Goal: Task Accomplishment & Management: Manage account settings

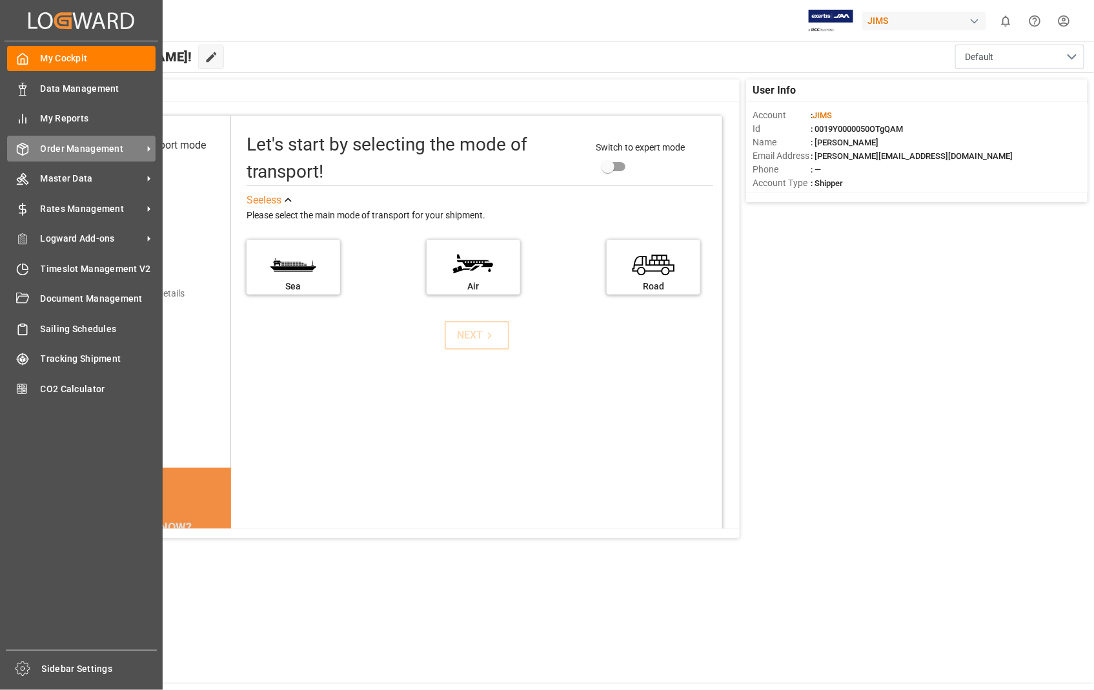
click at [90, 150] on span "Order Management" at bounding box center [92, 149] width 102 height 14
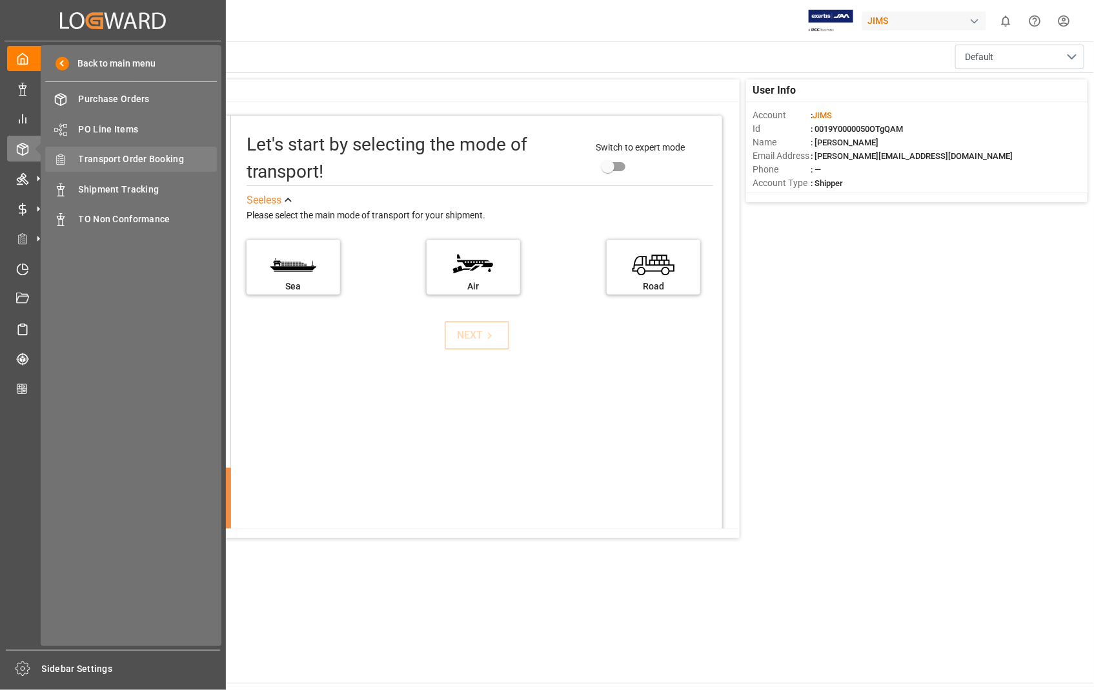
click at [165, 157] on span "Transport Order Booking" at bounding box center [148, 159] width 139 height 14
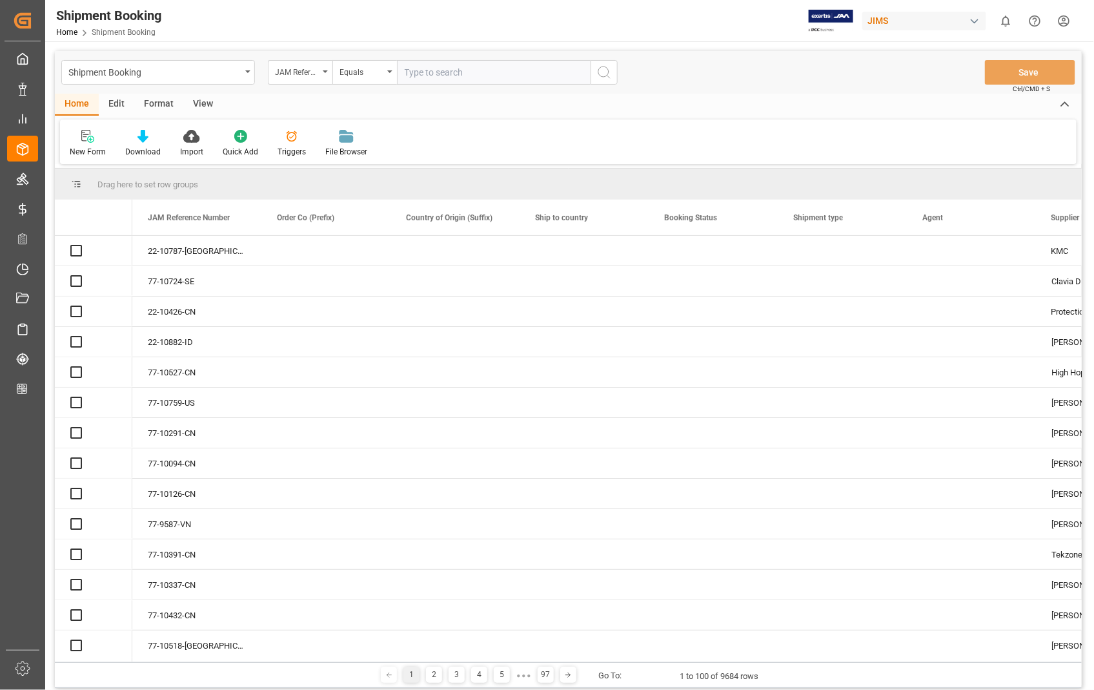
click at [489, 67] on input "text" at bounding box center [494, 72] width 194 height 25
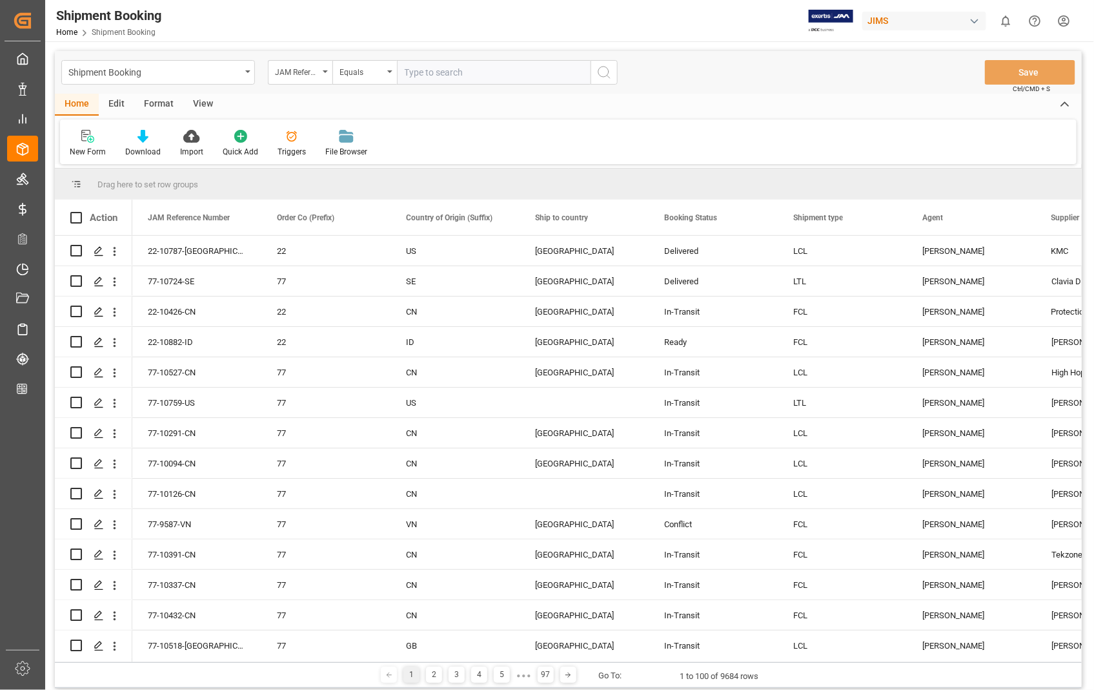
click at [489, 67] on input "text" at bounding box center [494, 72] width 194 height 25
type input "22-10784-US"
click at [608, 75] on icon "search button" at bounding box center [604, 72] width 15 height 15
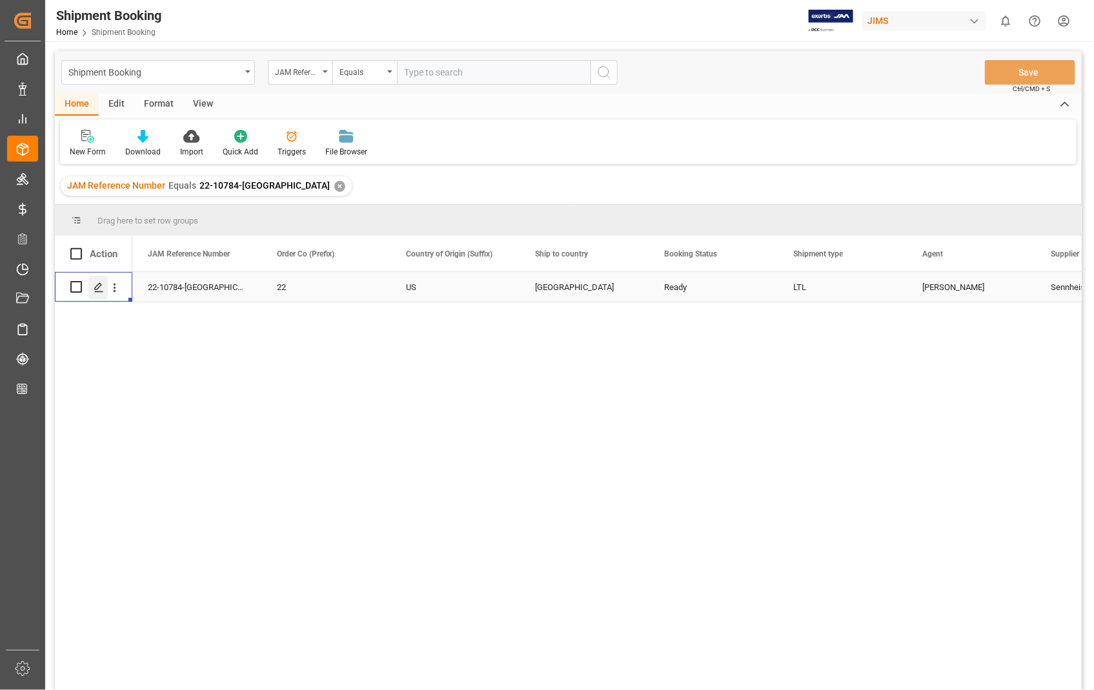
click at [97, 287] on polygon "Press SPACE to select this row." at bounding box center [98, 286] width 6 height 6
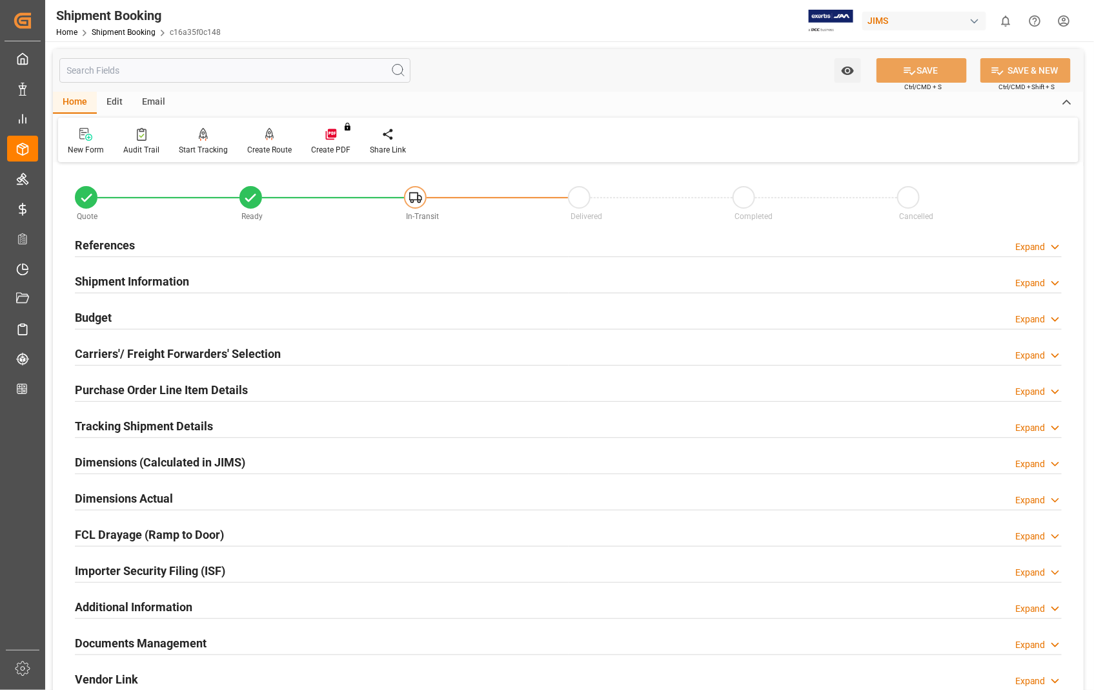
click at [177, 644] on h2 "Documents Management" at bounding box center [141, 642] width 132 height 17
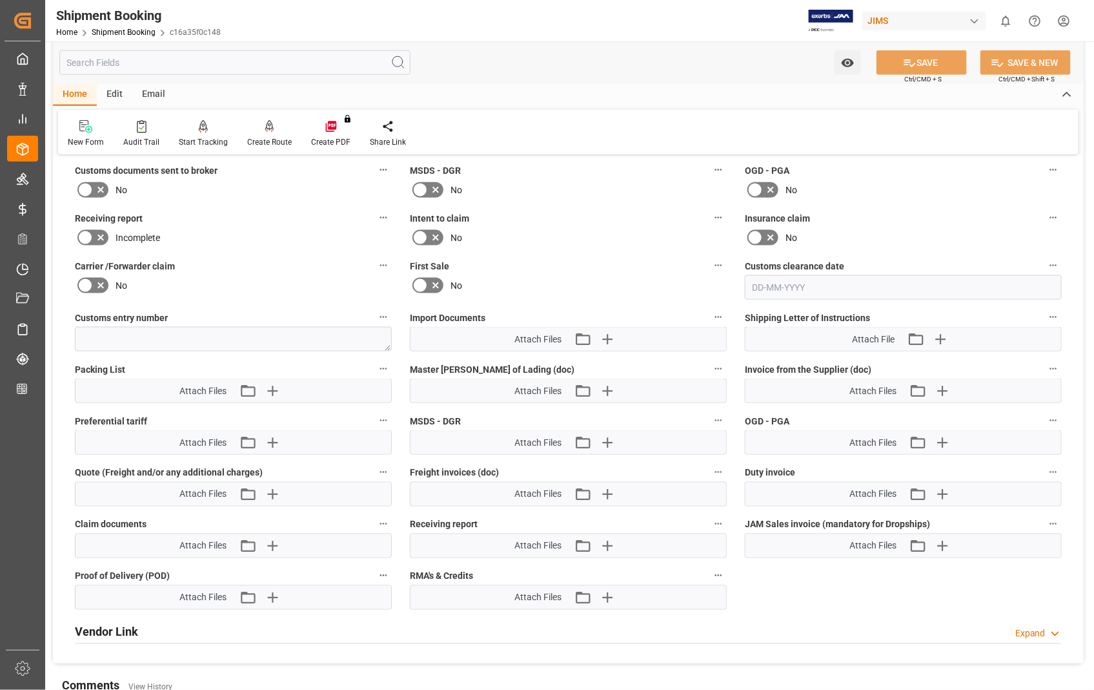
scroll to position [573, 0]
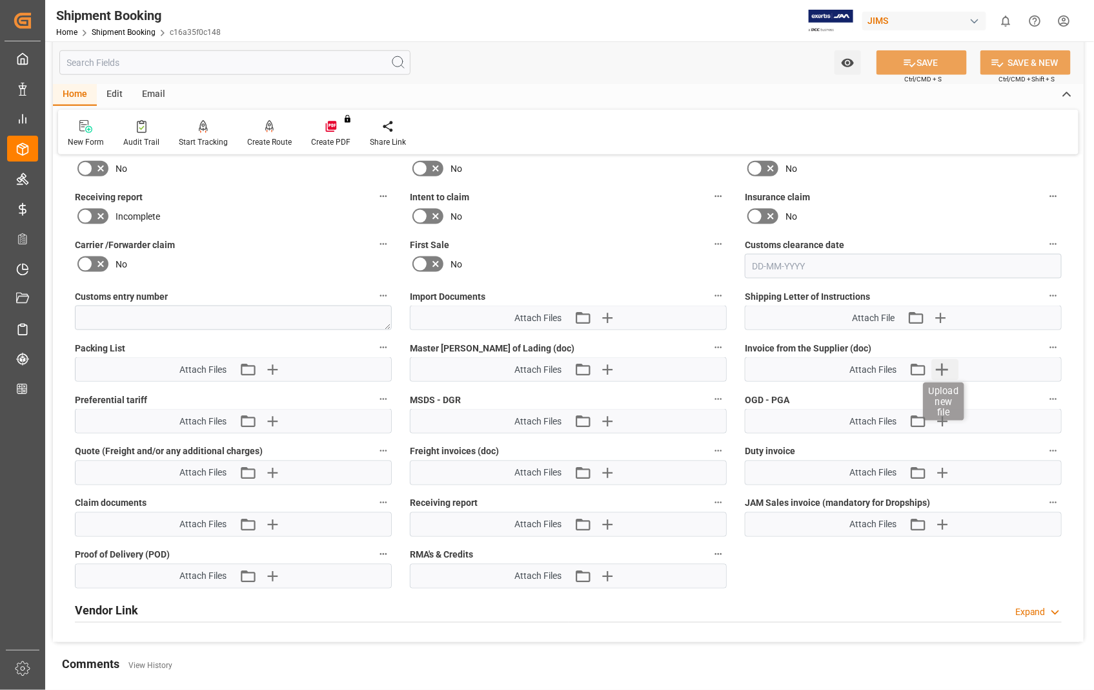
click at [947, 372] on icon "button" at bounding box center [942, 369] width 21 height 21
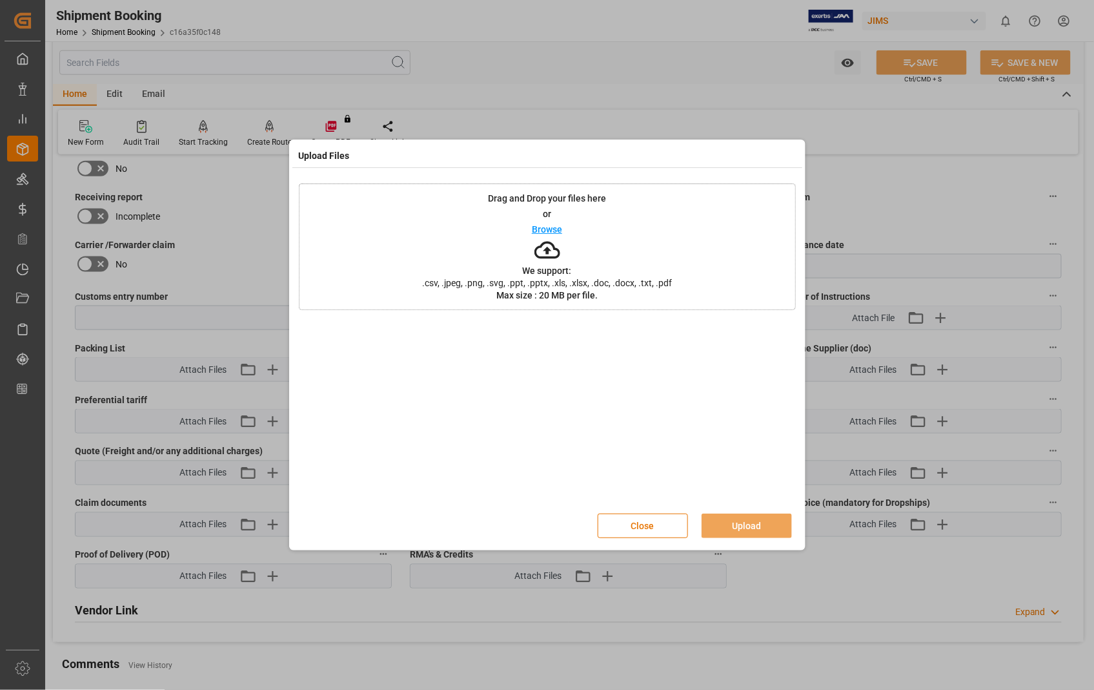
click at [543, 232] on p "Browse" at bounding box center [547, 229] width 30 height 9
click at [763, 526] on button "Upload" at bounding box center [747, 525] width 90 height 25
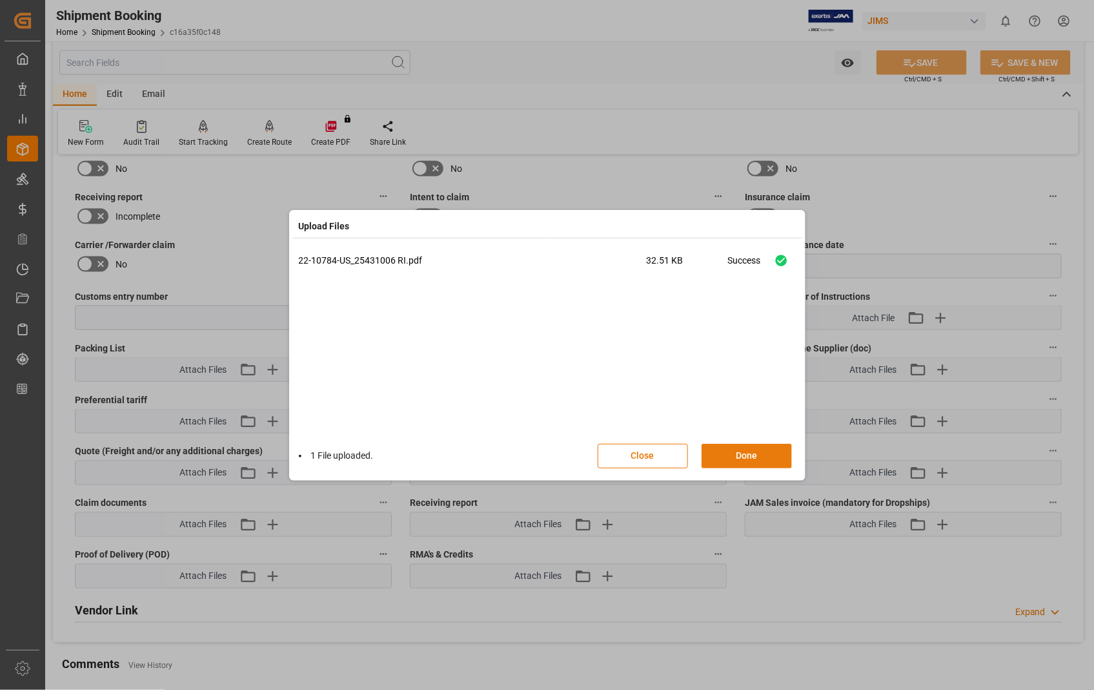
click at [750, 455] on button "Done" at bounding box center [747, 456] width 90 height 25
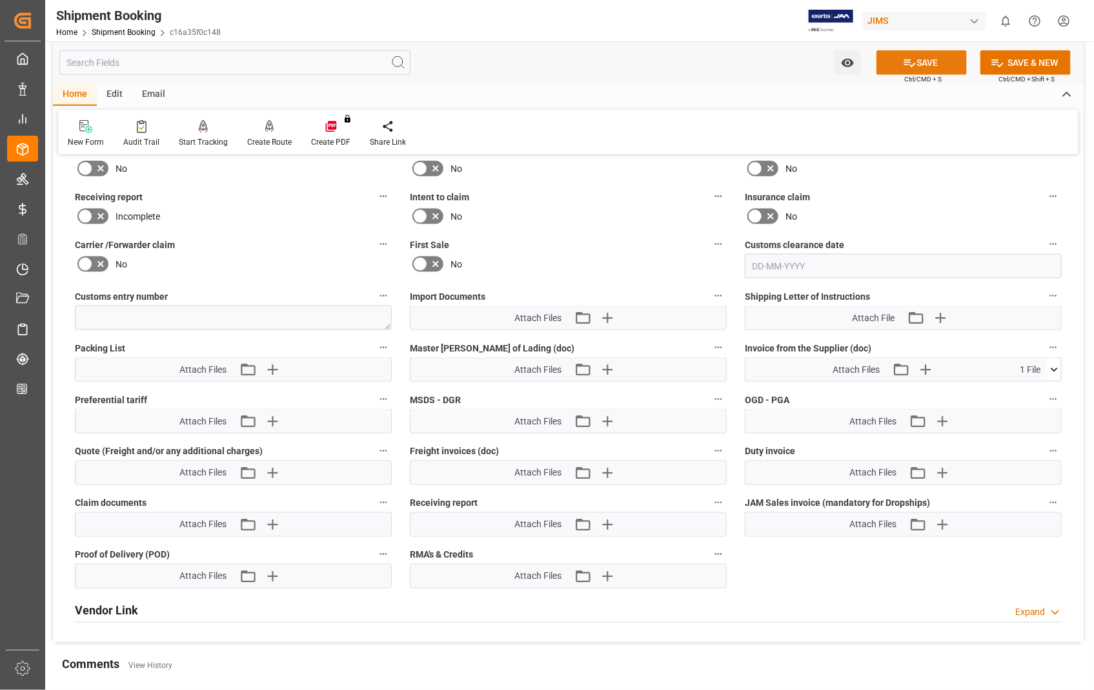
click at [933, 65] on button "SAVE" at bounding box center [922, 62] width 90 height 25
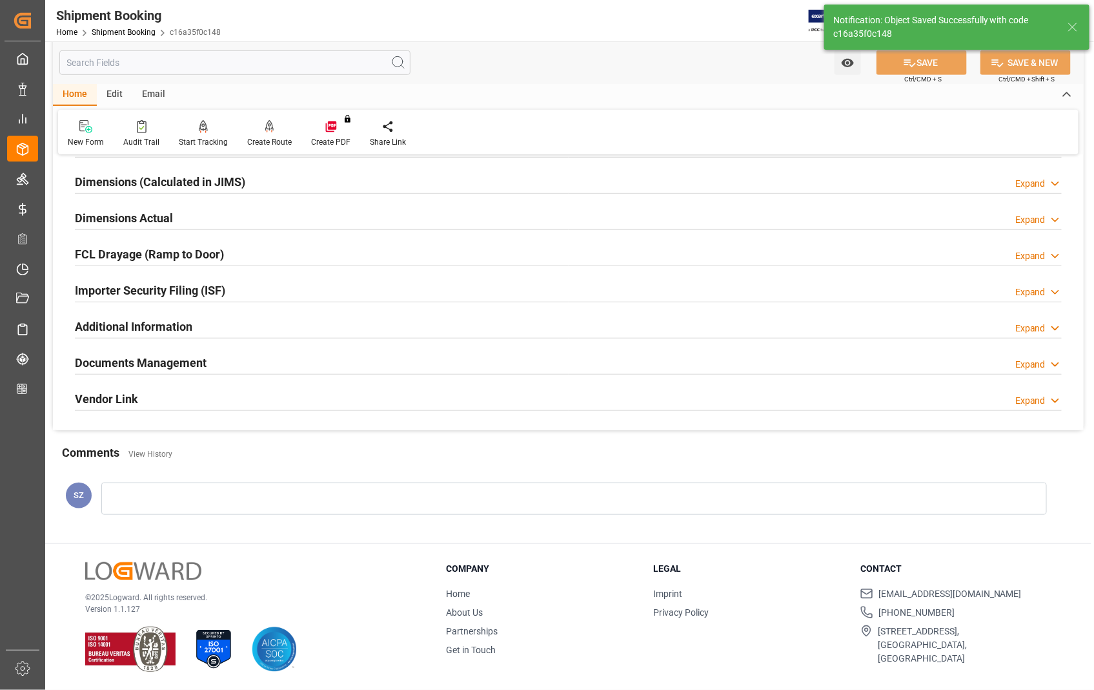
scroll to position [280, 0]
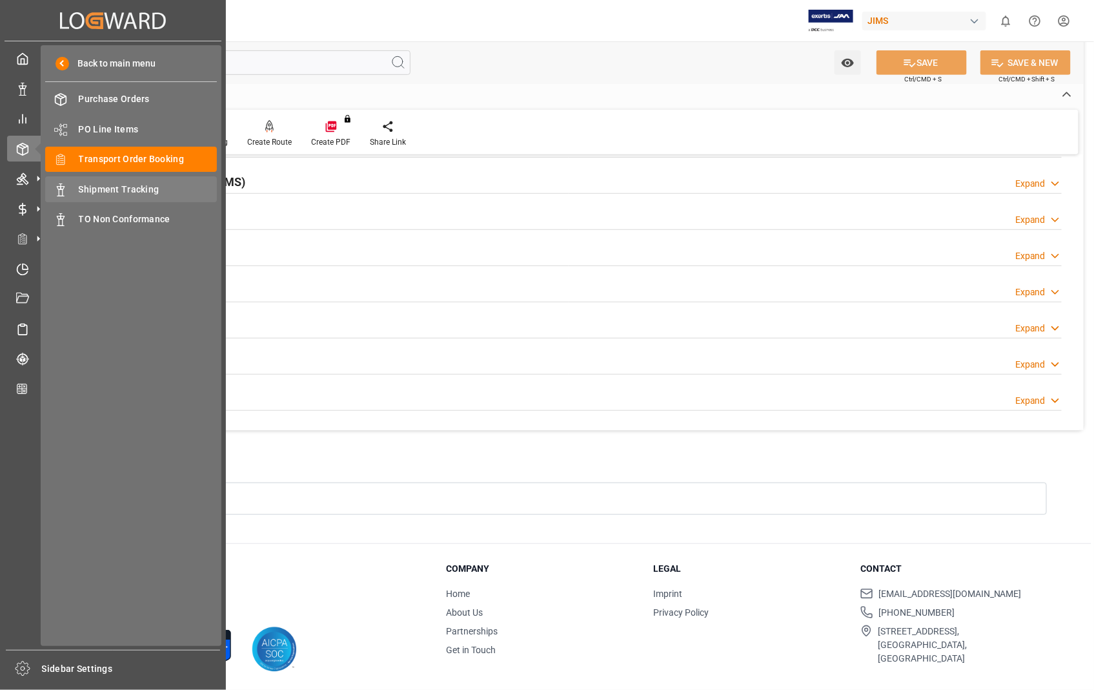
click at [98, 186] on span "Shipment Tracking" at bounding box center [148, 190] width 139 height 14
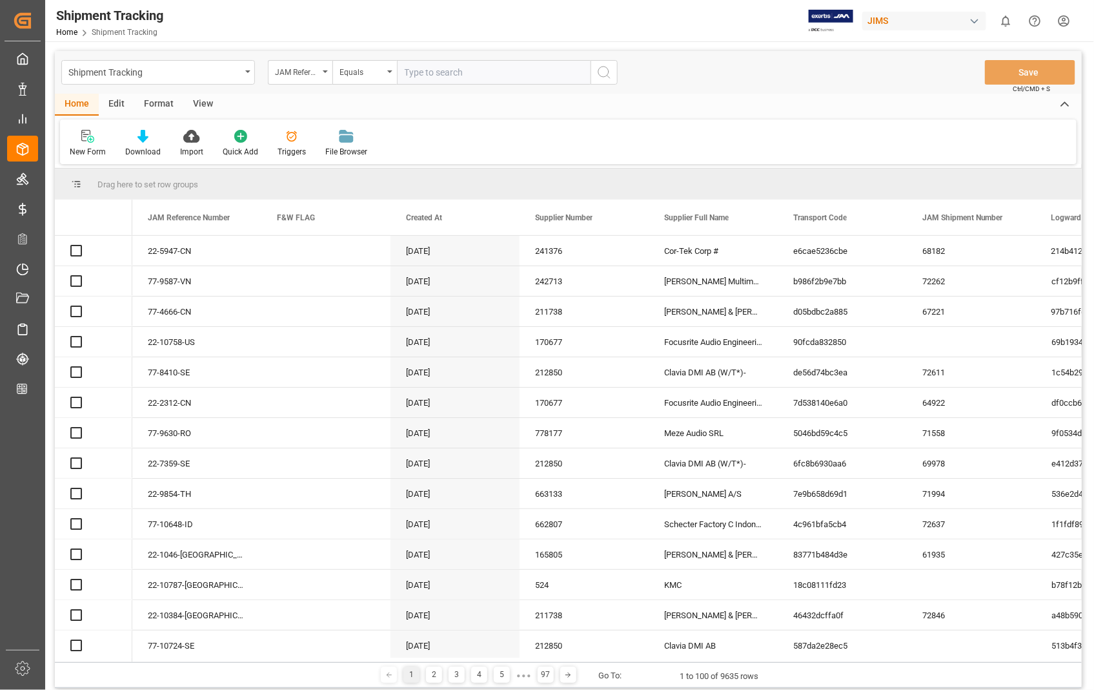
click at [447, 79] on input "text" at bounding box center [494, 72] width 194 height 25
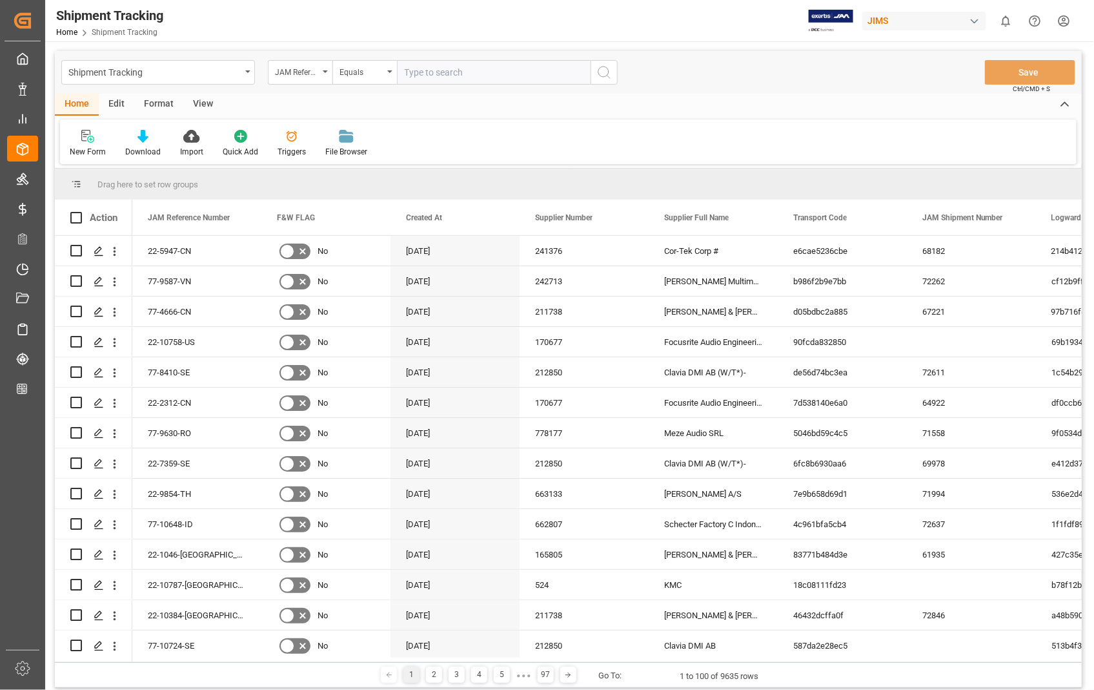
click at [447, 79] on input "text" at bounding box center [494, 72] width 194 height 25
type input "22-10784-US"
click at [608, 68] on circle "search button" at bounding box center [604, 72] width 10 height 10
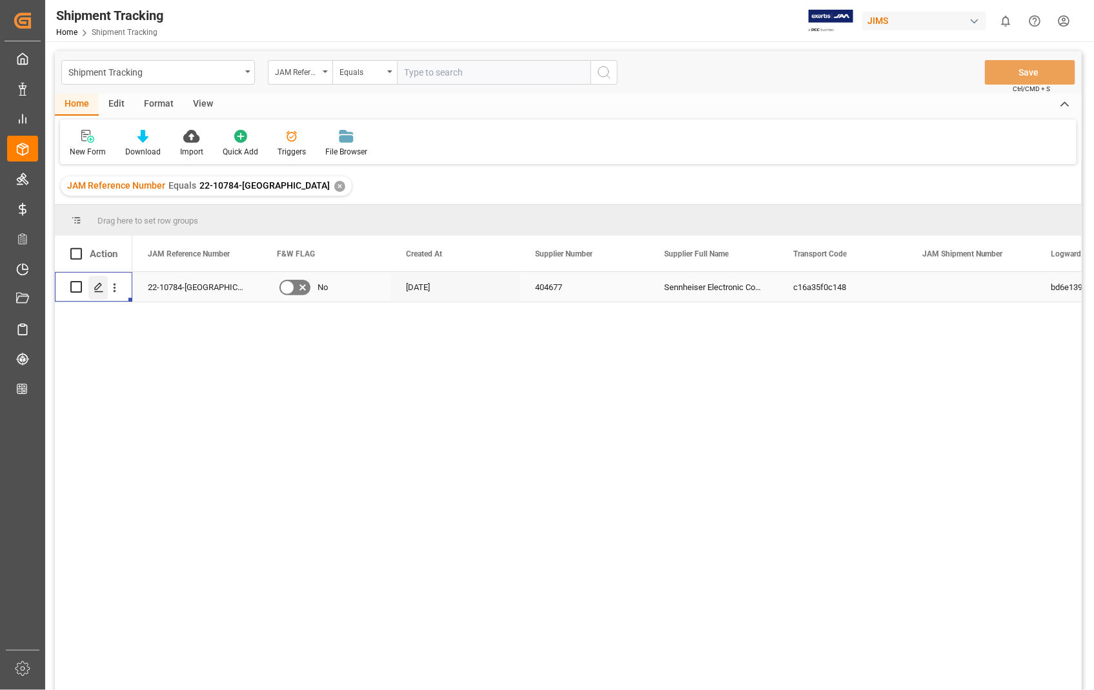
click at [104, 291] on div "Press SPACE to select this row." at bounding box center [97, 288] width 19 height 24
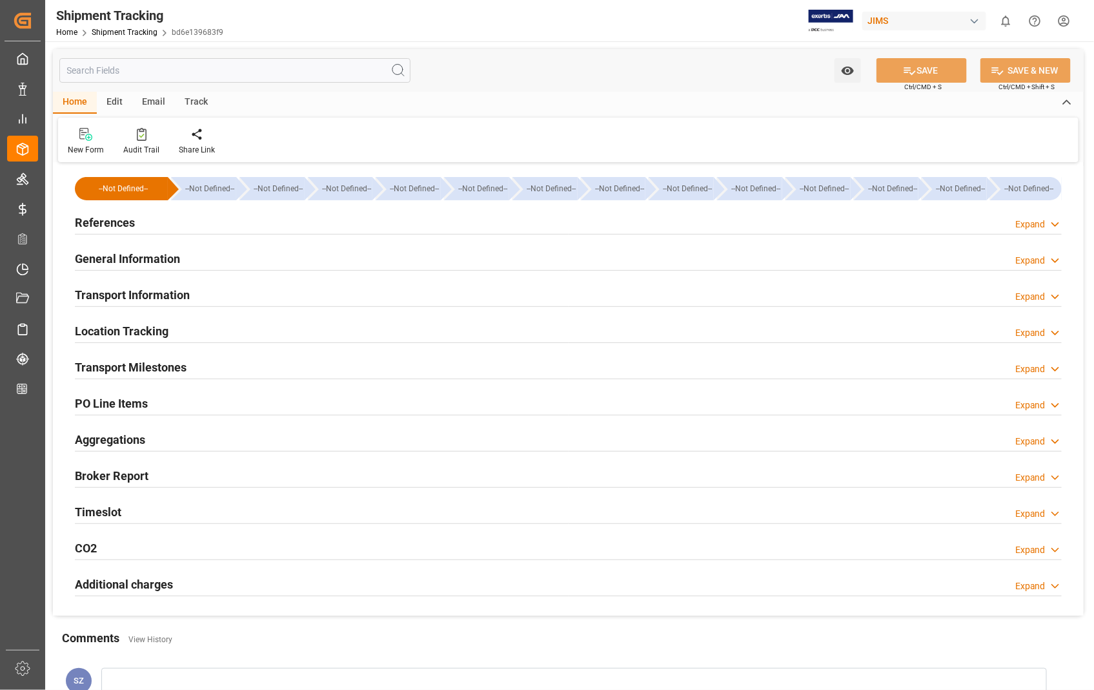
type input "[DATE]"
click at [114, 221] on h2 "References" at bounding box center [105, 222] width 60 height 17
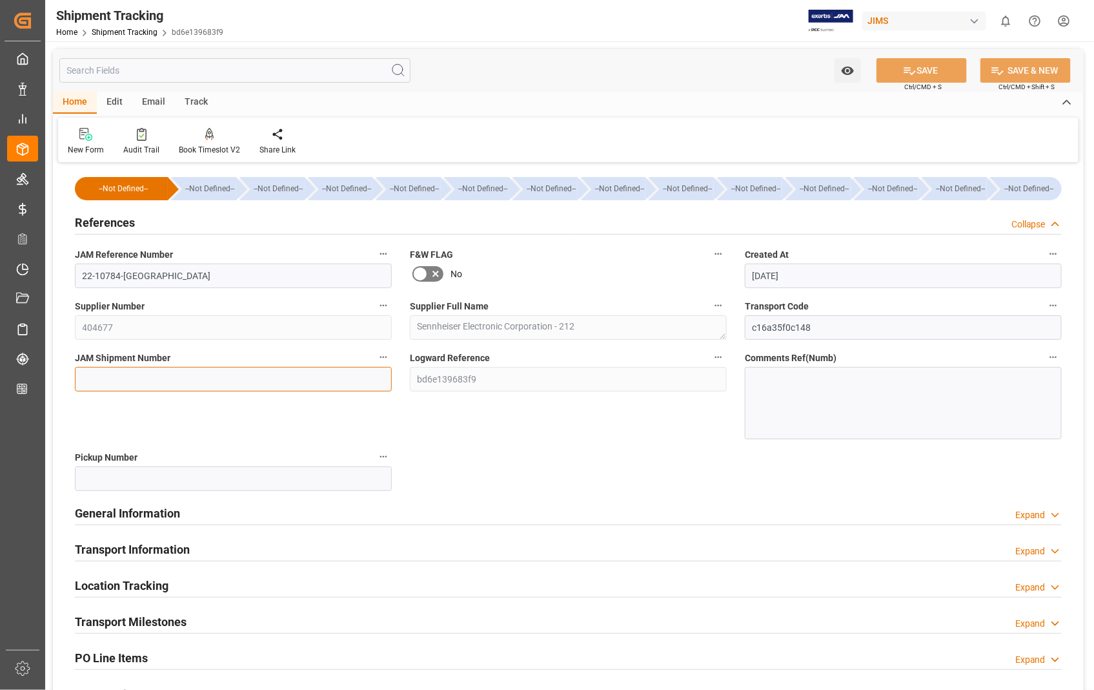
click at [221, 373] on input at bounding box center [233, 379] width 317 height 25
paste input "72887"
type input "72887"
click at [943, 74] on button "SAVE" at bounding box center [922, 70] width 90 height 25
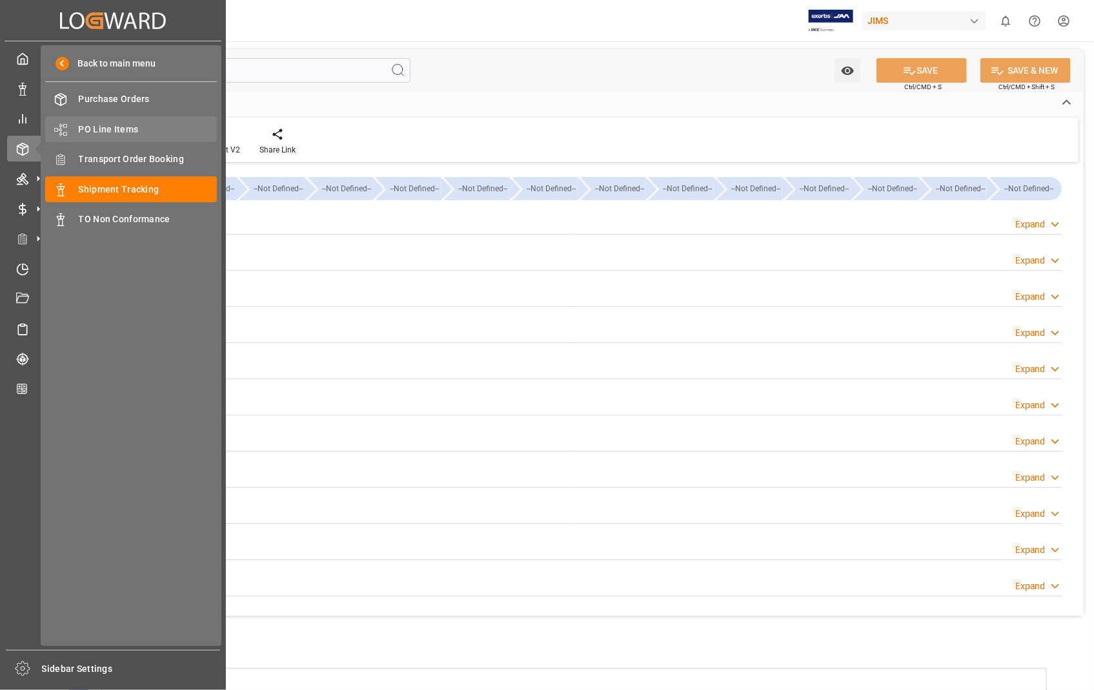
click at [125, 123] on span "PO Line Items" at bounding box center [148, 130] width 139 height 14
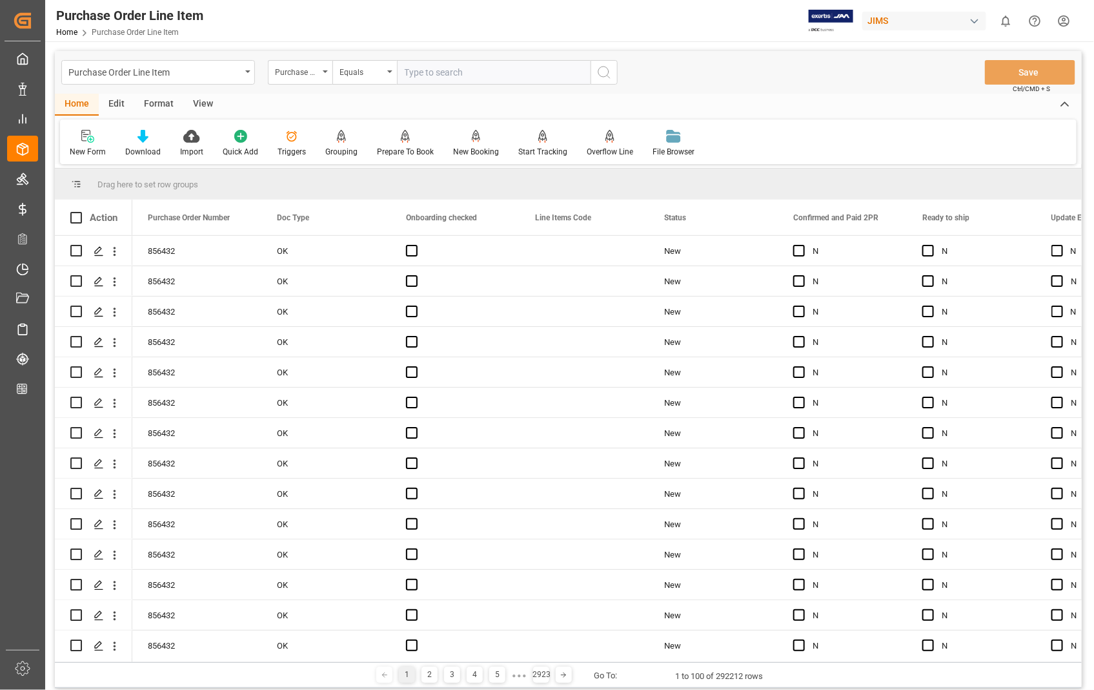
click at [460, 75] on input "text" at bounding box center [494, 72] width 194 height 25
type input "864732"
click at [603, 68] on icon "search button" at bounding box center [604, 72] width 15 height 15
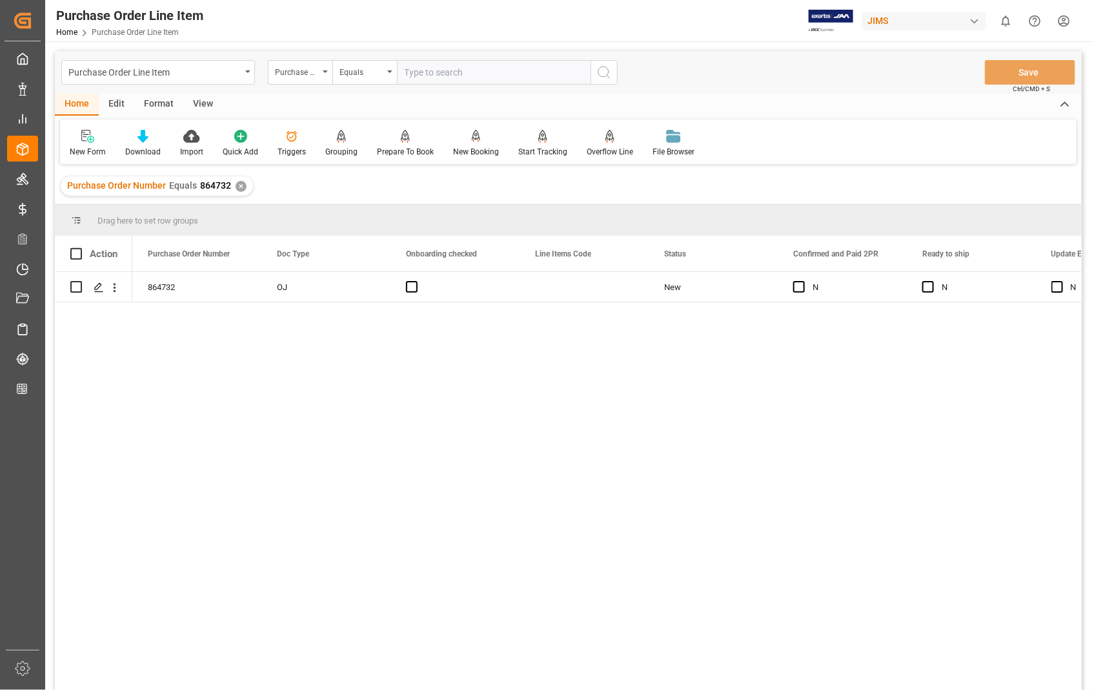
click at [199, 100] on div "View" at bounding box center [202, 105] width 39 height 22
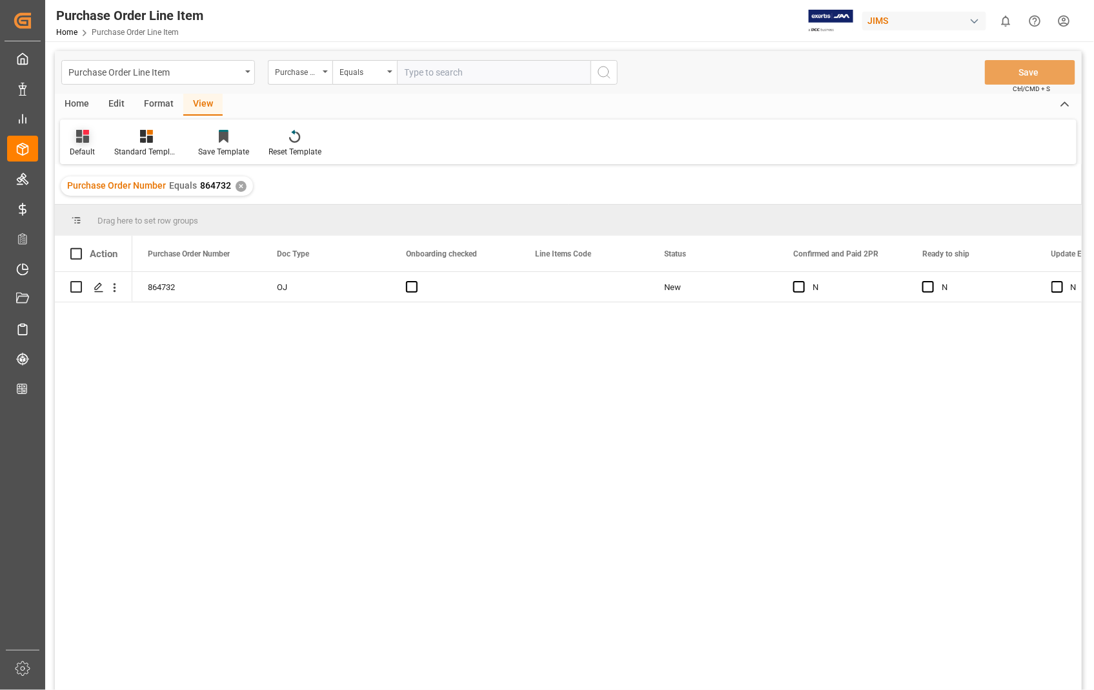
click at [75, 146] on div "Default" at bounding box center [82, 152] width 25 height 12
click at [89, 211] on div "Sophia setting." at bounding box center [132, 209] width 113 height 14
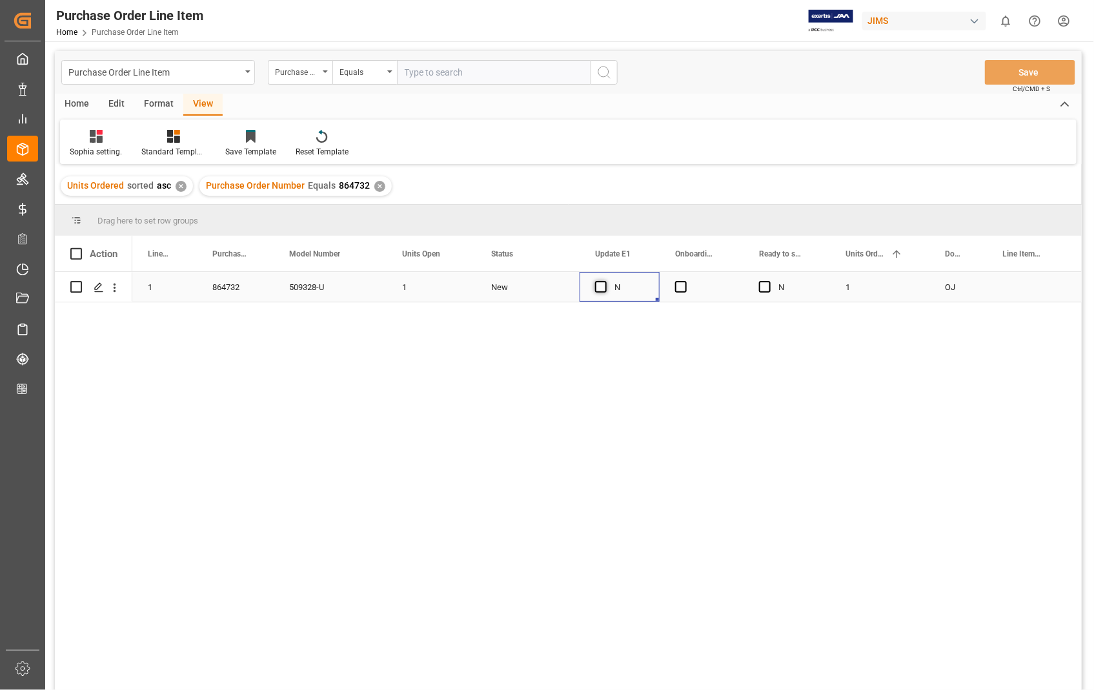
click at [604, 289] on span "Press SPACE to select this row." at bounding box center [601, 287] width 12 height 12
click at [605, 281] on input "Press SPACE to select this row." at bounding box center [605, 281] width 0 height 0
drag, startPoint x: 681, startPoint y: 285, endPoint x: 711, endPoint y: 262, distance: 38.7
click at [680, 285] on span "Press SPACE to select this row." at bounding box center [681, 287] width 12 height 12
click at [685, 281] on input "Press SPACE to select this row." at bounding box center [685, 281] width 0 height 0
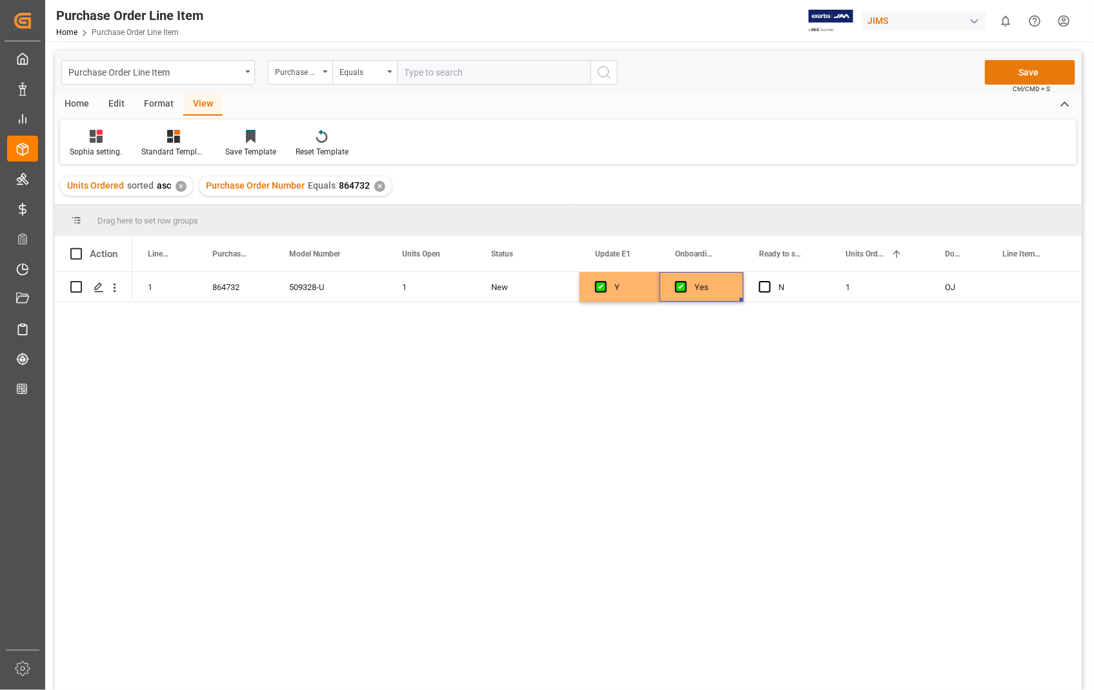
click at [1032, 65] on button "Save" at bounding box center [1030, 72] width 90 height 25
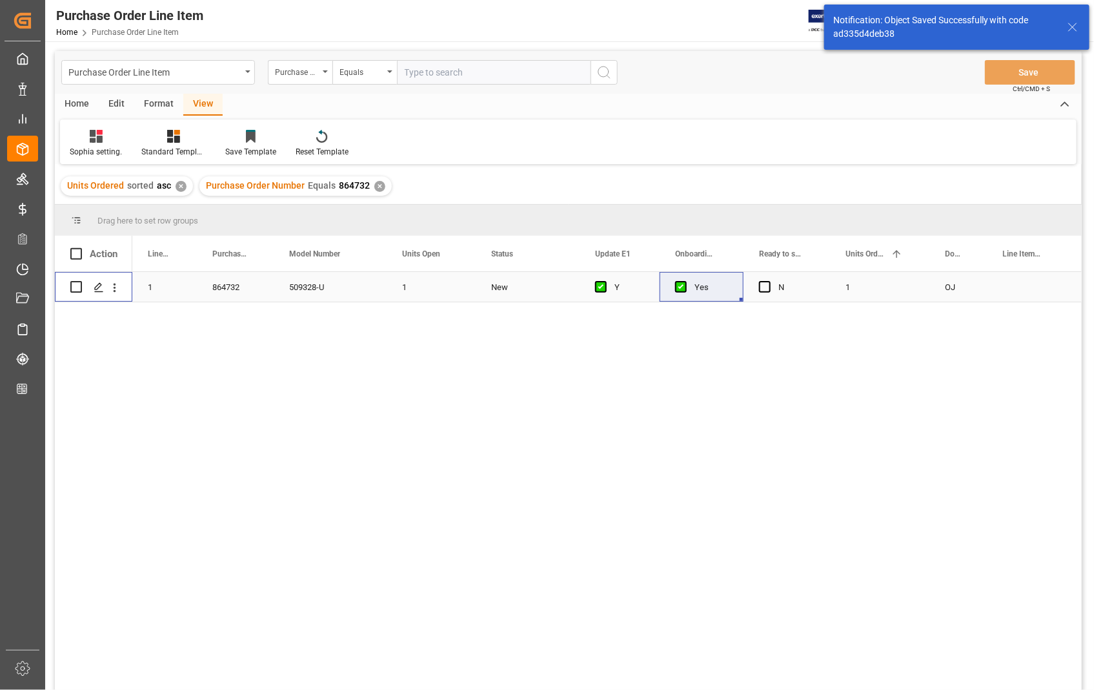
click at [76, 288] on input "Press Space to toggle row selection (unchecked)" at bounding box center [76, 287] width 12 height 12
checkbox input "true"
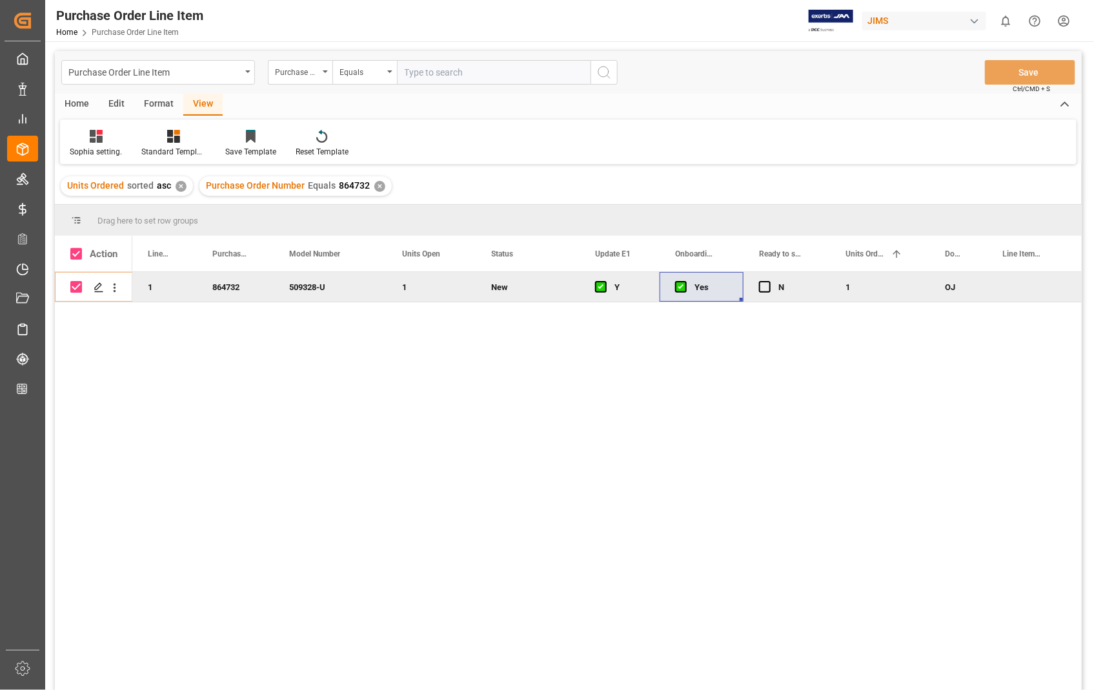
click at [82, 101] on div "Home" at bounding box center [77, 105] width 44 height 22
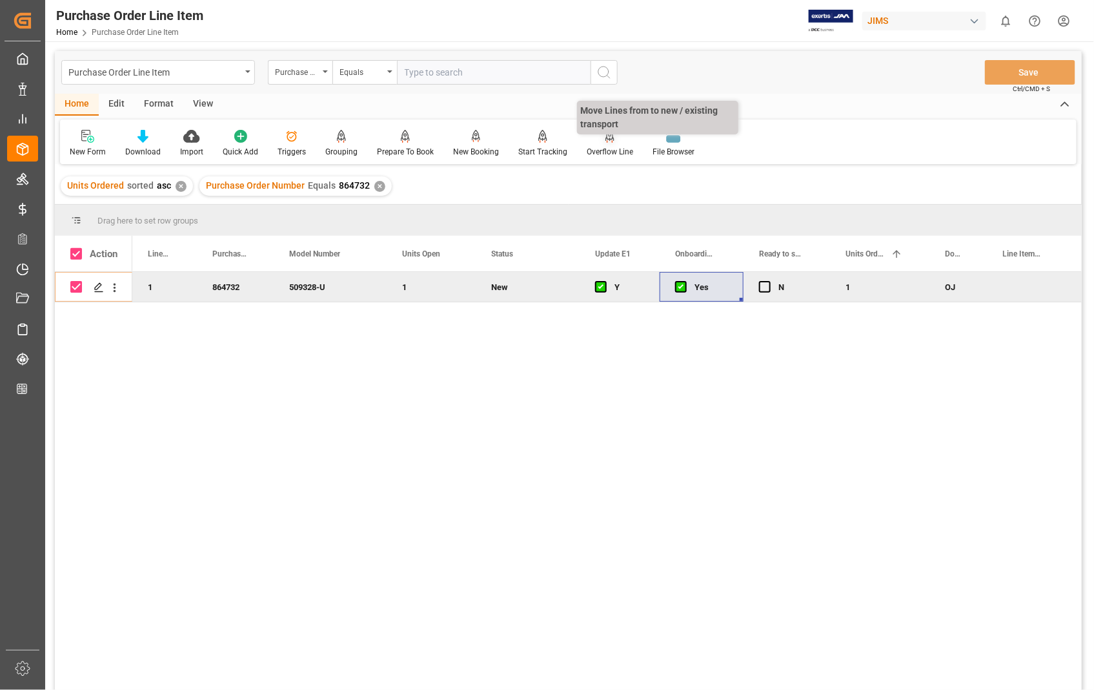
click at [596, 151] on div "Overflow Line" at bounding box center [610, 152] width 46 height 12
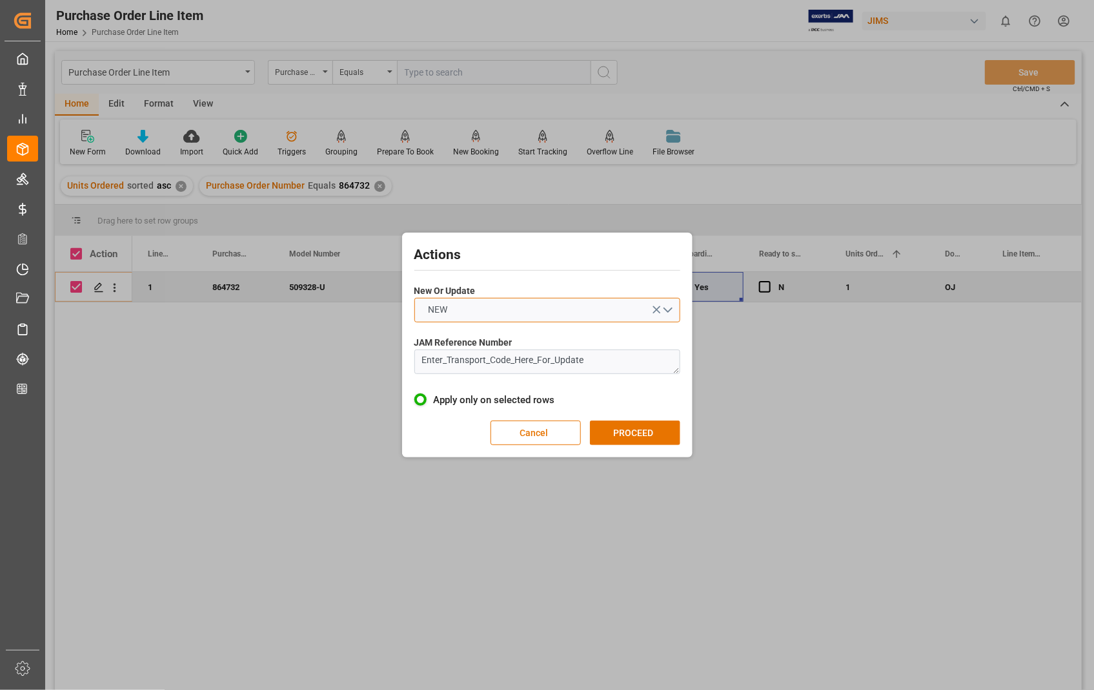
click at [668, 308] on button "NEW" at bounding box center [548, 310] width 266 height 25
click at [443, 340] on div "UPDATE" at bounding box center [547, 340] width 265 height 27
drag, startPoint x: 598, startPoint y: 362, endPoint x: 416, endPoint y: 349, distance: 182.5
click at [416, 349] on textarea "Enter_Transport_Code_Here_For_Update" at bounding box center [548, 361] width 266 height 25
paste textarea "22-10784-US"
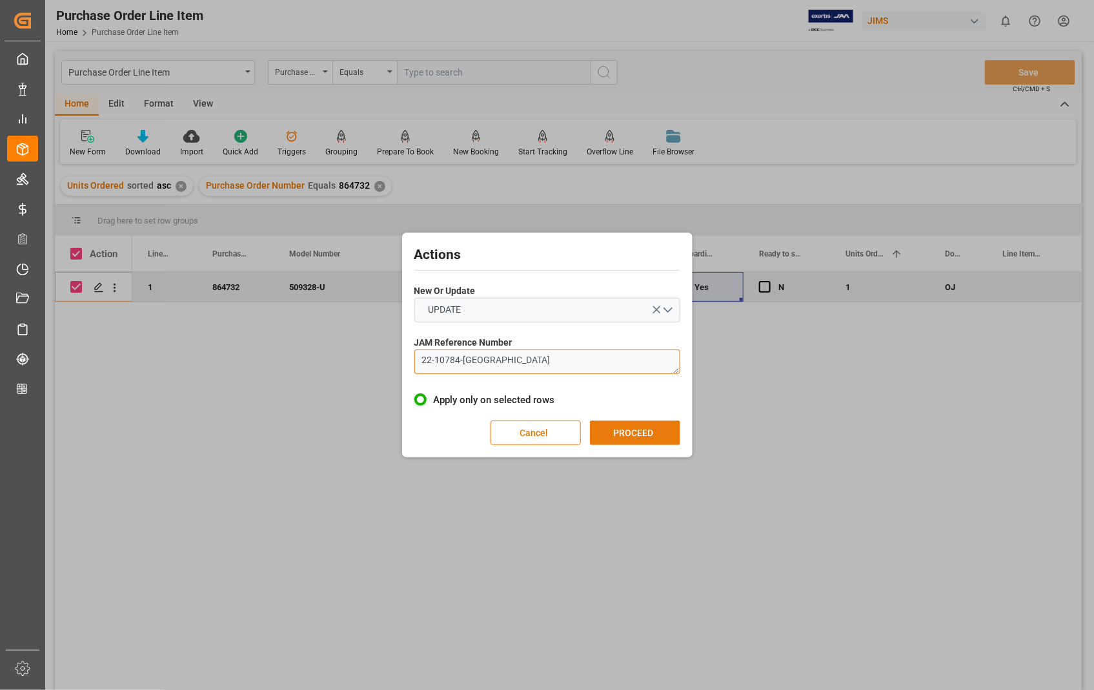
type textarea "22-10784-US"
click at [620, 431] on button "PROCEED" at bounding box center [635, 432] width 90 height 25
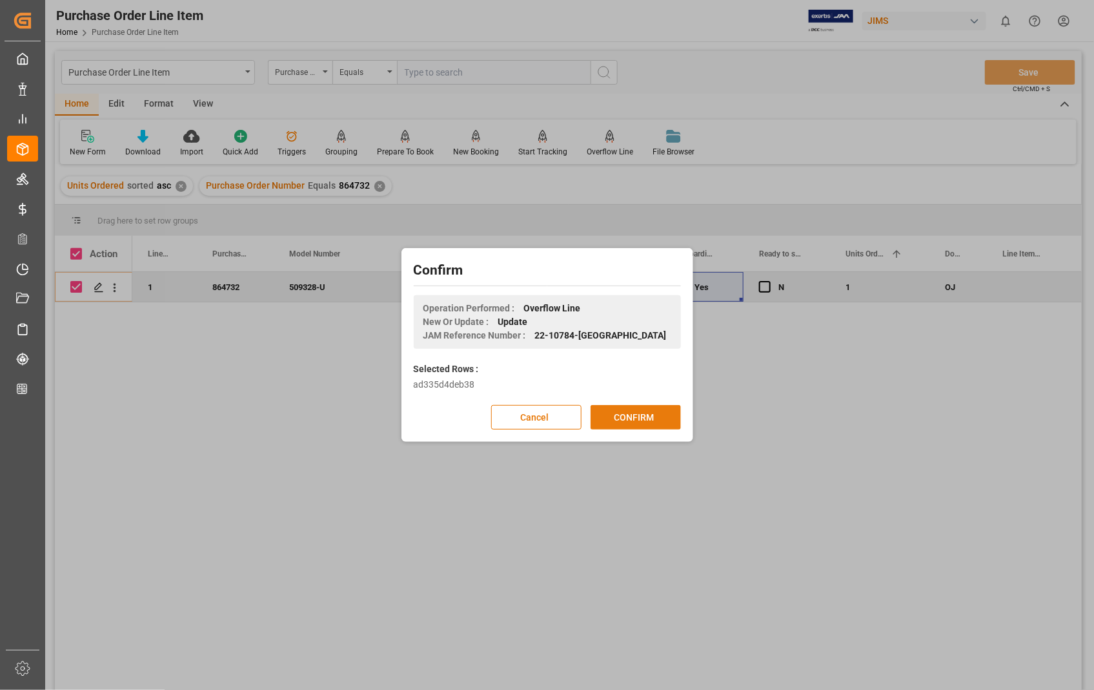
click at [628, 413] on button "CONFIRM" at bounding box center [636, 417] width 90 height 25
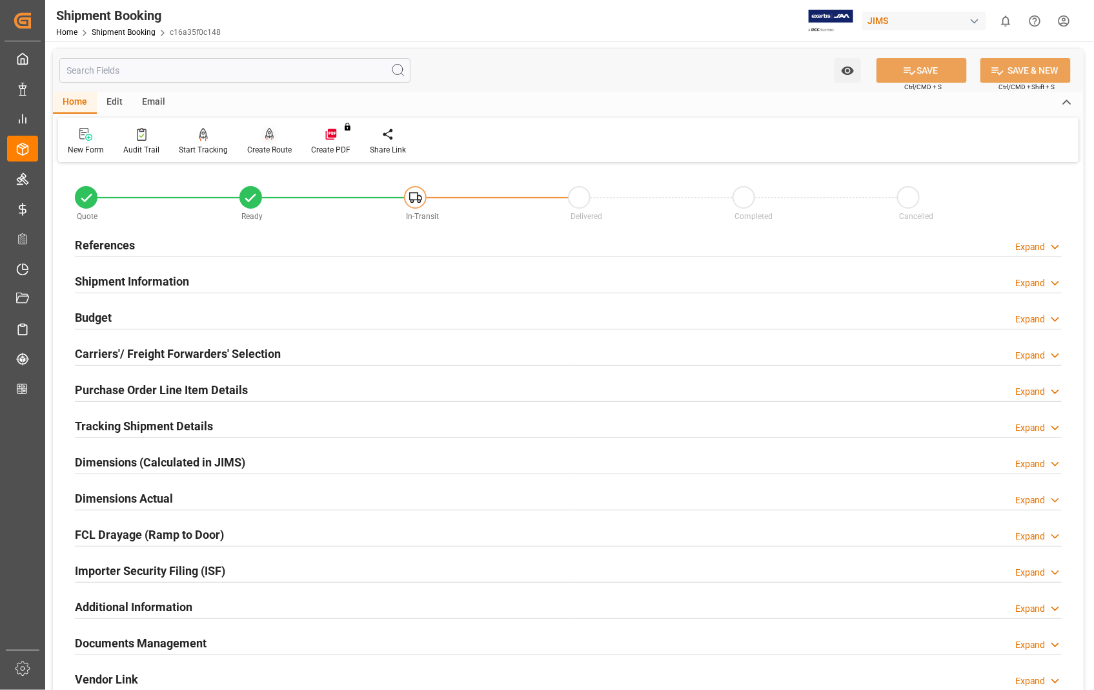
click at [272, 145] on div "Create Route" at bounding box center [269, 150] width 45 height 12
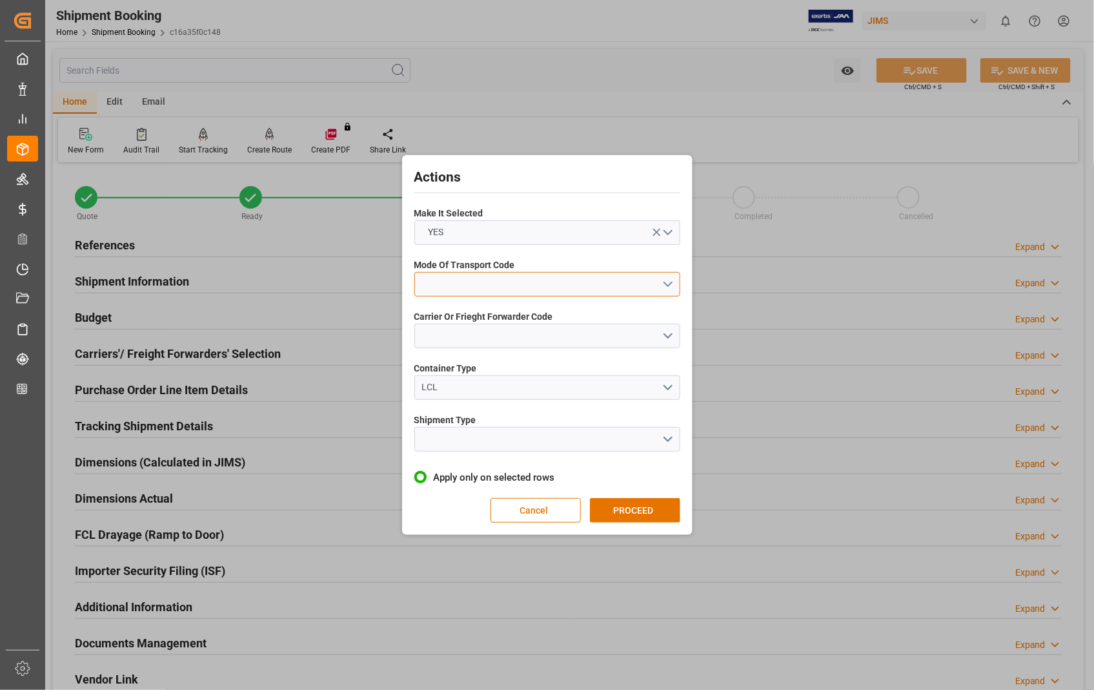
click at [668, 285] on button "open menu" at bounding box center [548, 284] width 266 height 25
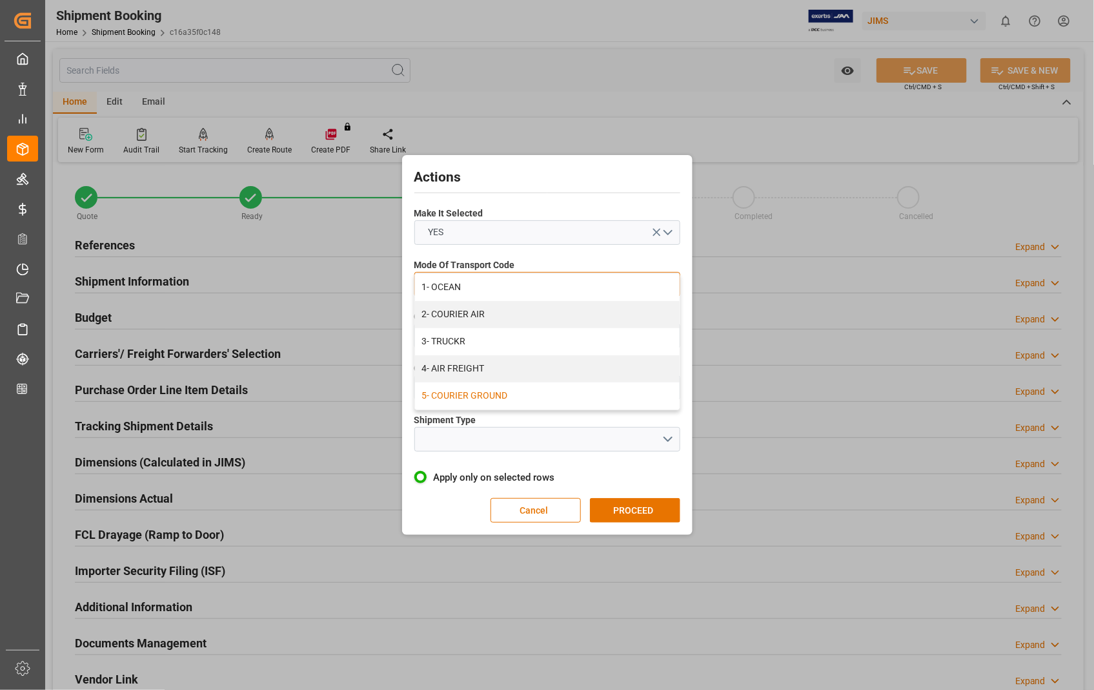
click at [555, 398] on div "5- COURIER GROUND" at bounding box center [547, 395] width 265 height 27
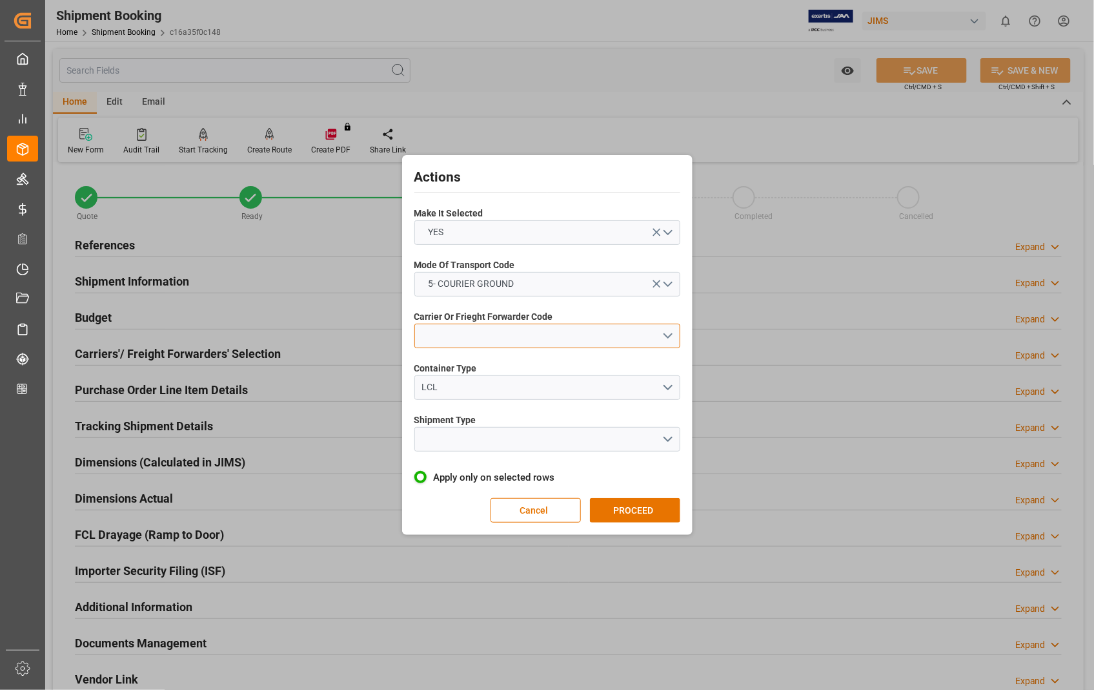
click at [669, 330] on button "open menu" at bounding box center [548, 335] width 266 height 25
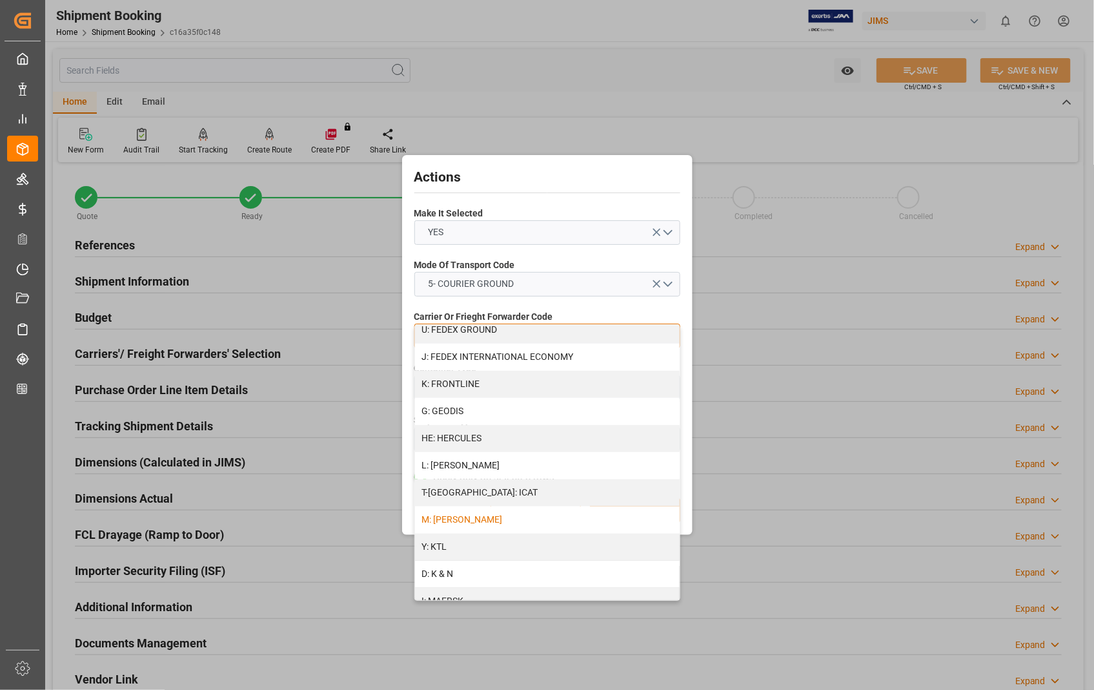
scroll to position [373, 0]
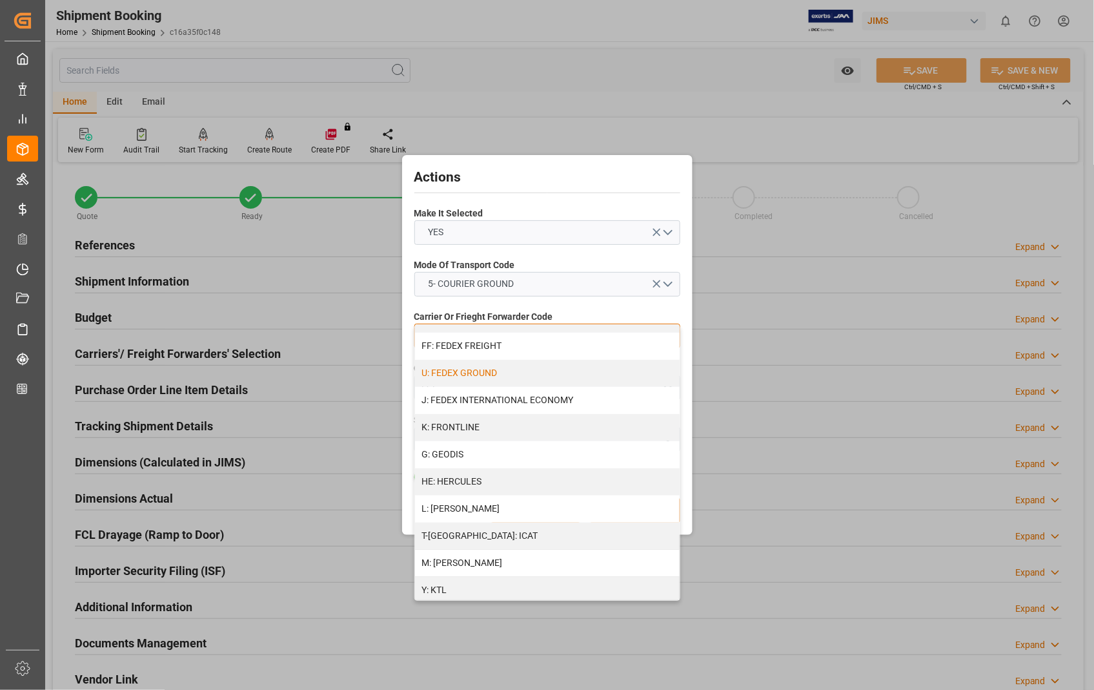
click at [515, 373] on div "U: FEDEX GROUND" at bounding box center [547, 373] width 265 height 27
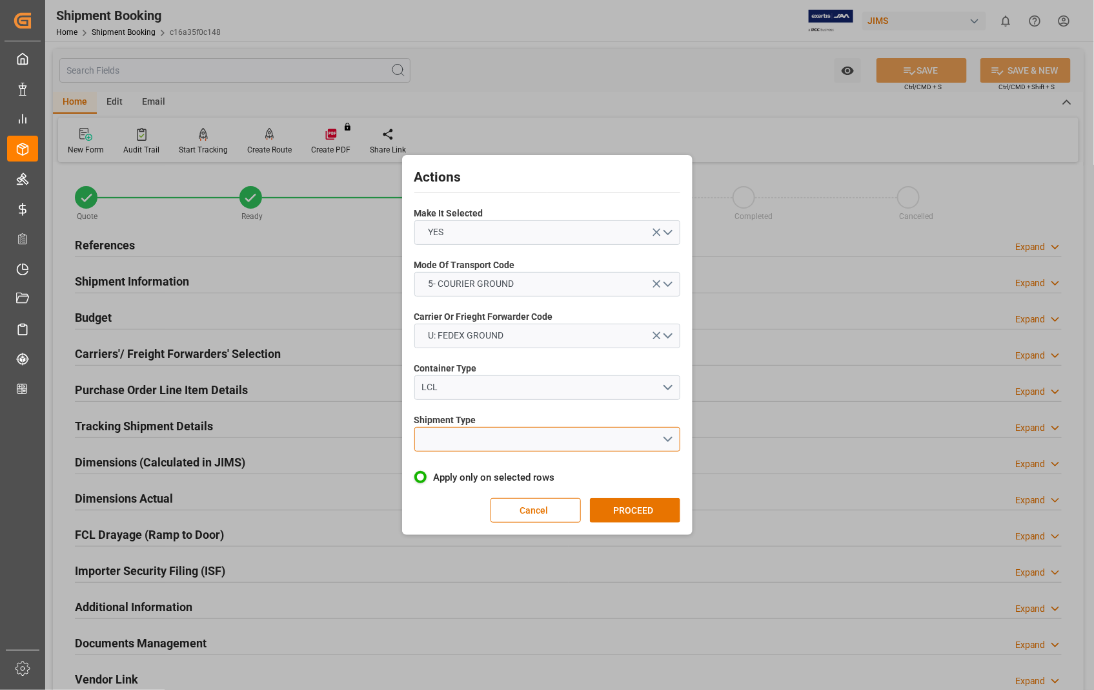
click at [666, 438] on button "open menu" at bounding box center [548, 439] width 266 height 25
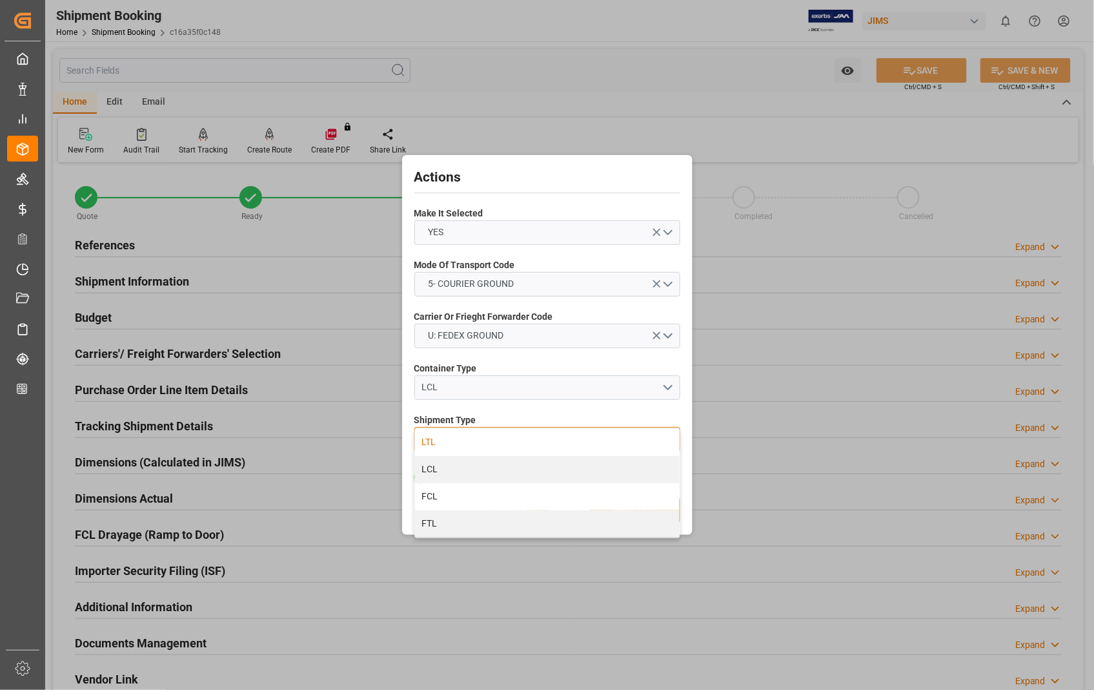
click at [438, 438] on div "LTL" at bounding box center [547, 442] width 265 height 27
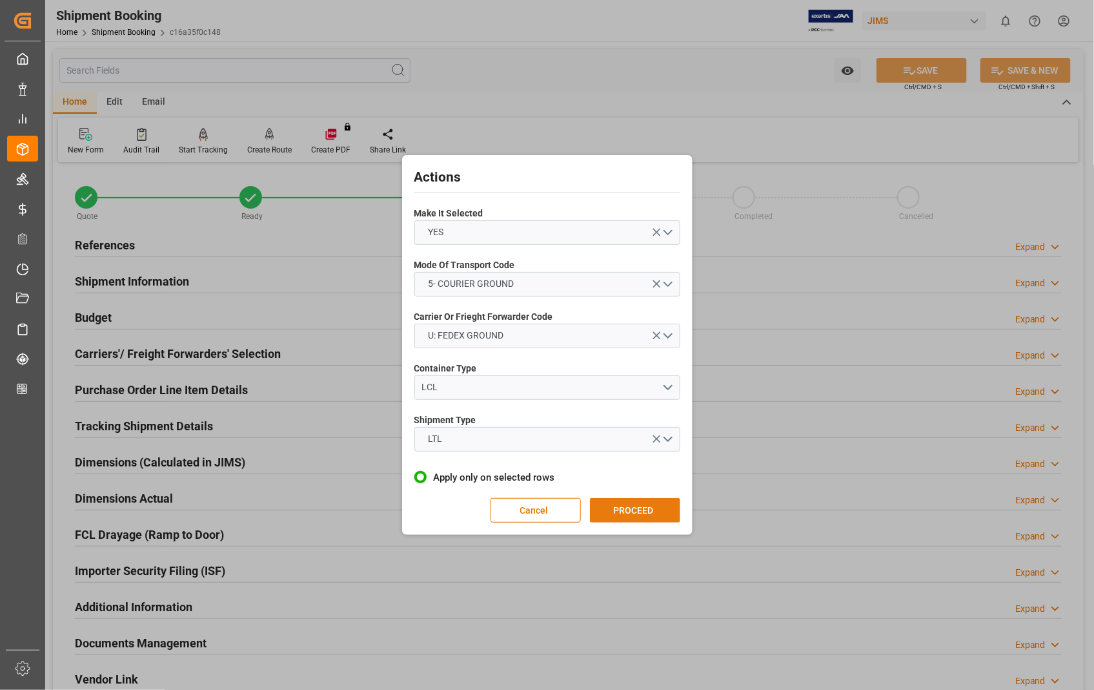
click at [633, 500] on div "Actions Make It Selected YES Mode Of Transport Code 5- COURIER GROUND Carrier O…" at bounding box center [547, 344] width 284 height 373
click at [631, 505] on button "PROCEED" at bounding box center [635, 510] width 90 height 25
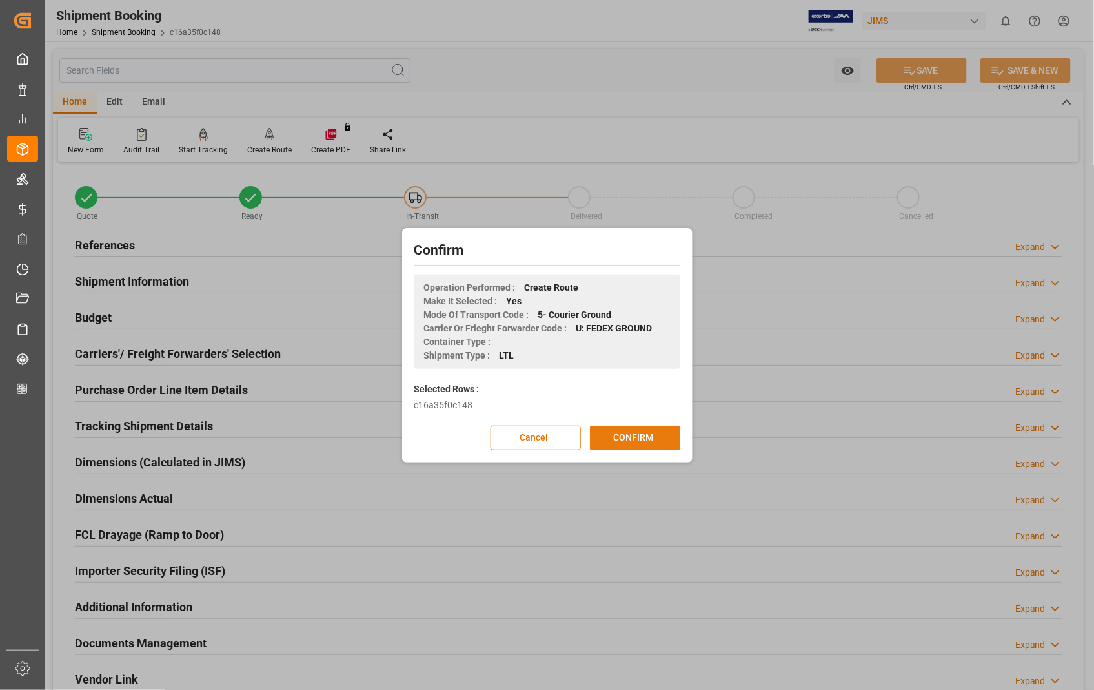
click at [640, 435] on button "CONFIRM" at bounding box center [635, 437] width 90 height 25
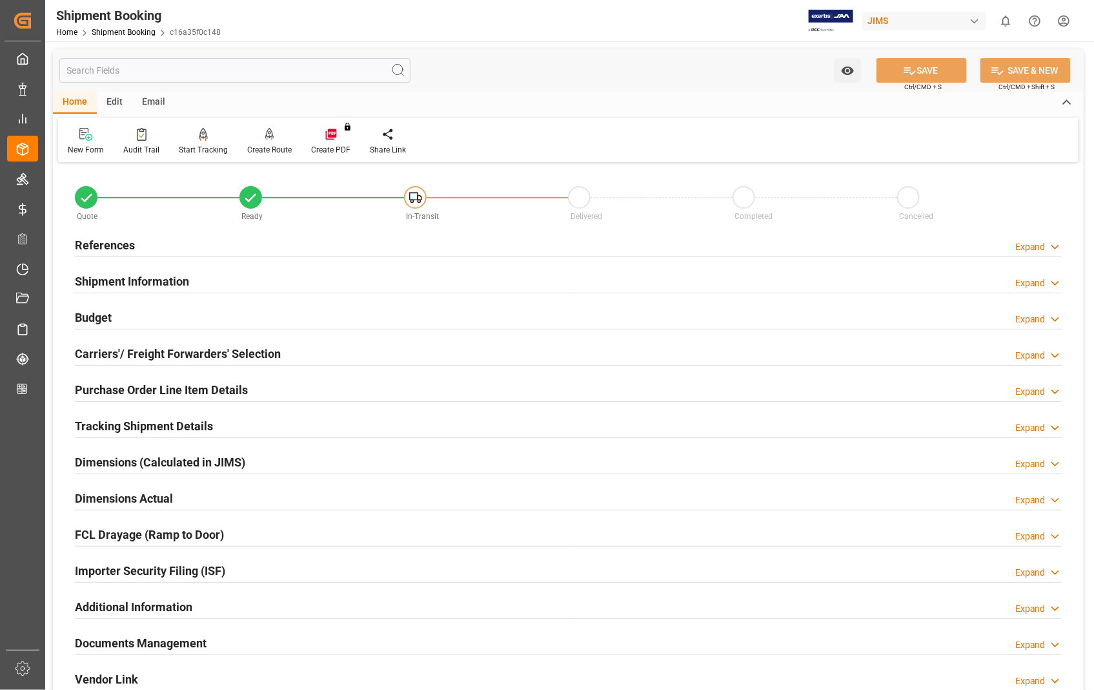
click at [134, 495] on h2 "Dimensions Actual" at bounding box center [124, 497] width 98 height 17
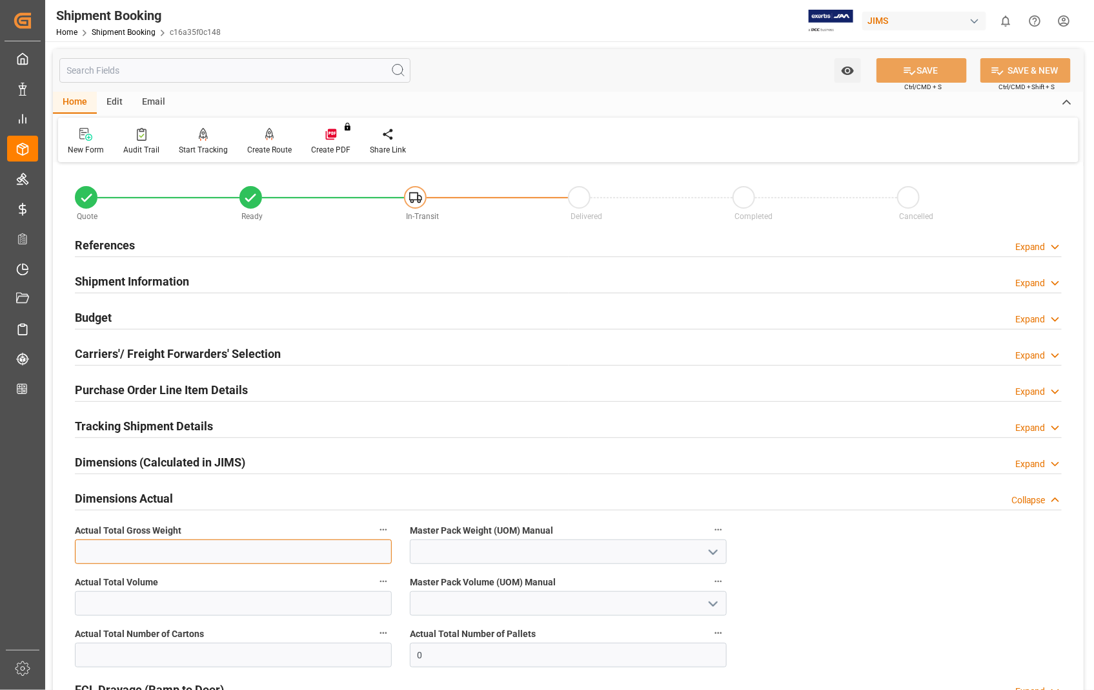
click at [226, 556] on input "text" at bounding box center [233, 551] width 317 height 25
type input "8.4"
click at [711, 551] on polyline "open menu" at bounding box center [714, 552] width 8 height 4
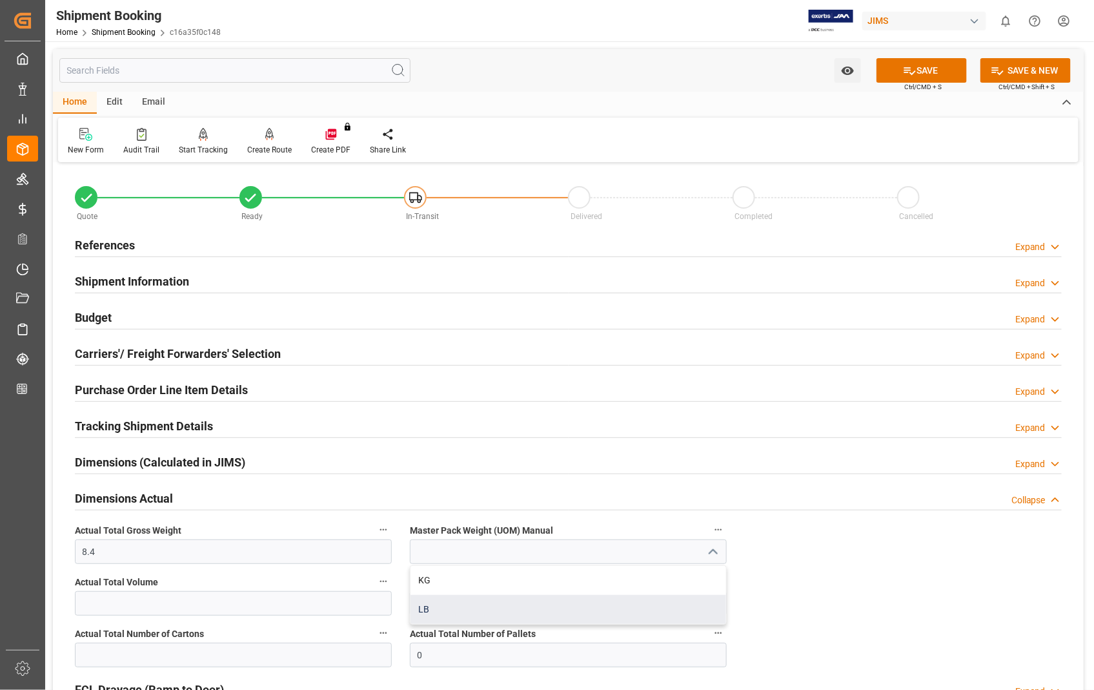
click at [435, 605] on div "LB" at bounding box center [569, 609] width 316 height 29
type input "LB"
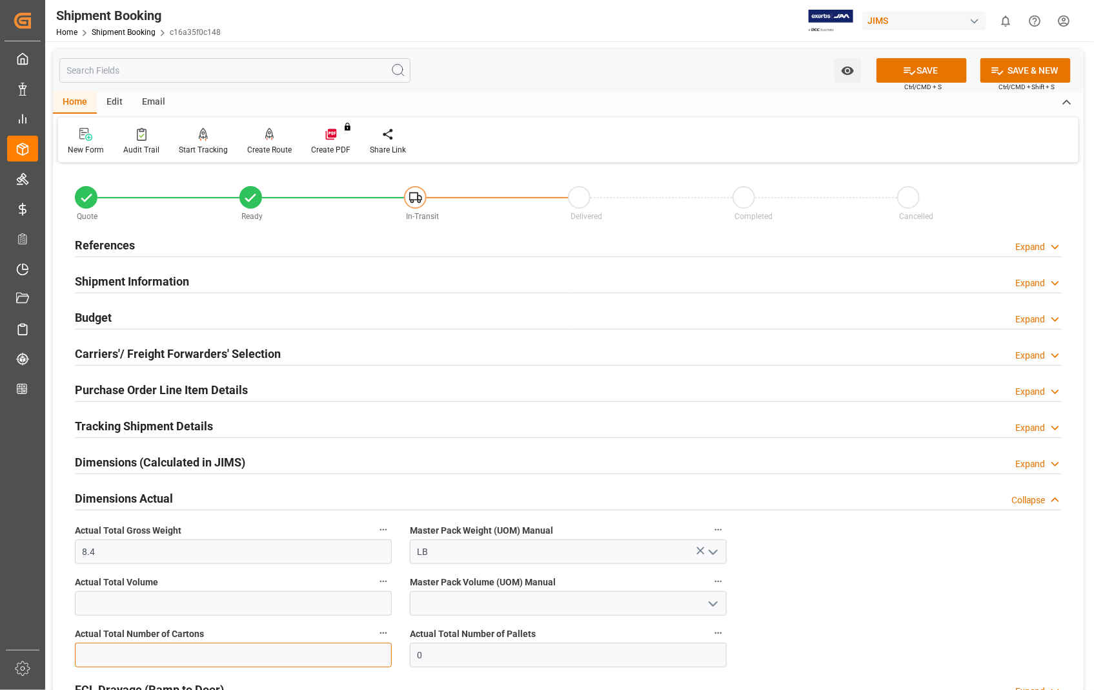
click at [256, 662] on input "text" at bounding box center [233, 654] width 317 height 25
type input "1"
click at [931, 67] on button "SAVE" at bounding box center [922, 70] width 90 height 25
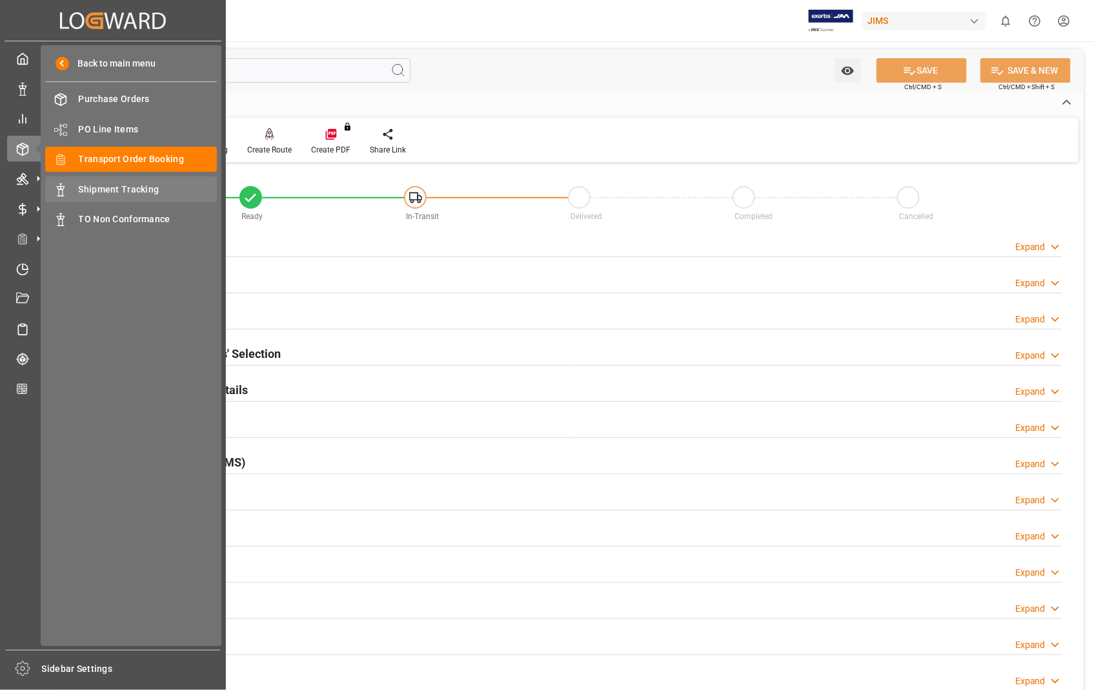
click at [147, 192] on span "Shipment Tracking" at bounding box center [148, 190] width 139 height 14
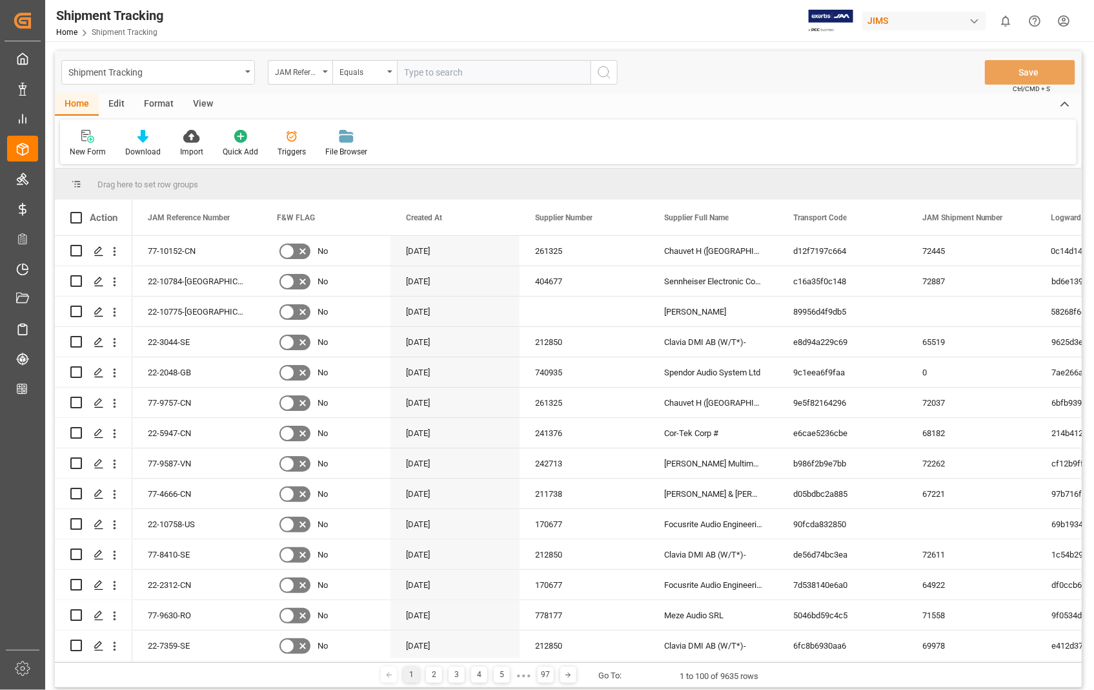
click at [506, 65] on input "text" at bounding box center [494, 72] width 194 height 25
type input "22-10784-[GEOGRAPHIC_DATA]"
click at [609, 72] on icon "search button" at bounding box center [604, 72] width 15 height 15
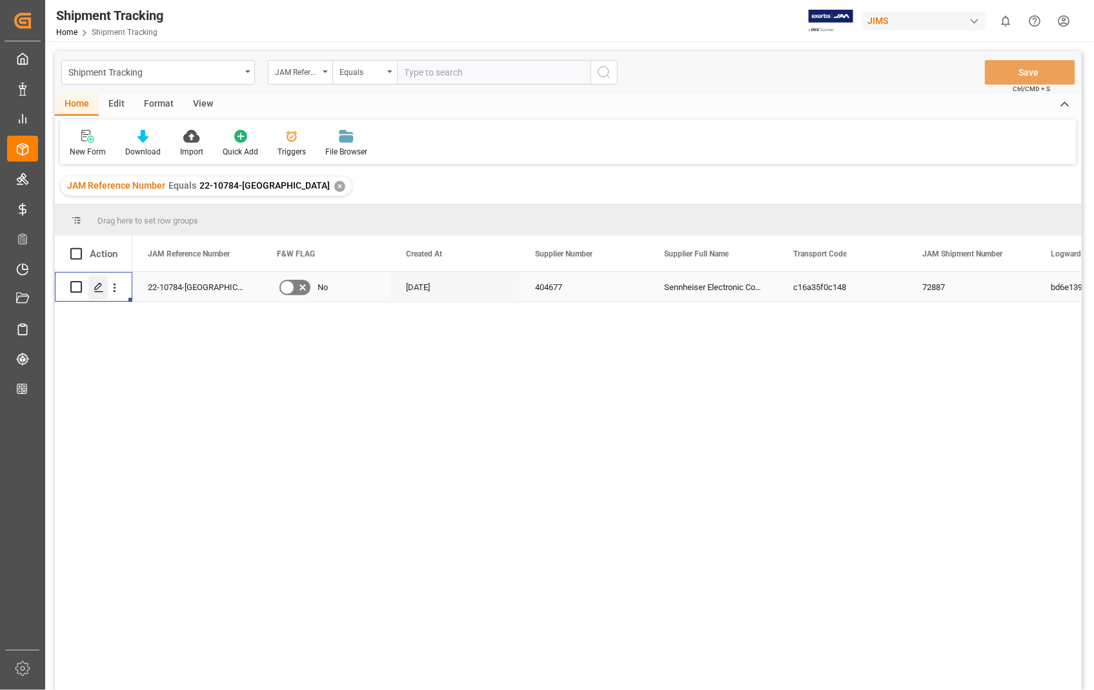
click at [102, 287] on icon "Press SPACE to select this row." at bounding box center [99, 287] width 10 height 10
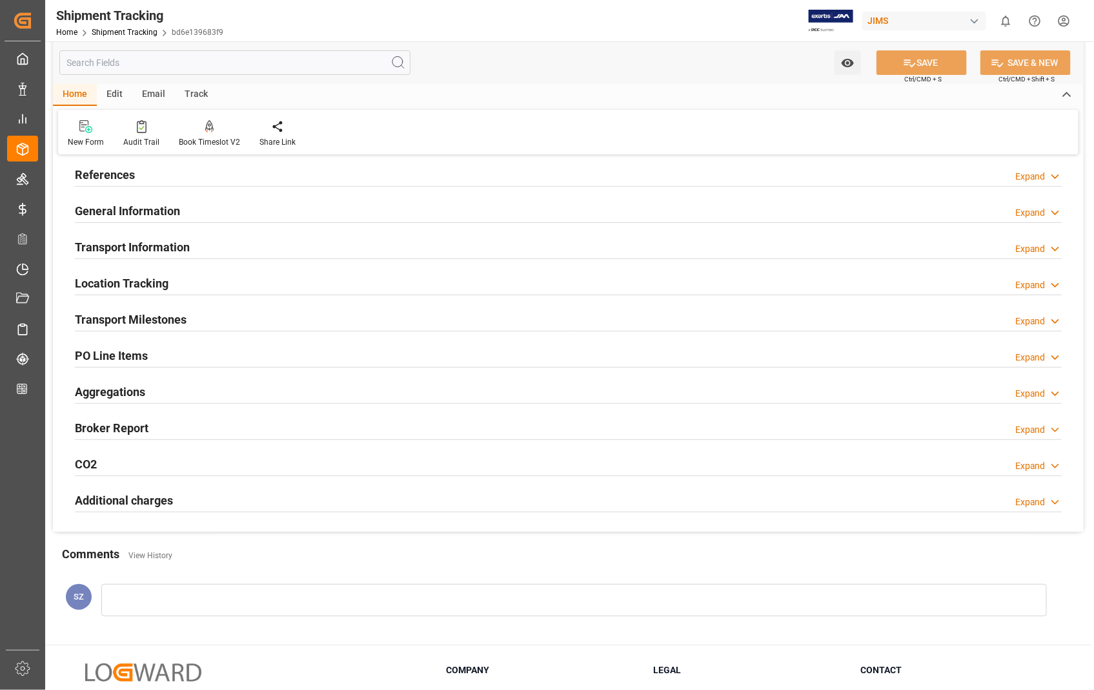
scroll to position [72, 0]
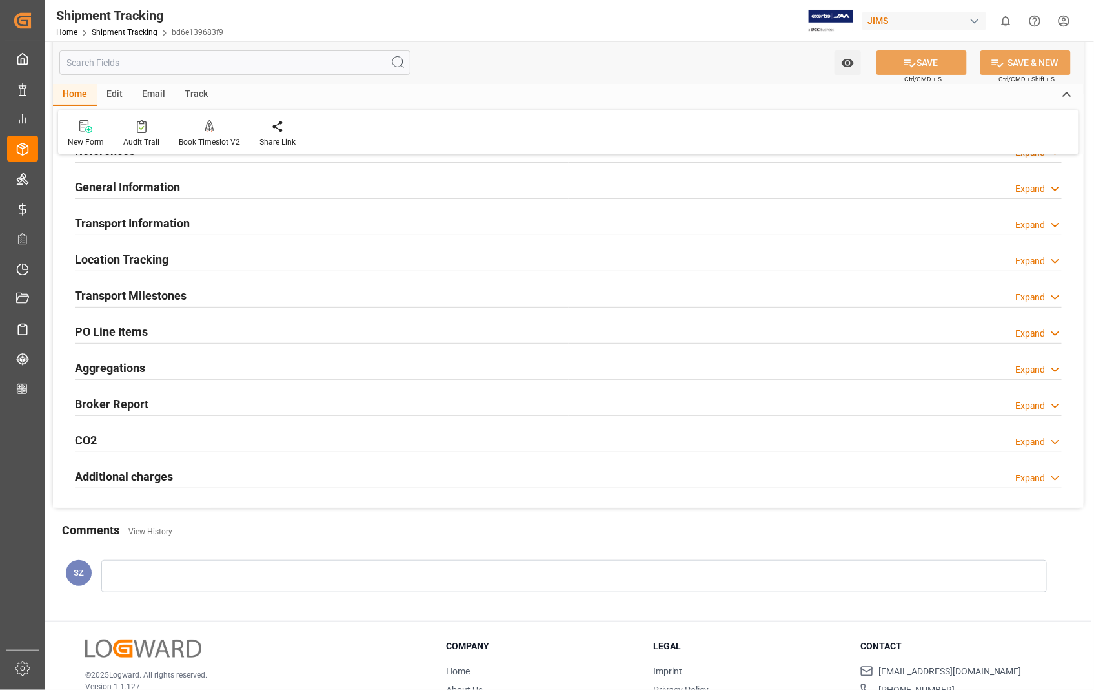
click at [142, 220] on h2 "Transport Information" at bounding box center [132, 222] width 115 height 17
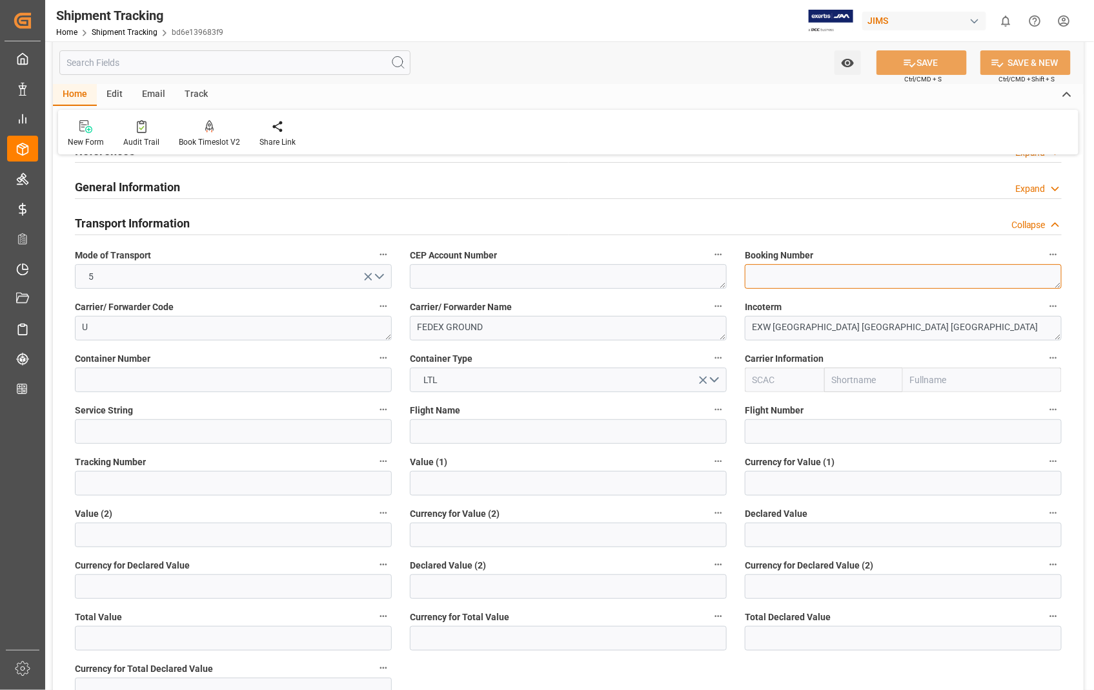
click at [786, 272] on textarea at bounding box center [903, 276] width 317 height 25
paste textarea "660871071320"
type textarea "660871071320"
click at [128, 483] on input at bounding box center [233, 483] width 317 height 25
paste input "660871071320"
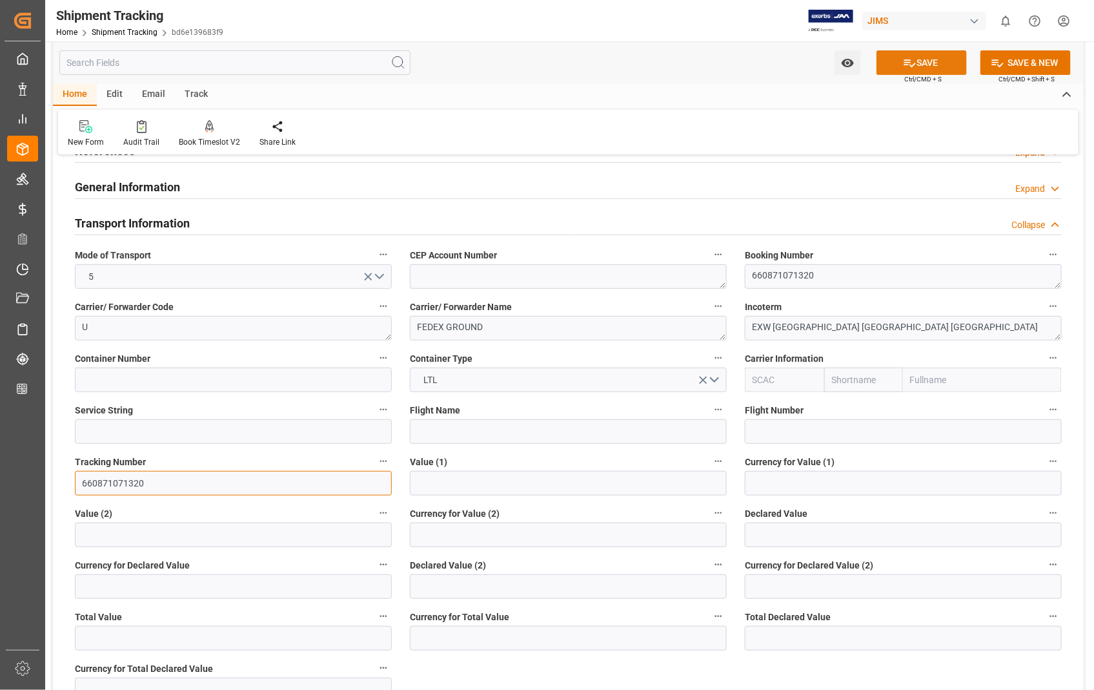
type input "660871071320"
click at [919, 69] on button "SAVE" at bounding box center [922, 62] width 90 height 25
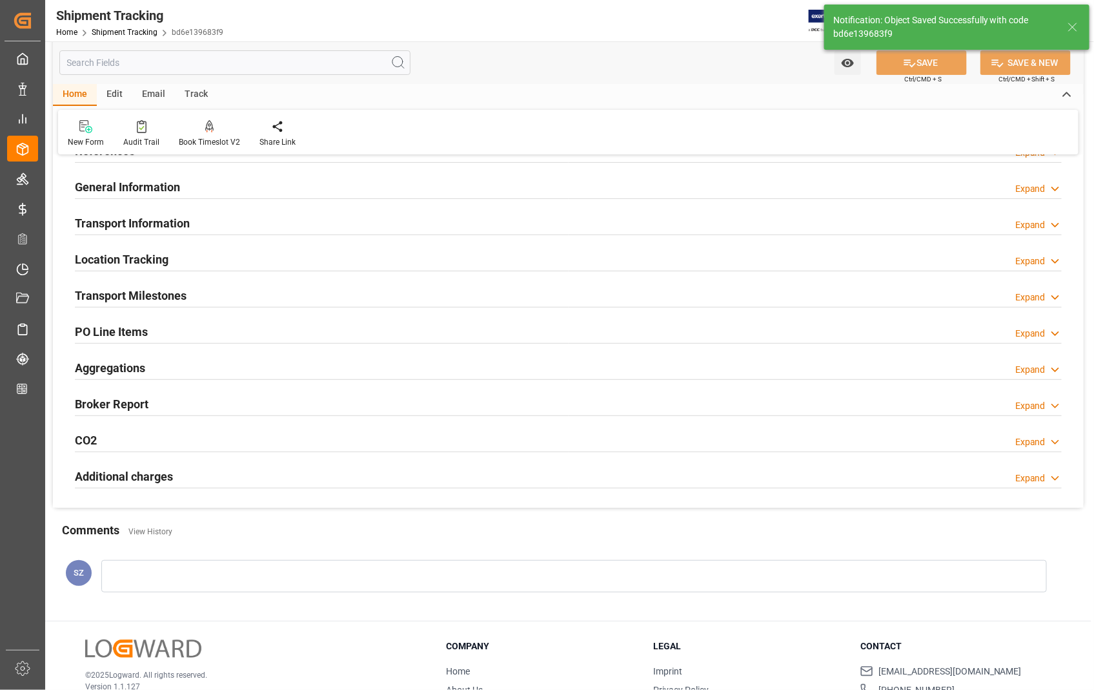
click at [158, 292] on h2 "Transport Milestones" at bounding box center [131, 295] width 112 height 17
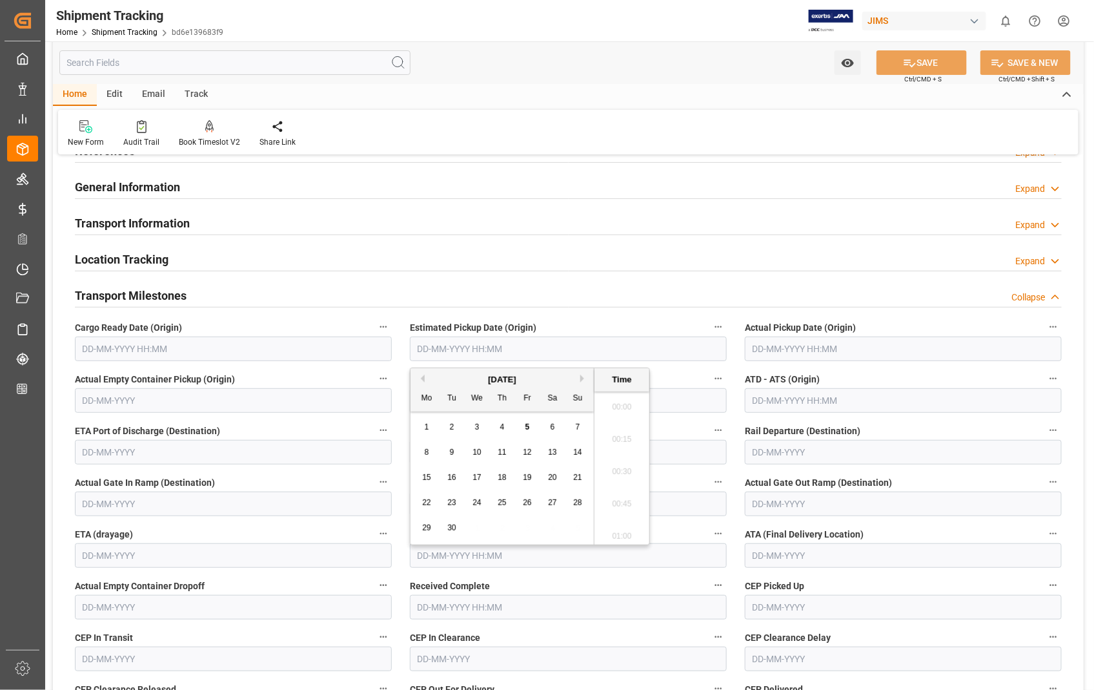
click at [544, 353] on input "text" at bounding box center [568, 348] width 317 height 25
click at [504, 428] on span "4" at bounding box center [502, 426] width 5 height 9
type input "[DATE] 00:00"
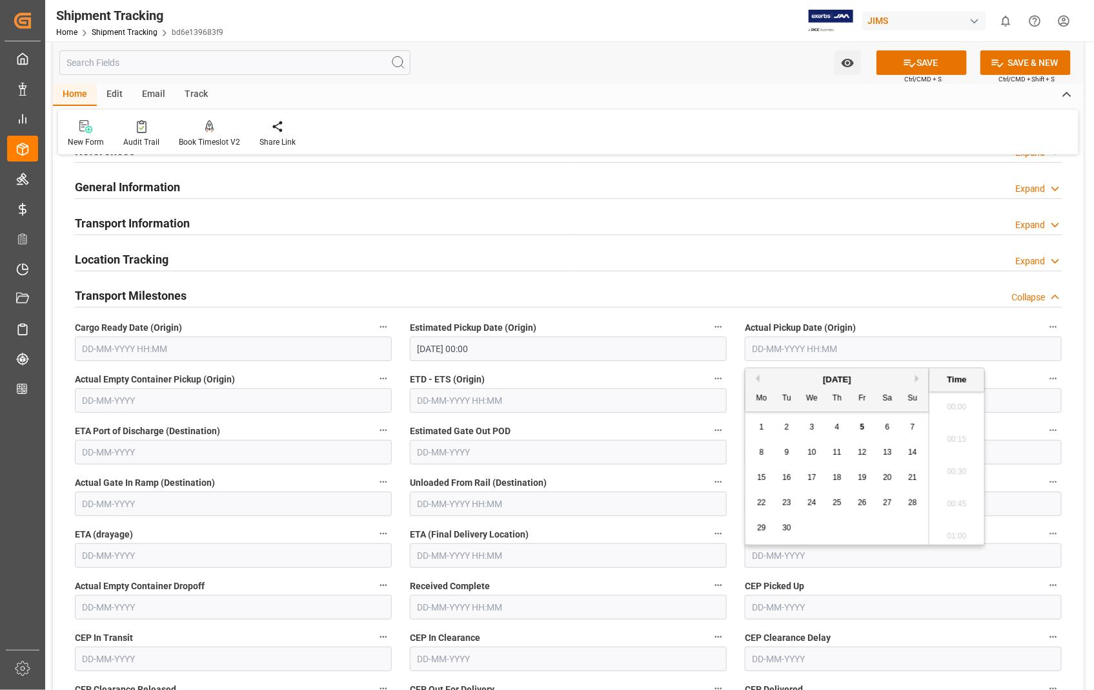
click at [821, 349] on input "text" at bounding box center [903, 348] width 317 height 25
click at [839, 427] on span "4" at bounding box center [837, 426] width 5 height 9
type input "[DATE] 00:00"
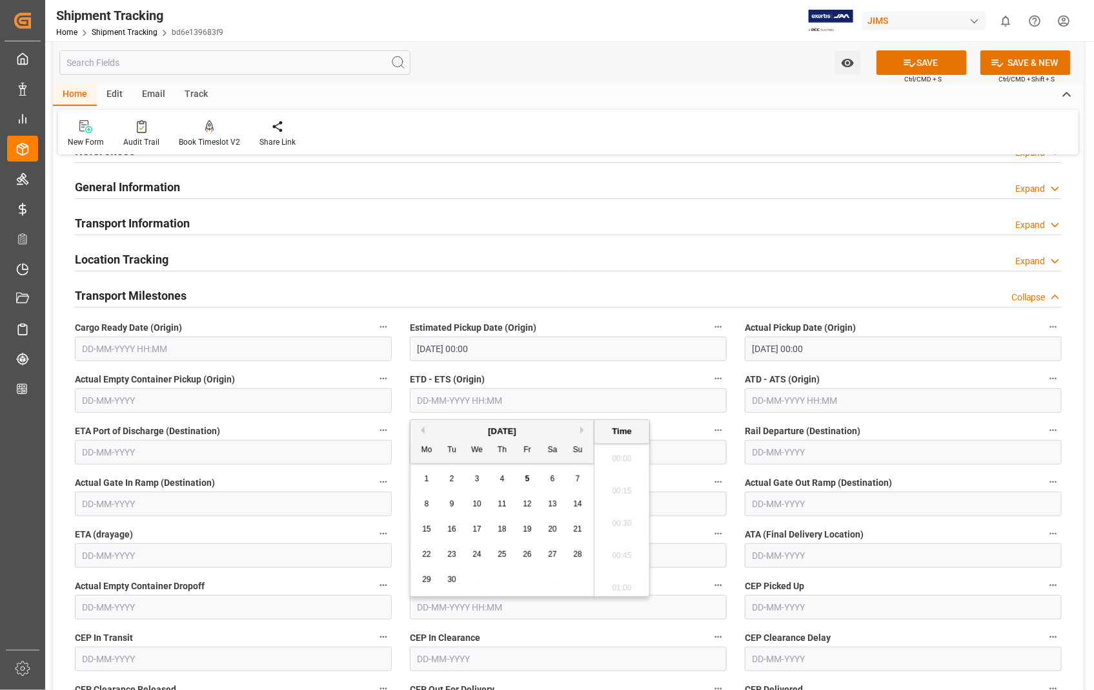
click at [504, 402] on input "text" at bounding box center [568, 400] width 317 height 25
click at [500, 476] on span "4" at bounding box center [502, 478] width 5 height 9
type input "[DATE] 00:00"
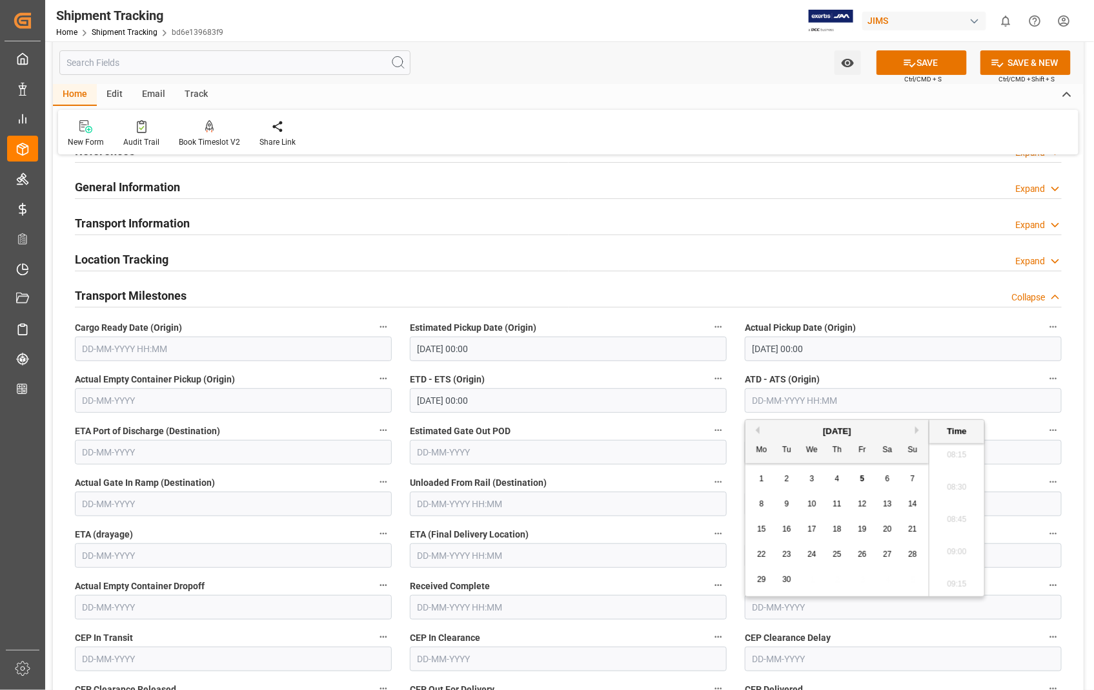
click at [891, 405] on input "text" at bounding box center [903, 400] width 317 height 25
click at [836, 483] on div "4" at bounding box center [838, 478] width 16 height 15
type input "[DATE] 00:00"
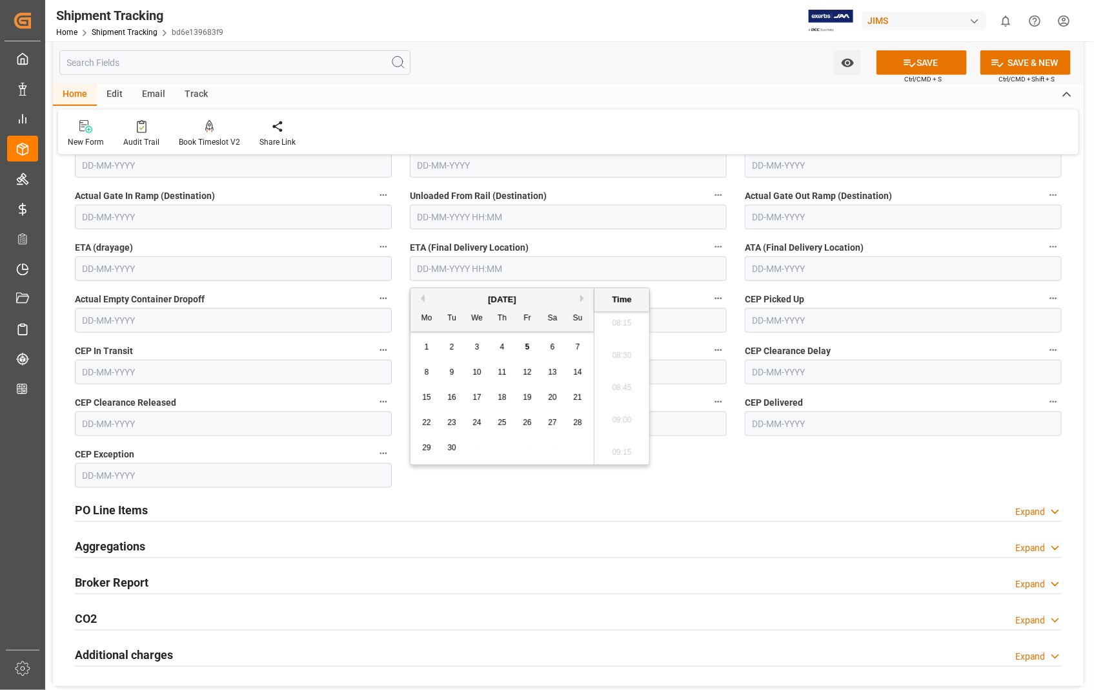
click at [544, 265] on input "text" at bounding box center [568, 268] width 317 height 25
click at [422, 371] on div "8" at bounding box center [427, 372] width 16 height 15
type input "[DATE] 00:00"
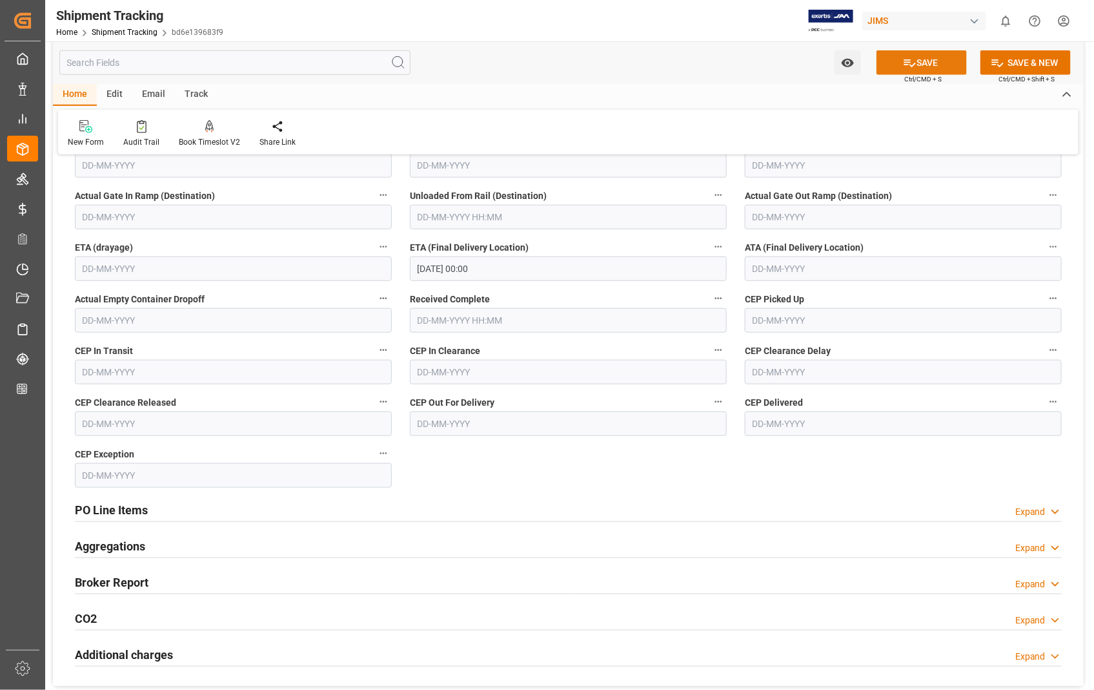
click at [925, 63] on button "SAVE" at bounding box center [922, 62] width 90 height 25
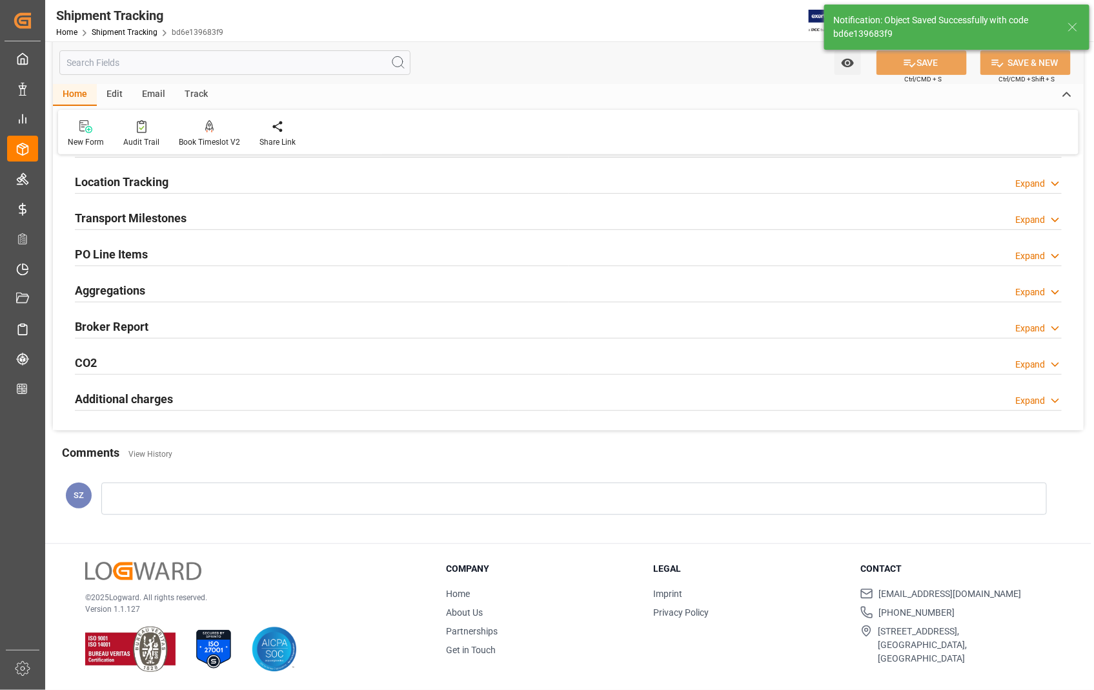
scroll to position [0, 0]
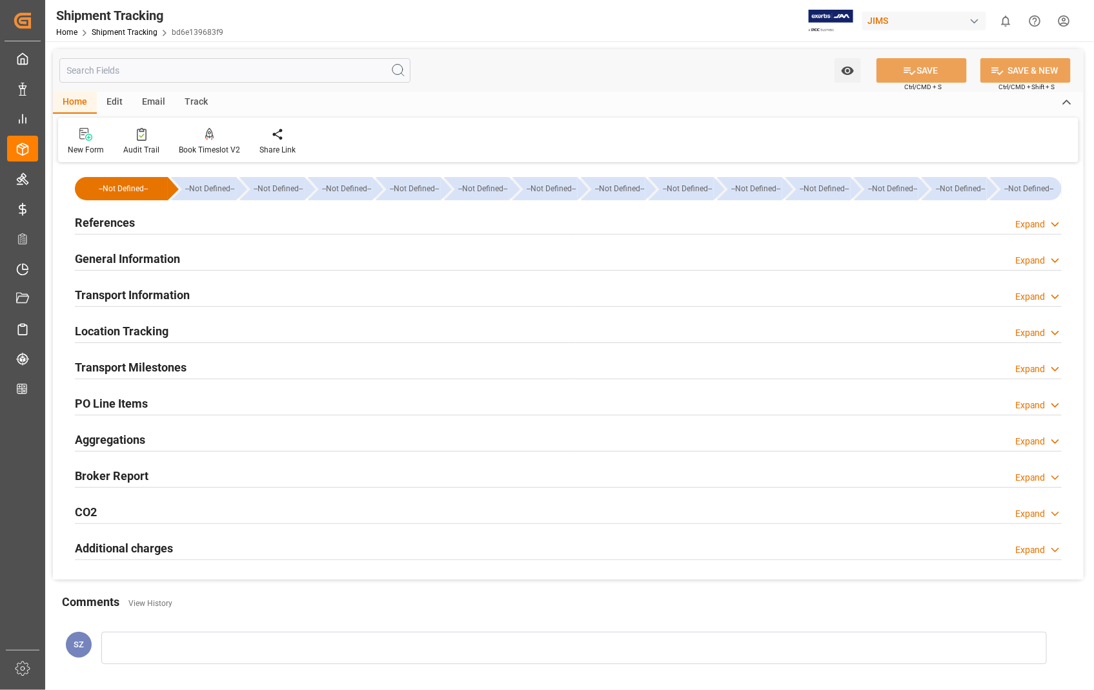
click at [143, 363] on h2 "Transport Milestones" at bounding box center [131, 366] width 112 height 17
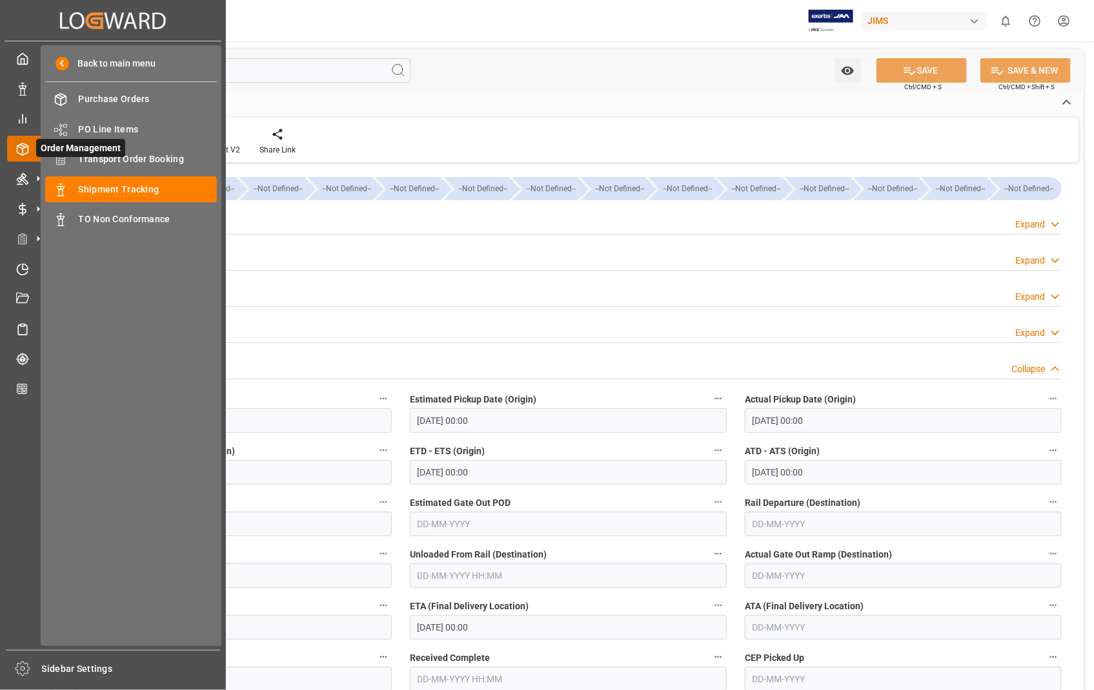
click at [27, 145] on icon at bounding box center [38, 148] width 27 height 27
click at [121, 156] on span "Transport Order Booking" at bounding box center [148, 159] width 139 height 14
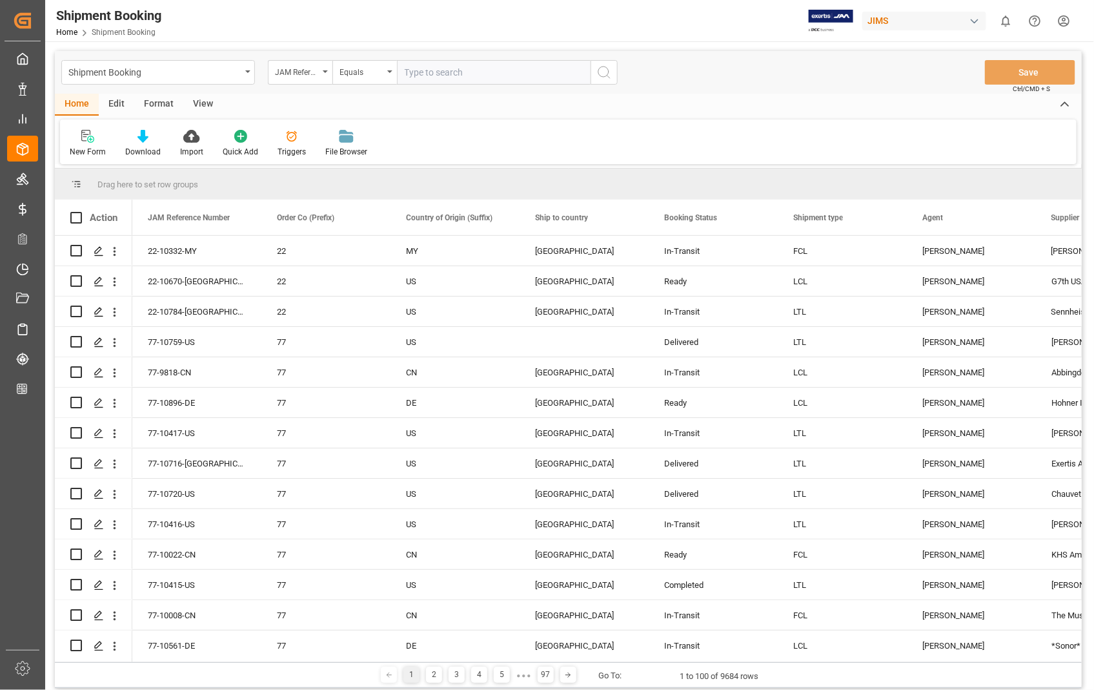
click at [512, 75] on input "text" at bounding box center [494, 72] width 194 height 25
type input "22-10893-US"
click at [599, 72] on icon "search button" at bounding box center [604, 72] width 15 height 15
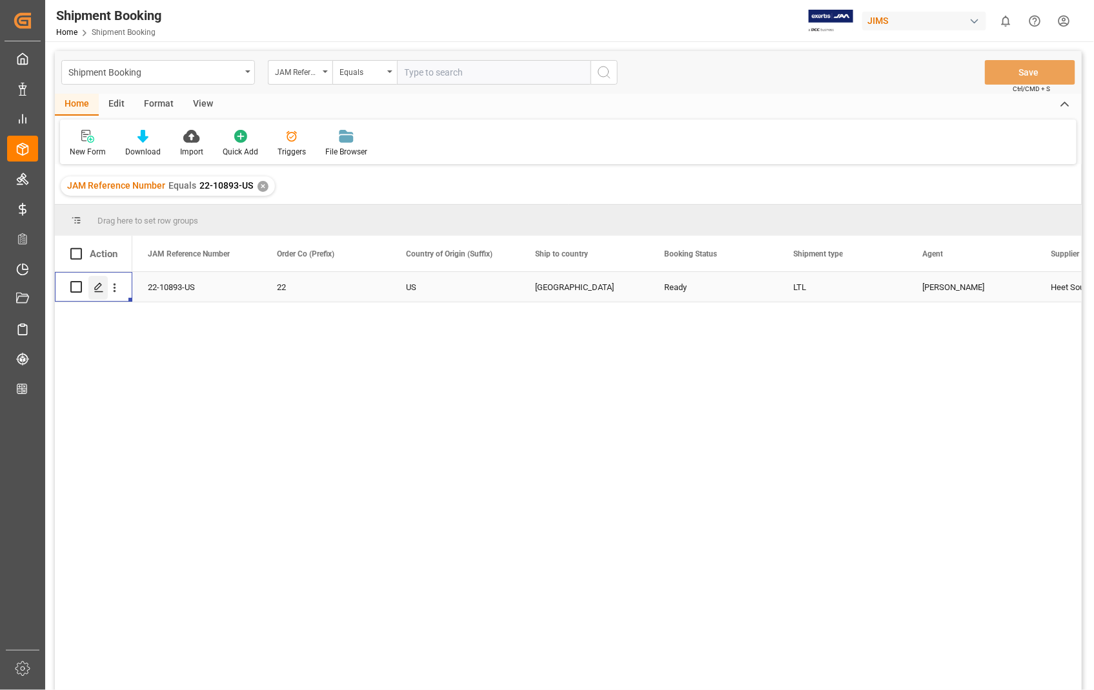
click at [96, 287] on icon "Press SPACE to select this row." at bounding box center [99, 287] width 10 height 10
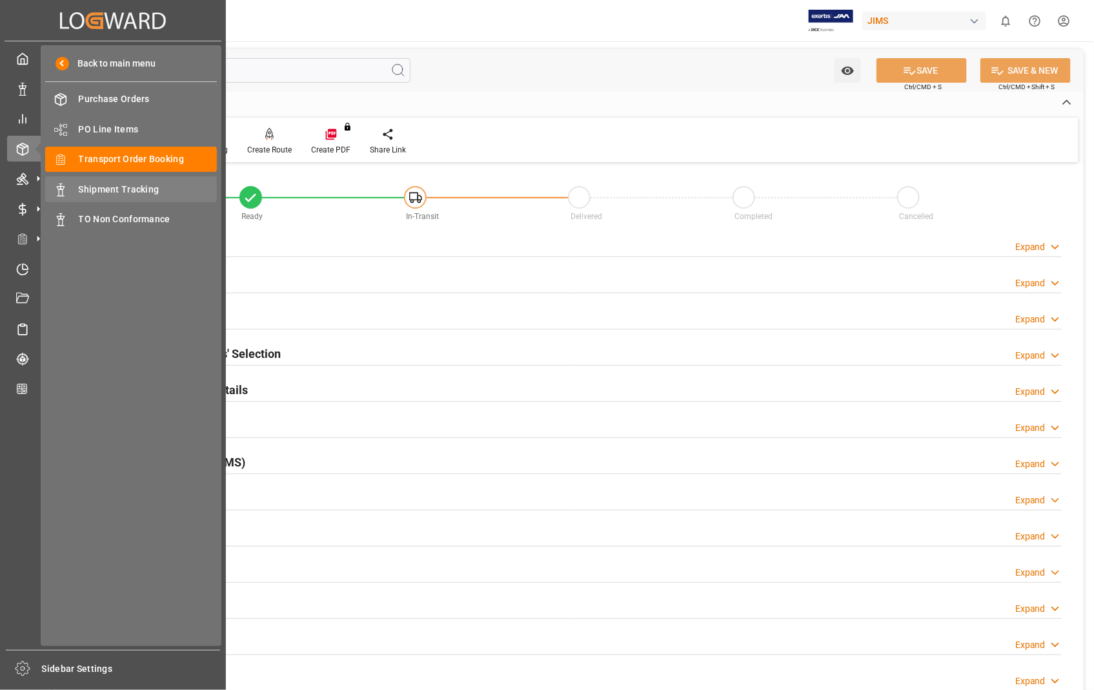
click at [126, 188] on span "Shipment Tracking" at bounding box center [148, 190] width 139 height 14
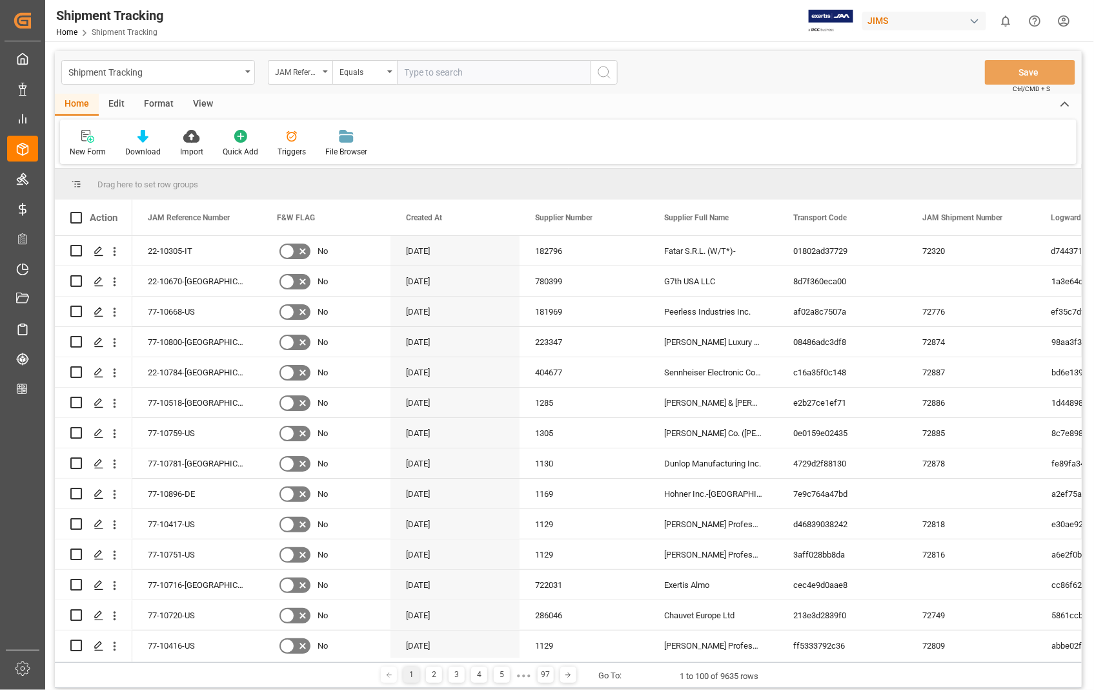
click at [482, 72] on input "text" at bounding box center [494, 72] width 194 height 25
type input "22-10893-US"
click at [600, 68] on icon "search button" at bounding box center [604, 72] width 15 height 15
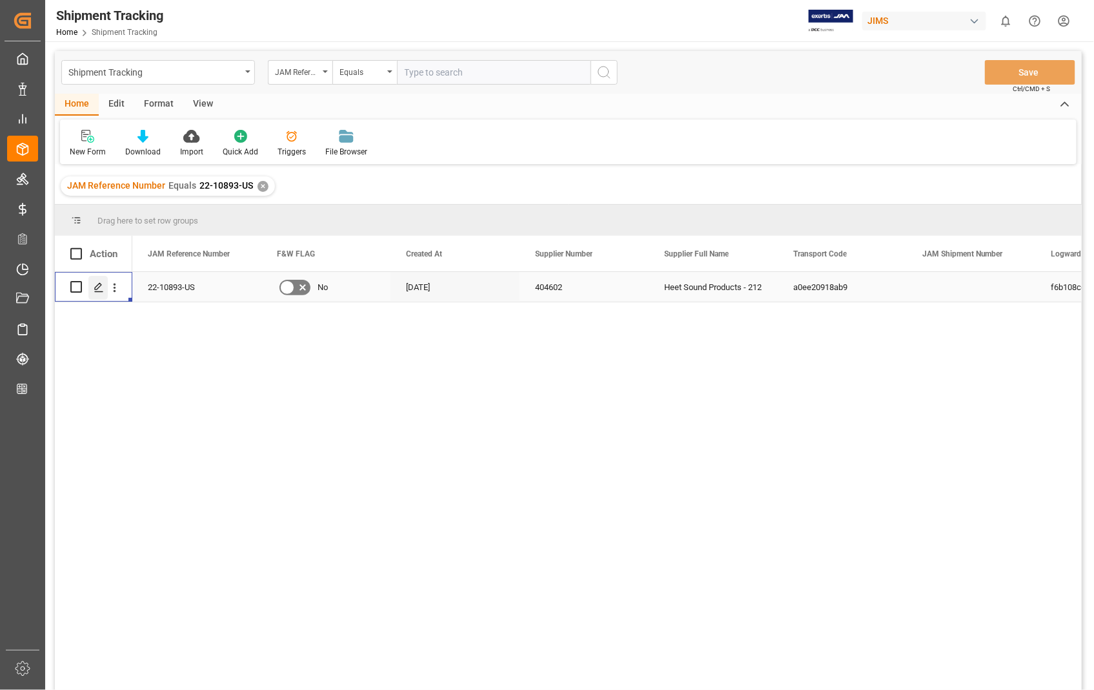
click at [99, 288] on icon "Press SPACE to select this row." at bounding box center [99, 287] width 10 height 10
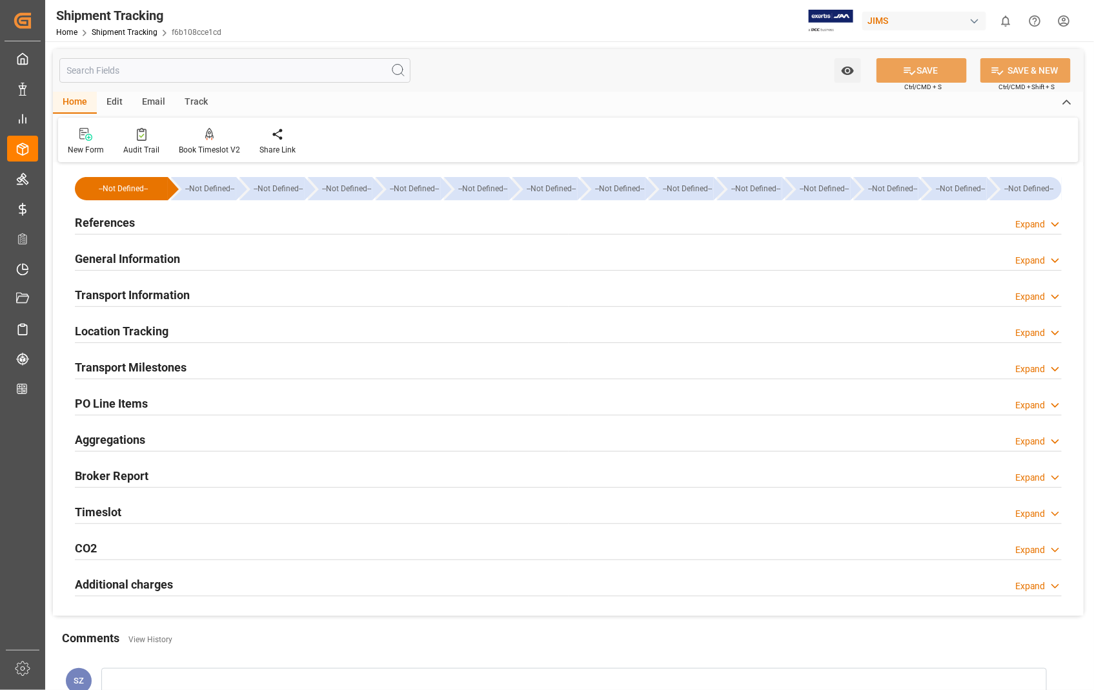
type input "[DATE]"
click at [103, 224] on h2 "References" at bounding box center [105, 222] width 60 height 17
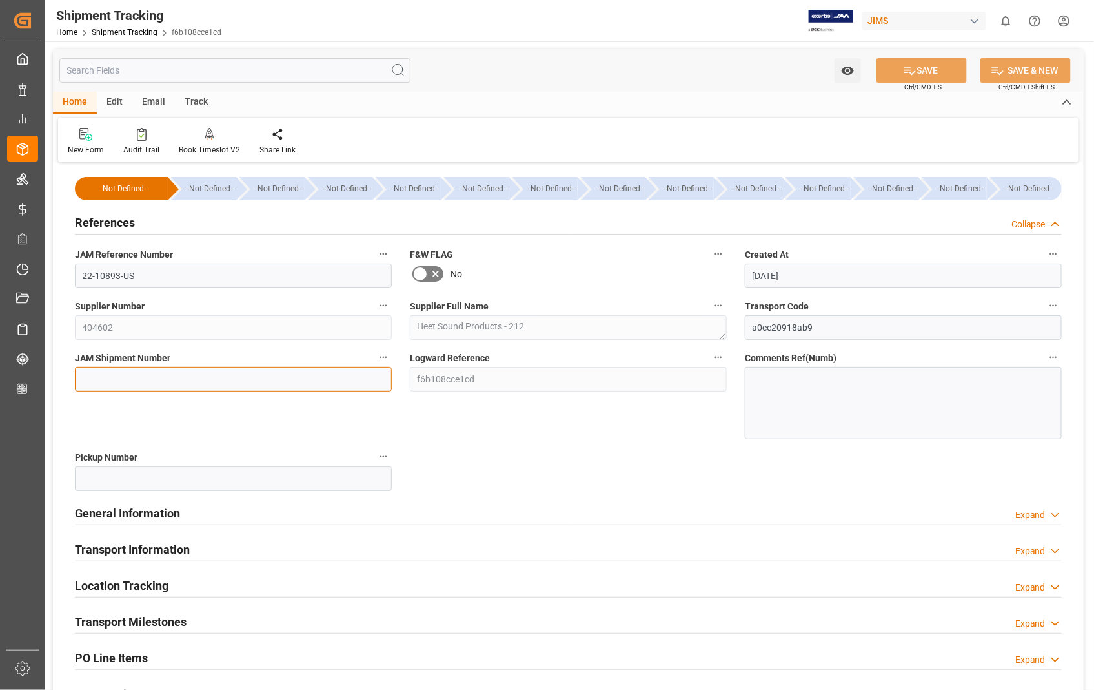
click at [267, 384] on input at bounding box center [233, 379] width 317 height 25
paste input "72888"
type input "72888"
click at [918, 74] on button "SAVE" at bounding box center [922, 70] width 90 height 25
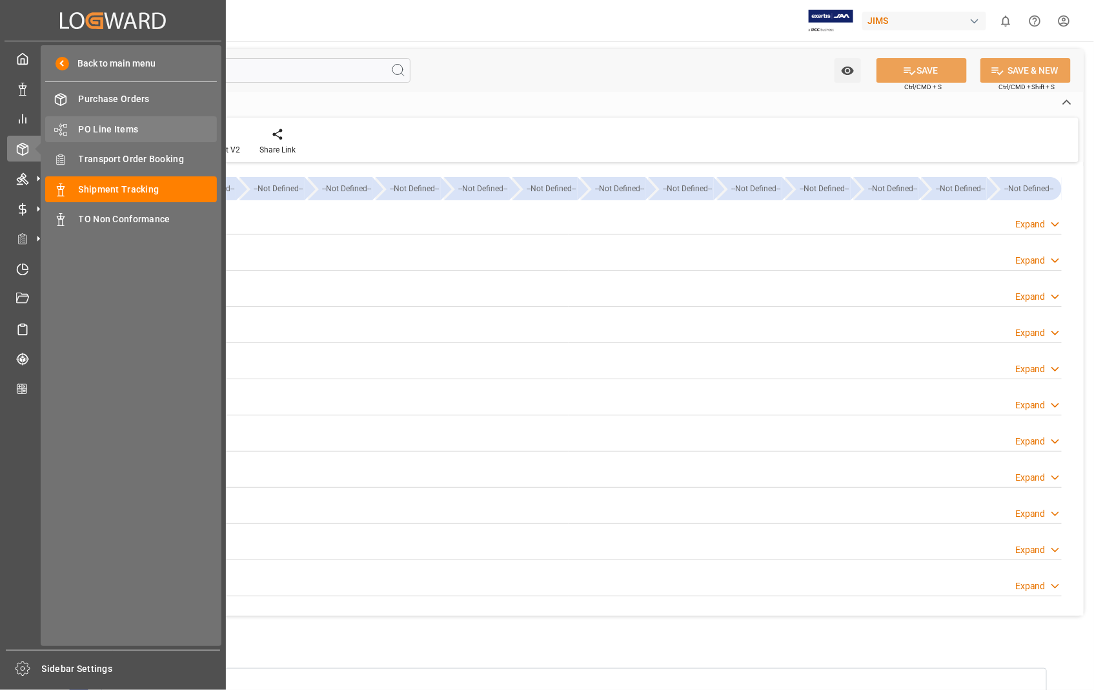
click at [119, 127] on span "PO Line Items" at bounding box center [148, 130] width 139 height 14
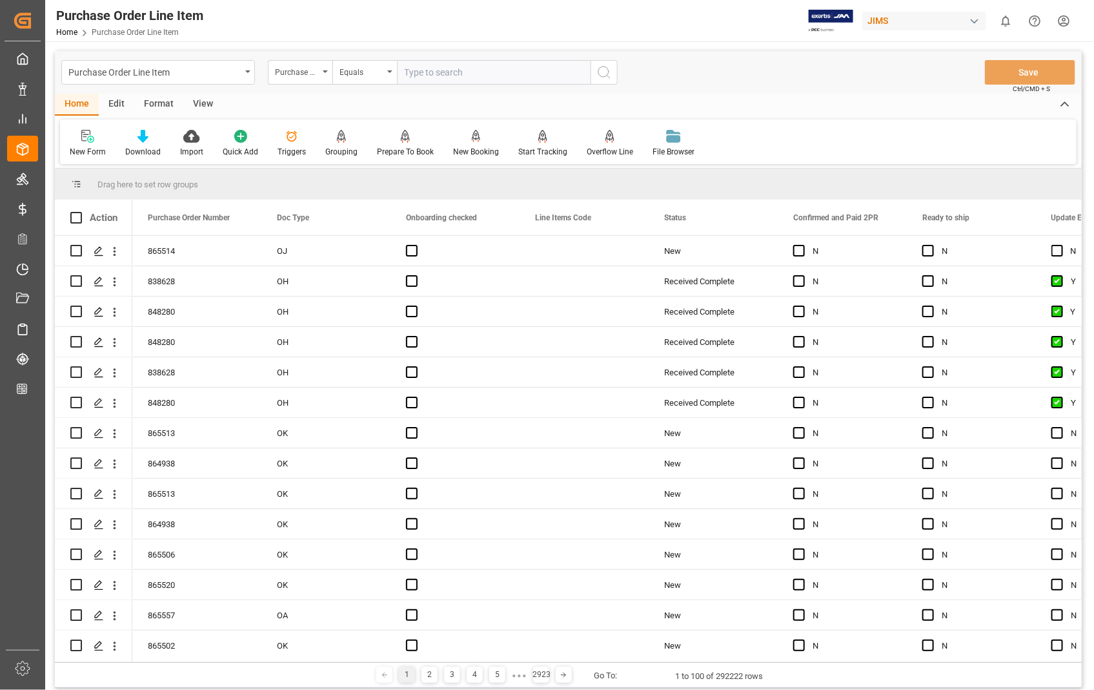
click at [488, 71] on input "text" at bounding box center [494, 72] width 194 height 25
type input "865514"
click at [600, 69] on icon "search button" at bounding box center [604, 72] width 15 height 15
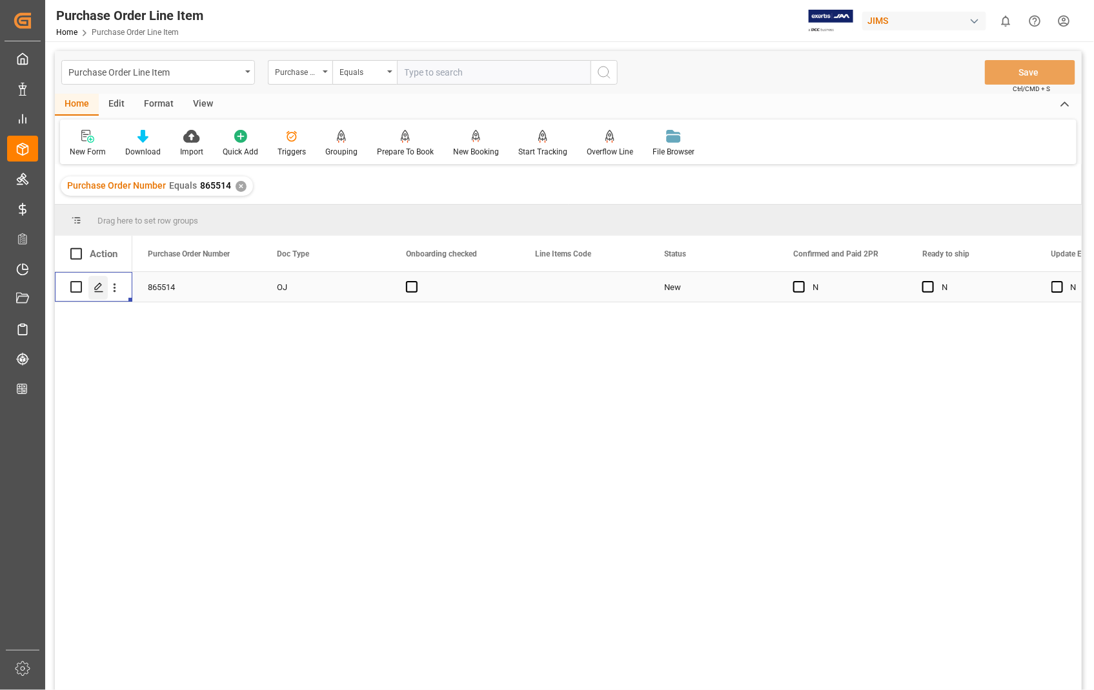
click at [101, 289] on icon "Press SPACE to select this row." at bounding box center [99, 287] width 10 height 10
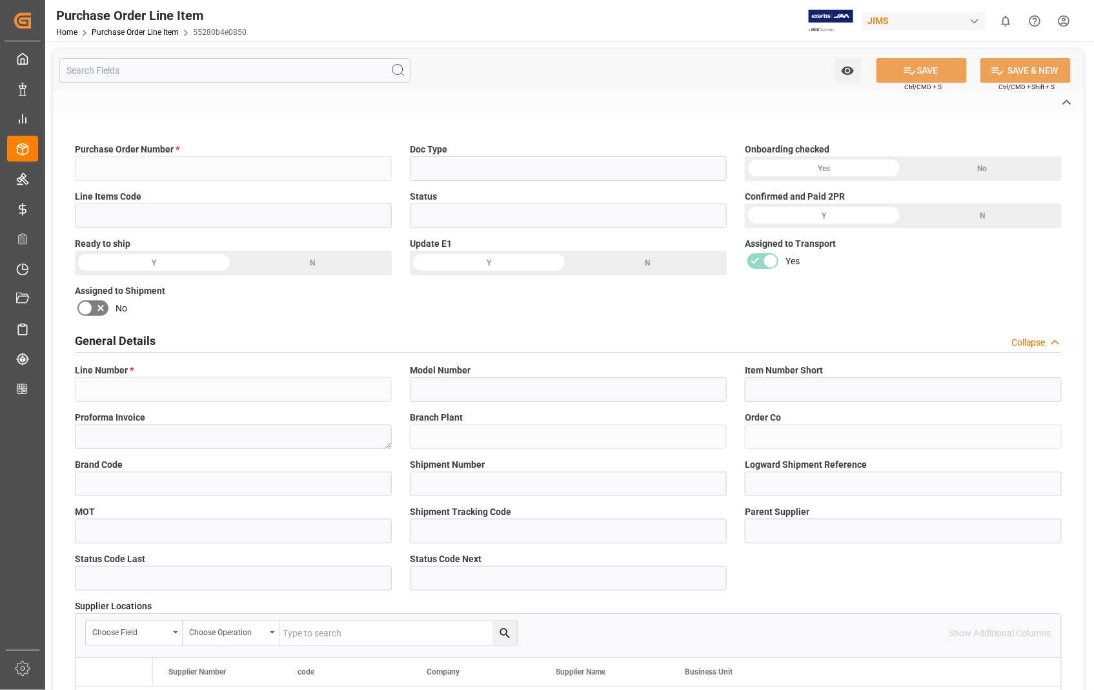
type input "865514"
type input "OJ"
type input "New"
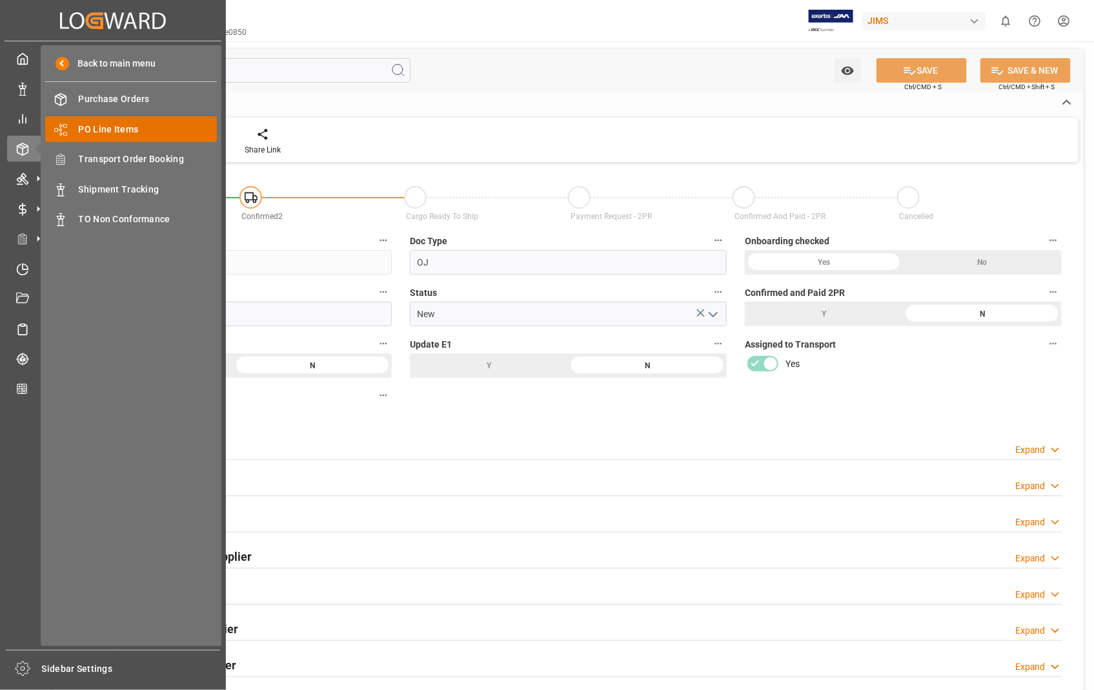
click at [134, 132] on span "PO Line Items" at bounding box center [148, 130] width 139 height 14
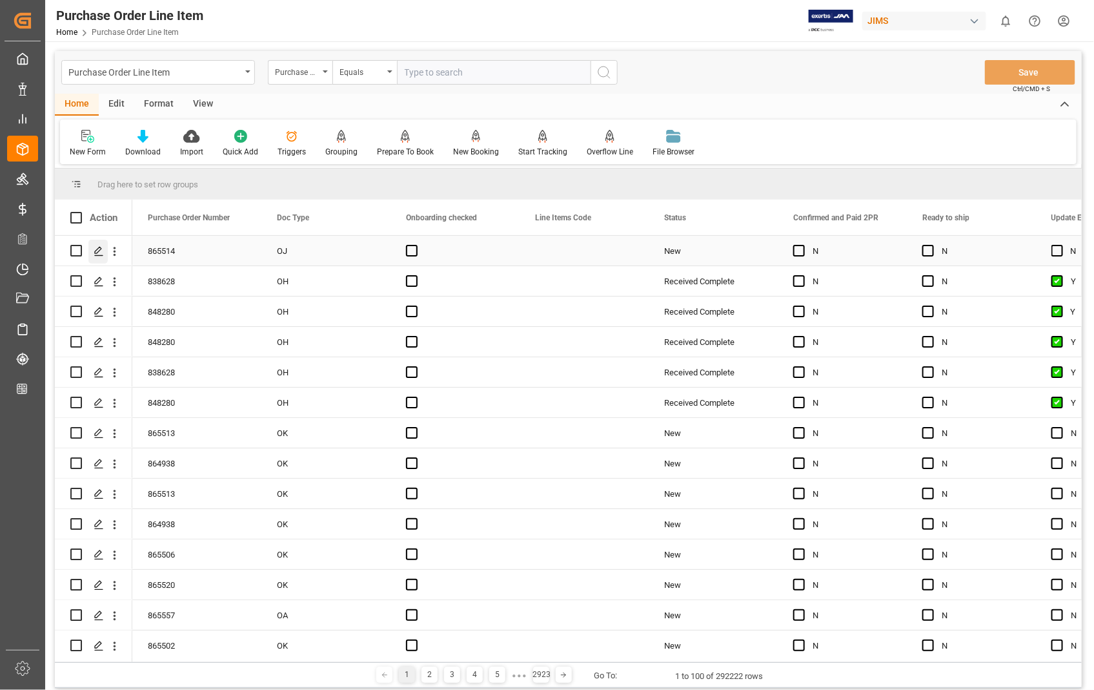
click at [98, 253] on icon "Press SPACE to select this row." at bounding box center [99, 251] width 10 height 10
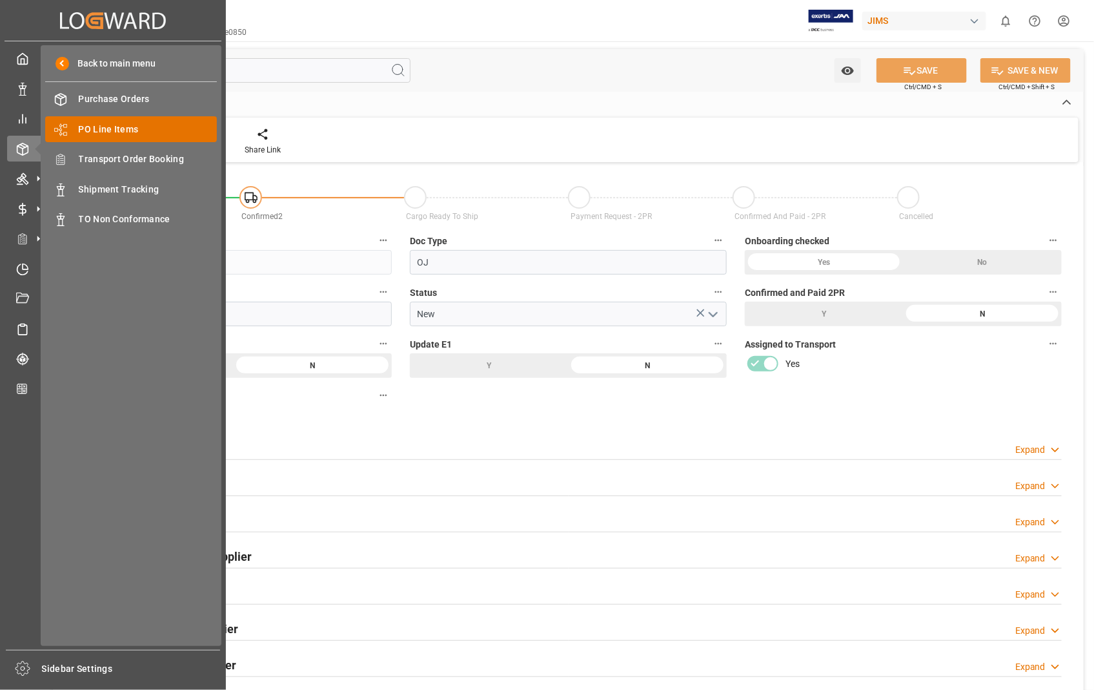
click at [136, 127] on span "PO Line Items" at bounding box center [148, 130] width 139 height 14
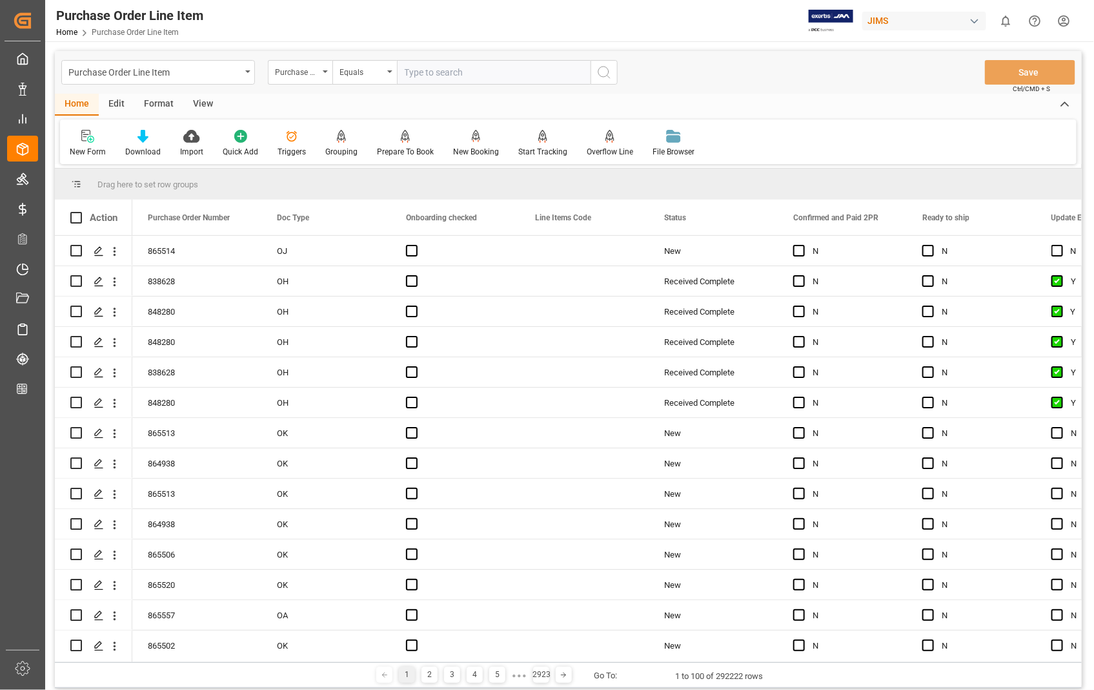
click at [476, 67] on input "text" at bounding box center [494, 72] width 194 height 25
click at [527, 72] on input "text" at bounding box center [494, 72] width 194 height 25
type input "865514"
click at [604, 75] on icon "search button" at bounding box center [604, 72] width 15 height 15
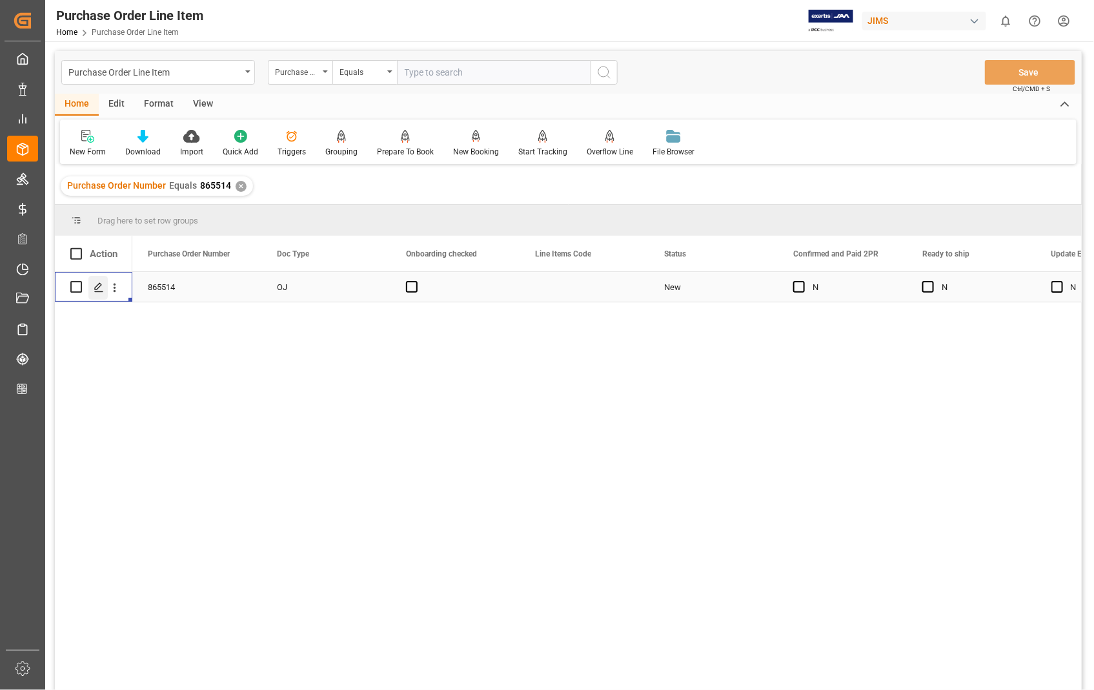
click at [95, 289] on polygon "Press SPACE to select this row." at bounding box center [98, 286] width 6 height 6
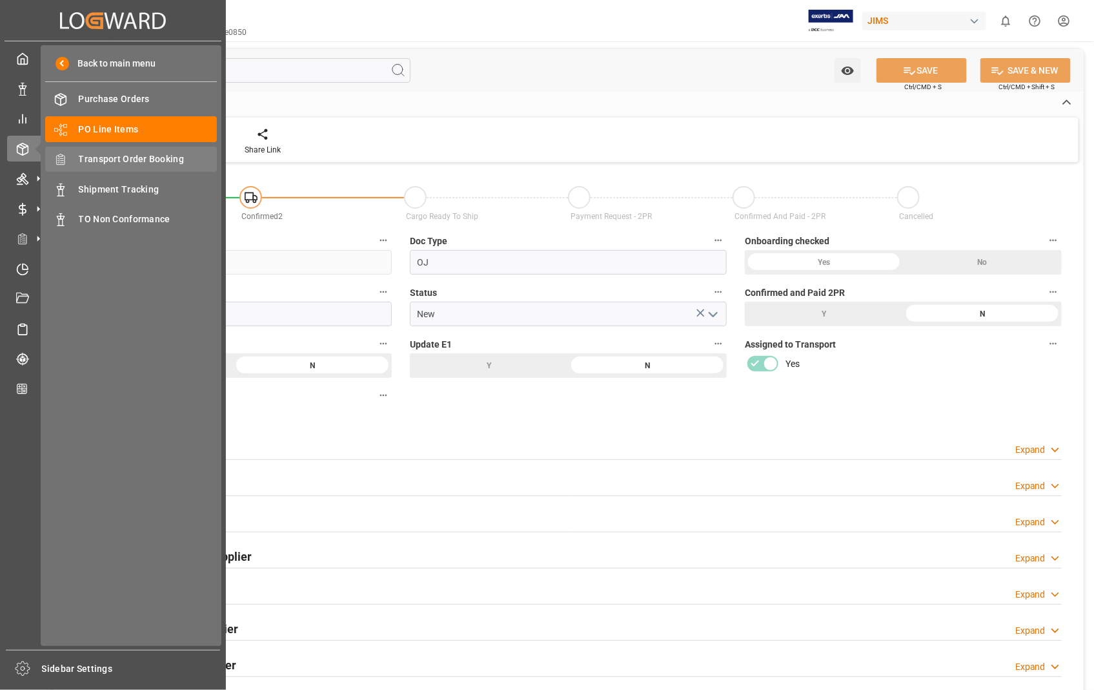
click at [130, 157] on span "Transport Order Booking" at bounding box center [148, 159] width 139 height 14
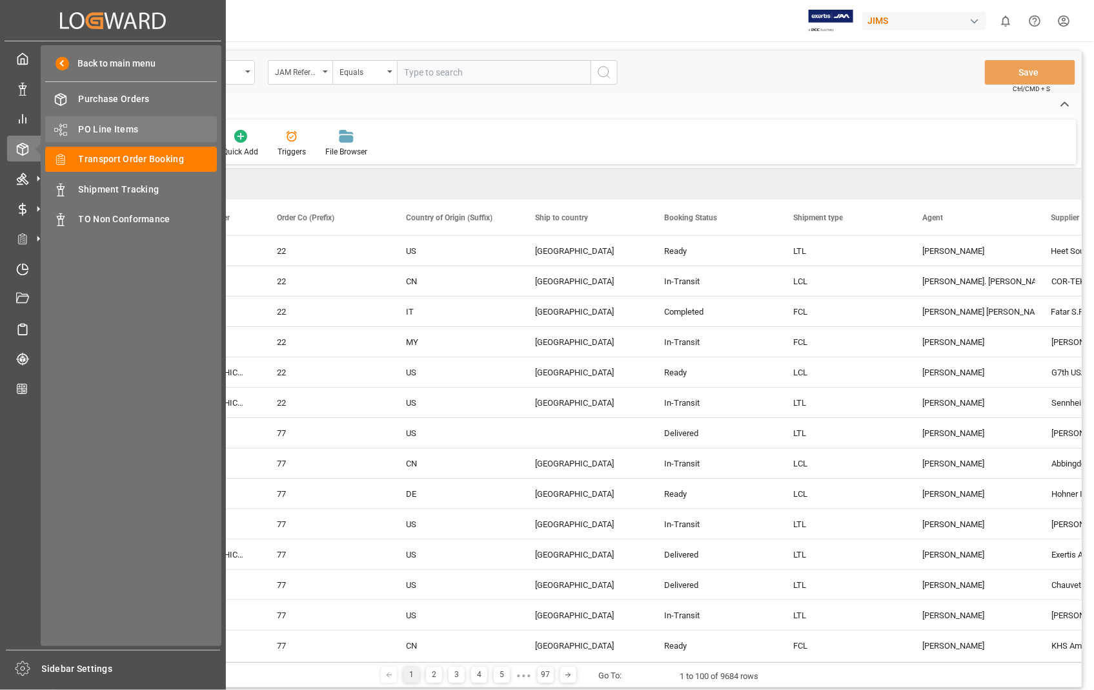
click at [136, 125] on span "PO Line Items" at bounding box center [148, 130] width 139 height 14
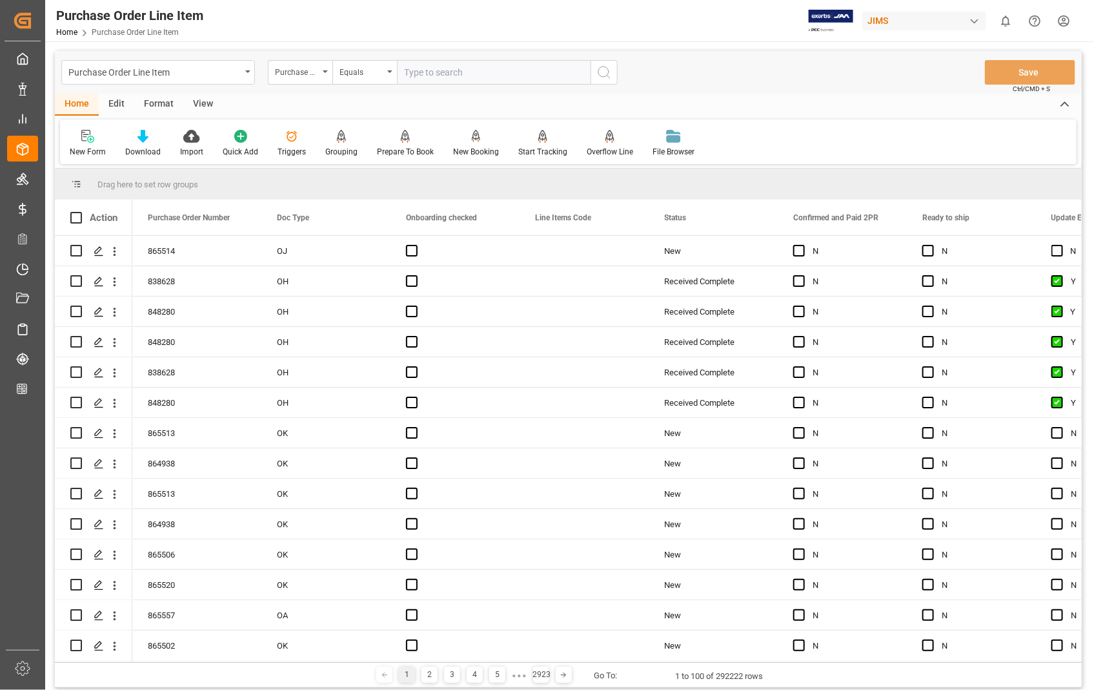
click at [473, 68] on input "text" at bounding box center [494, 72] width 194 height 25
type input "865514"
click at [603, 72] on icon "search button" at bounding box center [604, 72] width 15 height 15
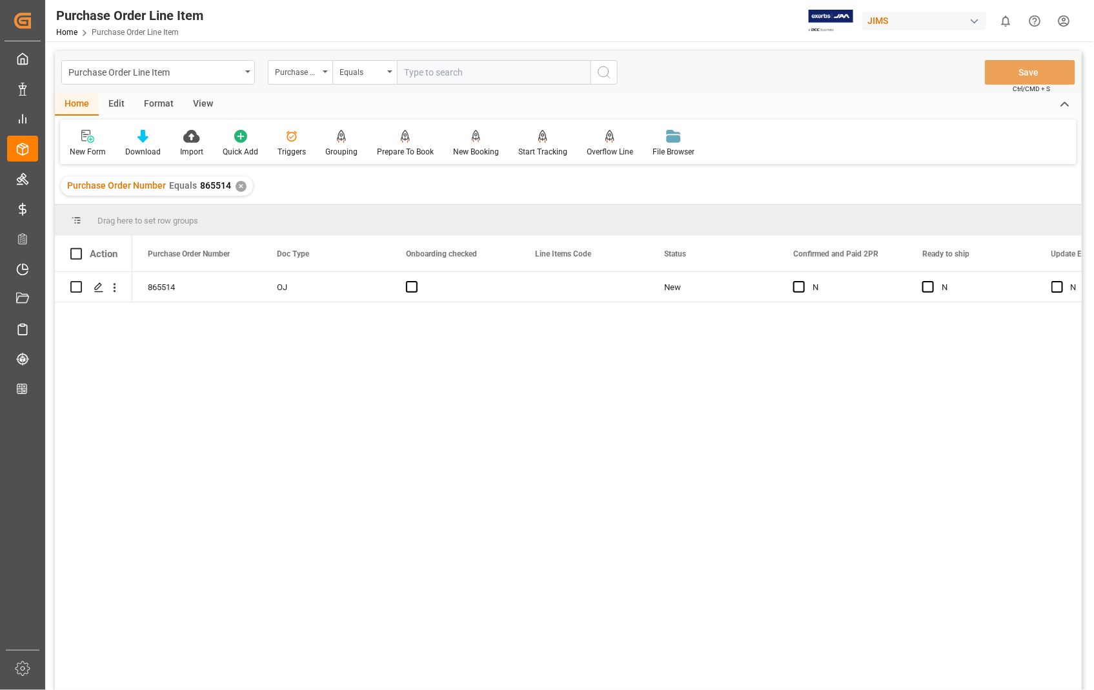
click at [201, 101] on div "View" at bounding box center [202, 105] width 39 height 22
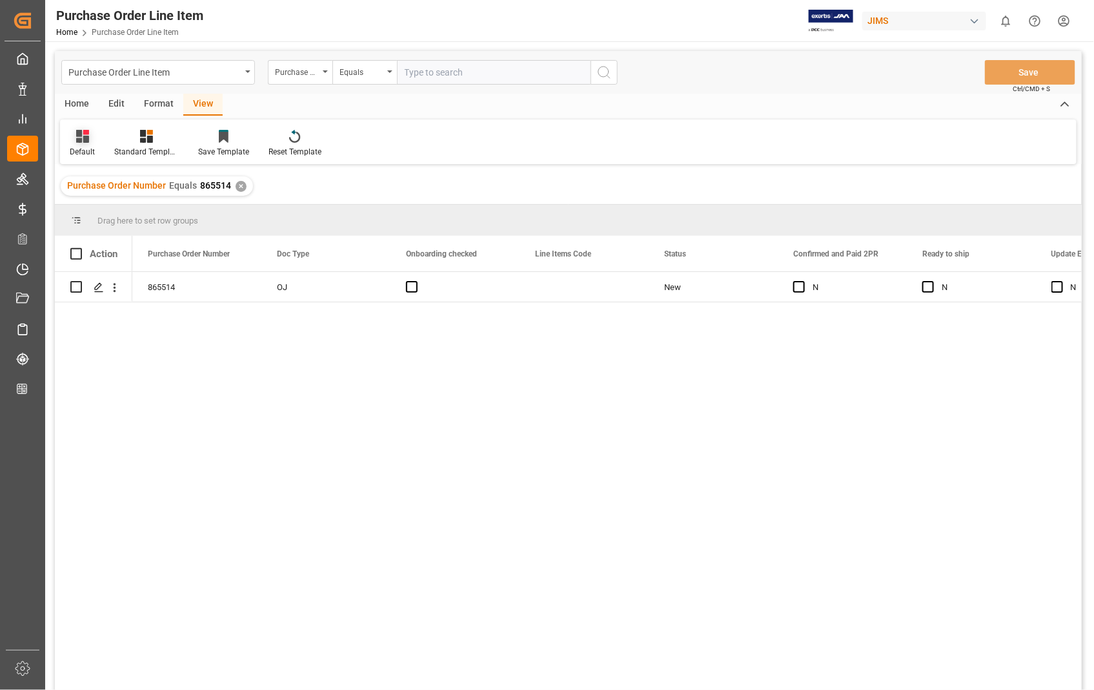
click at [84, 150] on div "Default" at bounding box center [82, 152] width 25 height 12
click at [99, 205] on div "Sophia setting." at bounding box center [132, 209] width 113 height 14
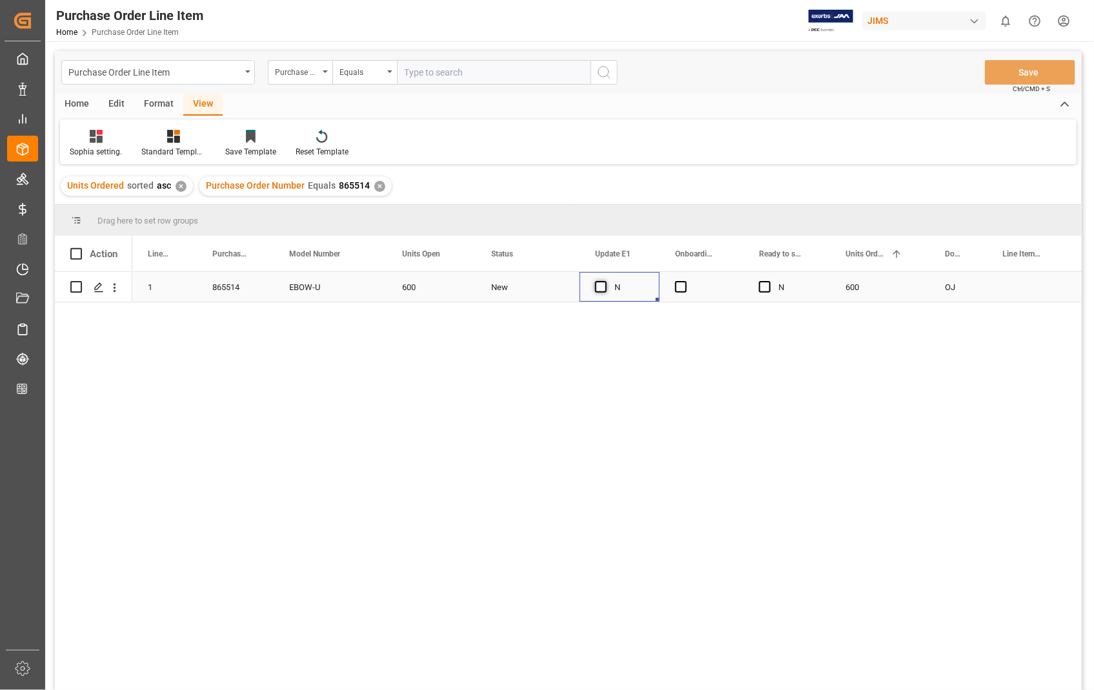
click at [598, 287] on span "Press SPACE to select this row." at bounding box center [601, 287] width 12 height 12
click at [605, 281] on input "Press SPACE to select this row." at bounding box center [605, 281] width 0 height 0
click at [682, 286] on span "Press SPACE to select this row." at bounding box center [681, 287] width 12 height 12
click at [685, 281] on input "Press SPACE to select this row." at bounding box center [685, 281] width 0 height 0
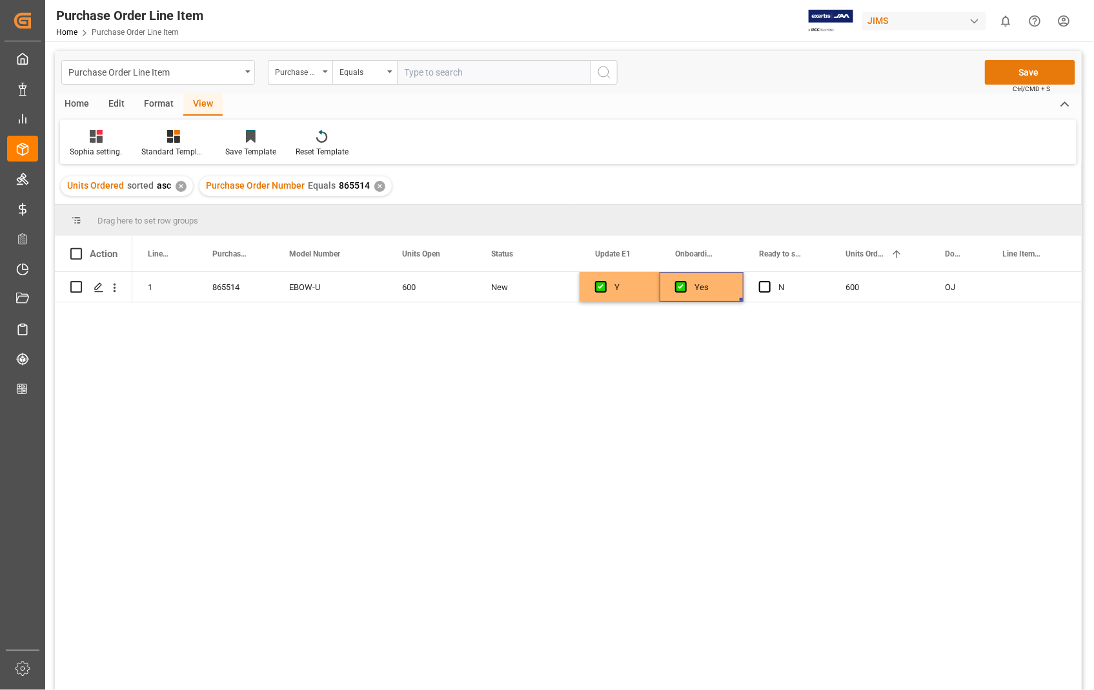
click at [1029, 72] on button "Save" at bounding box center [1030, 72] width 90 height 25
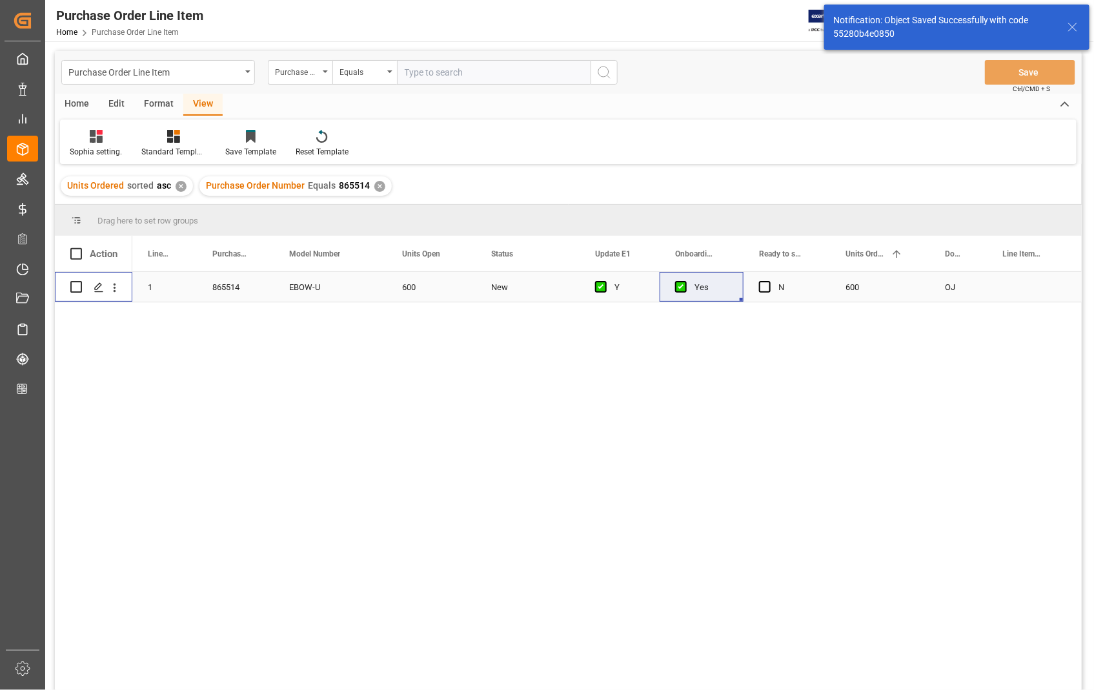
click at [76, 288] on input "Press Space to toggle row selection (unchecked)" at bounding box center [76, 287] width 12 height 12
checkbox input "true"
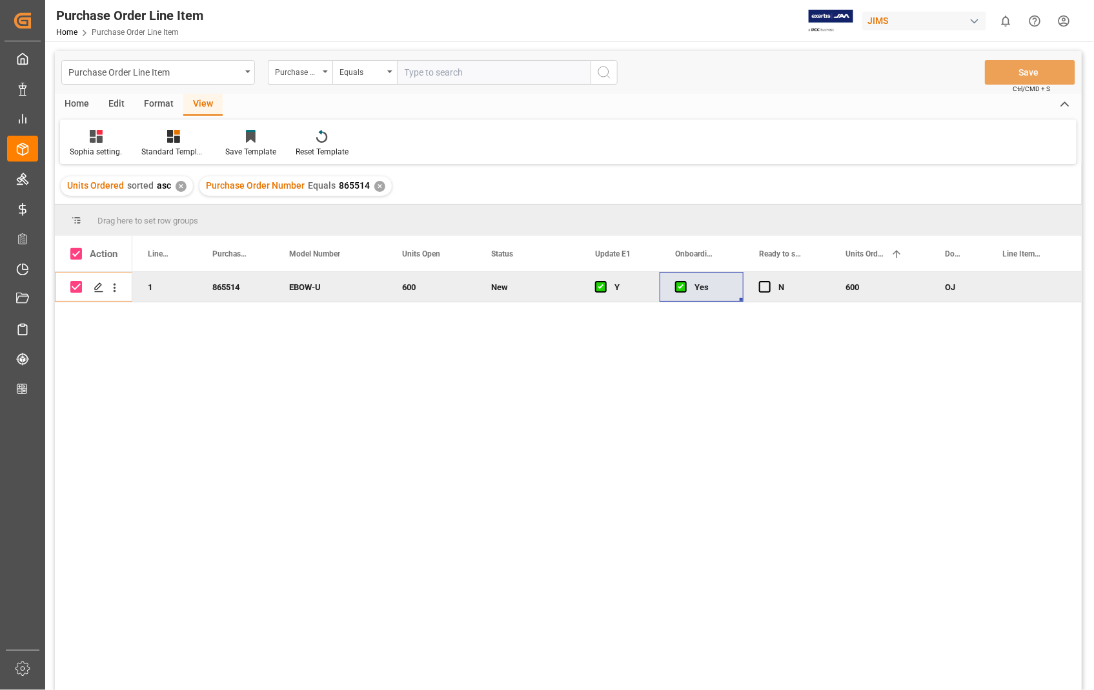
click at [72, 99] on div "Home" at bounding box center [77, 105] width 44 height 22
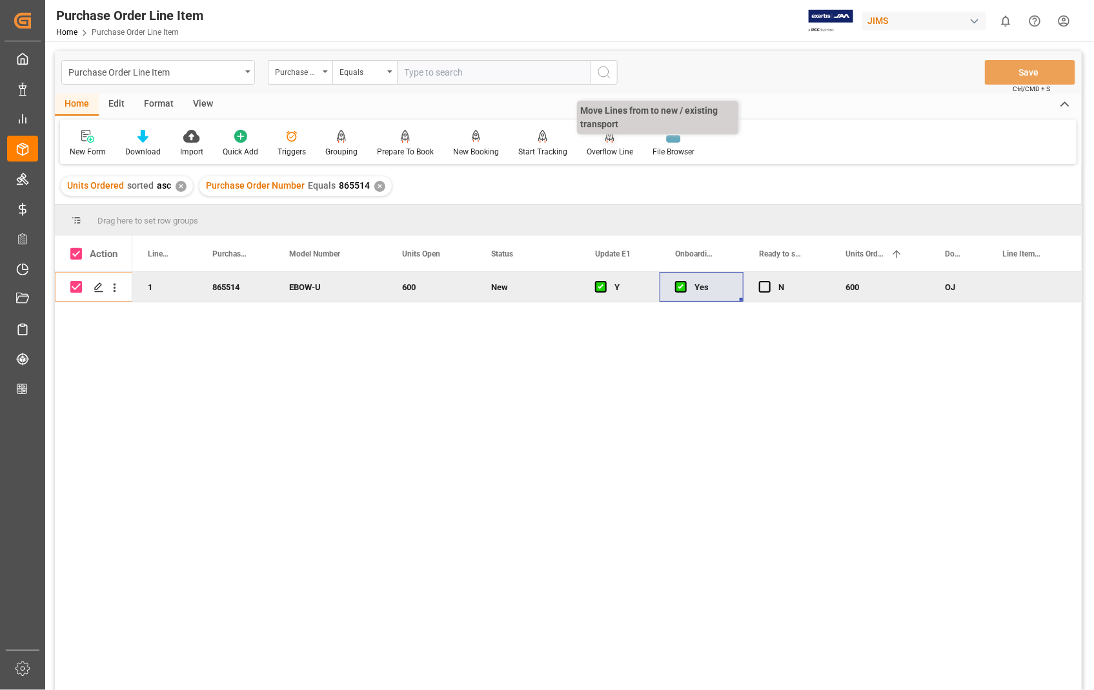
click at [606, 141] on icon at bounding box center [610, 136] width 9 height 13
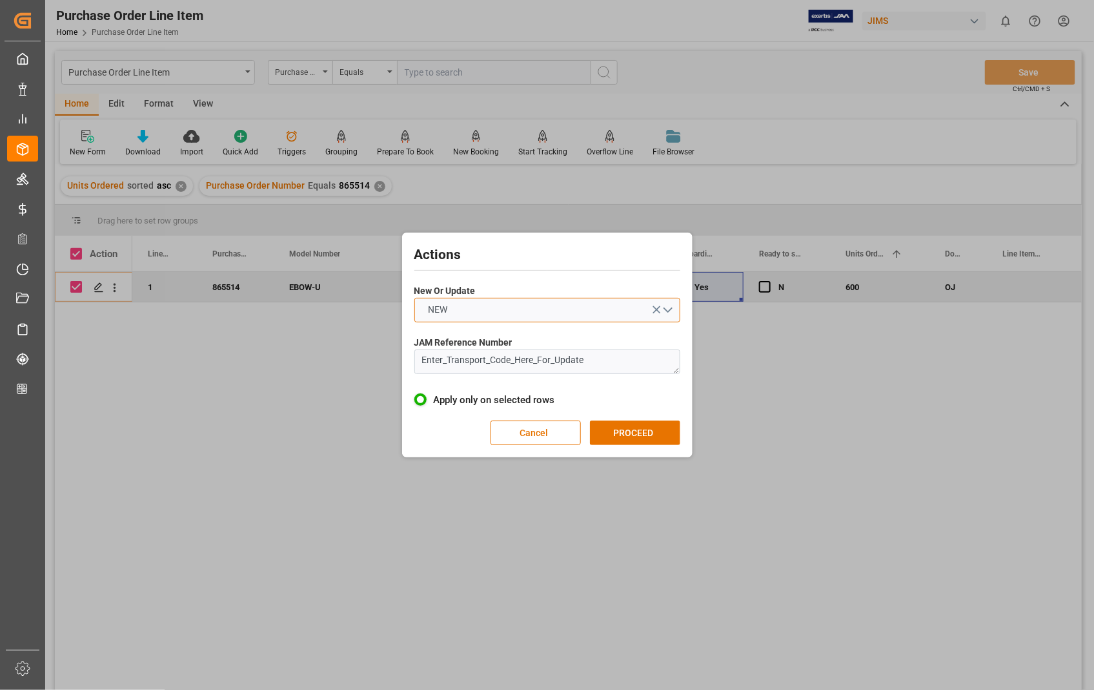
click at [665, 311] on button "NEW" at bounding box center [548, 310] width 266 height 25
click at [452, 341] on div "UPDATE" at bounding box center [547, 340] width 265 height 27
drag, startPoint x: 624, startPoint y: 360, endPoint x: 365, endPoint y: 360, distance: 259.5
click at [365, 360] on div "Actions New Or Update UPDATE JAM Reference Number Enter_Transport_Code_Here_For…" at bounding box center [547, 345] width 1094 height 690
paste textarea "22-10893-US"
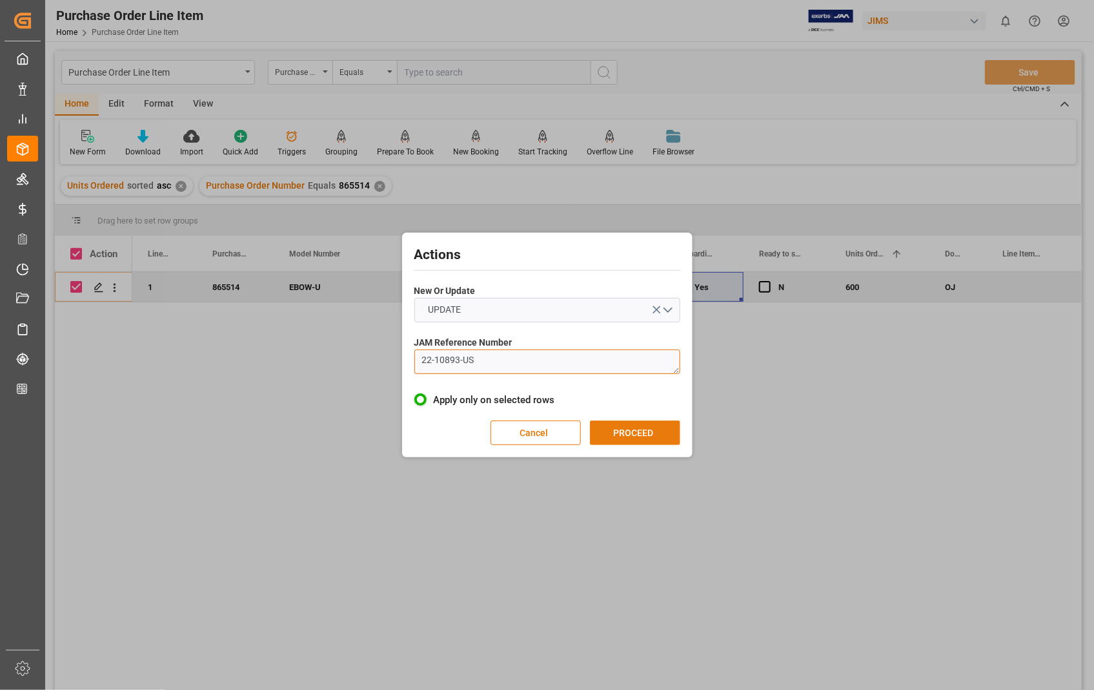
type textarea "22-10893-US"
click at [633, 435] on button "PROCEED" at bounding box center [635, 432] width 90 height 25
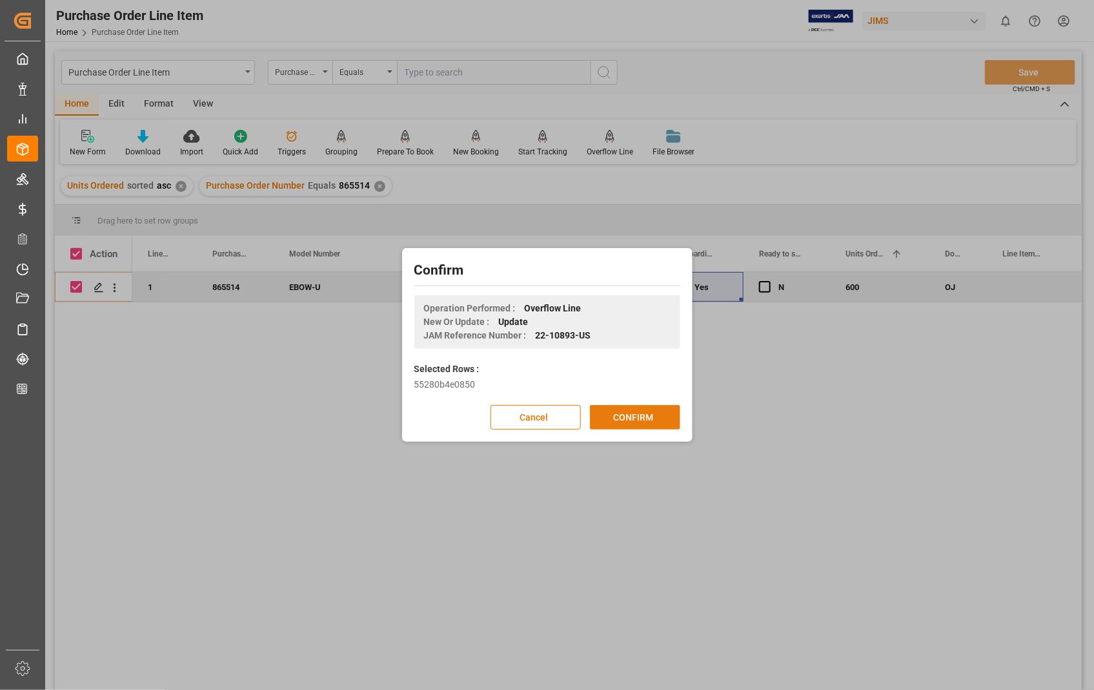
click at [633, 416] on button "CONFIRM" at bounding box center [635, 417] width 90 height 25
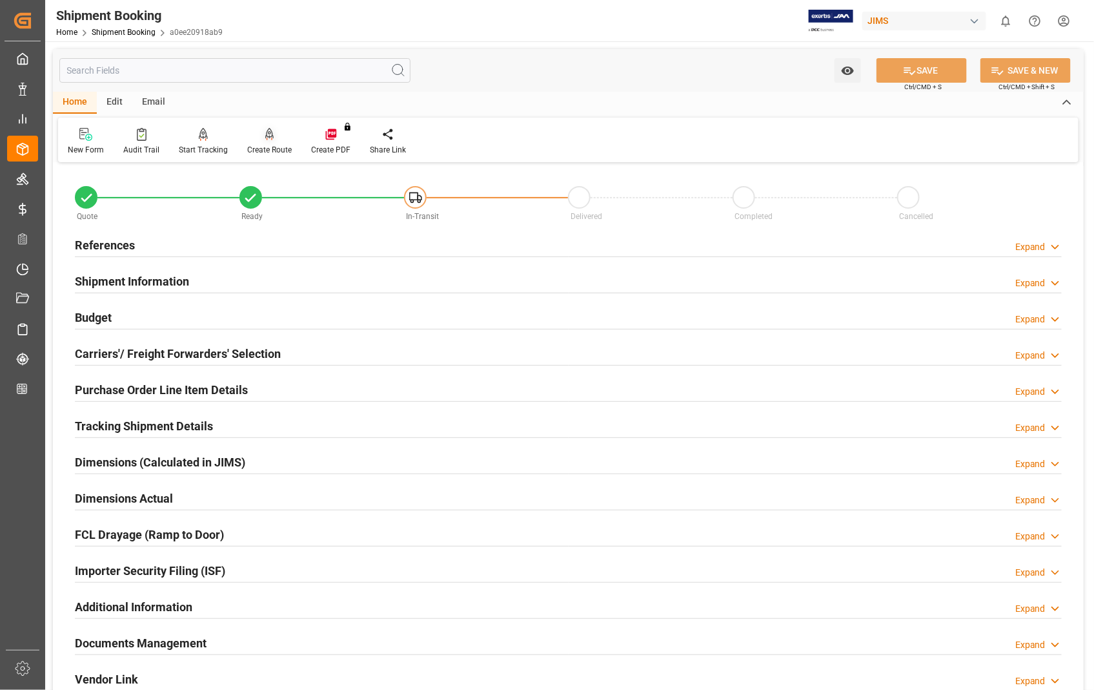
click at [257, 148] on div "Create Route" at bounding box center [269, 150] width 45 height 12
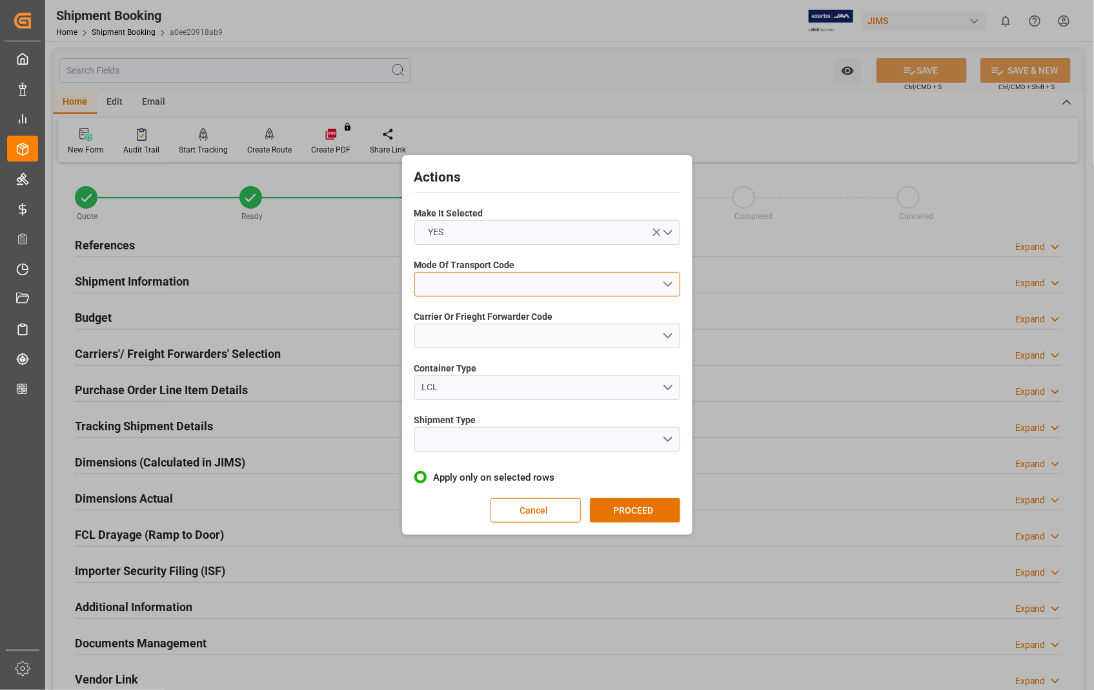
click at [667, 285] on button "open menu" at bounding box center [548, 284] width 266 height 25
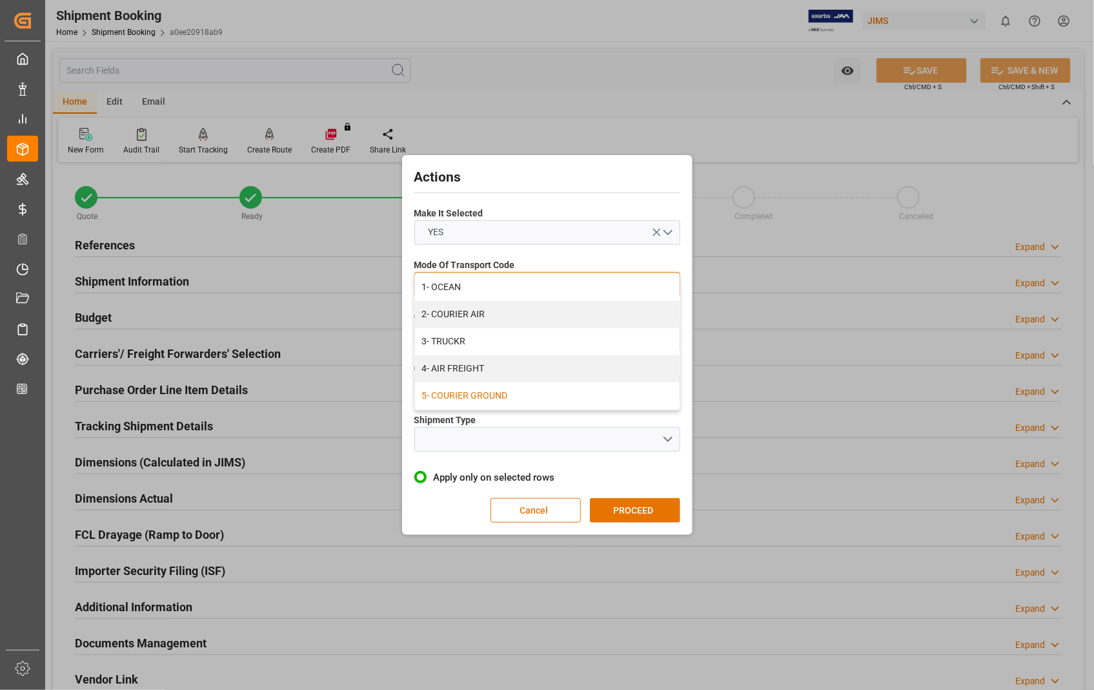
click at [510, 391] on div "5- COURIER GROUND" at bounding box center [547, 395] width 265 height 27
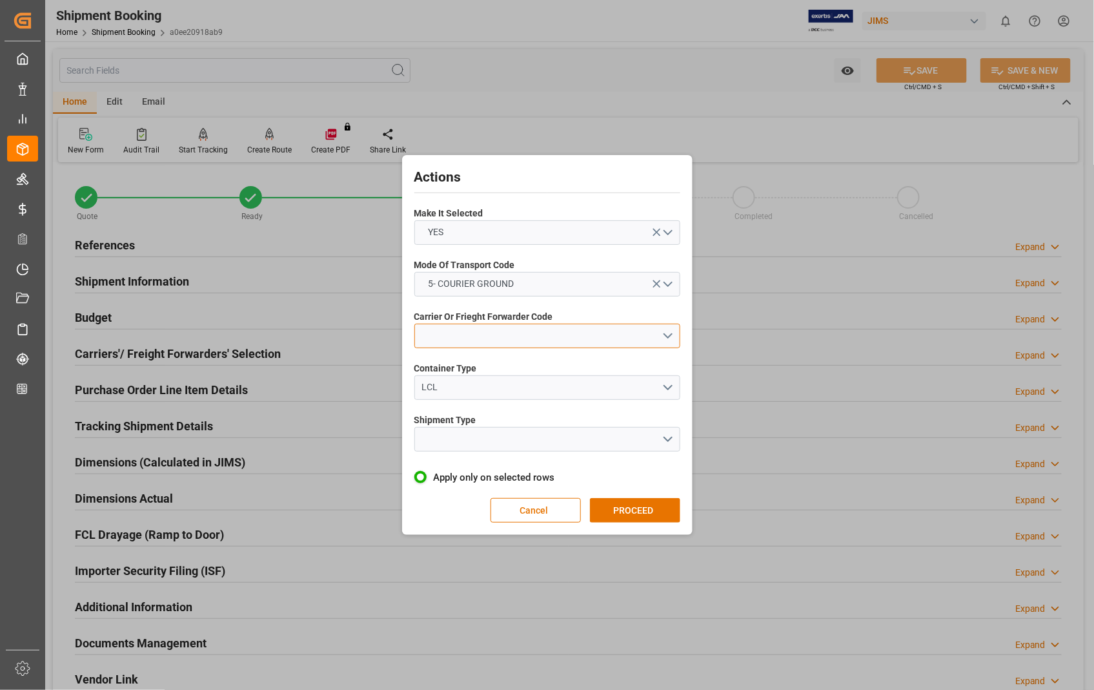
click at [667, 334] on button "open menu" at bounding box center [548, 335] width 266 height 25
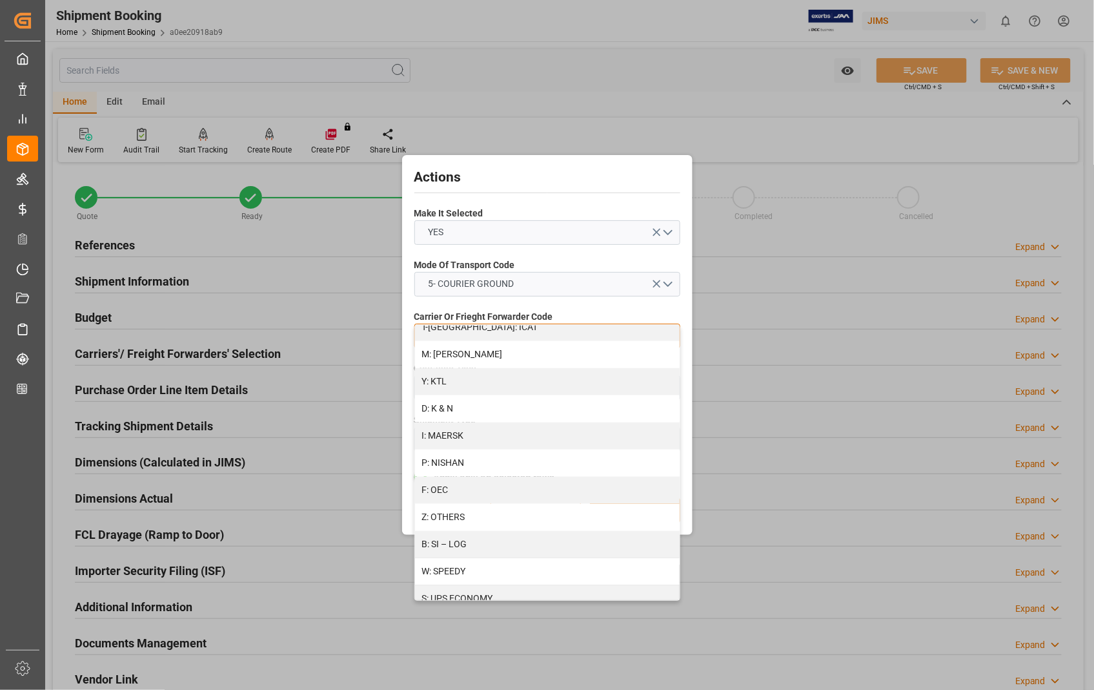
scroll to position [646, 0]
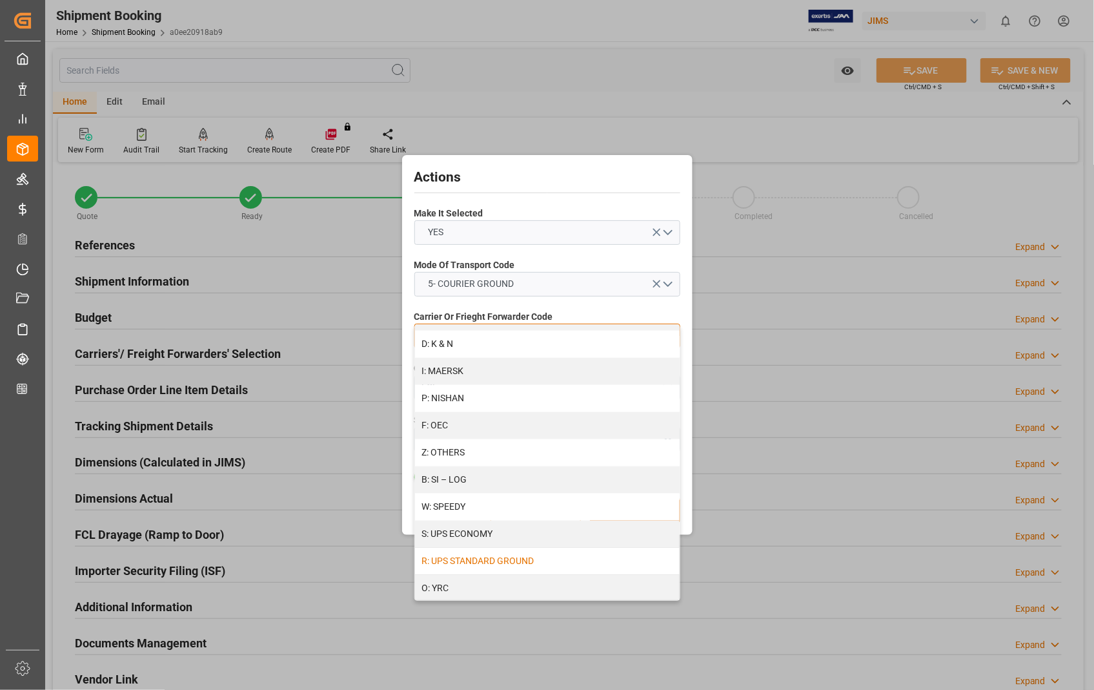
click at [553, 558] on div "R: UPS STANDARD GROUND" at bounding box center [547, 561] width 265 height 27
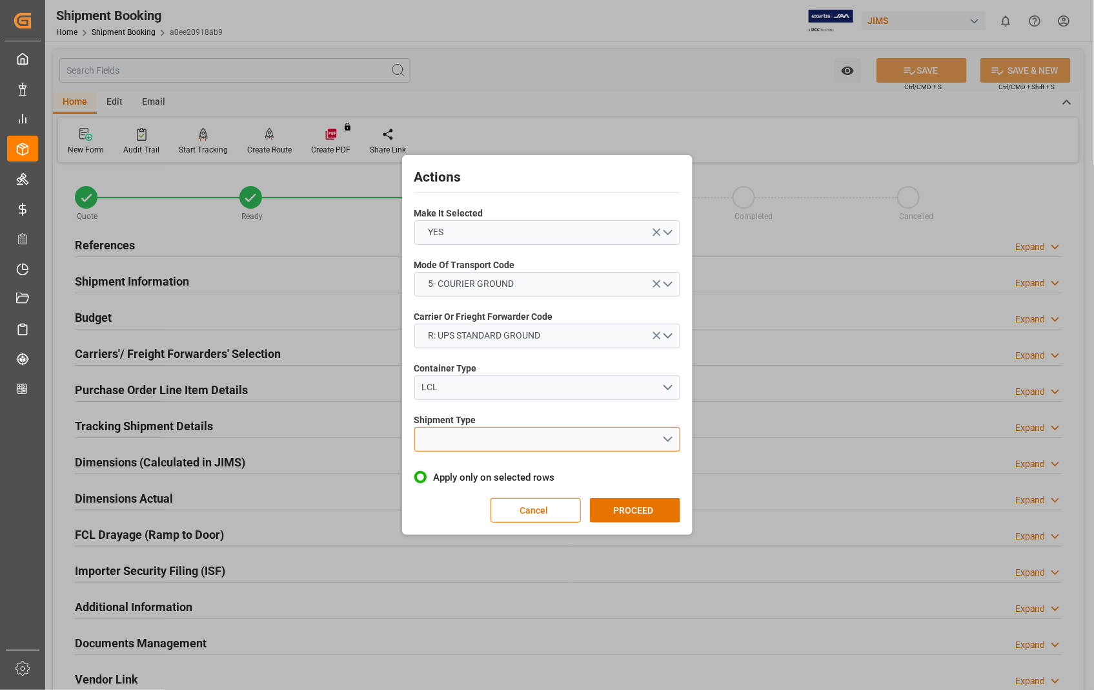
click at [668, 435] on button "open menu" at bounding box center [548, 439] width 266 height 25
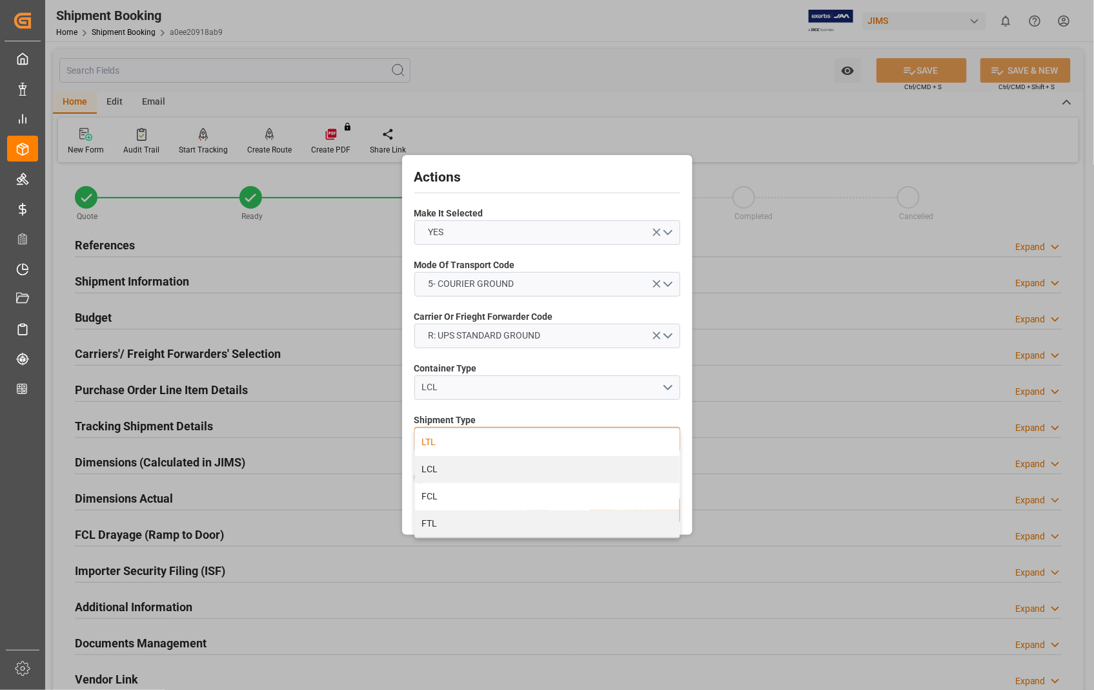
click at [498, 441] on div "LTL" at bounding box center [547, 442] width 265 height 27
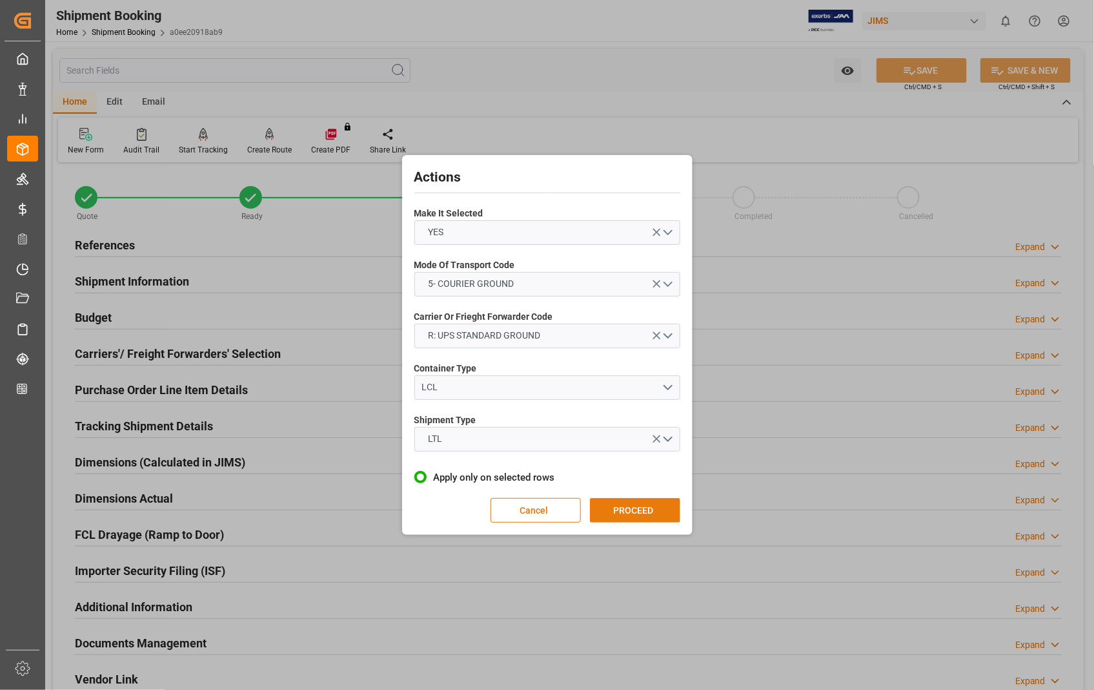
click at [633, 506] on button "PROCEED" at bounding box center [635, 510] width 90 height 25
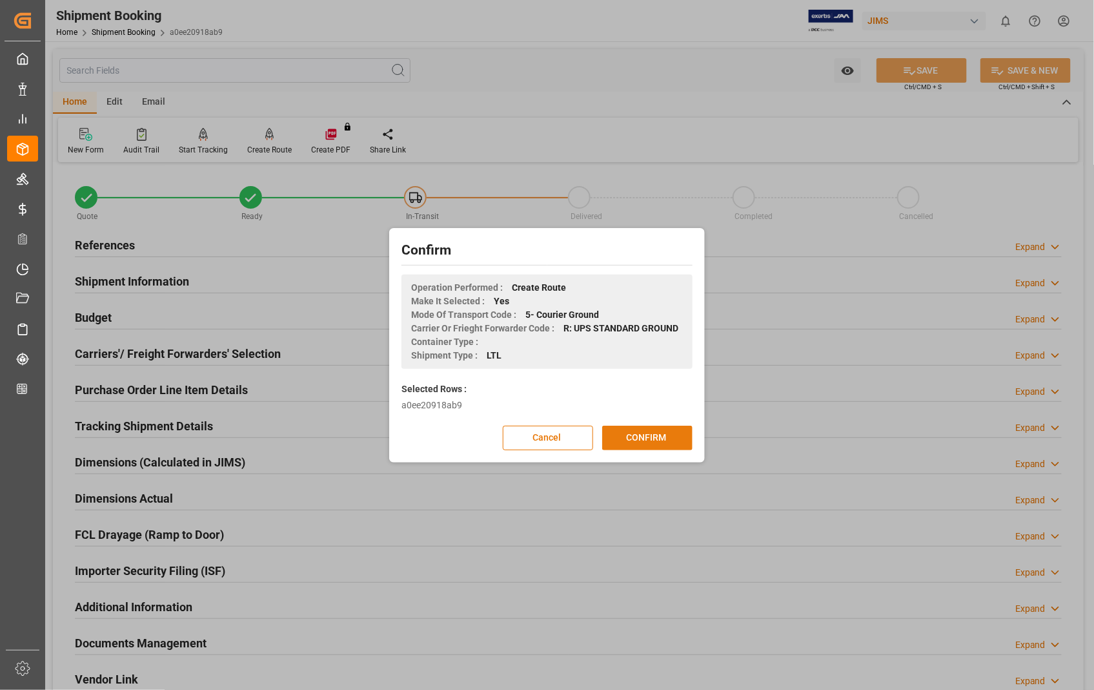
click at [644, 438] on button "CONFIRM" at bounding box center [647, 437] width 90 height 25
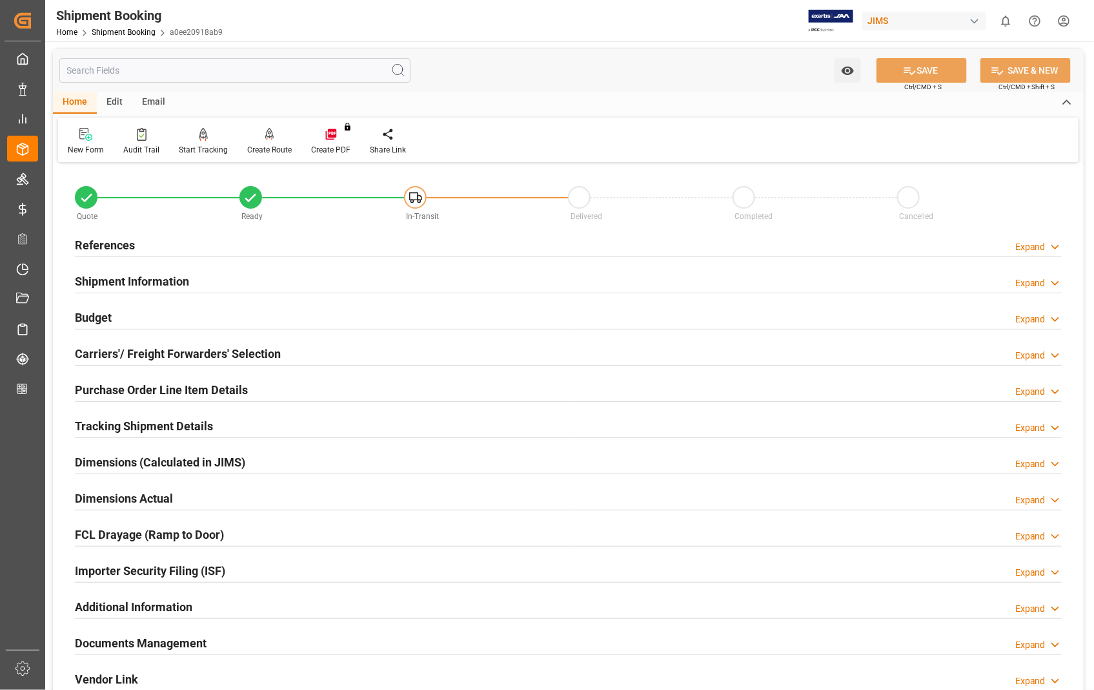
click at [184, 351] on h2 "Carriers'/ Freight Forwarders' Selection" at bounding box center [178, 353] width 206 height 17
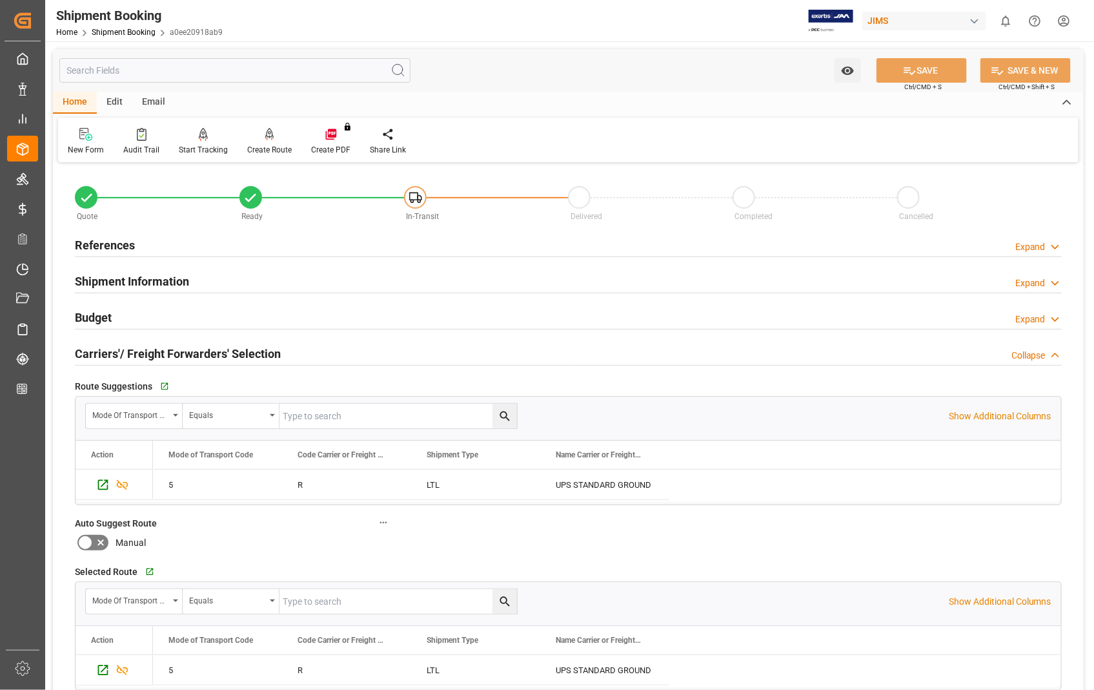
click at [184, 351] on h2 "Carriers'/ Freight Forwarders' Selection" at bounding box center [178, 353] width 206 height 17
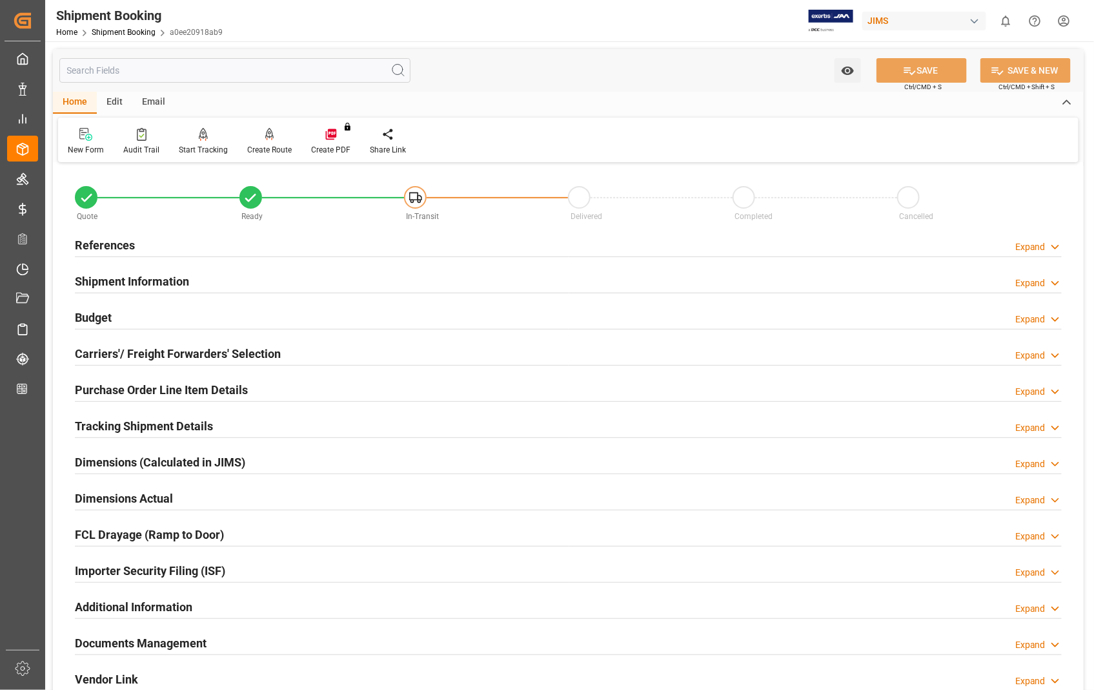
click at [121, 498] on h2 "Dimensions Actual" at bounding box center [124, 497] width 98 height 17
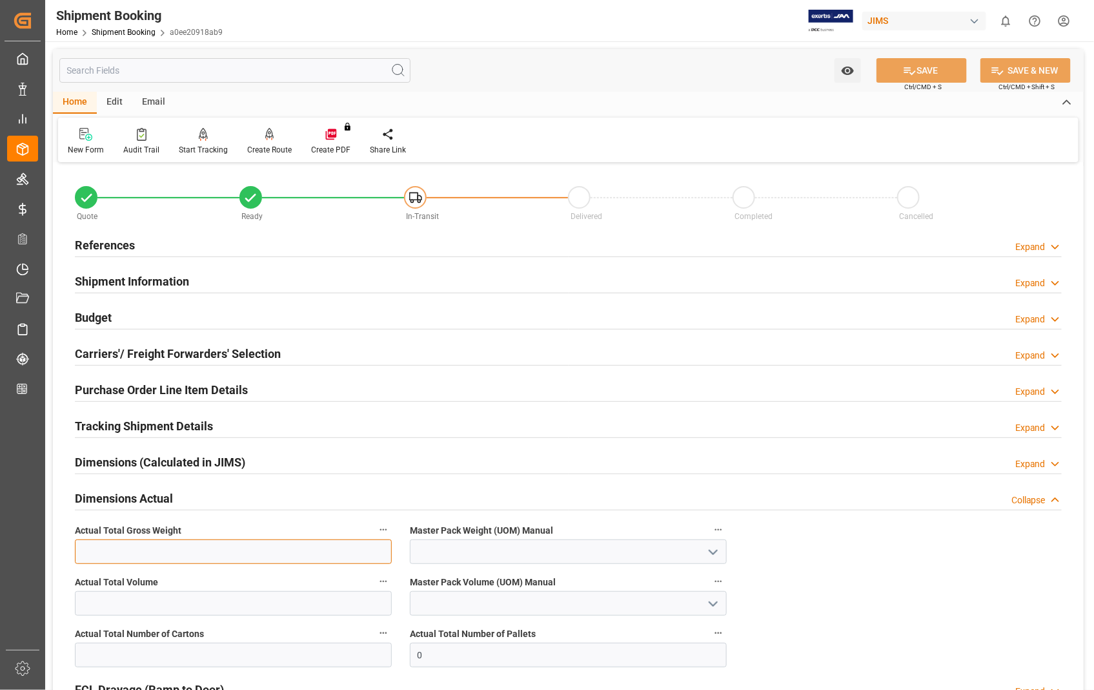
click at [167, 556] on input "text" at bounding box center [233, 551] width 317 height 25
type input "175"
click at [713, 553] on polyline "open menu" at bounding box center [714, 552] width 8 height 4
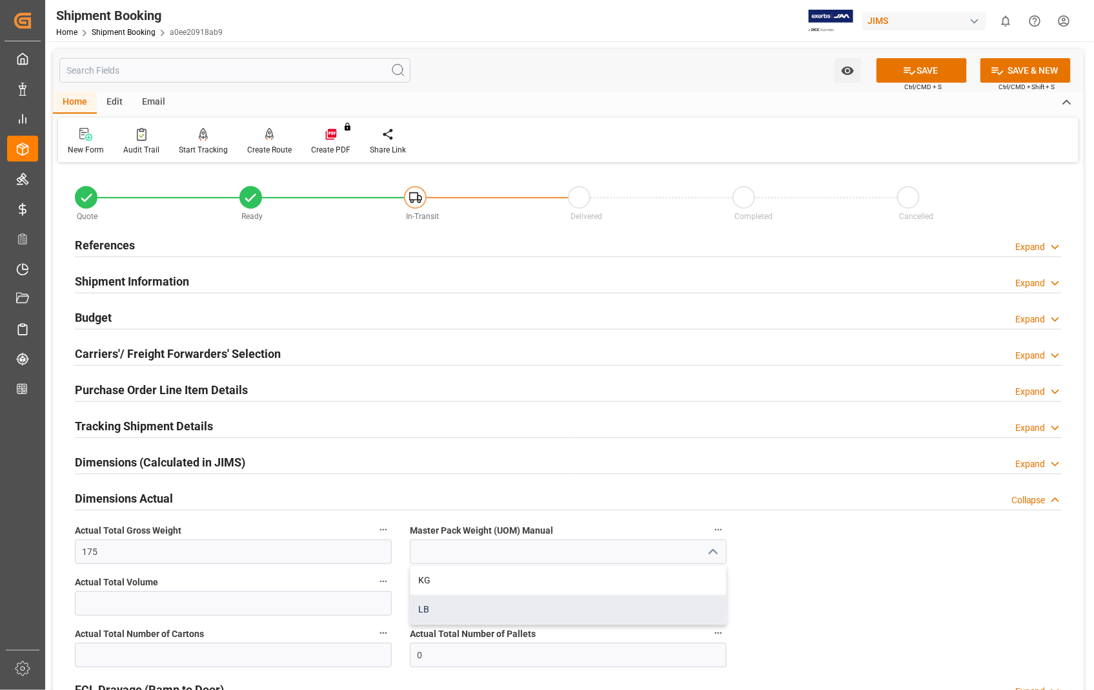
click at [436, 609] on div "LB" at bounding box center [569, 609] width 316 height 29
type input "LB"
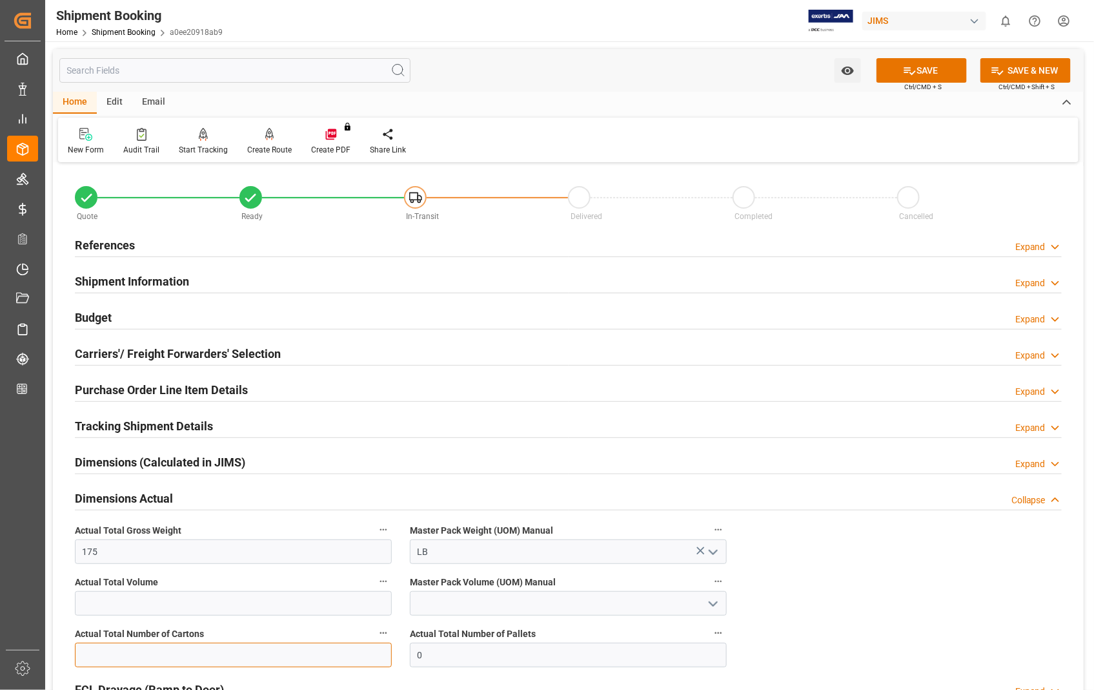
click at [307, 656] on input "text" at bounding box center [233, 654] width 317 height 25
type input "5"
click at [924, 63] on button "SAVE" at bounding box center [922, 70] width 90 height 25
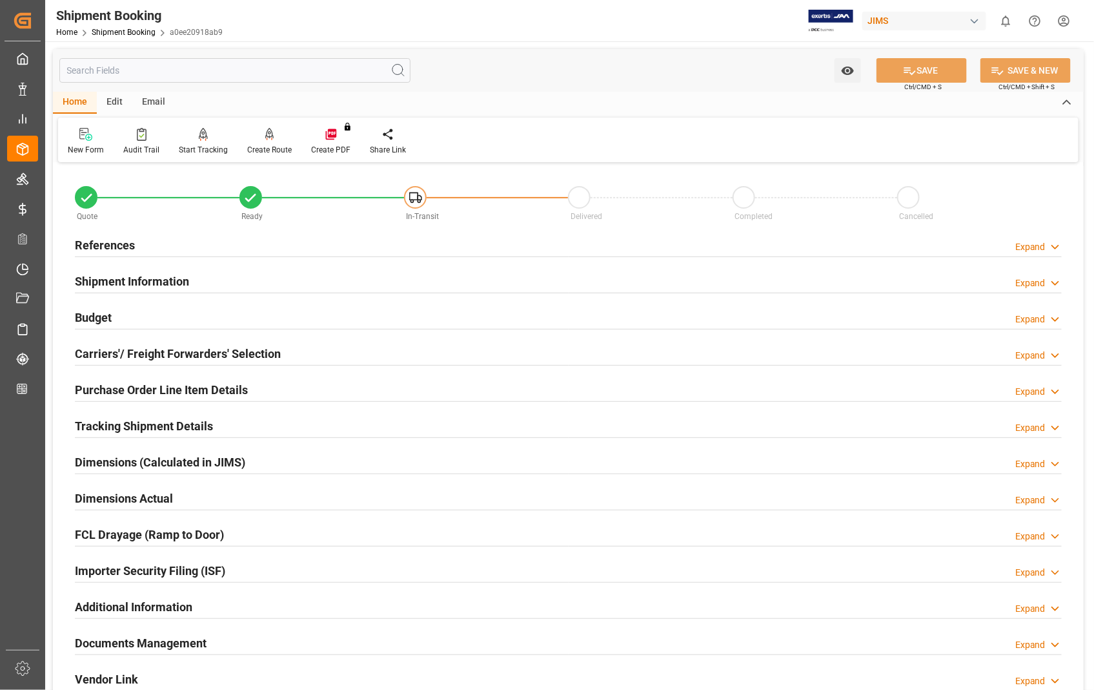
click at [138, 281] on h2 "Shipment Information" at bounding box center [132, 280] width 114 height 17
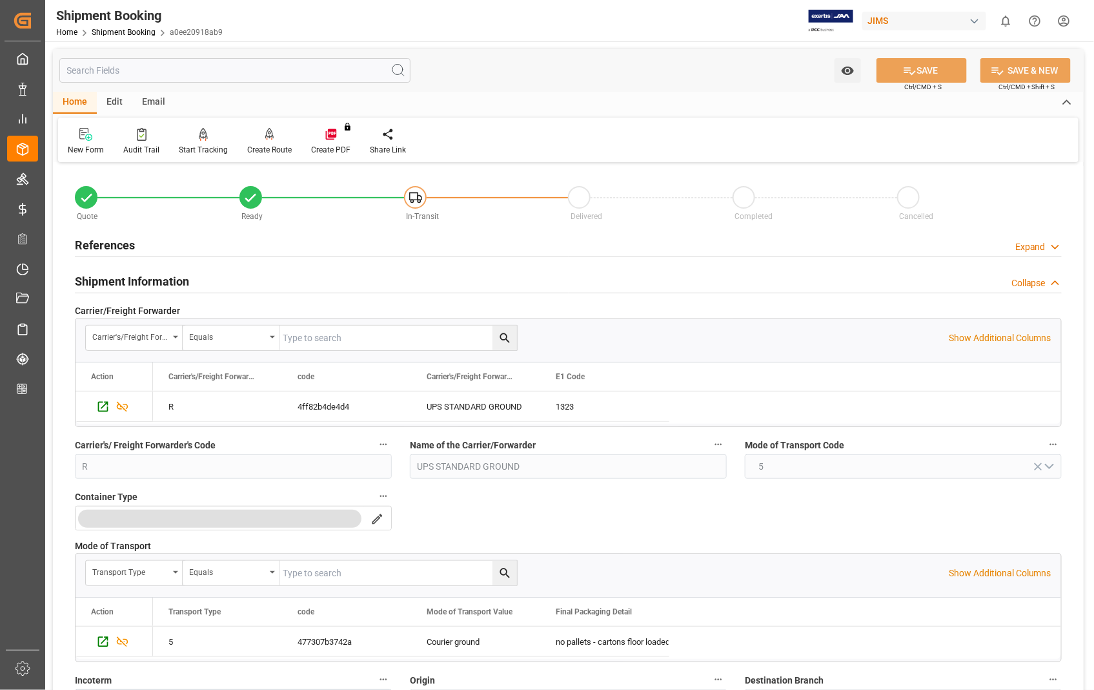
click at [138, 281] on h2 "Shipment Information" at bounding box center [132, 280] width 114 height 17
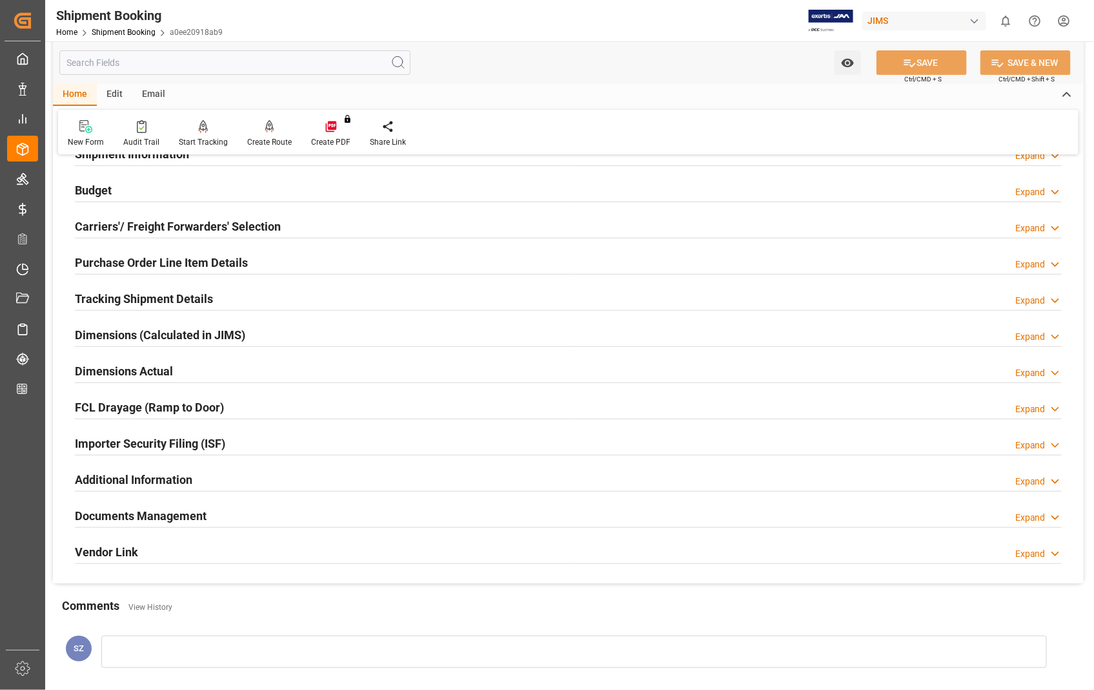
scroll to position [215, 0]
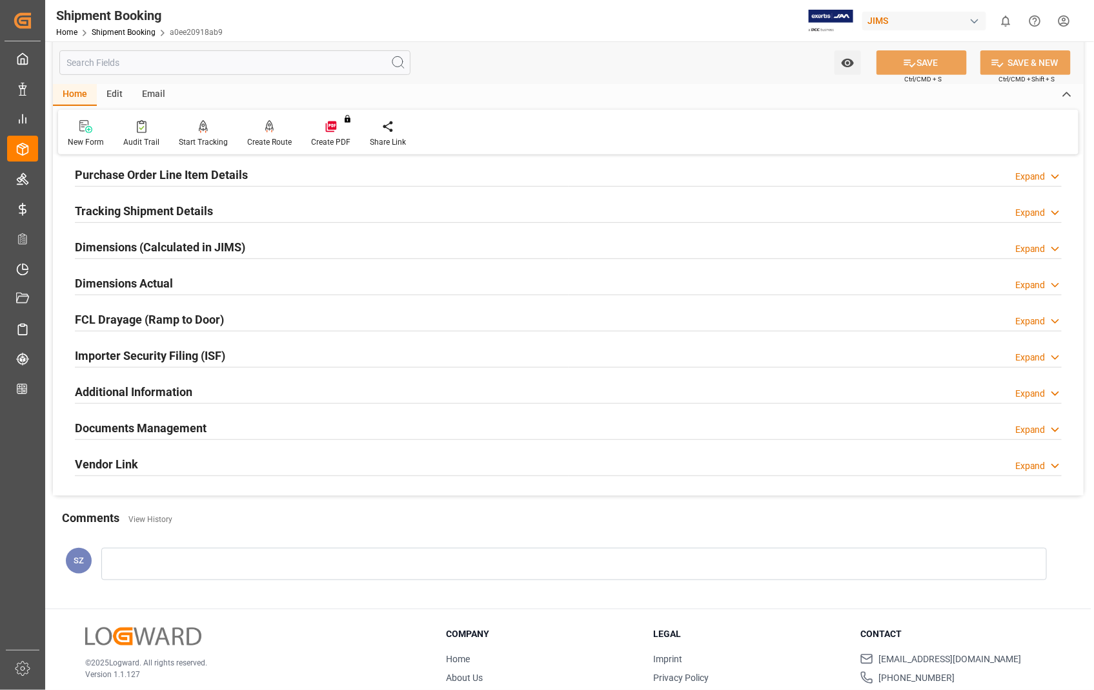
click at [198, 428] on h2 "Documents Management" at bounding box center [141, 427] width 132 height 17
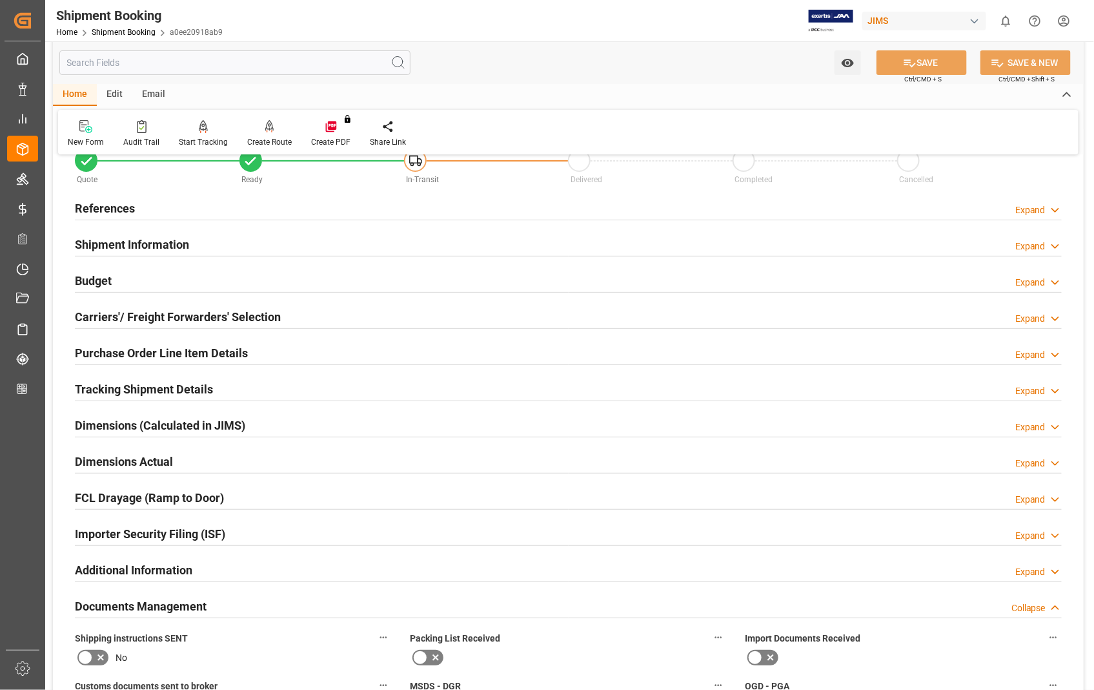
scroll to position [0, 0]
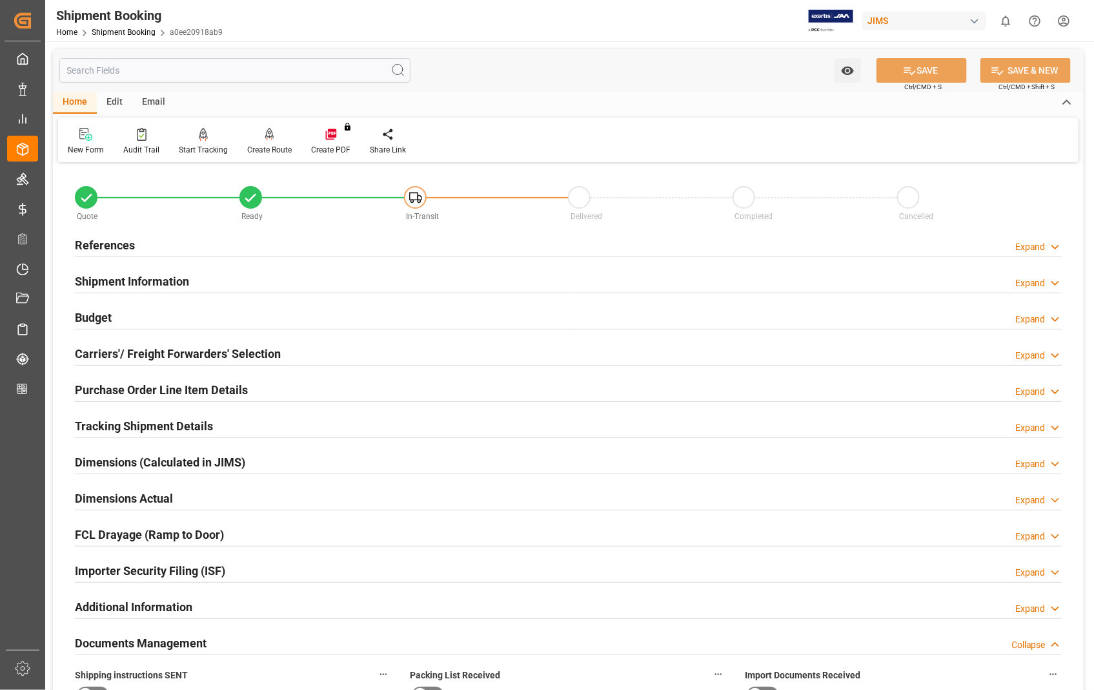
click at [94, 248] on h2 "References" at bounding box center [105, 244] width 60 height 17
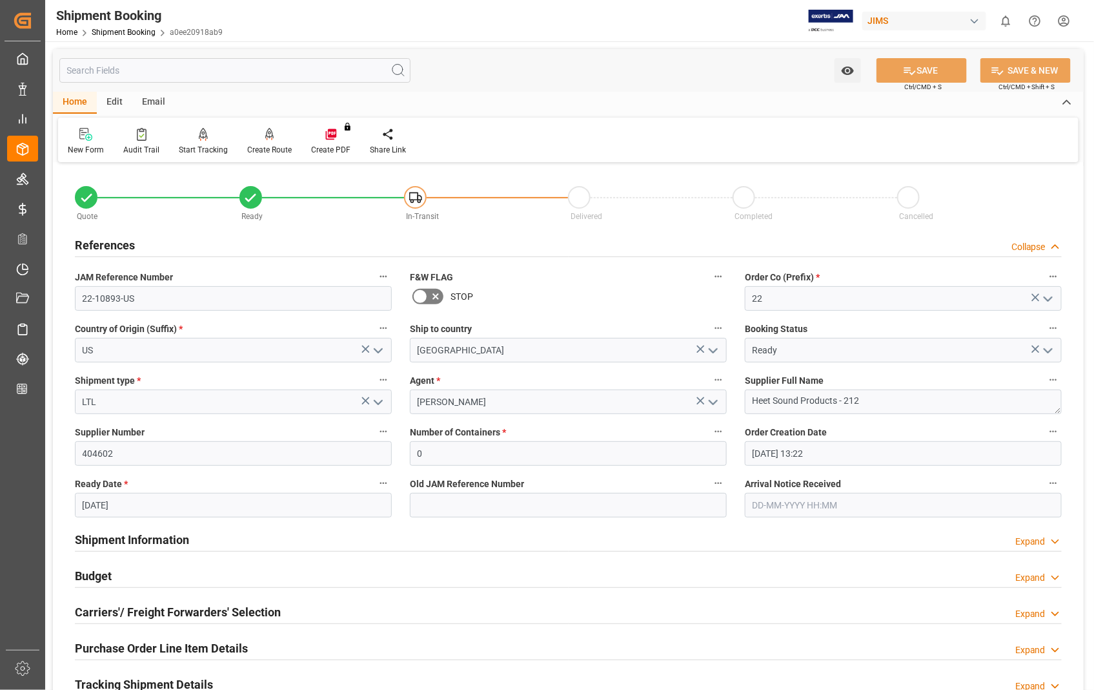
click at [94, 248] on h2 "References" at bounding box center [105, 244] width 60 height 17
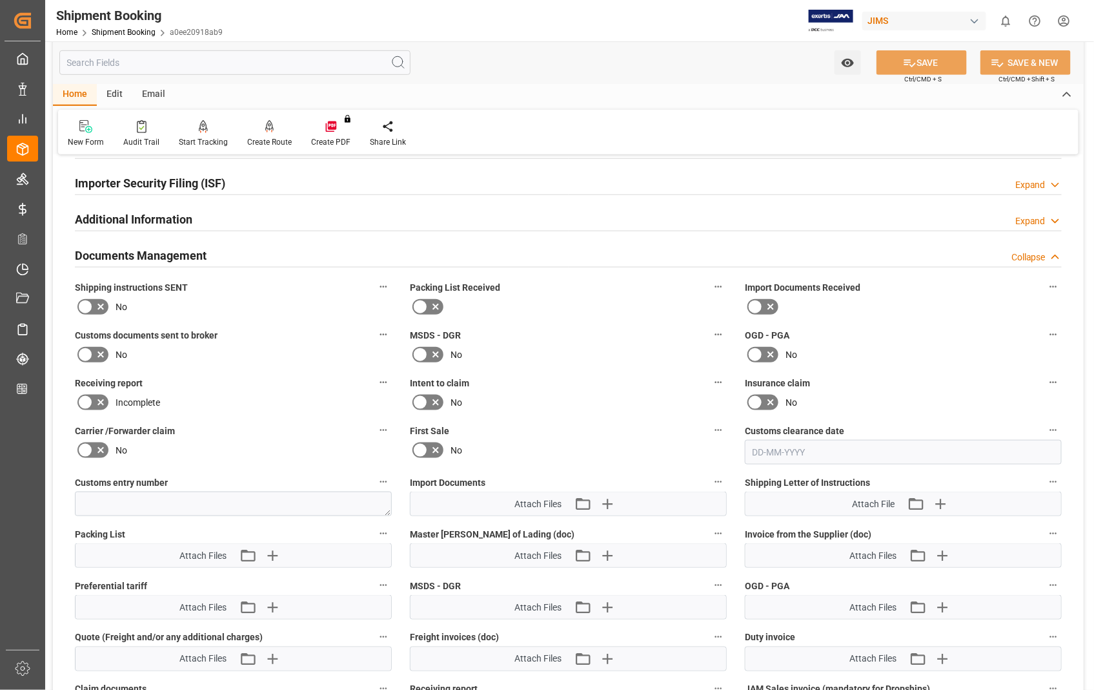
scroll to position [430, 0]
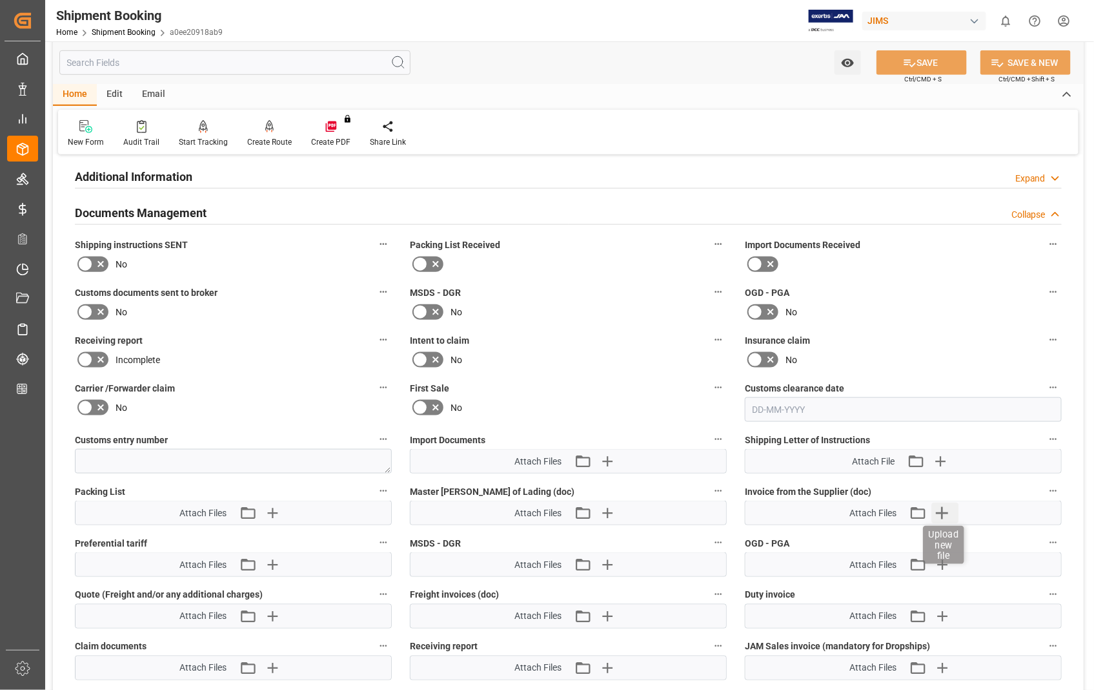
click at [946, 506] on icon "button" at bounding box center [942, 512] width 21 height 21
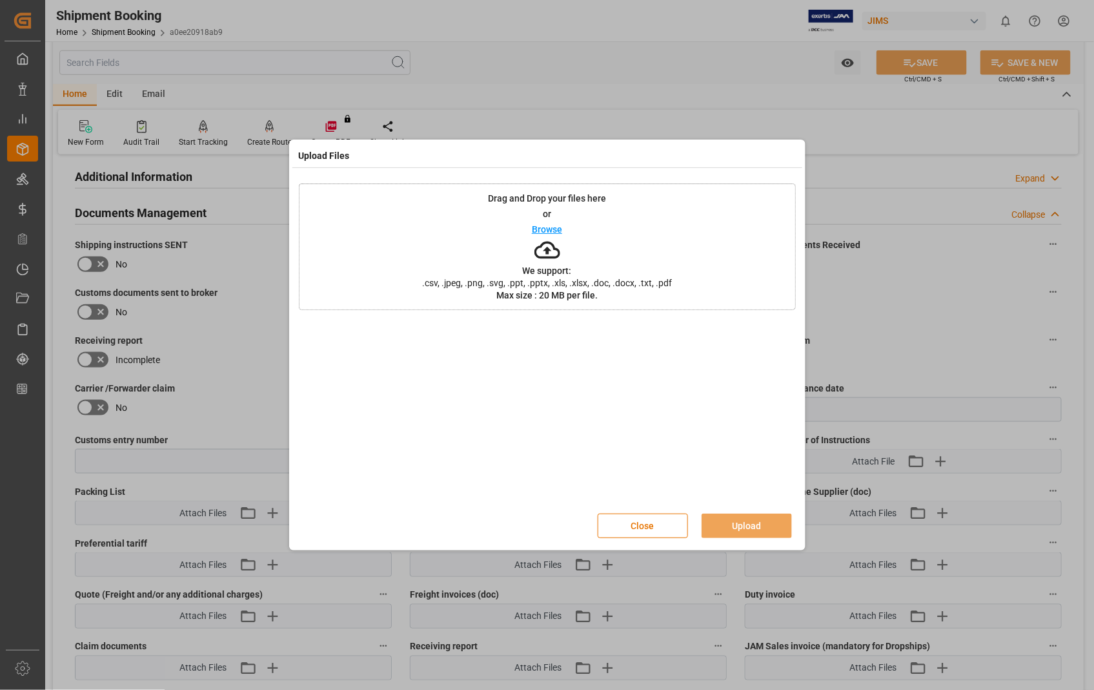
click at [543, 231] on p "Browse" at bounding box center [547, 229] width 30 height 9
click at [749, 526] on button "Upload" at bounding box center [747, 525] width 90 height 25
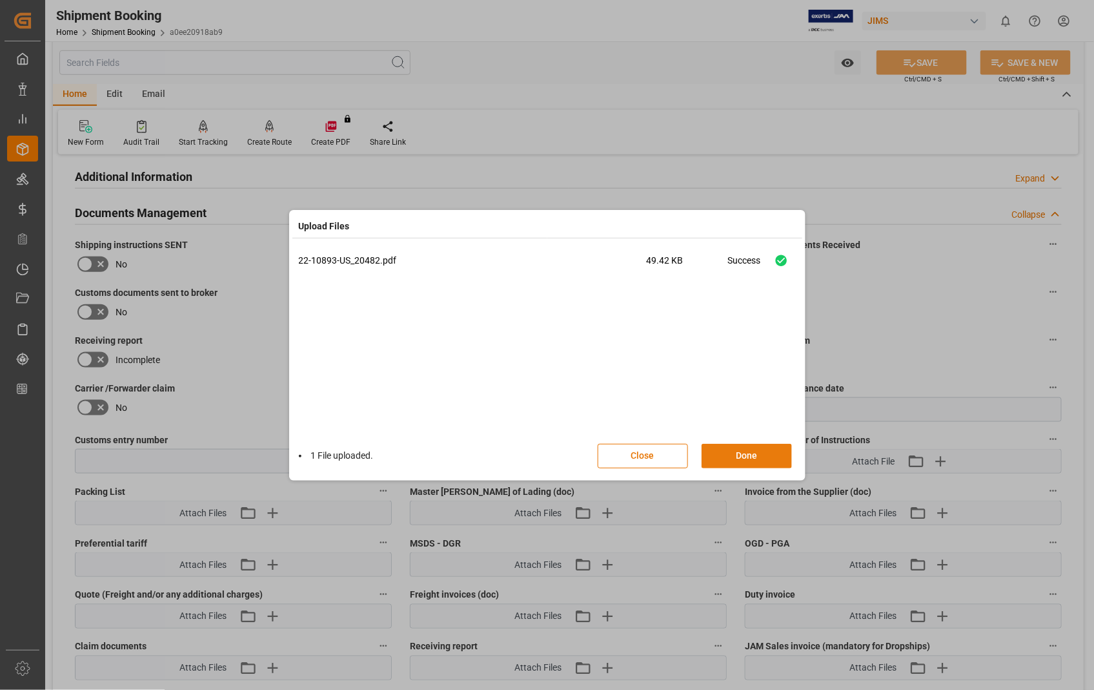
click at [749, 455] on button "Done" at bounding box center [747, 456] width 90 height 25
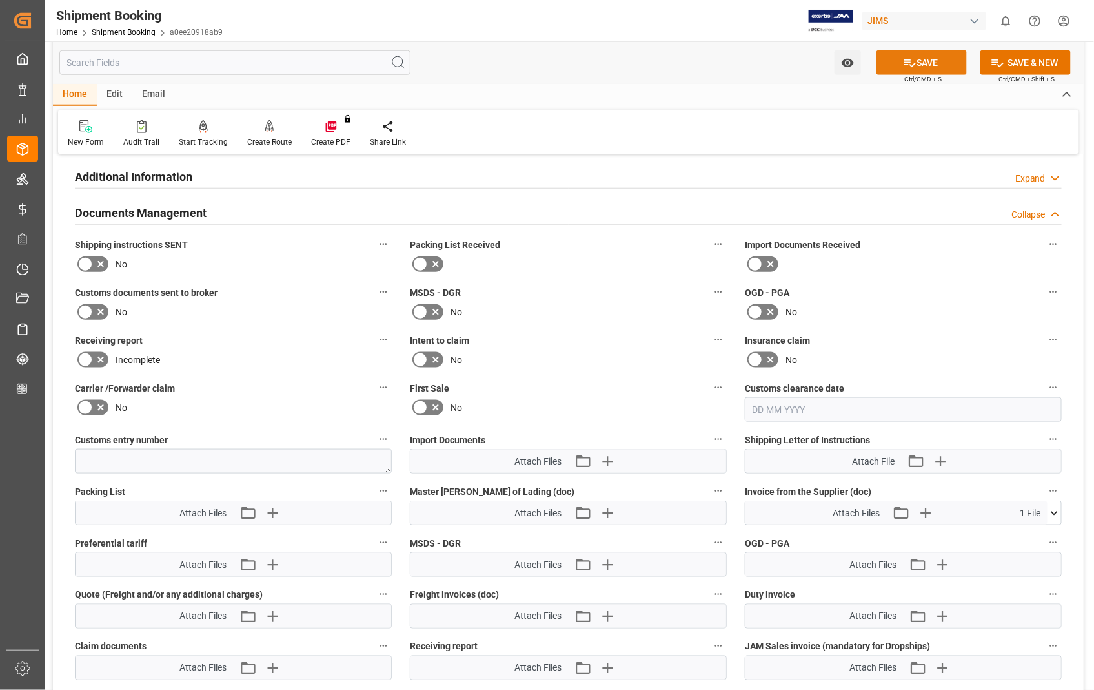
click at [925, 59] on button "SAVE" at bounding box center [922, 62] width 90 height 25
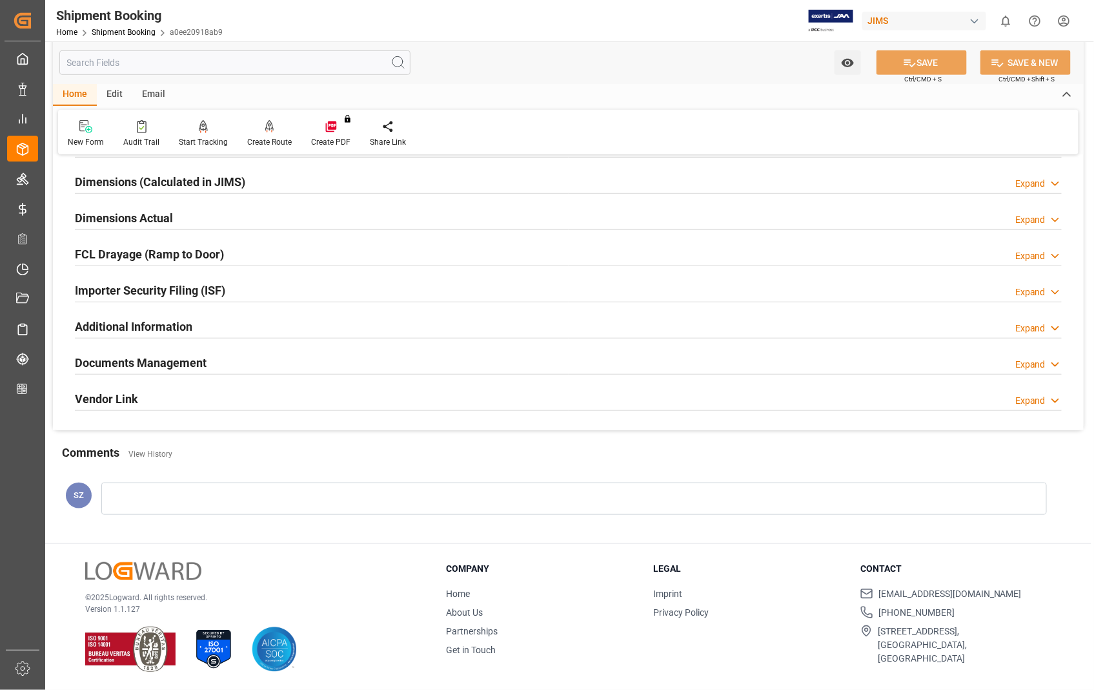
scroll to position [280, 0]
click at [126, 216] on h2 "Dimensions Actual" at bounding box center [124, 217] width 98 height 17
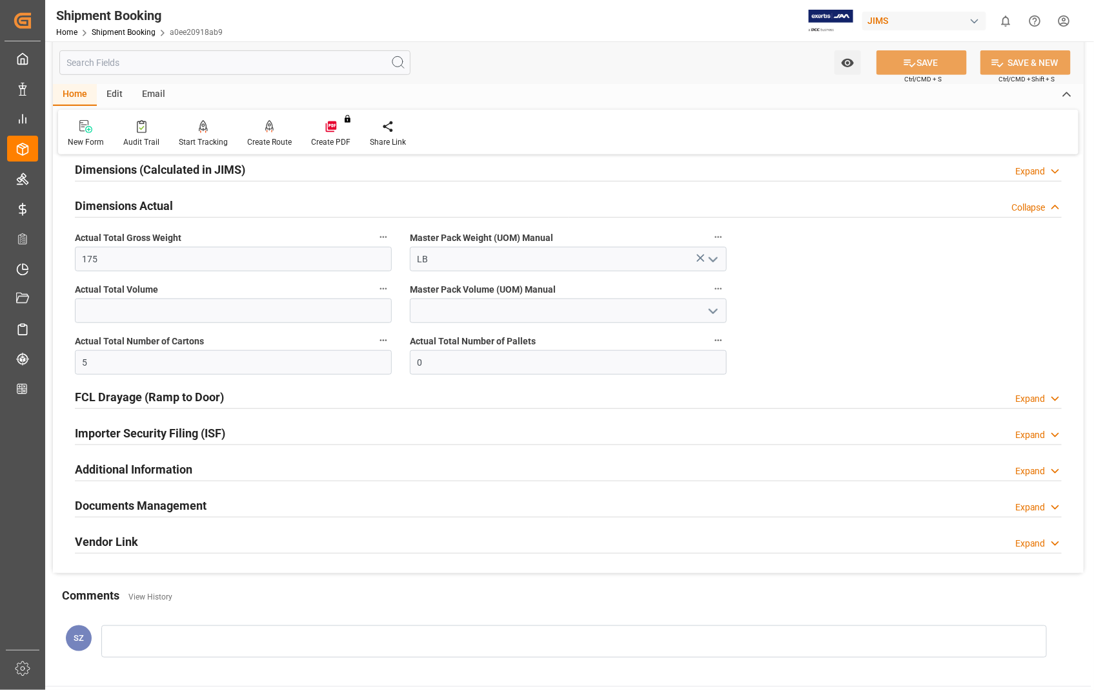
scroll to position [287, 0]
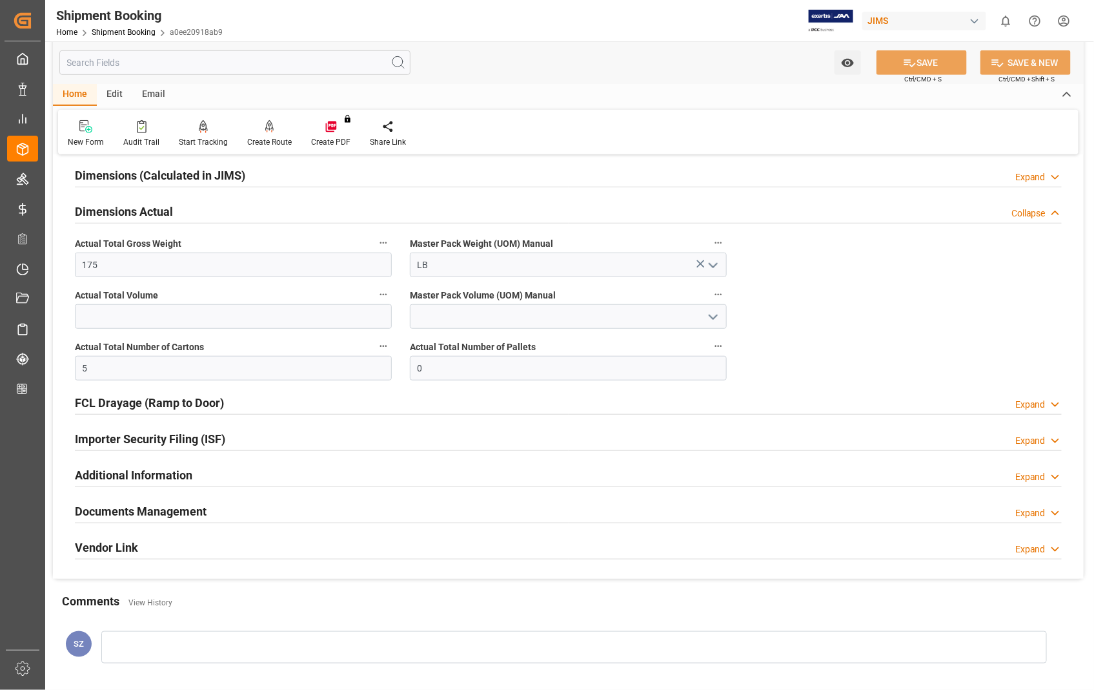
click at [119, 209] on h2 "Dimensions Actual" at bounding box center [124, 211] width 98 height 17
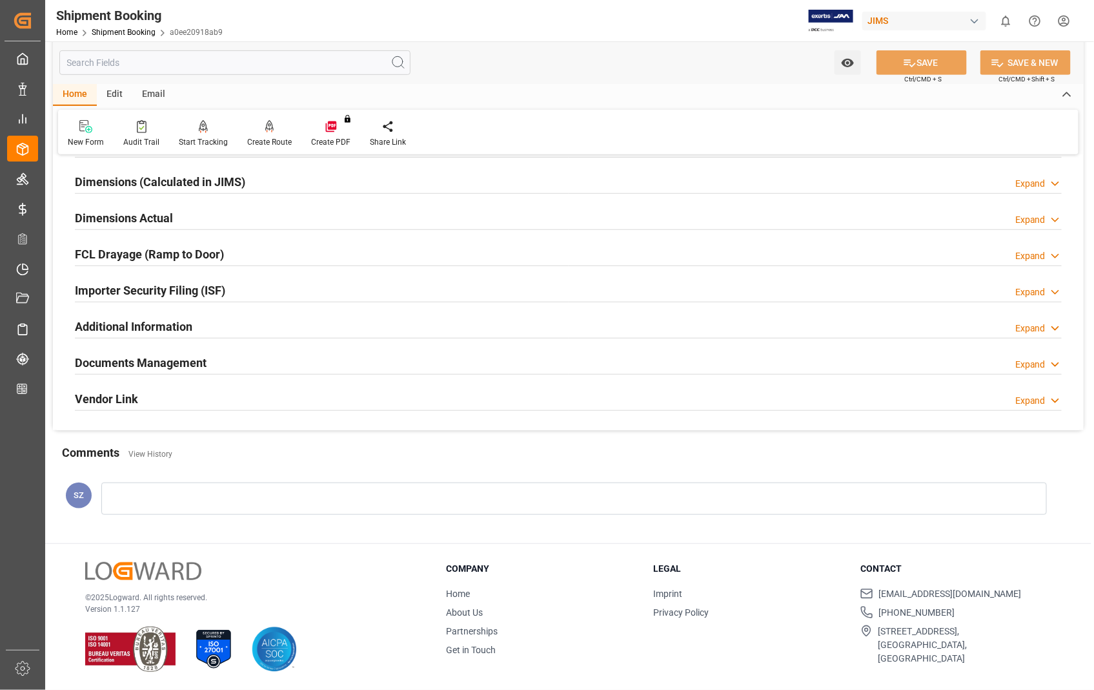
scroll to position [280, 0]
click at [140, 360] on h2 "Documents Management" at bounding box center [141, 362] width 132 height 17
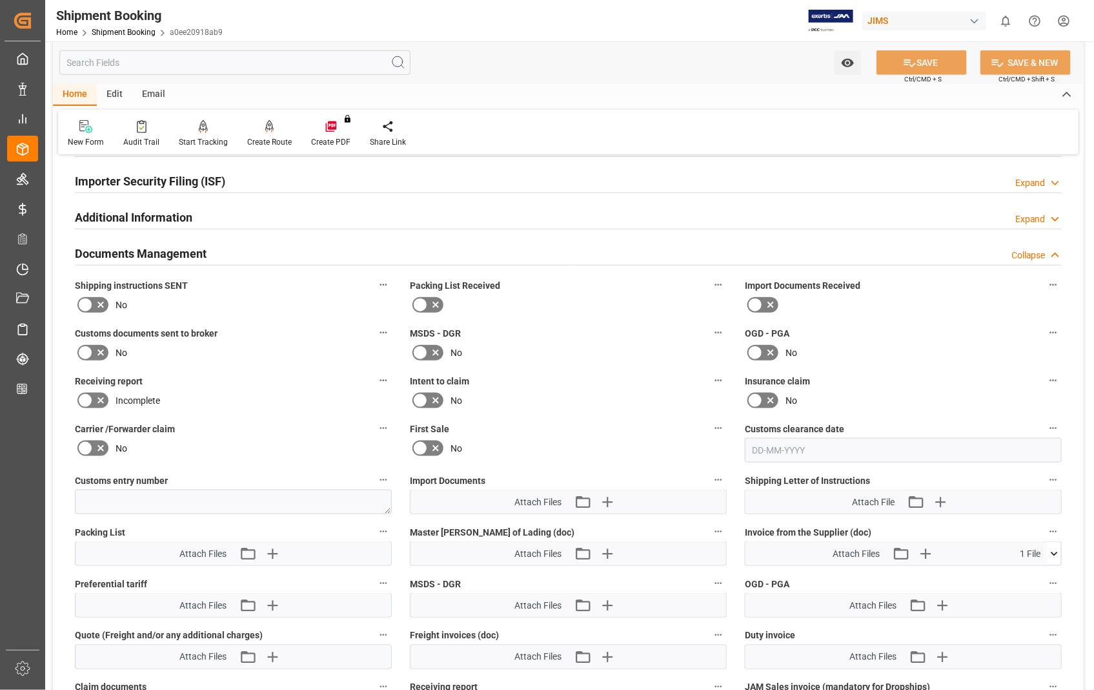
scroll to position [358, 0]
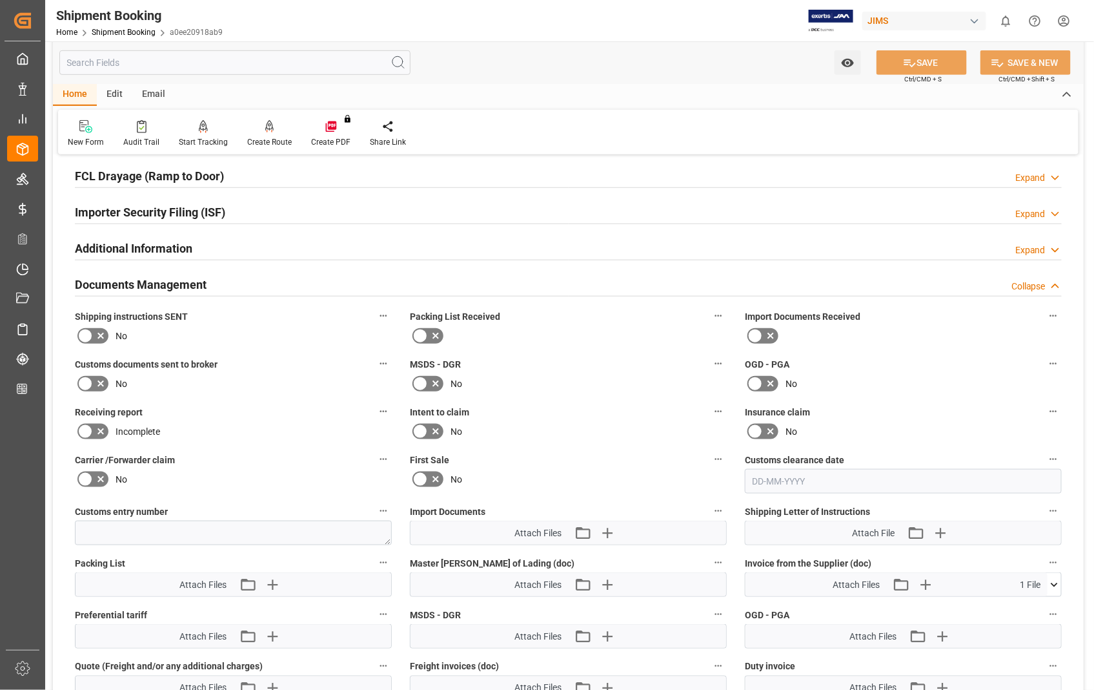
click at [156, 286] on h2 "Documents Management" at bounding box center [141, 284] width 132 height 17
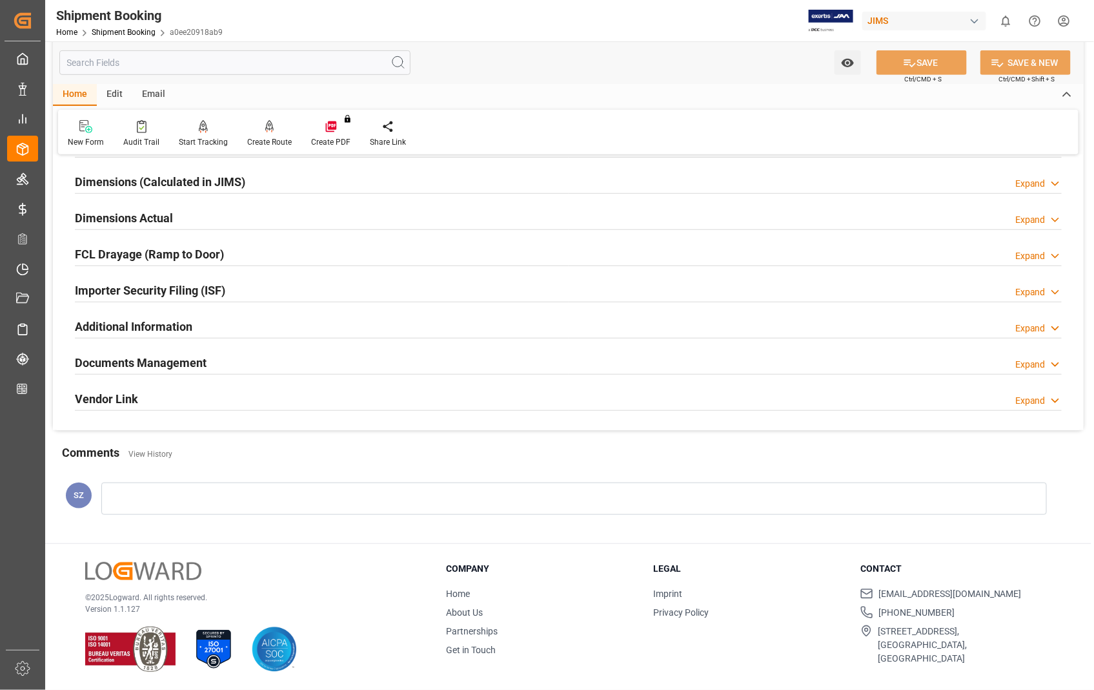
scroll to position [280, 0]
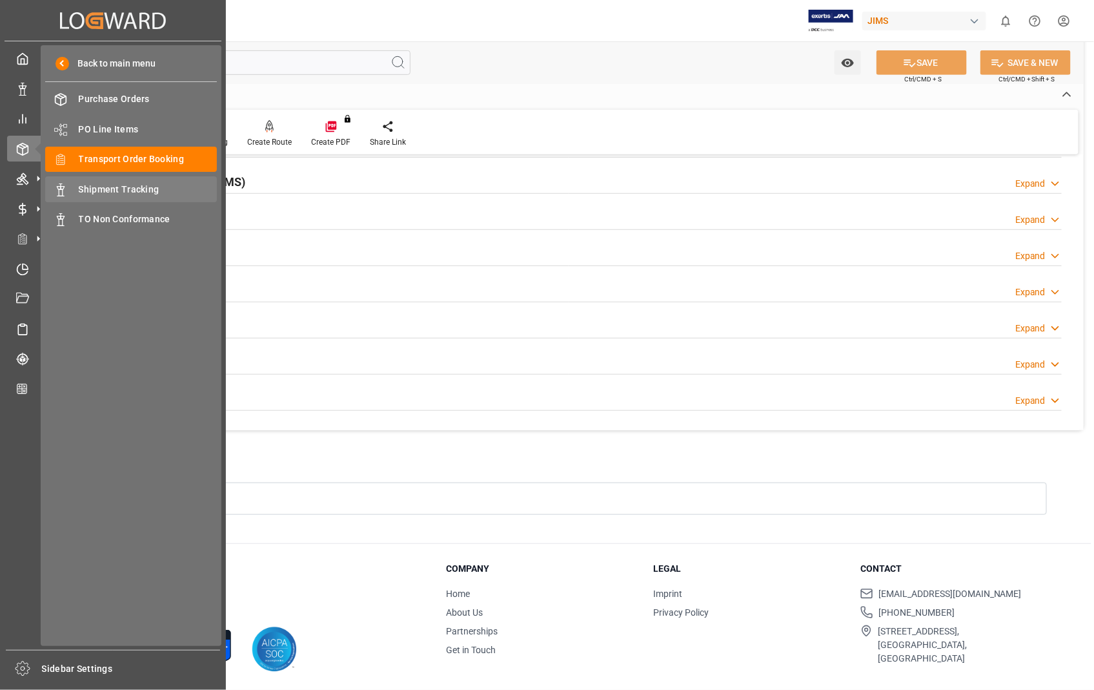
click at [118, 187] on span "Shipment Tracking" at bounding box center [148, 190] width 139 height 14
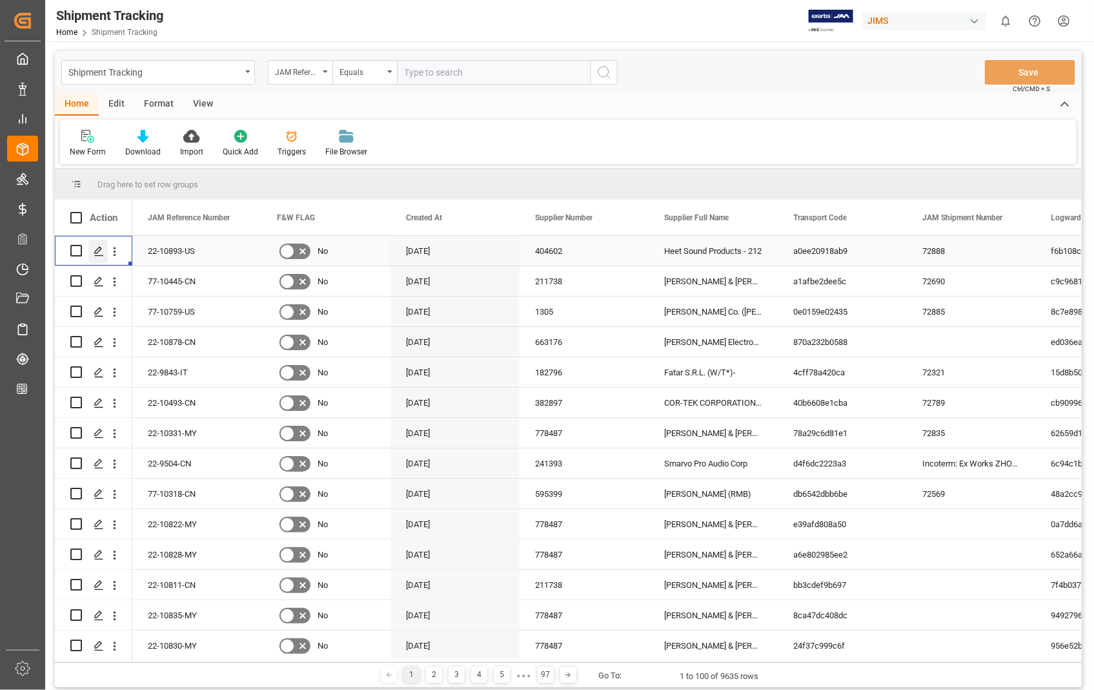
click at [99, 255] on line "Press SPACE to select this row." at bounding box center [99, 255] width 8 height 0
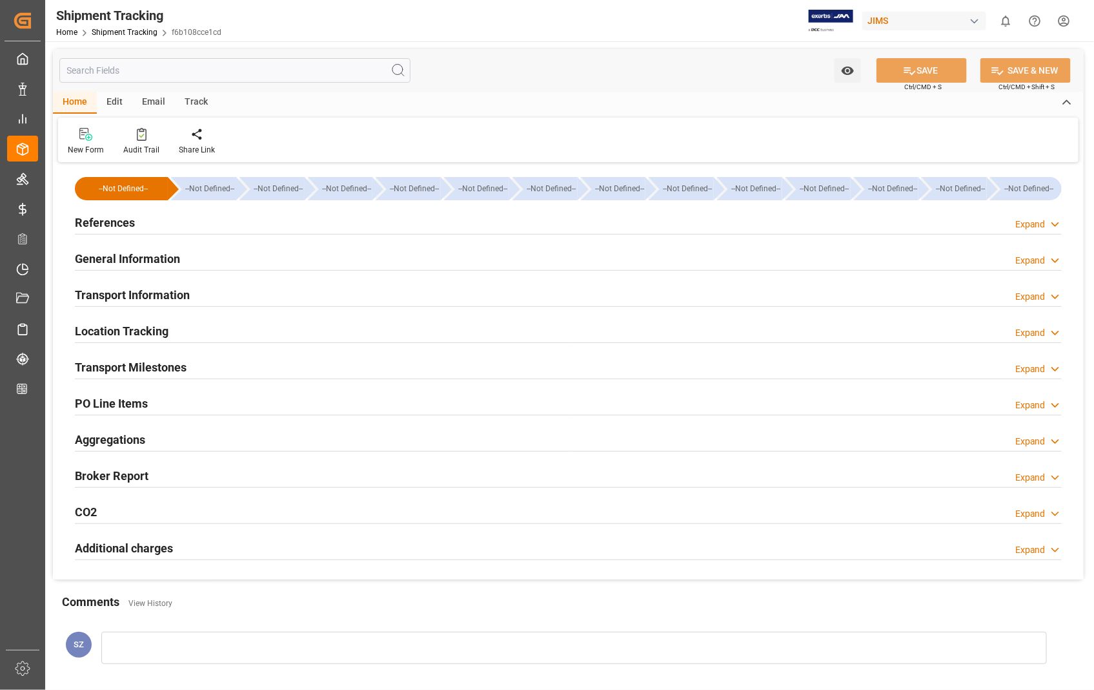
type input "33000"
click at [149, 289] on h2 "Transport Information" at bounding box center [132, 294] width 115 height 17
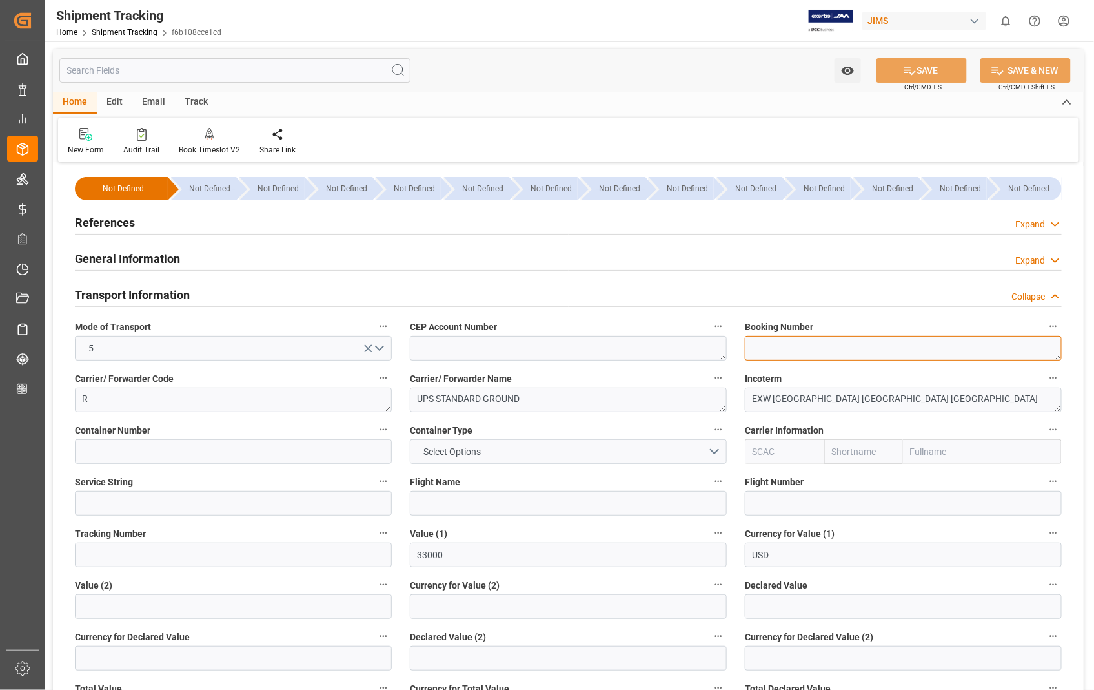
click at [861, 349] on textarea at bounding box center [903, 348] width 317 height 25
paste textarea "1Z9941720364662051"
type textarea "1Z9941720364662051"
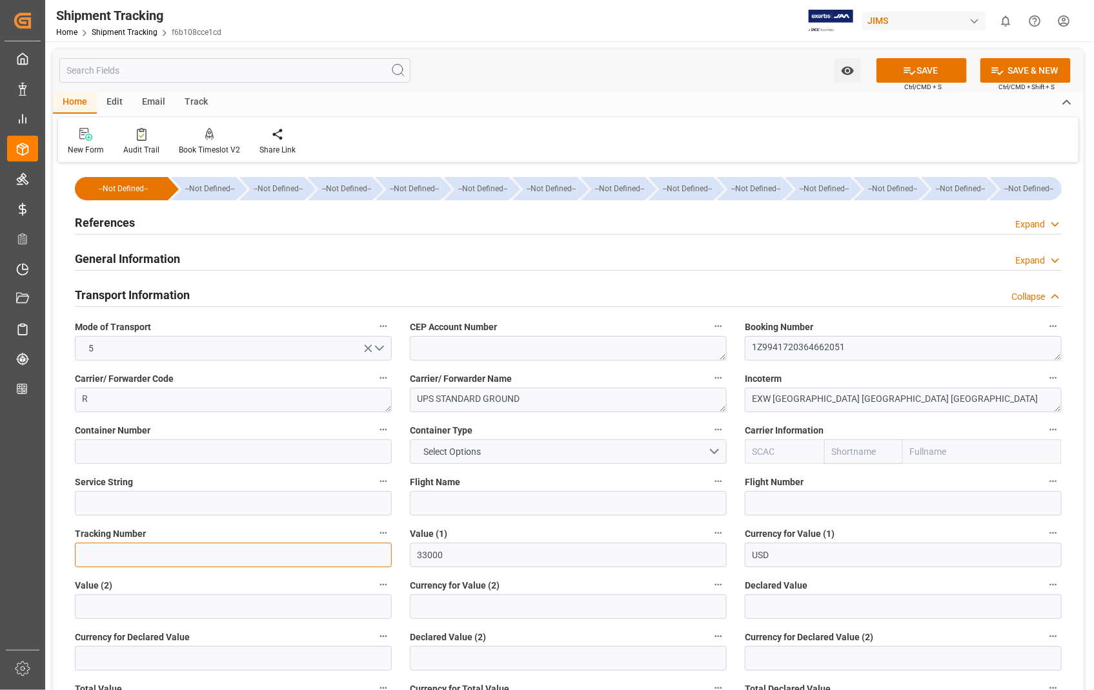
click at [164, 559] on input at bounding box center [233, 554] width 317 height 25
paste input "1Z9941720364662051"
type input "1Z9941720364662051"
click at [930, 62] on button "SAVE" at bounding box center [922, 70] width 90 height 25
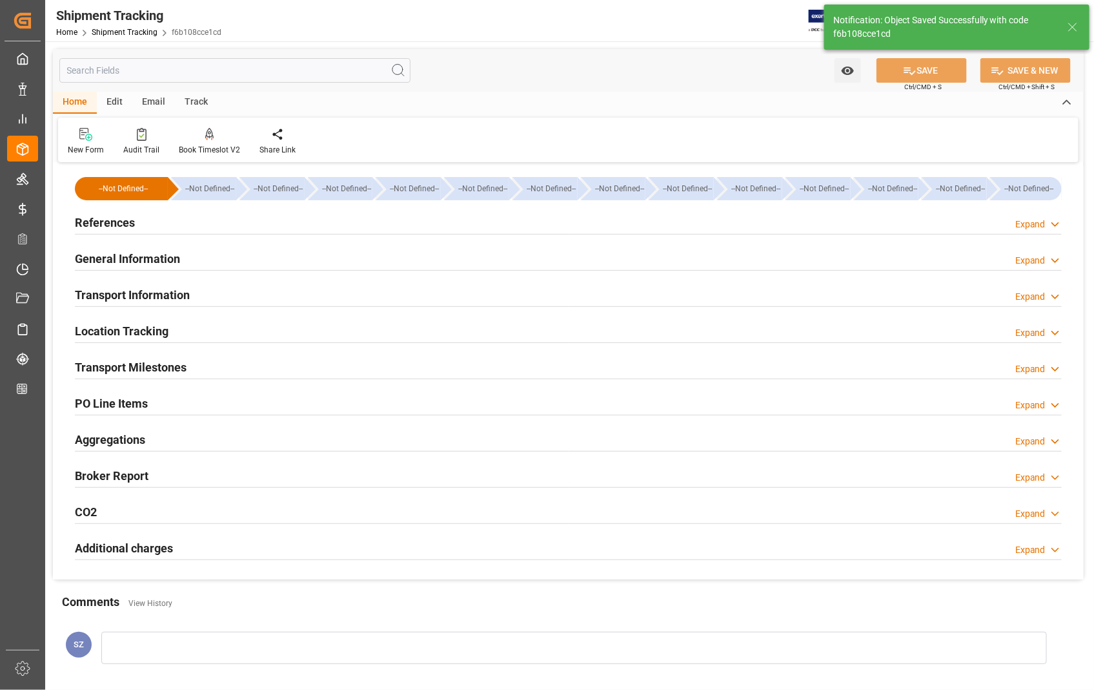
click at [145, 364] on h2 "Transport Milestones" at bounding box center [131, 366] width 112 height 17
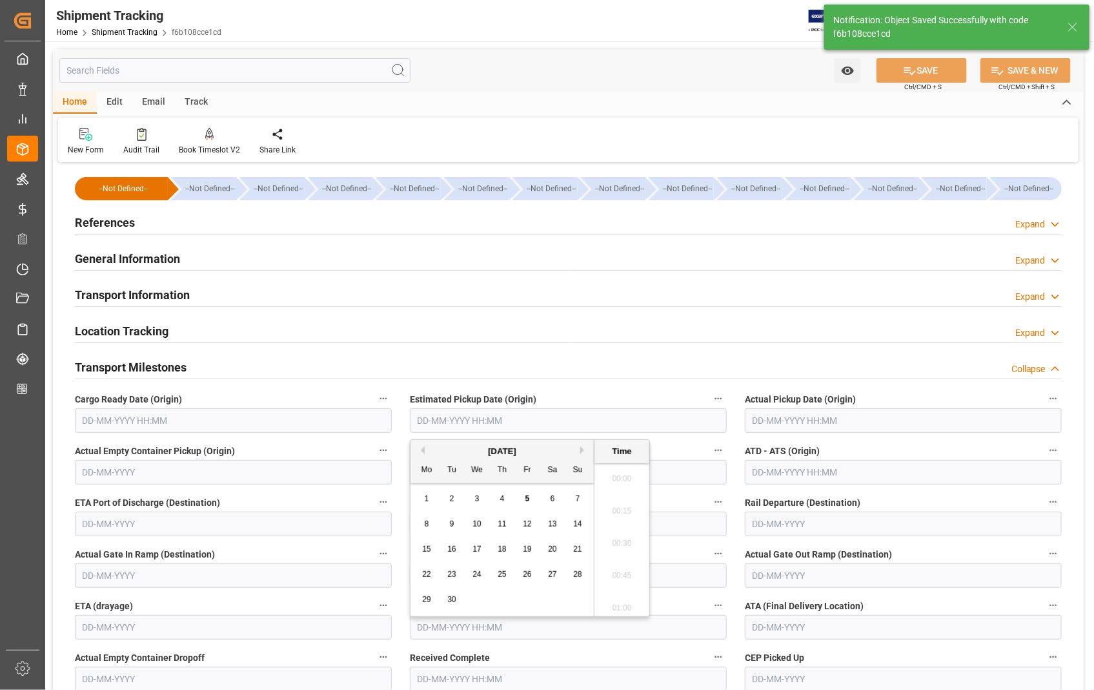
click at [544, 421] on input "text" at bounding box center [568, 420] width 317 height 25
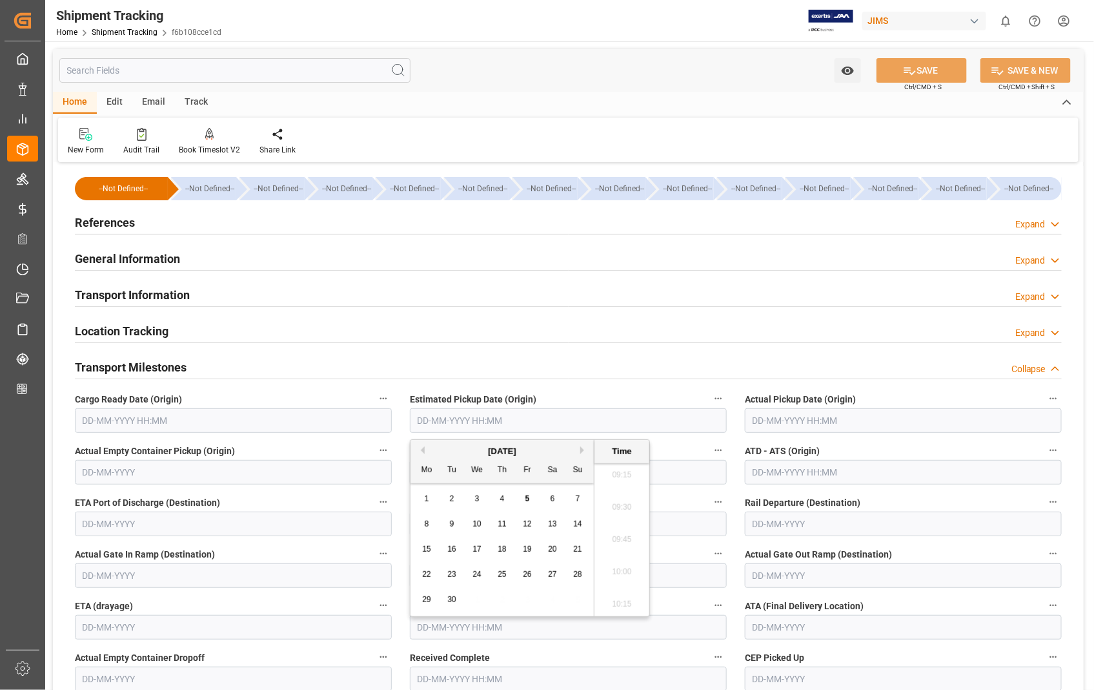
click at [502, 500] on span "4" at bounding box center [502, 498] width 5 height 9
type input "[DATE] 00:00"
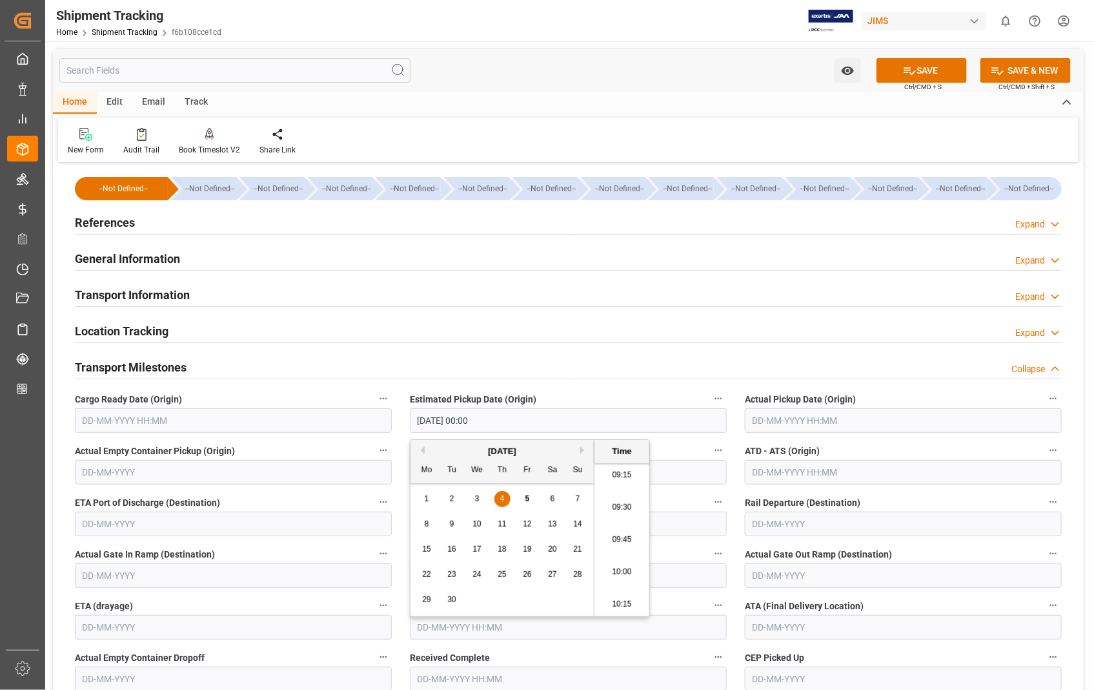
click at [863, 418] on input "text" at bounding box center [903, 420] width 317 height 25
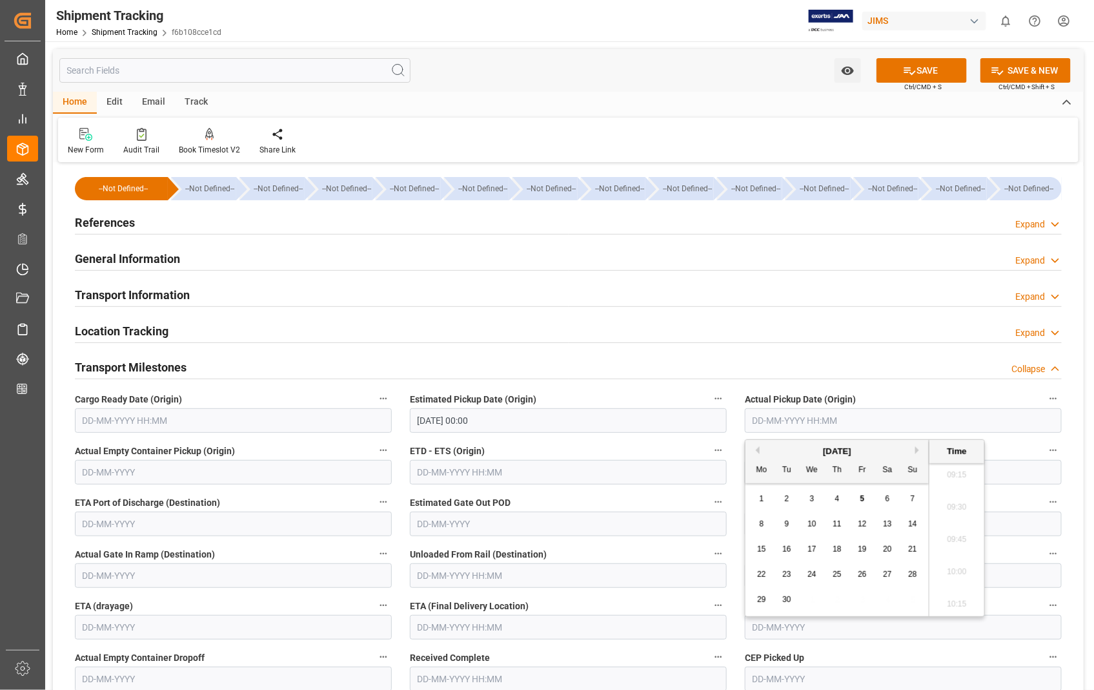
click at [835, 499] on span "4" at bounding box center [837, 498] width 5 height 9
type input "[DATE] 00:00"
click at [540, 476] on input "text" at bounding box center [568, 472] width 317 height 25
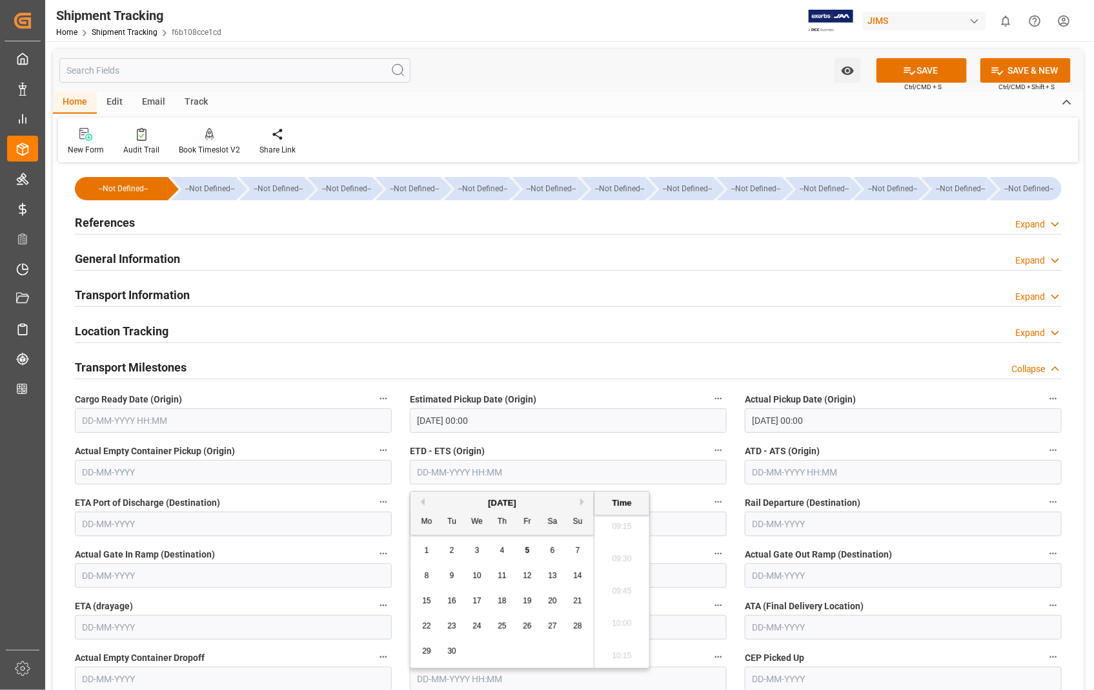
click at [501, 551] on span "4" at bounding box center [502, 550] width 5 height 9
type input "[DATE] 00:00"
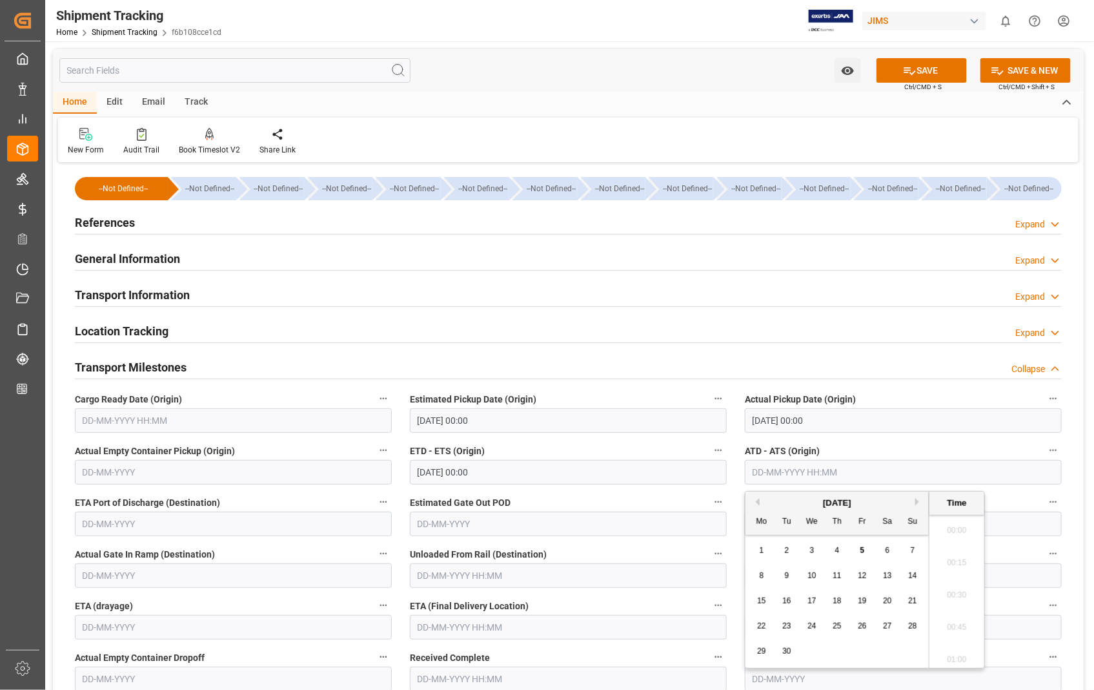
click at [968, 474] on input "text" at bounding box center [903, 472] width 317 height 25
click at [840, 550] on div "4" at bounding box center [838, 550] width 16 height 15
type input "[DATE] 00:00"
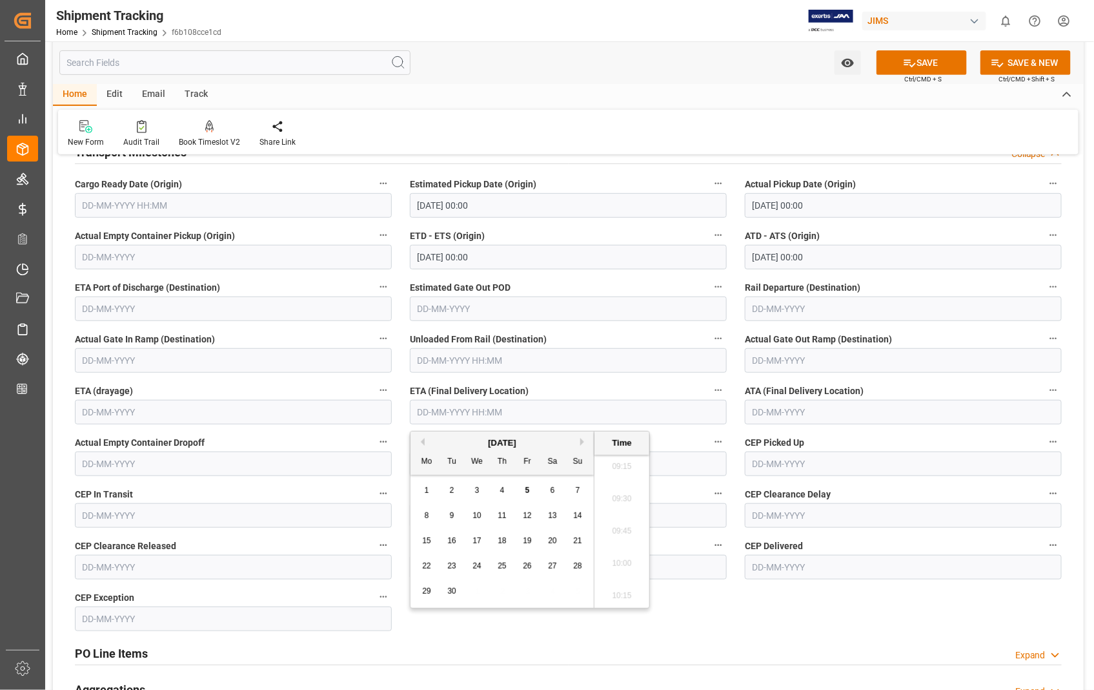
click at [535, 412] on input "text" at bounding box center [568, 412] width 317 height 25
click at [481, 517] on span "10" at bounding box center [477, 515] width 8 height 9
type input "10-09-2025 00:00"
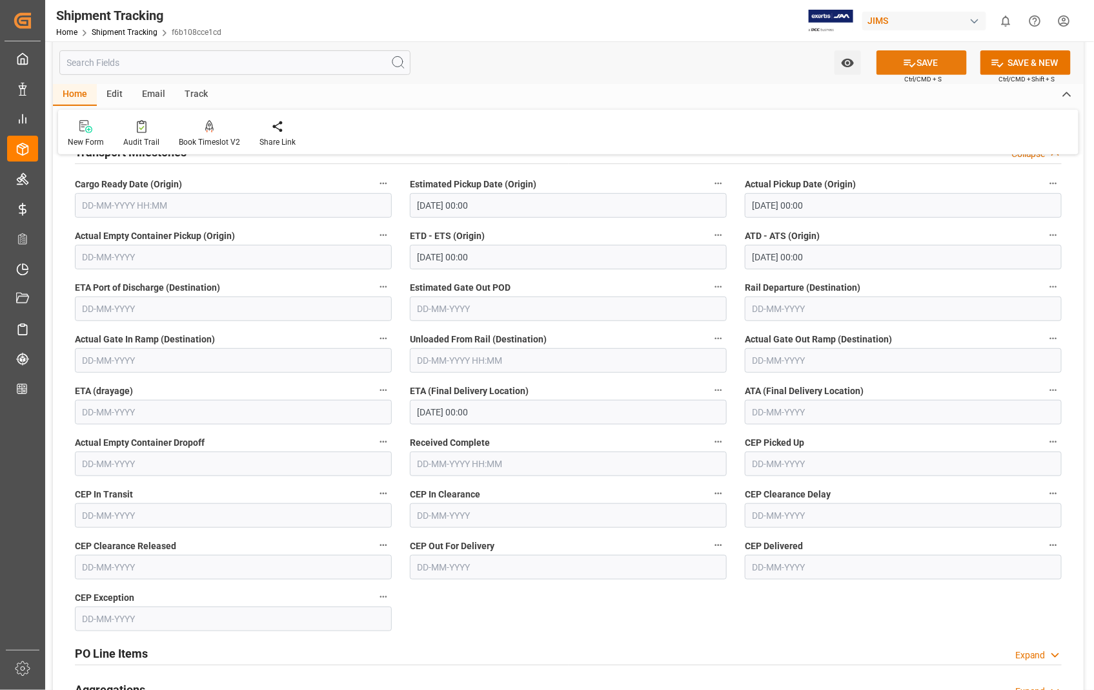
click at [919, 63] on button "SAVE" at bounding box center [922, 62] width 90 height 25
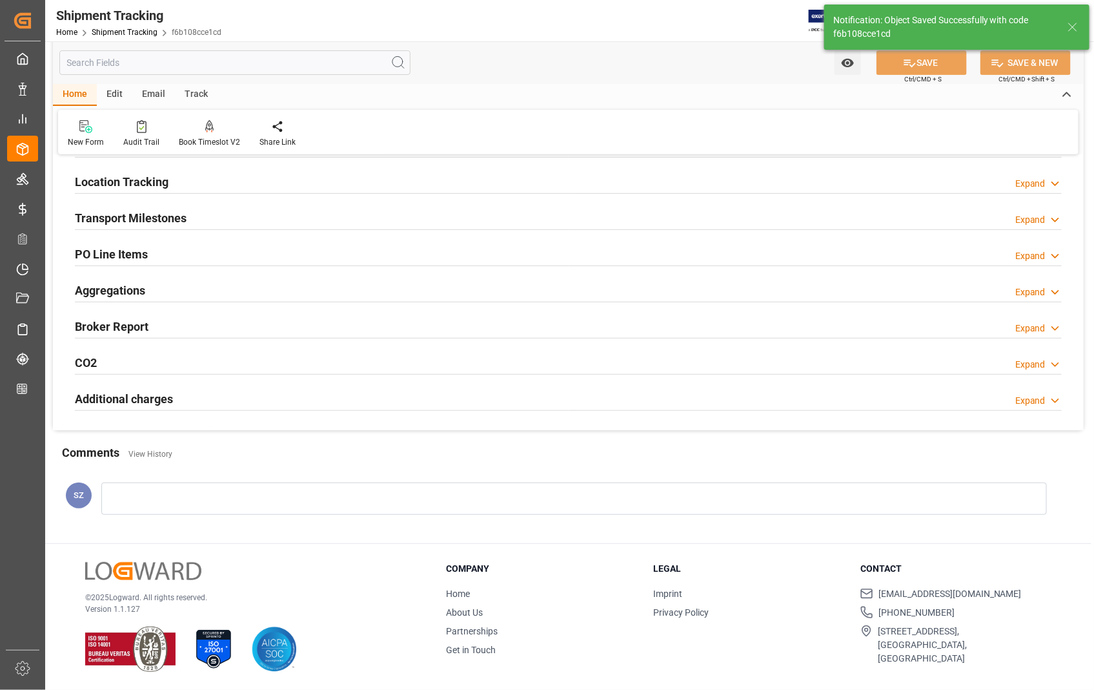
scroll to position [149, 0]
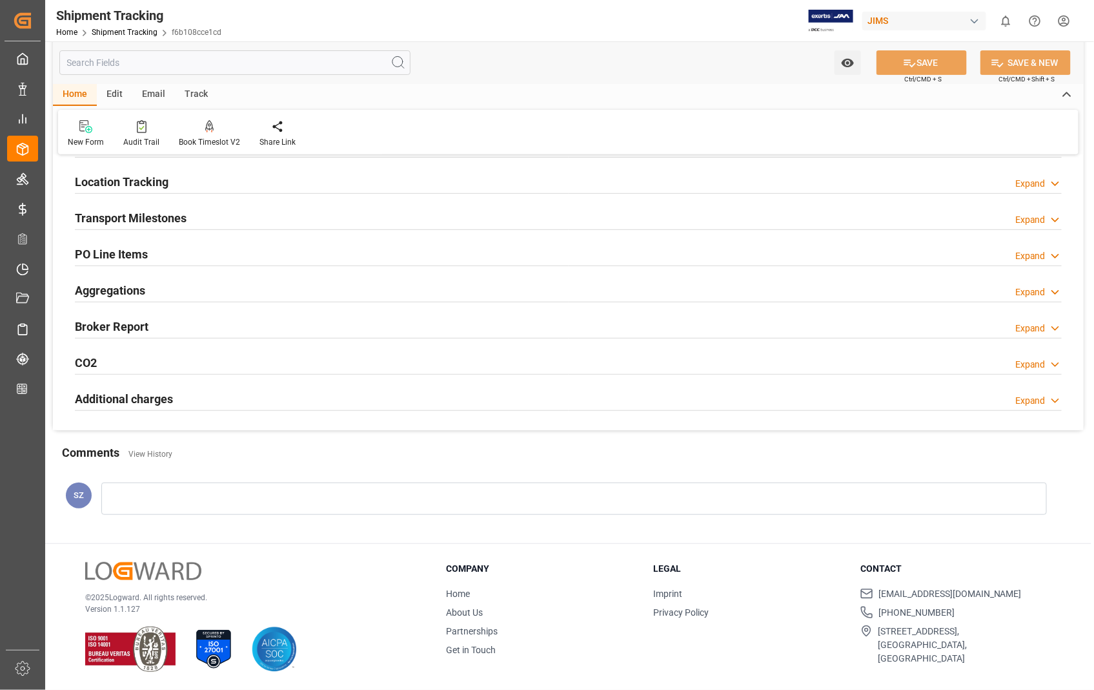
click at [114, 215] on h2 "Transport Milestones" at bounding box center [131, 217] width 112 height 17
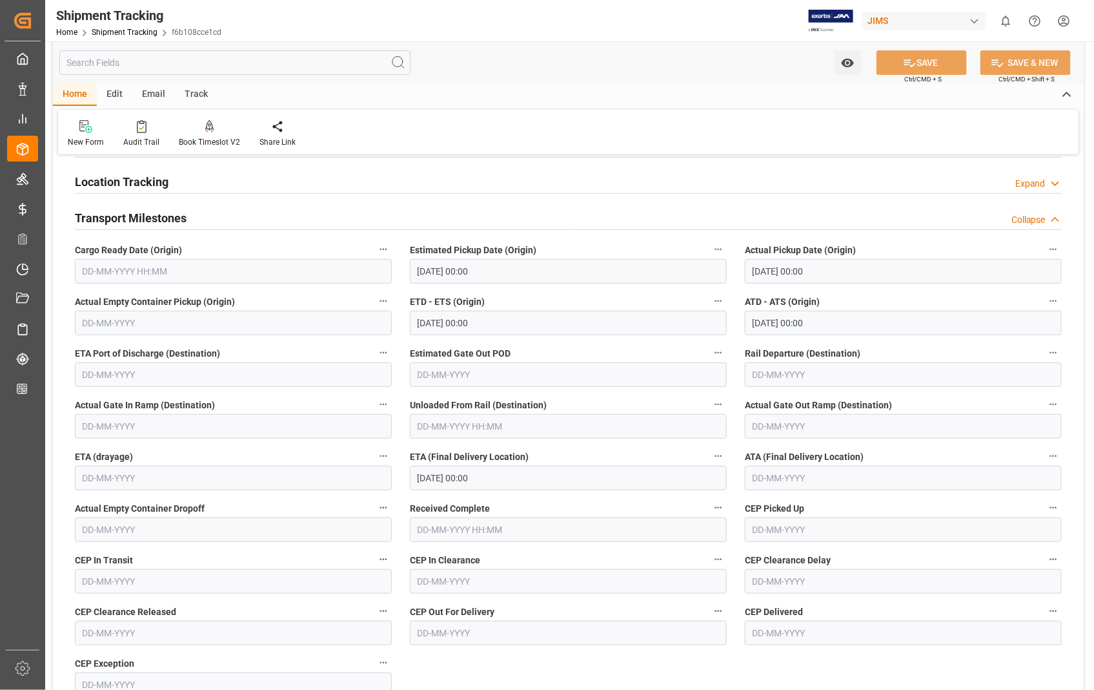
scroll to position [215, 0]
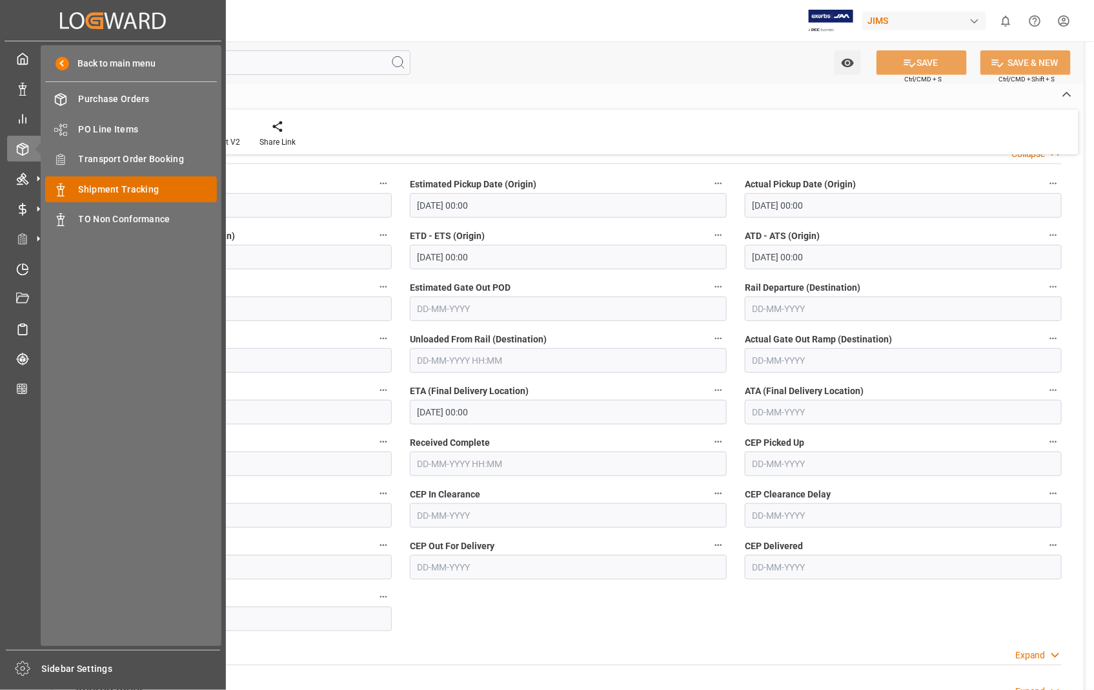
click at [110, 190] on span "Shipment Tracking" at bounding box center [148, 190] width 139 height 14
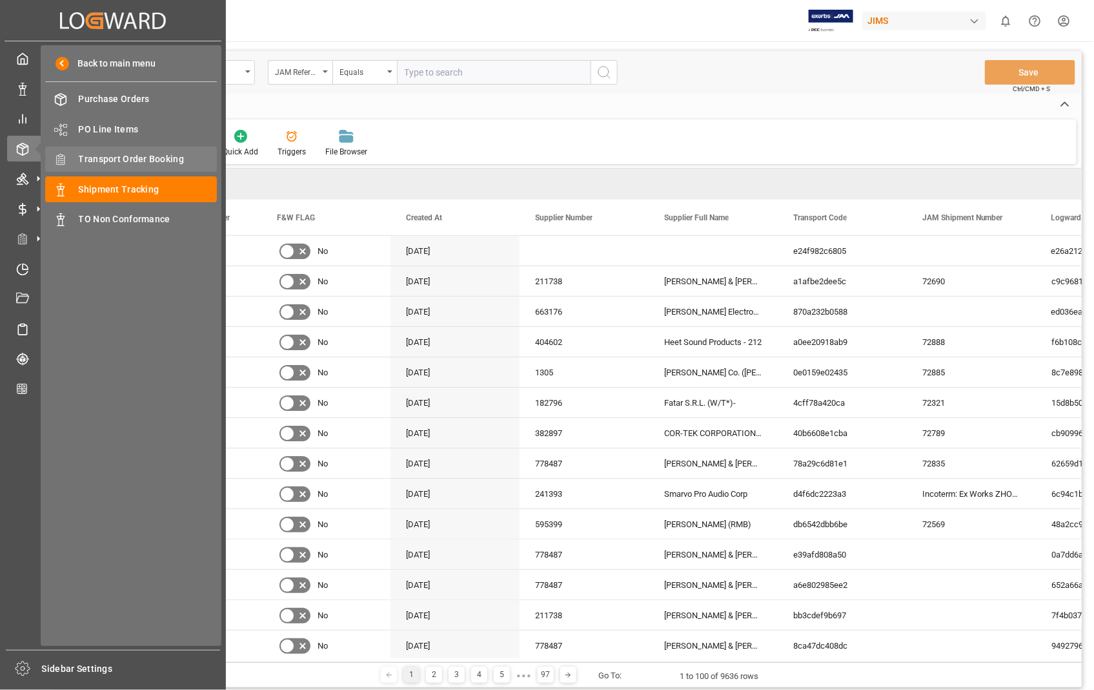
click at [148, 156] on span "Transport Order Booking" at bounding box center [148, 159] width 139 height 14
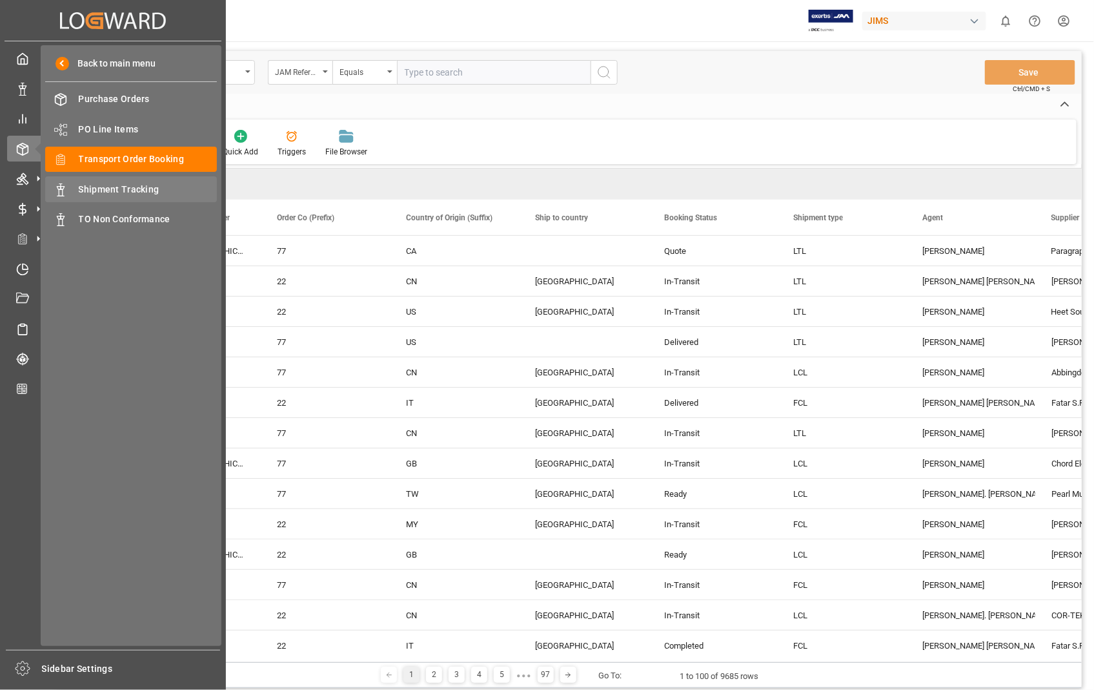
click at [149, 185] on span "Shipment Tracking" at bounding box center [148, 190] width 139 height 14
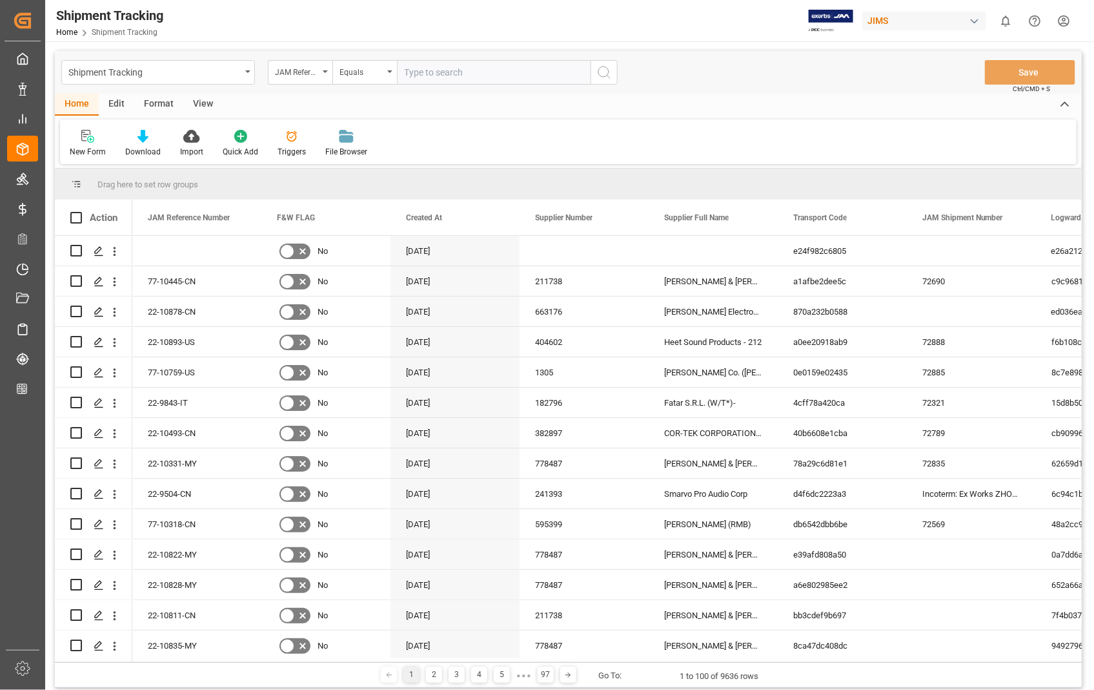
click at [442, 68] on input "text" at bounding box center [494, 72] width 194 height 25
paste input "22-10858-US"
type input "22-10858-US"
click at [602, 70] on icon "search button" at bounding box center [604, 72] width 15 height 15
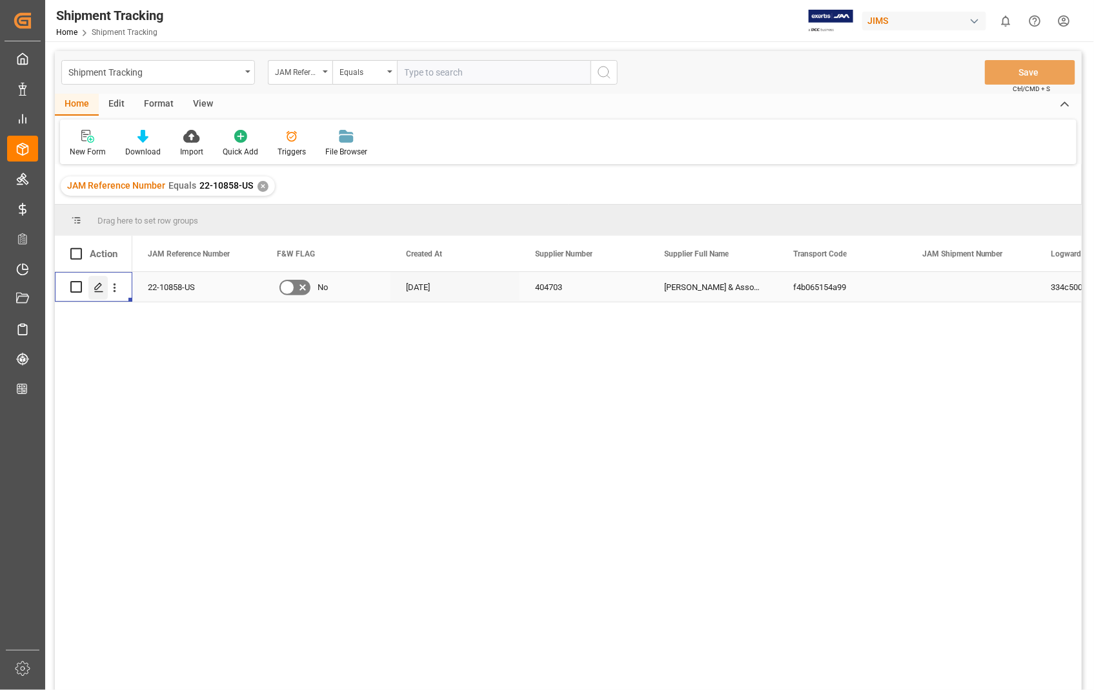
click at [97, 286] on icon "Press SPACE to select this row." at bounding box center [99, 287] width 10 height 10
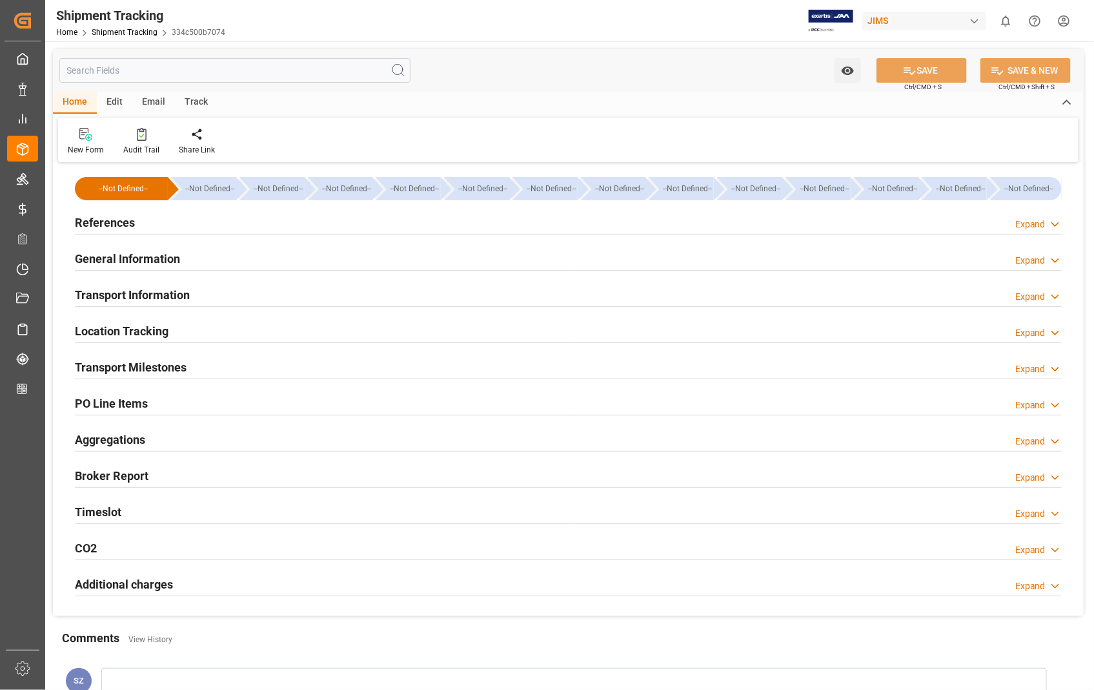
type input "22-10858-US"
type input "404703"
type textarea "[PERSON_NAME] & Associates, Inc - 212"
type input "f4b065154a99"
type input "334c500b7074"
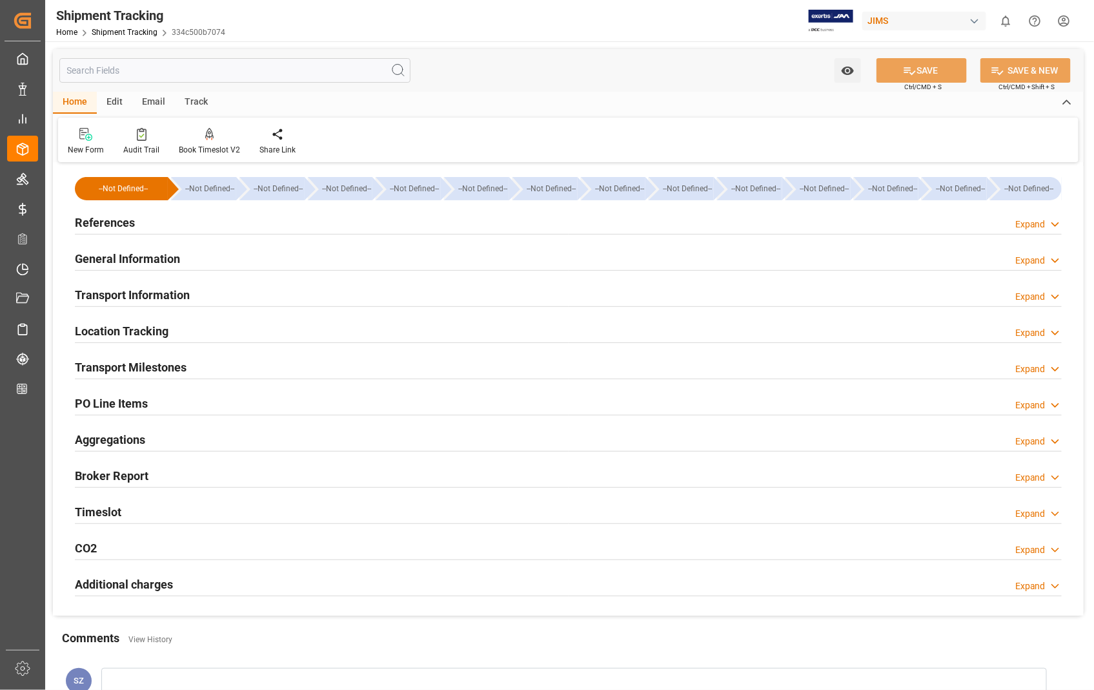
type input "[DATE]"
click at [118, 216] on h2 "References" at bounding box center [105, 222] width 60 height 17
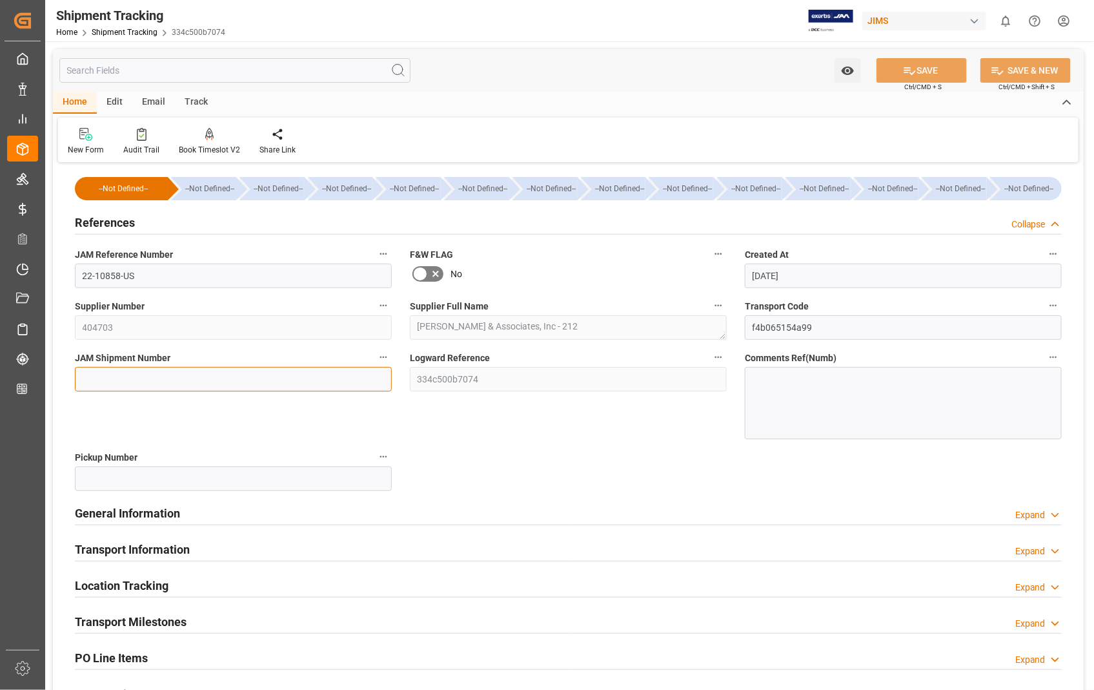
click at [233, 375] on input at bounding box center [233, 379] width 317 height 25
paste input "72891"
type input "72891"
click at [932, 69] on button "SAVE" at bounding box center [922, 70] width 90 height 25
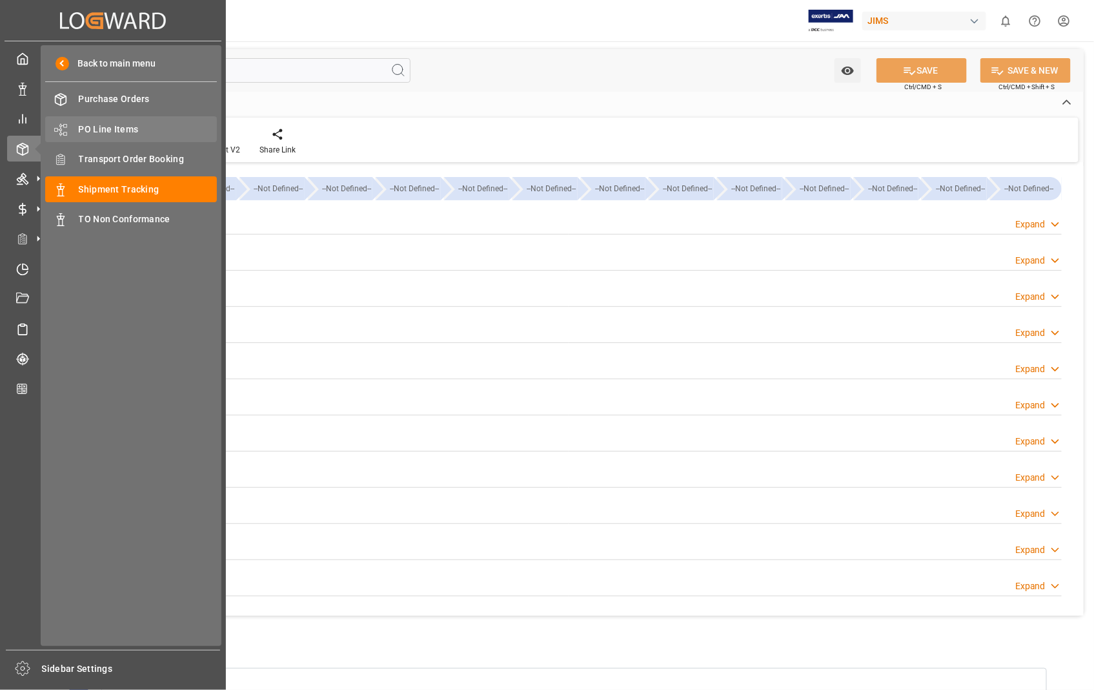
click at [128, 129] on span "PO Line Items" at bounding box center [148, 130] width 139 height 14
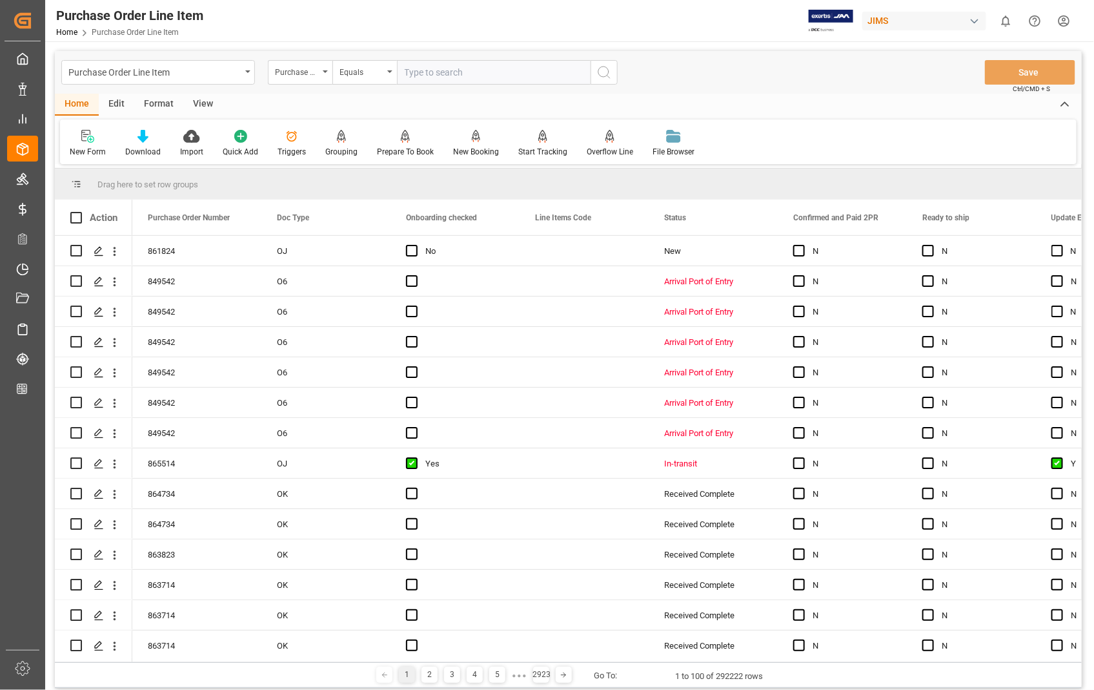
click at [442, 74] on input "text" at bounding box center [494, 72] width 194 height 25
type input "861824"
click at [604, 70] on icon "search button" at bounding box center [604, 72] width 15 height 15
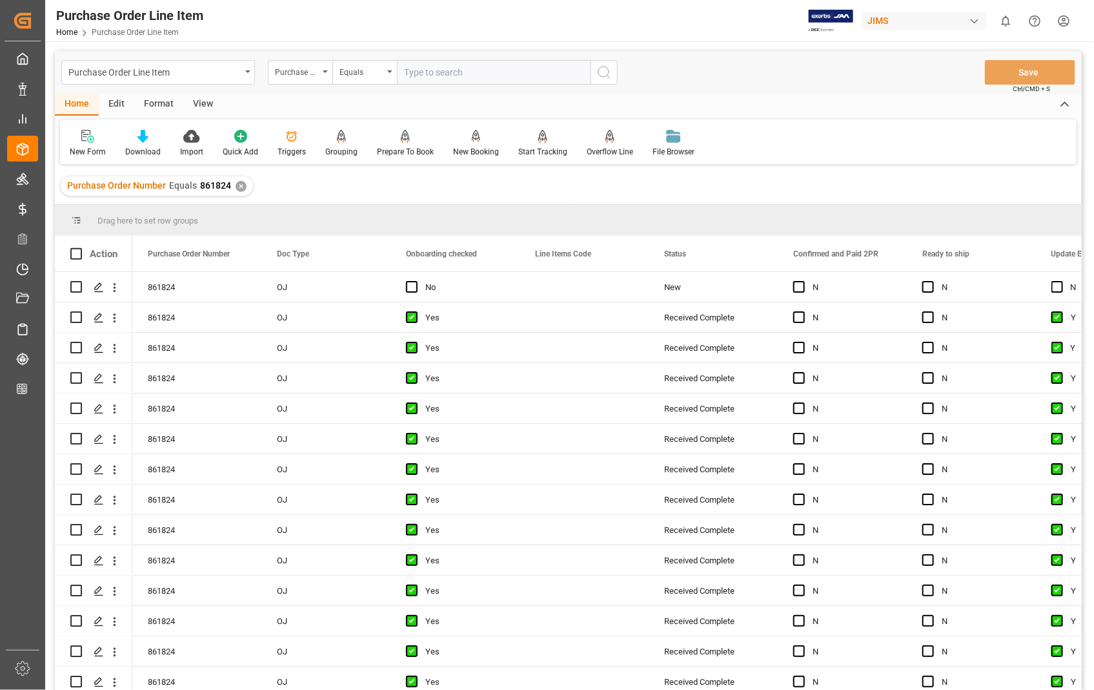
click at [205, 99] on div "View" at bounding box center [202, 105] width 39 height 22
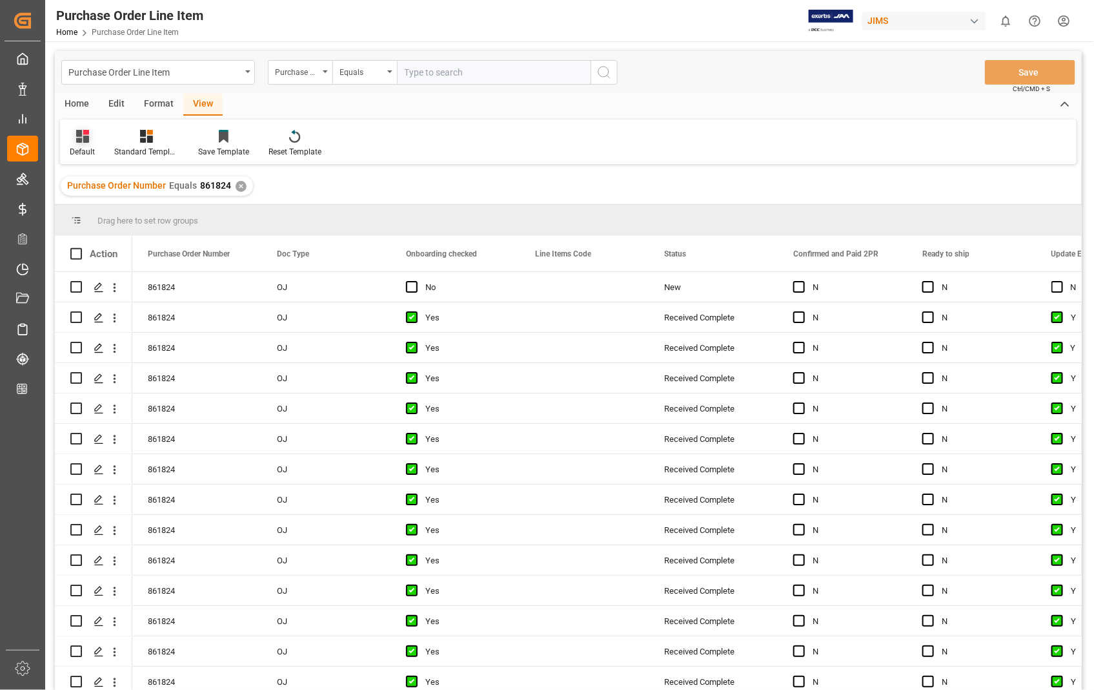
click at [74, 148] on div "Default" at bounding box center [82, 152] width 25 height 12
click at [103, 213] on div "Sophia setting." at bounding box center [132, 209] width 113 height 14
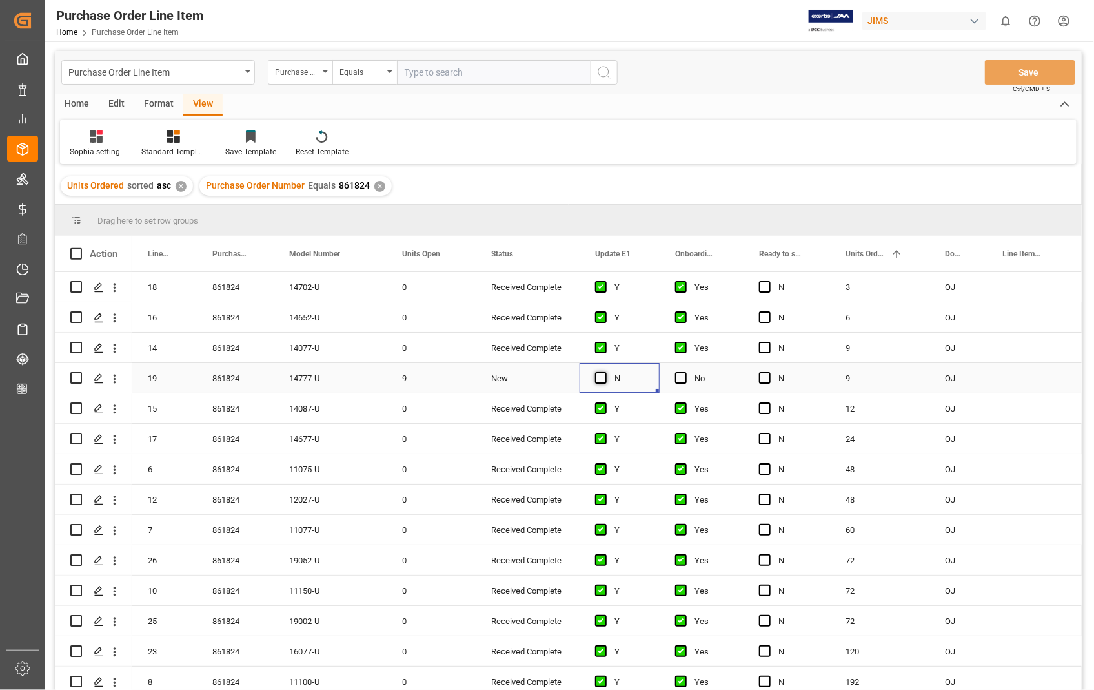
click at [601, 378] on span "Press SPACE to select this row." at bounding box center [601, 378] width 12 height 12
click at [605, 372] on input "Press SPACE to select this row." at bounding box center [605, 372] width 0 height 0
click at [677, 374] on span "Press SPACE to select this row." at bounding box center [681, 378] width 12 height 12
click at [685, 372] on input "Press SPACE to select this row." at bounding box center [685, 372] width 0 height 0
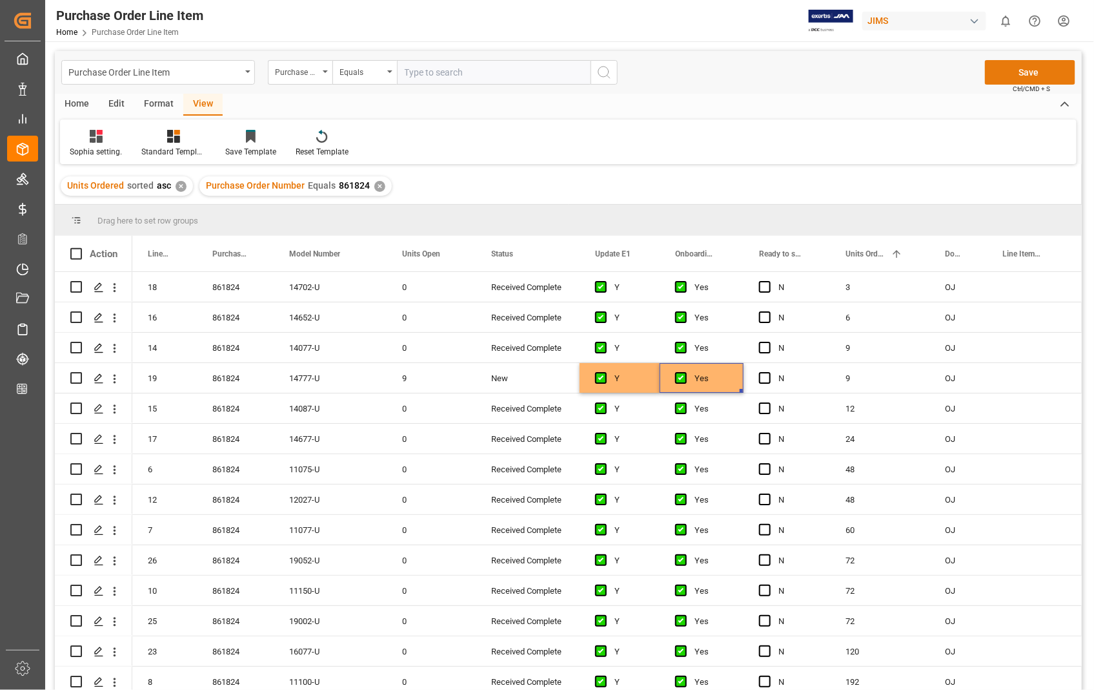
click at [1029, 68] on button "Save" at bounding box center [1030, 72] width 90 height 25
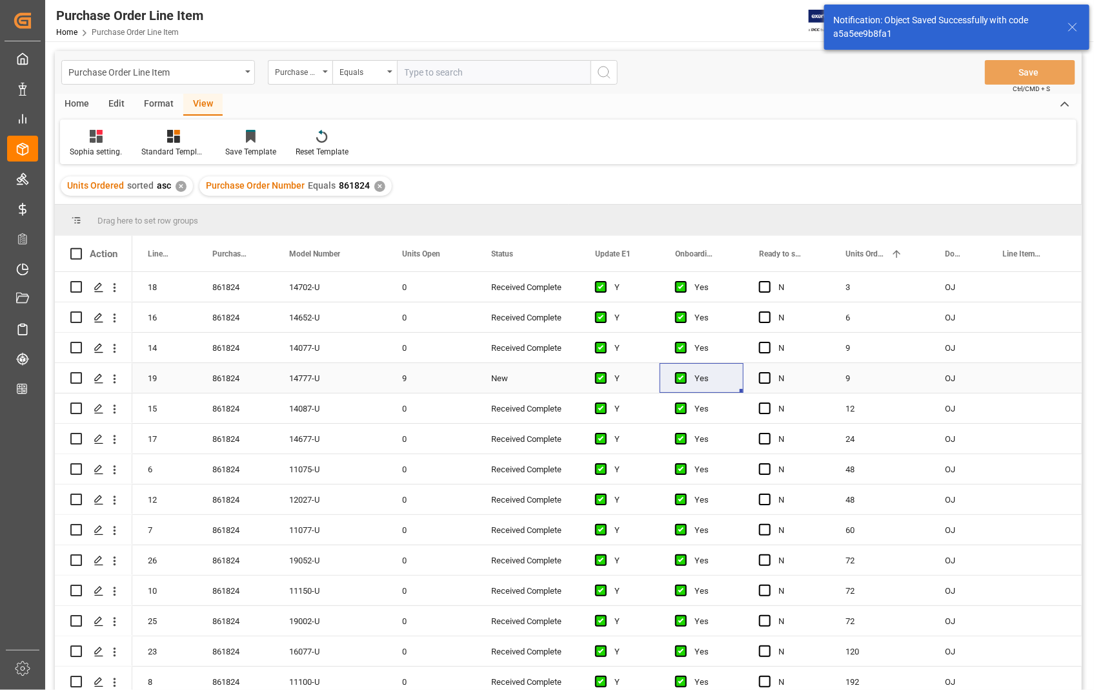
click at [76, 376] on input "Press Space to toggle row selection (unchecked)" at bounding box center [76, 378] width 12 height 12
checkbox input "true"
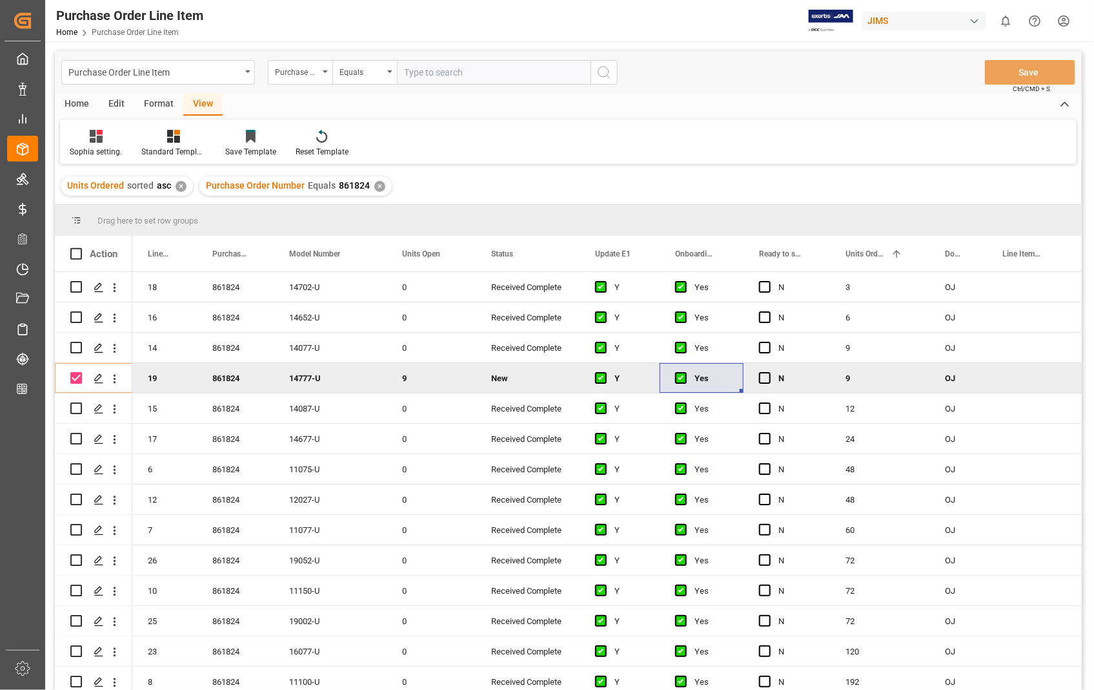
click at [71, 103] on div "Home" at bounding box center [77, 105] width 44 height 22
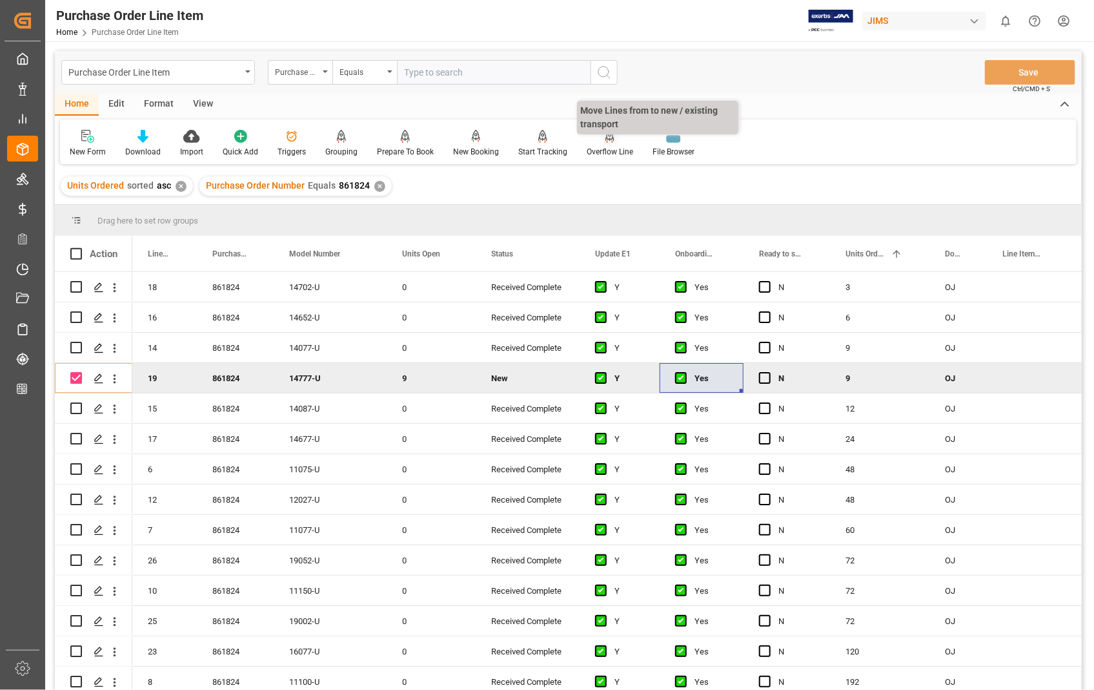
click at [599, 145] on div "Overflow Line" at bounding box center [610, 143] width 66 height 28
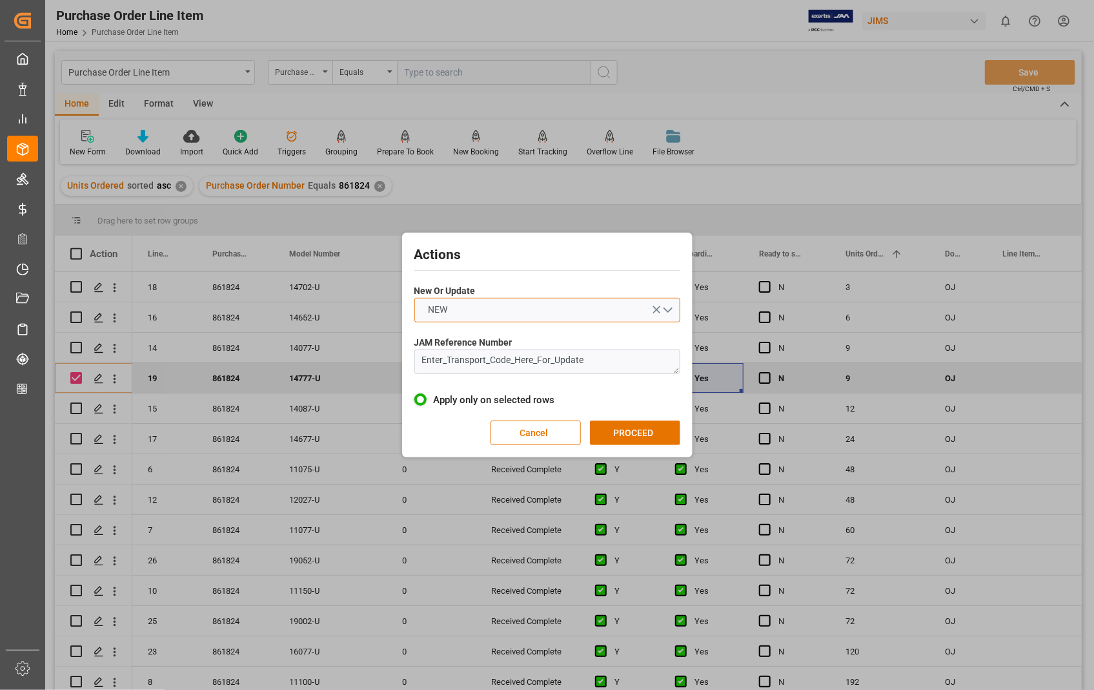
click at [670, 312] on button "NEW" at bounding box center [548, 310] width 266 height 25
click at [491, 308] on div "NEW" at bounding box center [547, 313] width 265 height 27
click at [670, 310] on button "NEW" at bounding box center [548, 310] width 266 height 25
click at [464, 334] on div "UPDATE" at bounding box center [547, 340] width 265 height 27
drag, startPoint x: 641, startPoint y: 363, endPoint x: 384, endPoint y: 353, distance: 257.8
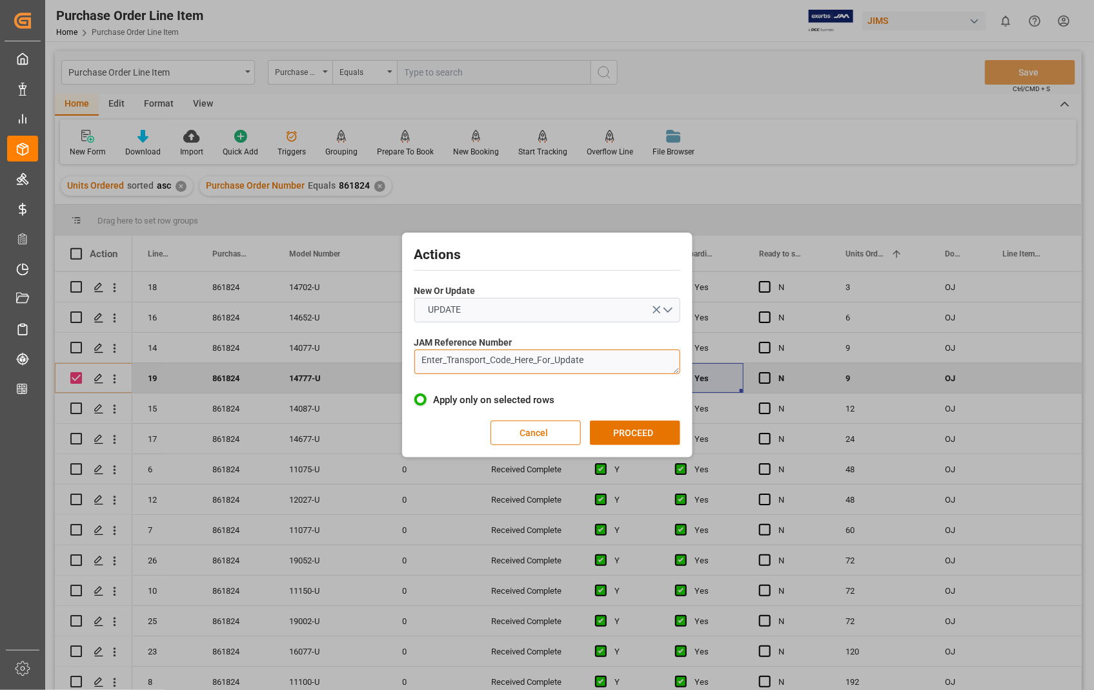
click at [384, 353] on div "Actions New Or Update UPDATE JAM Reference Number Enter_Transport_Code_Here_For…" at bounding box center [547, 345] width 1094 height 690
paste textarea "22-10858-US"
type textarea "22-10858-US"
click at [647, 440] on button "PROCEED" at bounding box center [635, 432] width 90 height 25
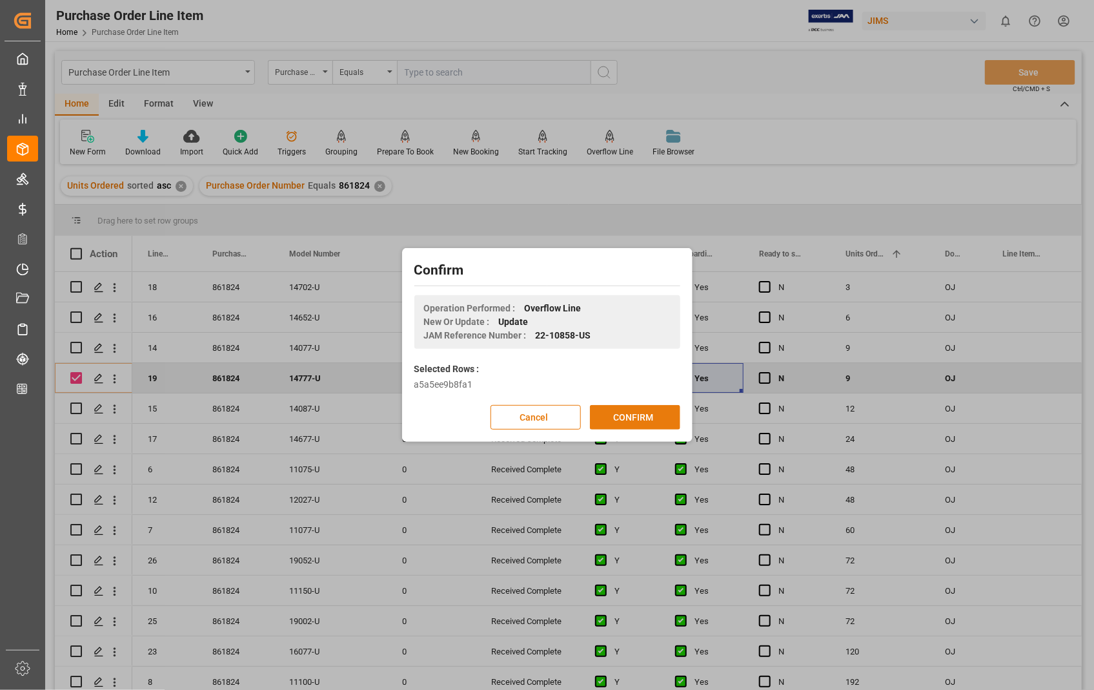
click at [637, 417] on button "CONFIRM" at bounding box center [635, 417] width 90 height 25
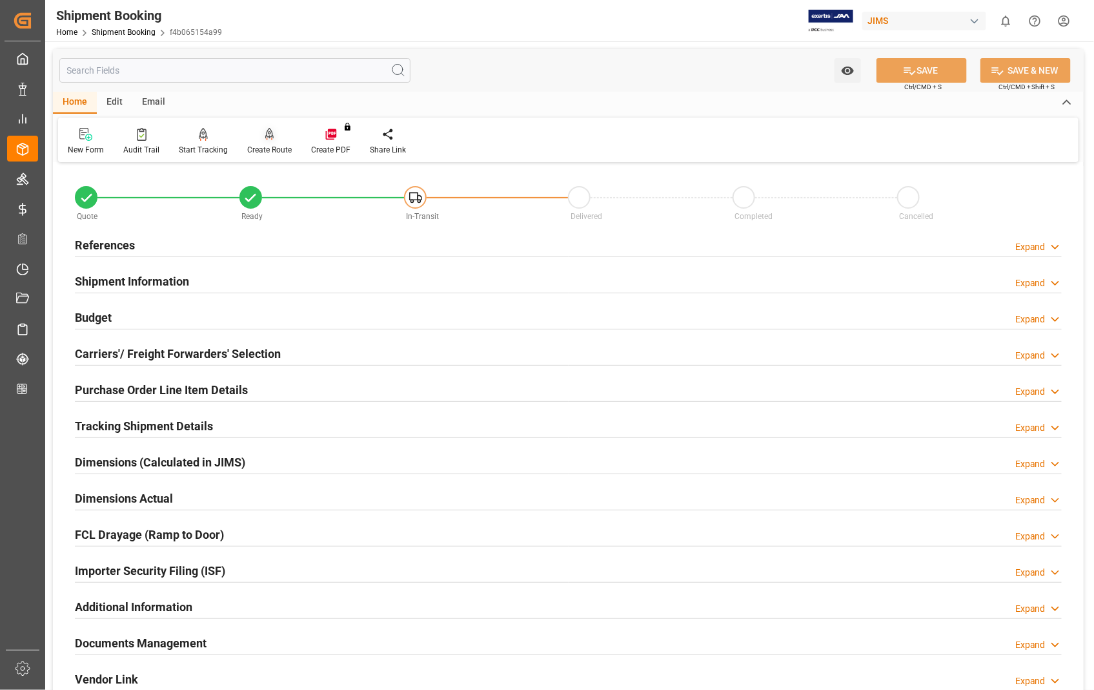
click at [269, 143] on div "Create Route" at bounding box center [270, 141] width 64 height 28
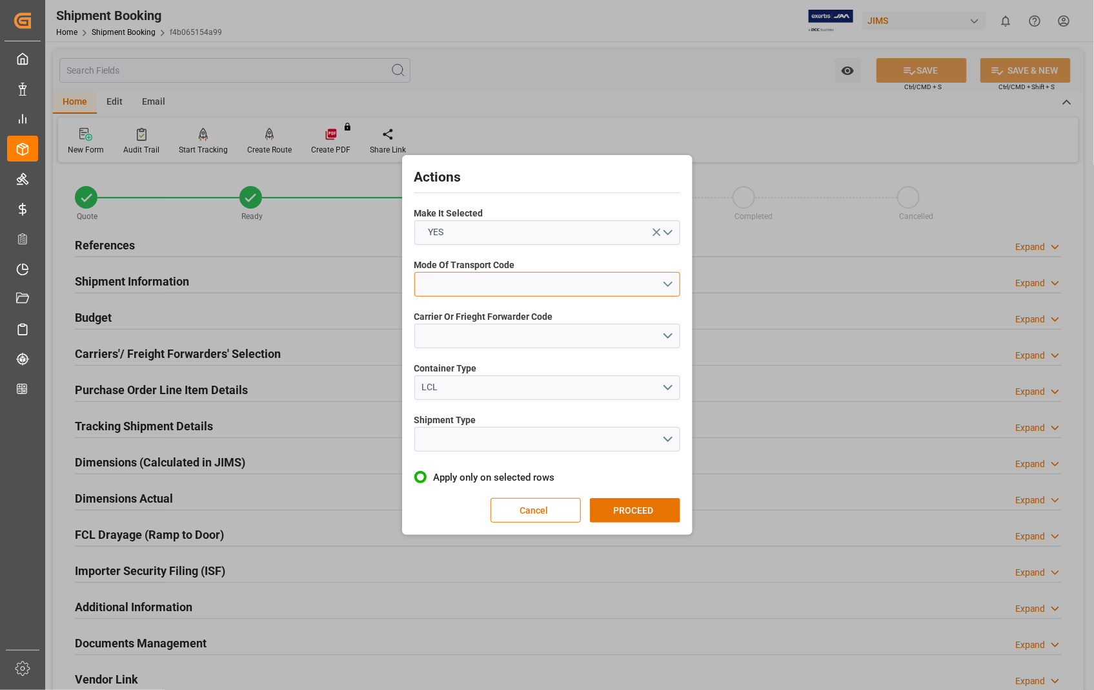
click at [669, 287] on button "open menu" at bounding box center [548, 284] width 266 height 25
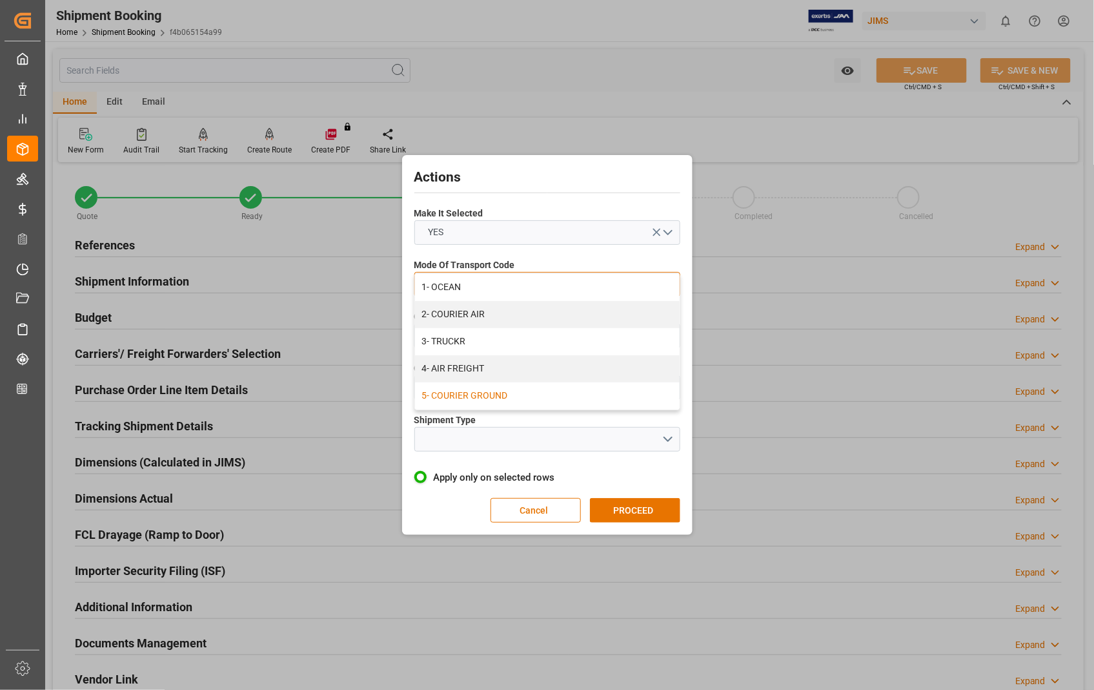
click at [557, 401] on div "5- COURIER GROUND" at bounding box center [547, 395] width 265 height 27
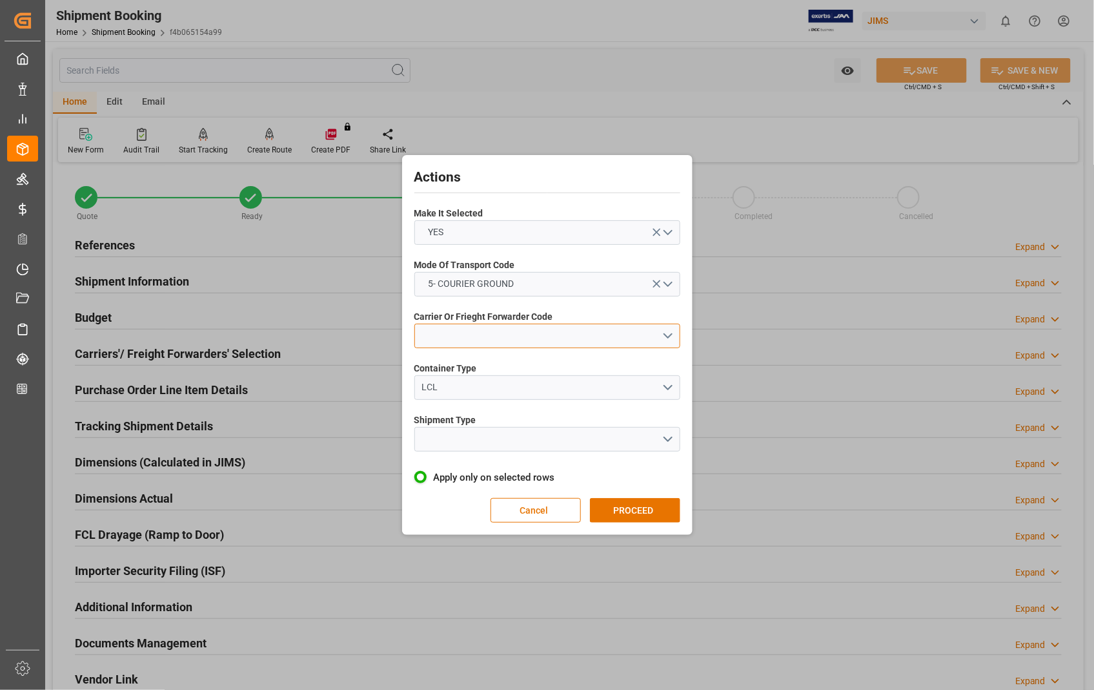
click at [673, 336] on button "open menu" at bounding box center [548, 335] width 266 height 25
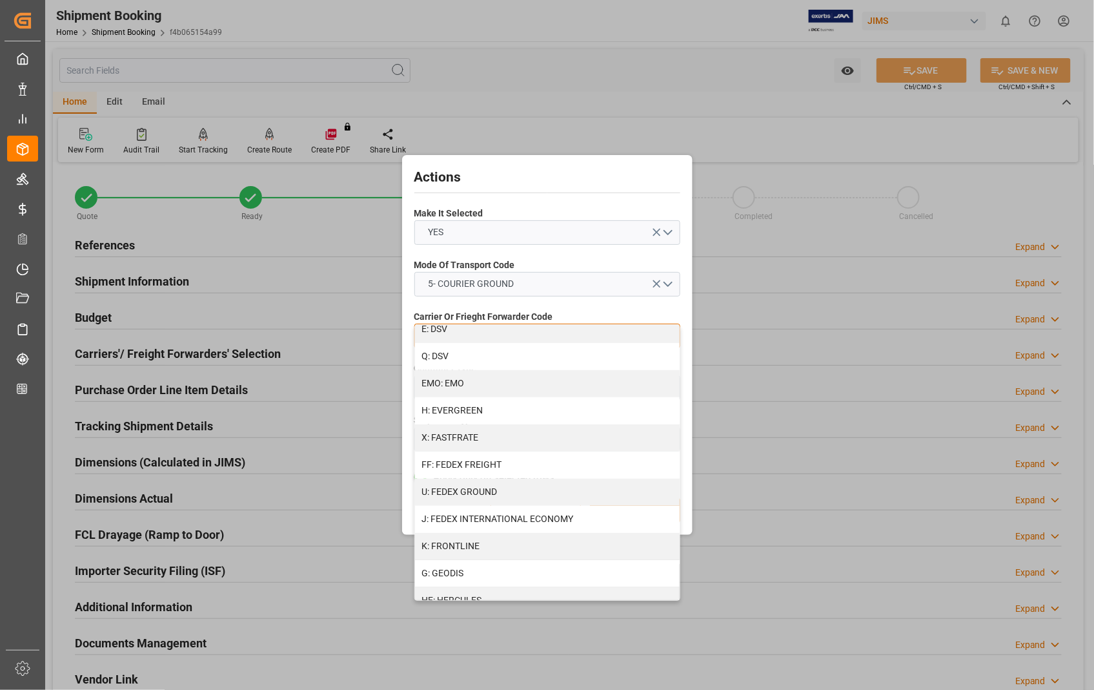
scroll to position [358, 0]
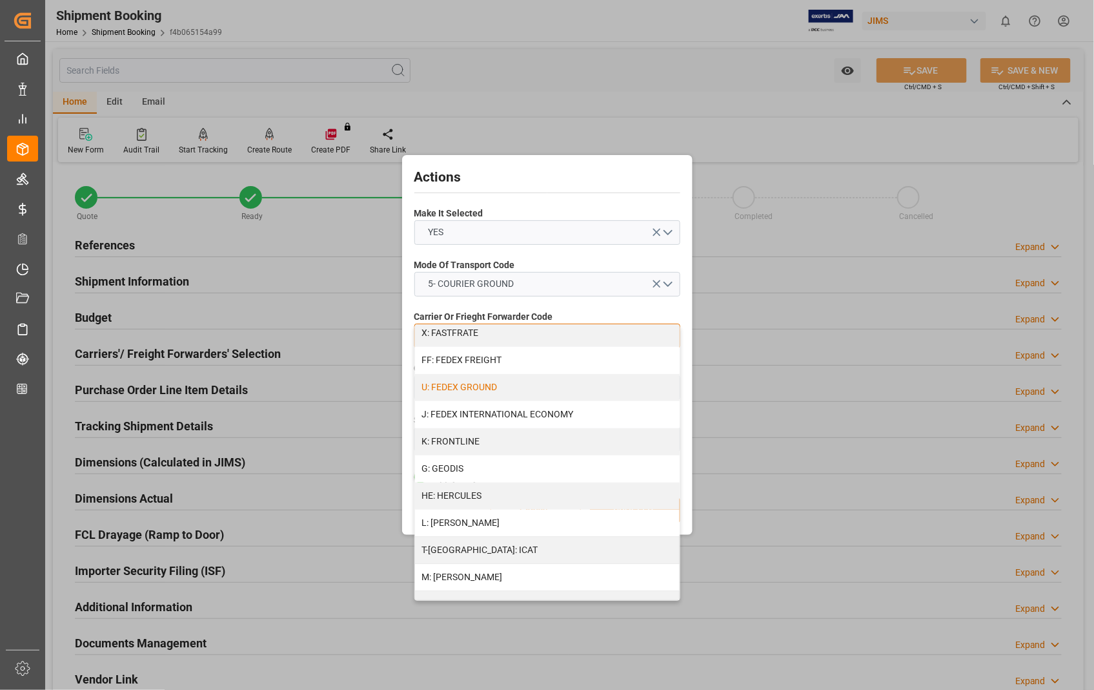
click at [599, 390] on div "U: FEDEX GROUND" at bounding box center [547, 387] width 265 height 27
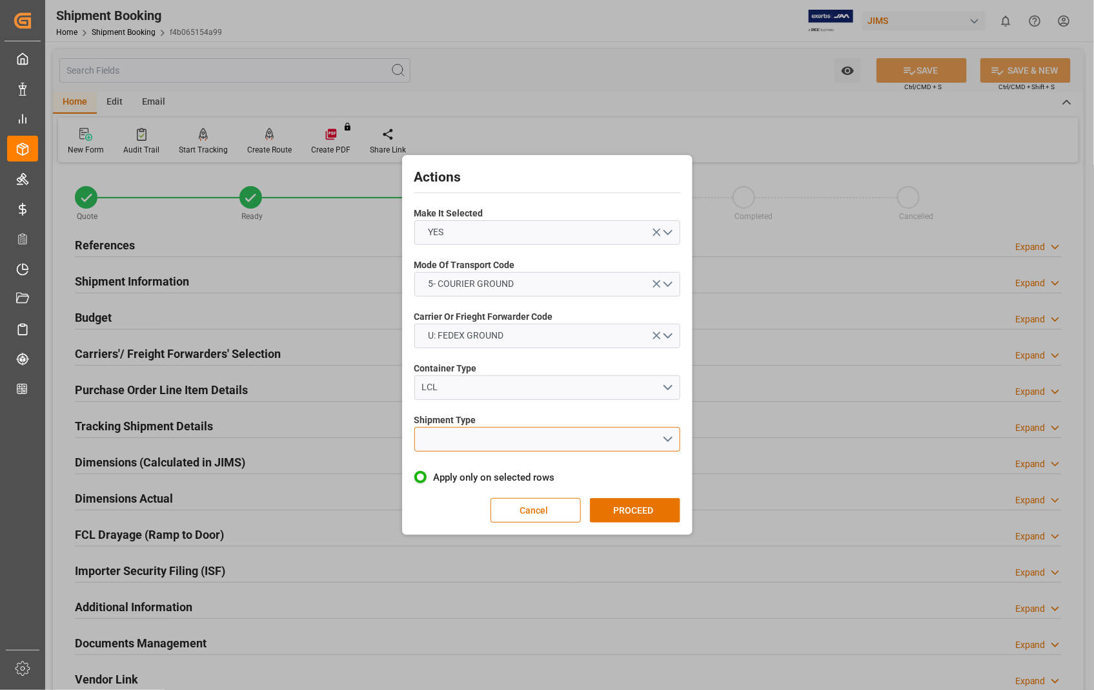
click at [673, 438] on button "open menu" at bounding box center [548, 439] width 266 height 25
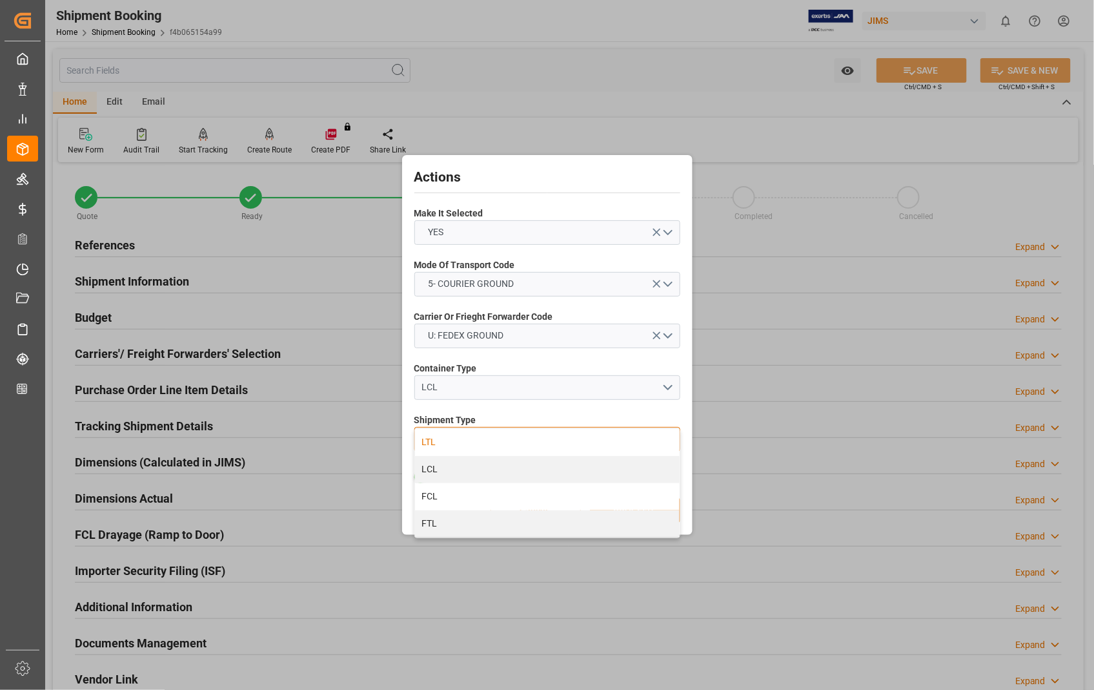
click at [460, 436] on div "LTL" at bounding box center [547, 442] width 265 height 27
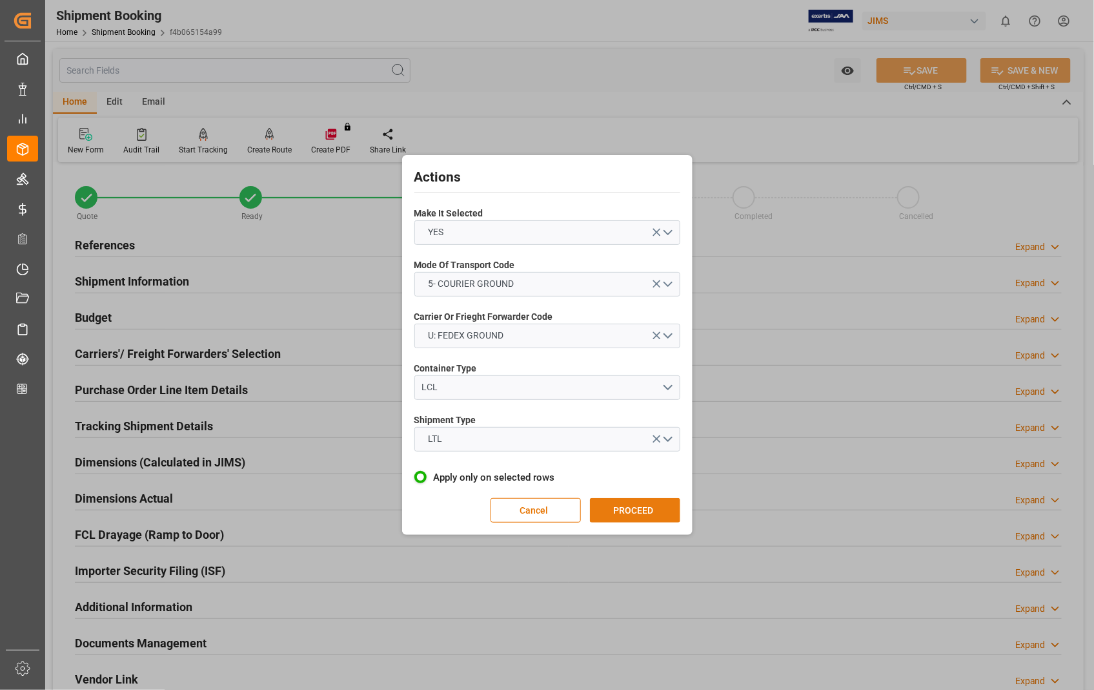
click at [637, 509] on button "PROCEED" at bounding box center [635, 510] width 90 height 25
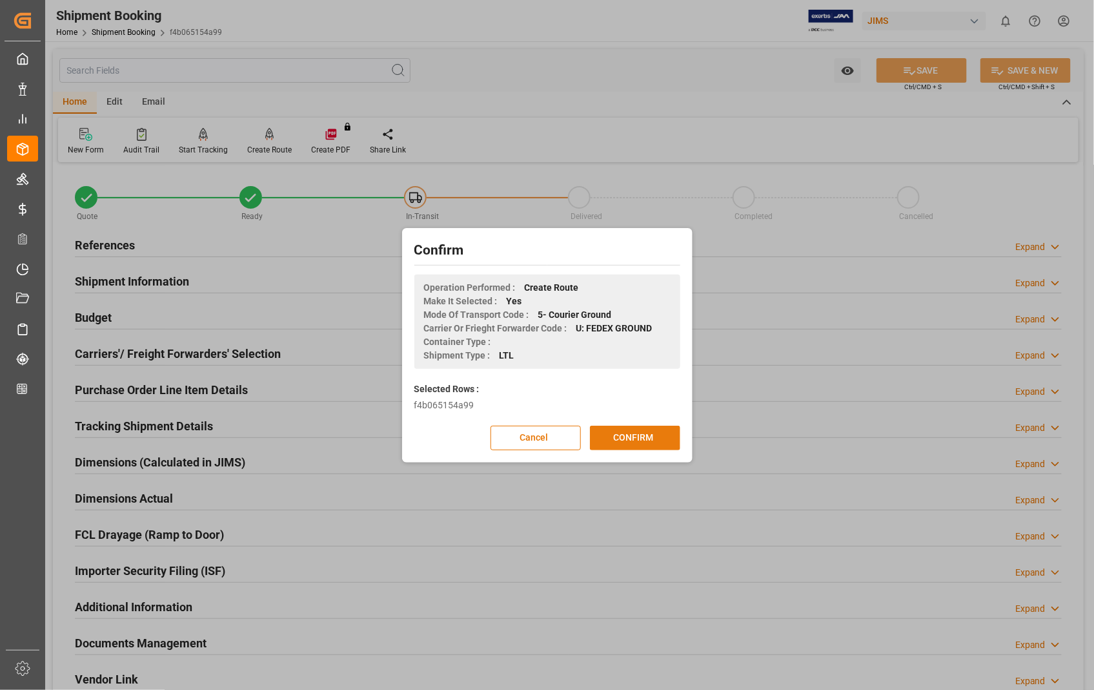
click at [633, 441] on button "CONFIRM" at bounding box center [635, 437] width 90 height 25
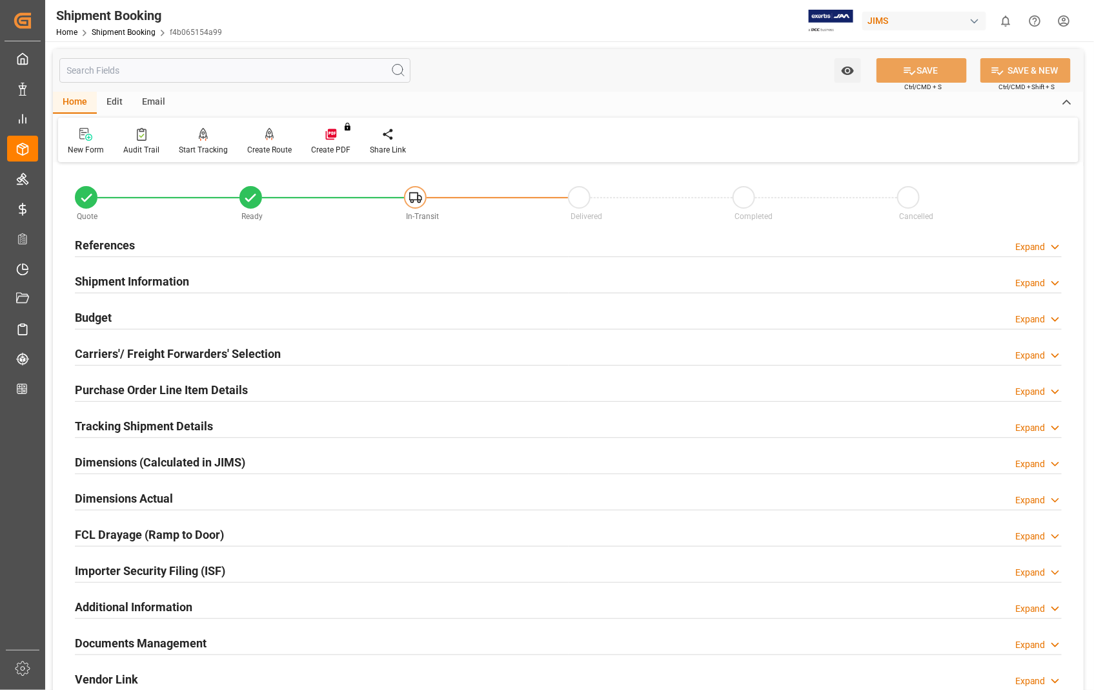
click at [172, 359] on h2 "Carriers'/ Freight Forwarders' Selection" at bounding box center [178, 353] width 206 height 17
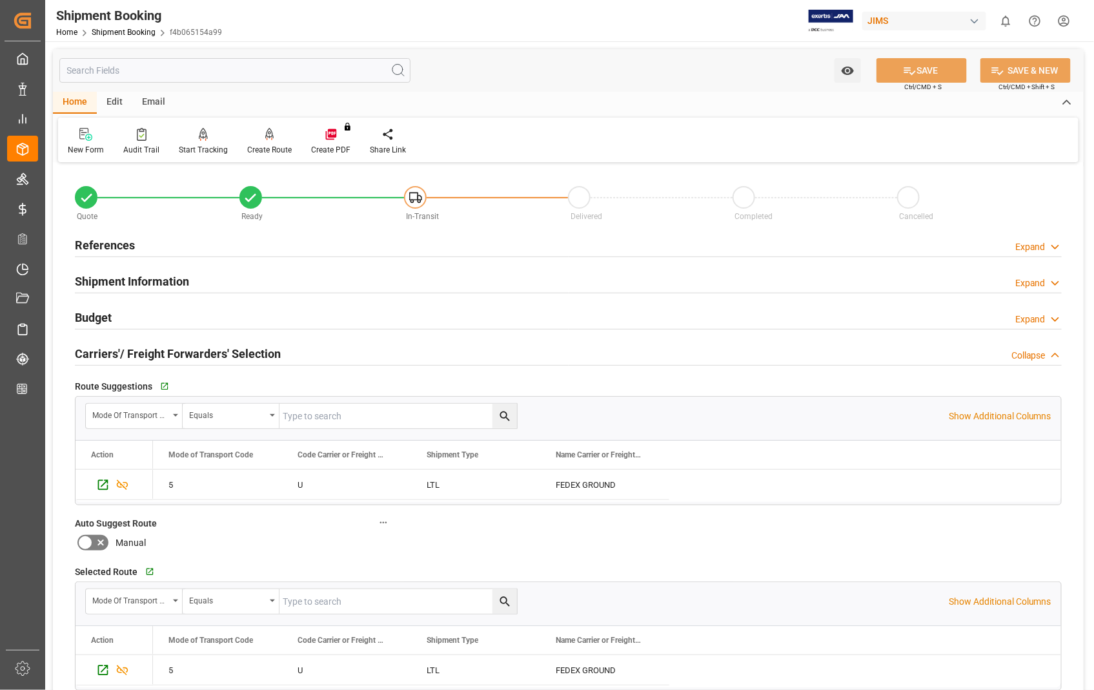
click at [172, 359] on h2 "Carriers'/ Freight Forwarders' Selection" at bounding box center [178, 353] width 206 height 17
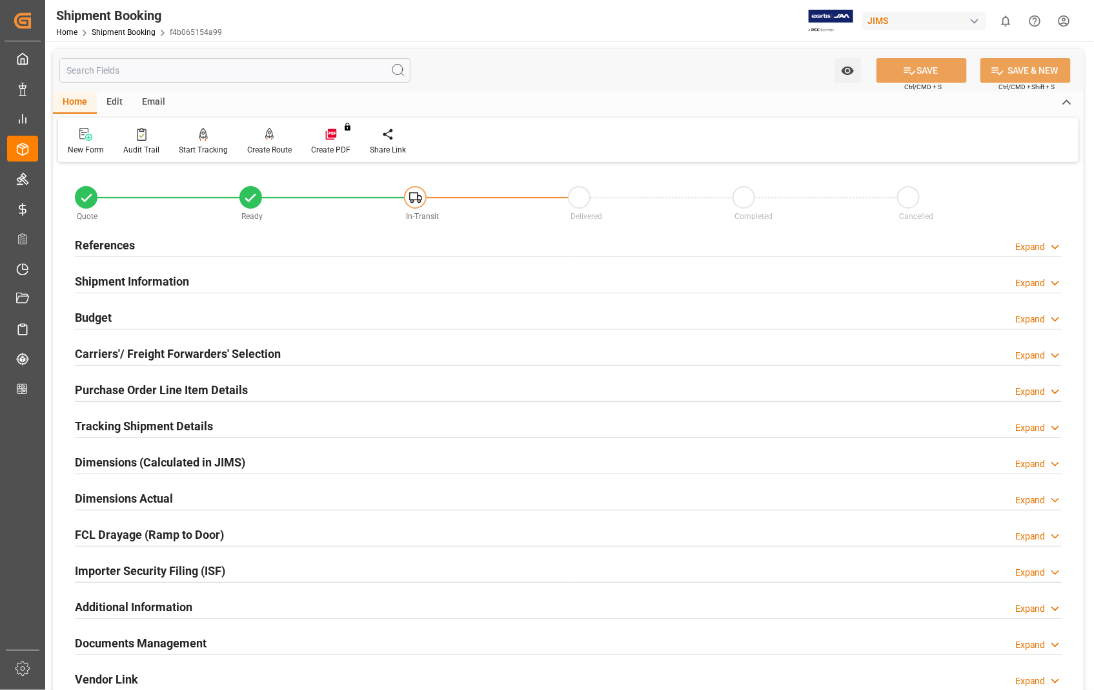
click at [175, 356] on h2 "Carriers'/ Freight Forwarders' Selection" at bounding box center [178, 353] width 206 height 17
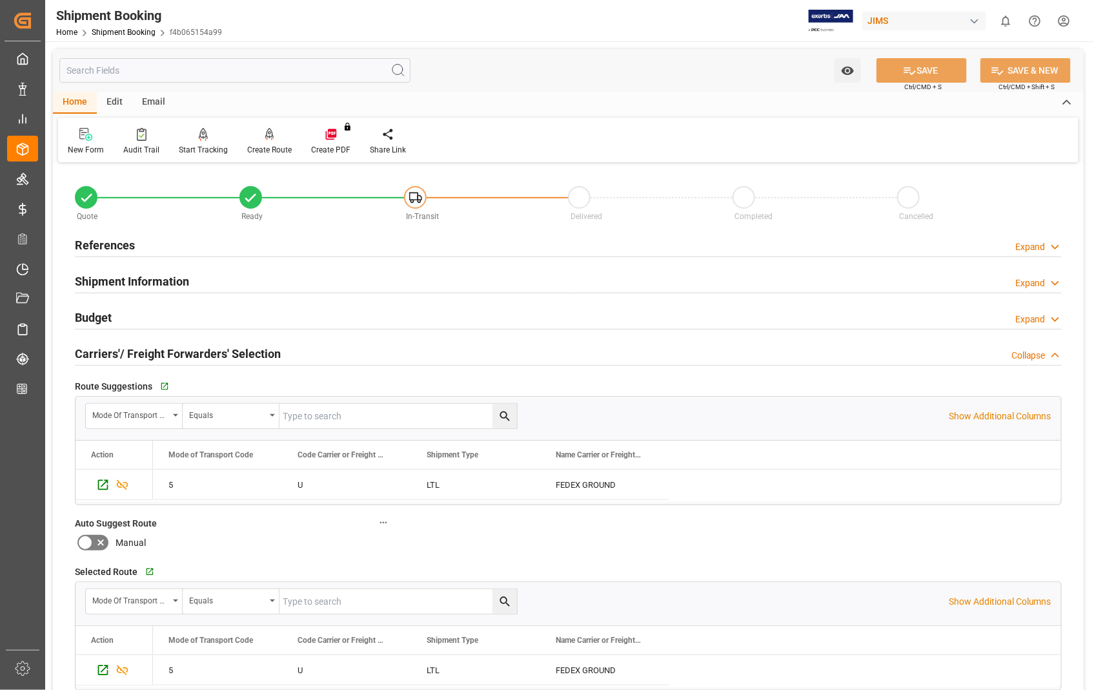
click at [175, 356] on h2 "Carriers'/ Freight Forwarders' Selection" at bounding box center [178, 353] width 206 height 17
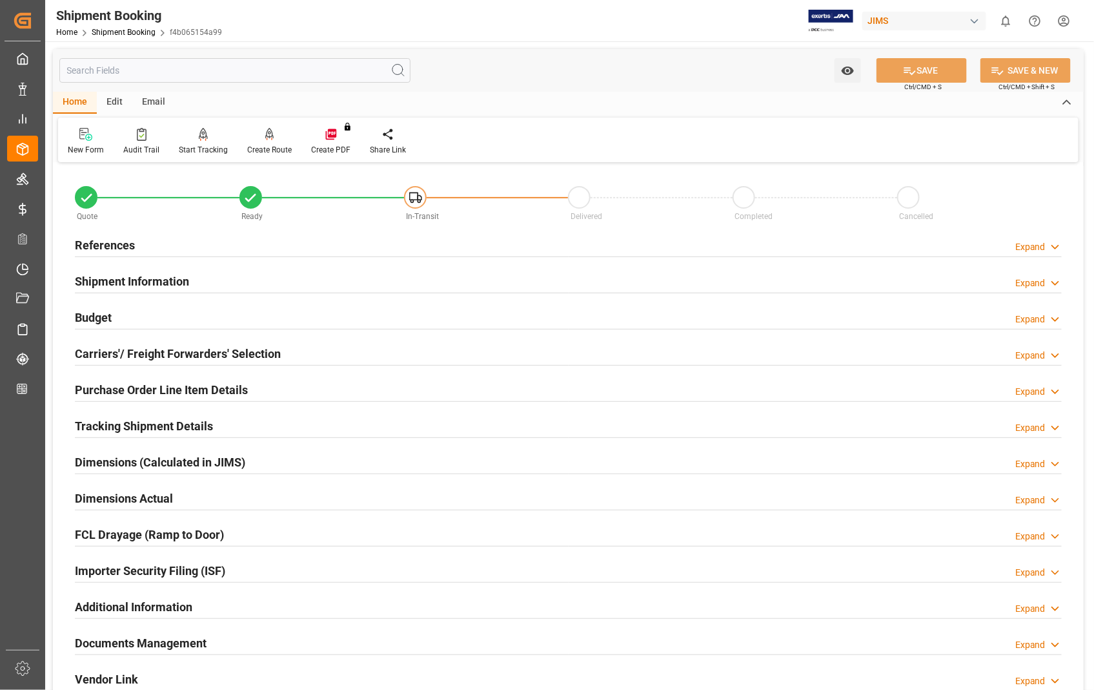
click at [169, 390] on h2 "Purchase Order Line Item Details" at bounding box center [161, 389] width 173 height 17
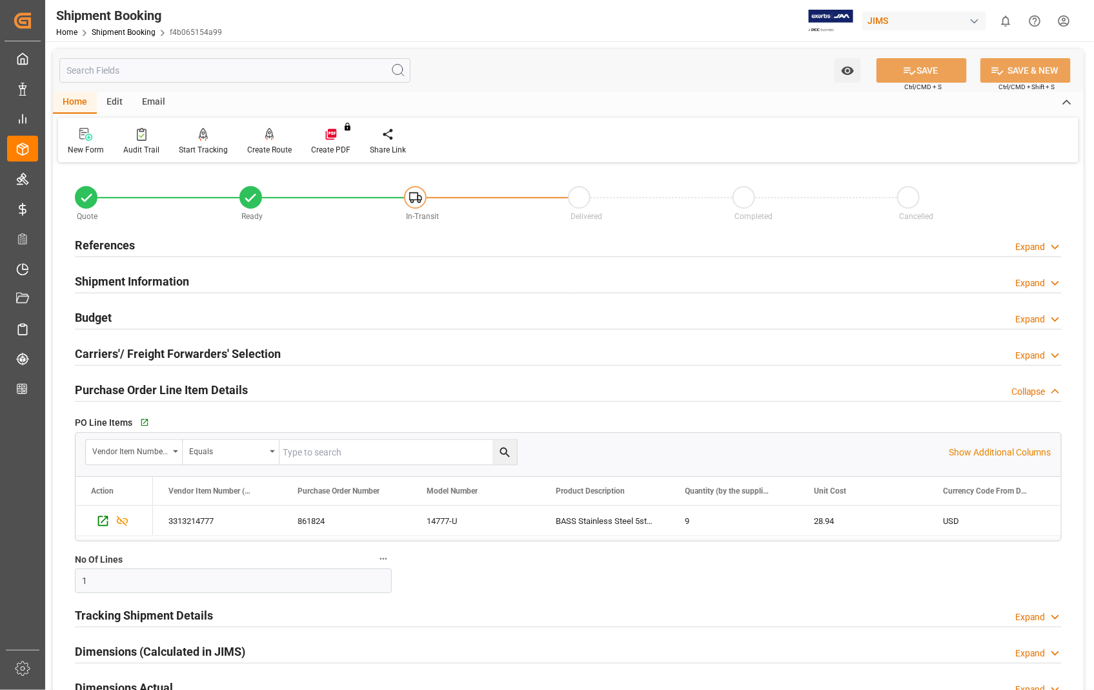
click at [169, 390] on h2 "Purchase Order Line Item Details" at bounding box center [161, 389] width 173 height 17
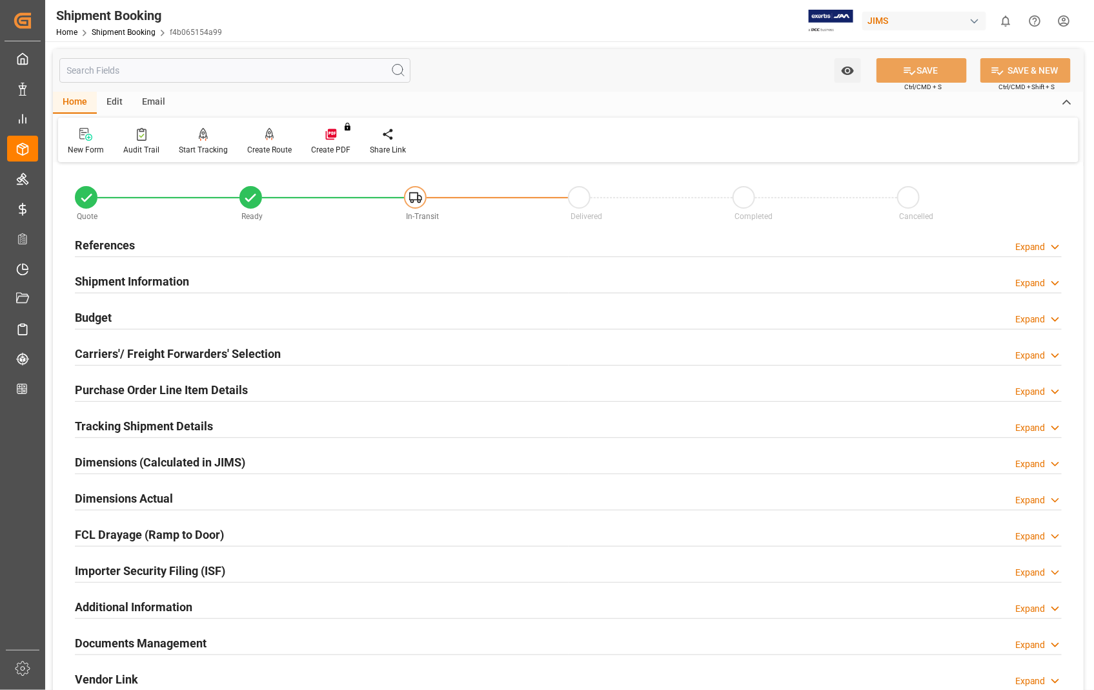
click at [108, 505] on h2 "Dimensions Actual" at bounding box center [124, 497] width 98 height 17
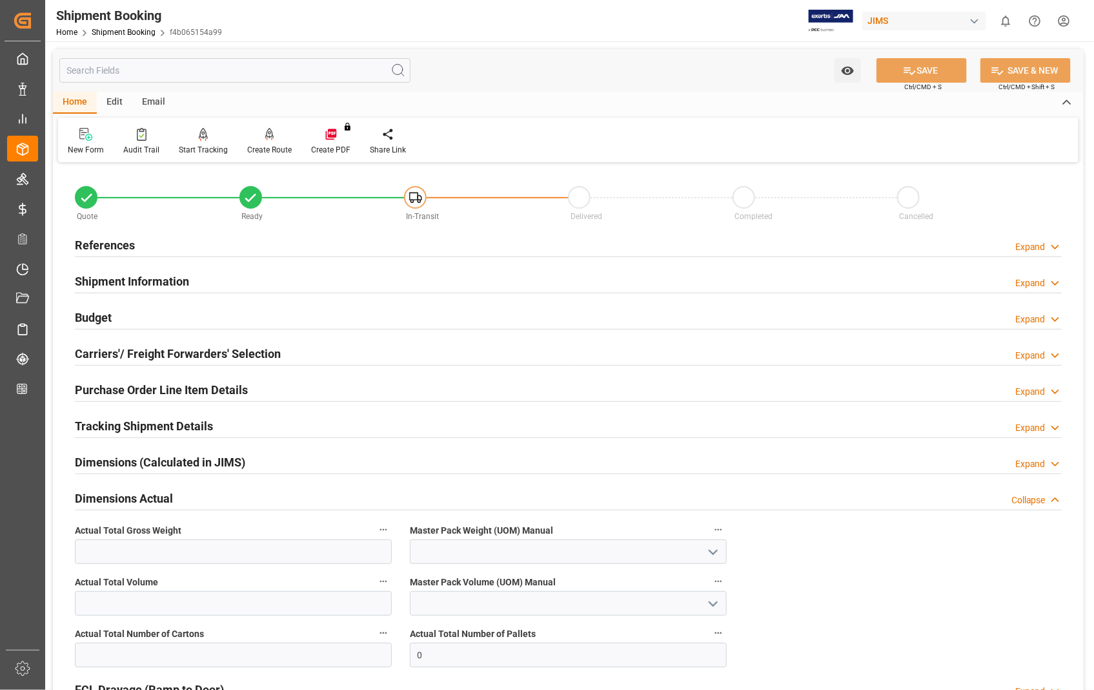
click at [155, 280] on h2 "Shipment Information" at bounding box center [132, 280] width 114 height 17
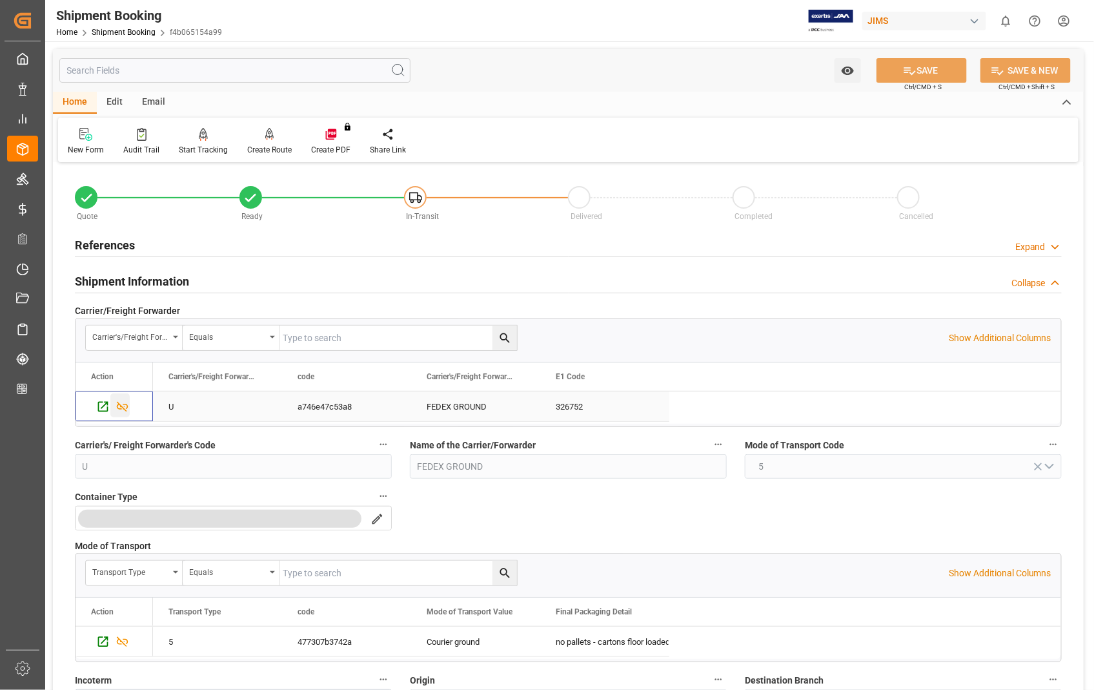
click at [126, 408] on icon "Press SPACE to select this row." at bounding box center [123, 407] width 14 height 14
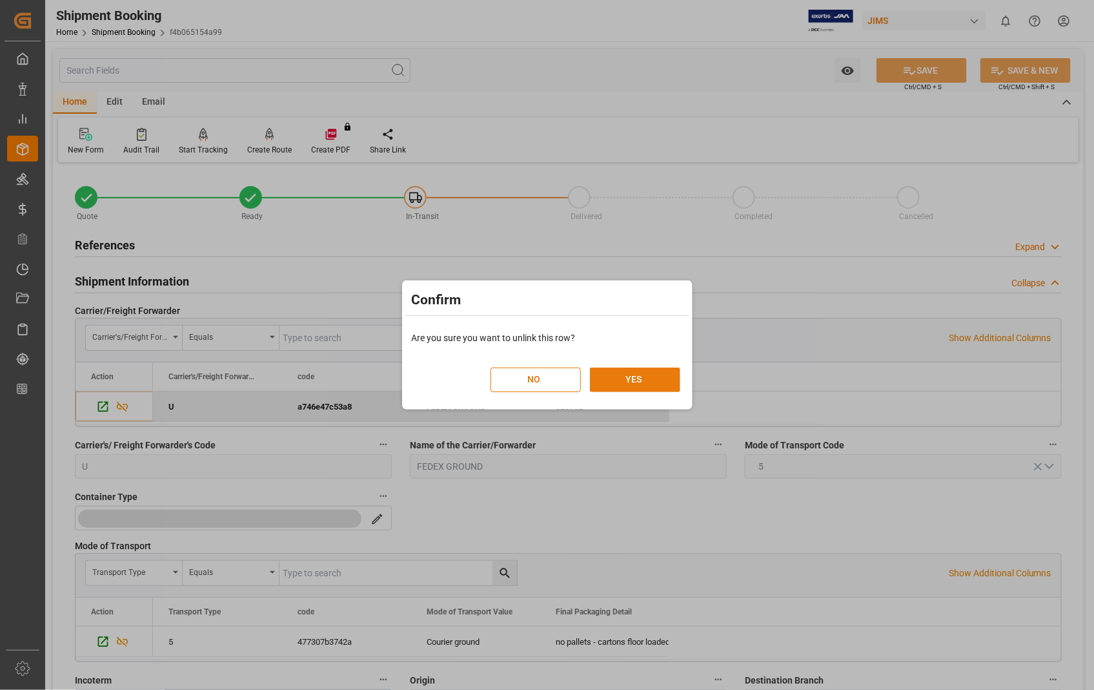
click at [630, 372] on button "YES" at bounding box center [635, 379] width 90 height 25
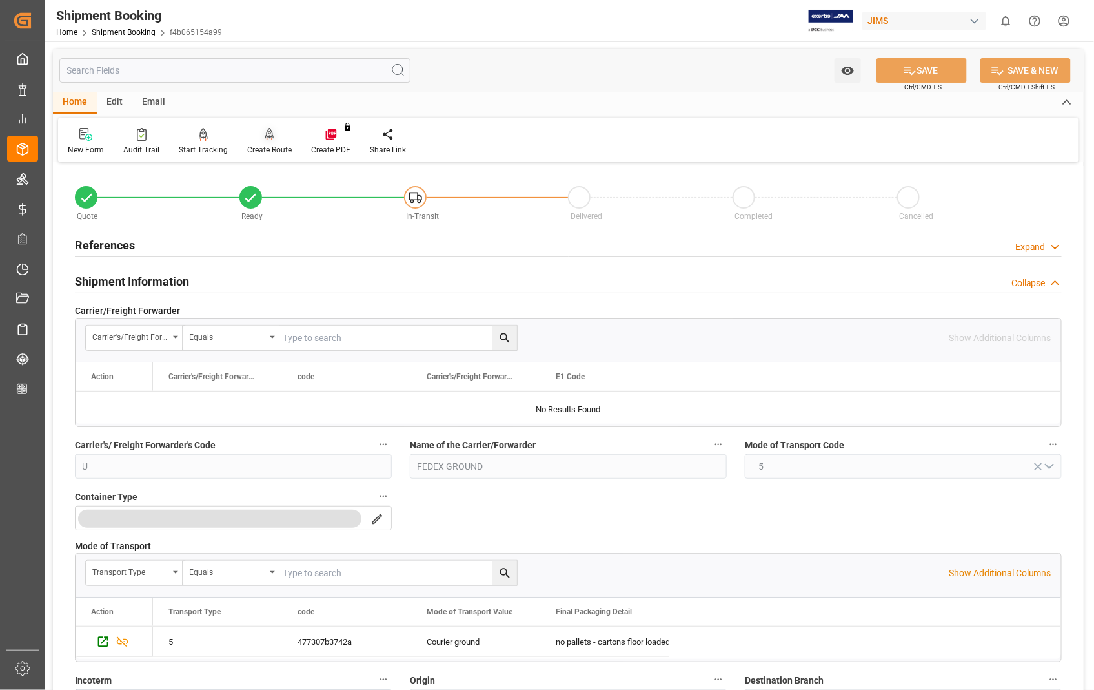
click at [263, 150] on div "Create Route" at bounding box center [269, 150] width 45 height 12
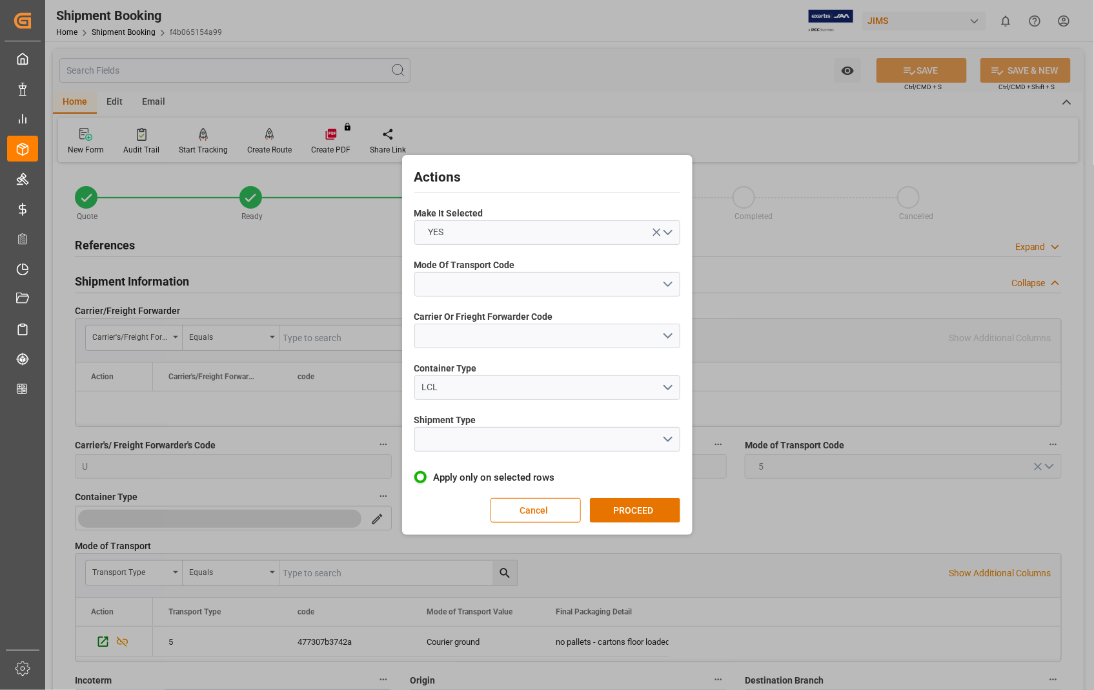
click at [937, 73] on div "Actions Make It Selected YES Mode Of Transport Code Carrier Or Frieght Forwarde…" at bounding box center [547, 345] width 1094 height 690
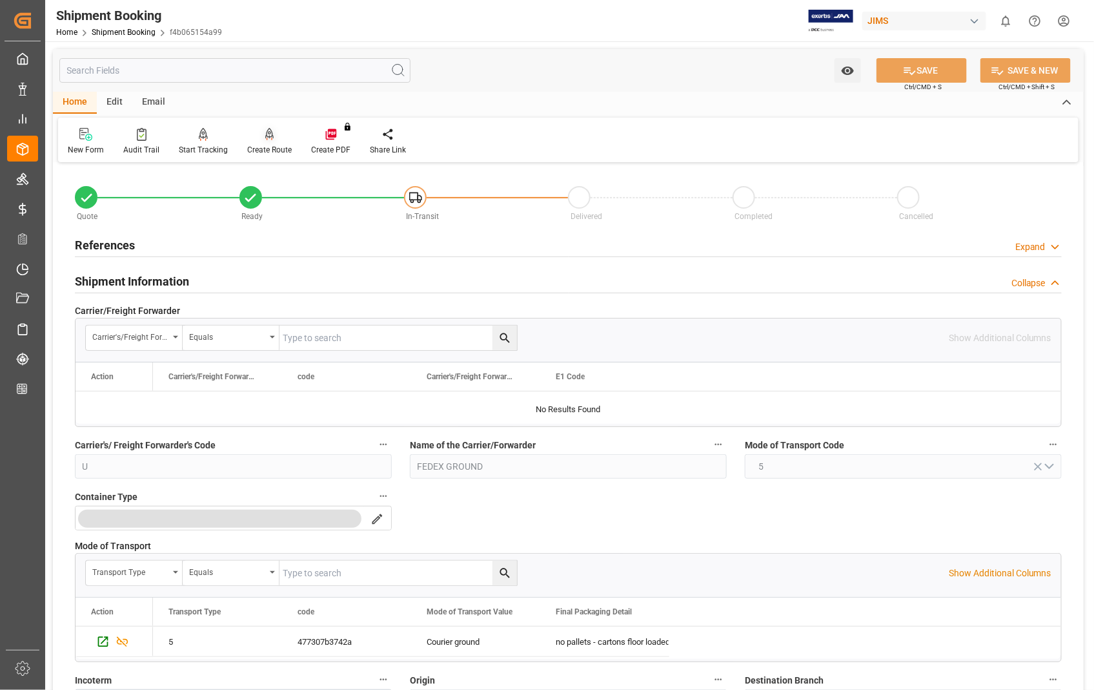
click at [267, 139] on icon at bounding box center [270, 140] width 6 height 3
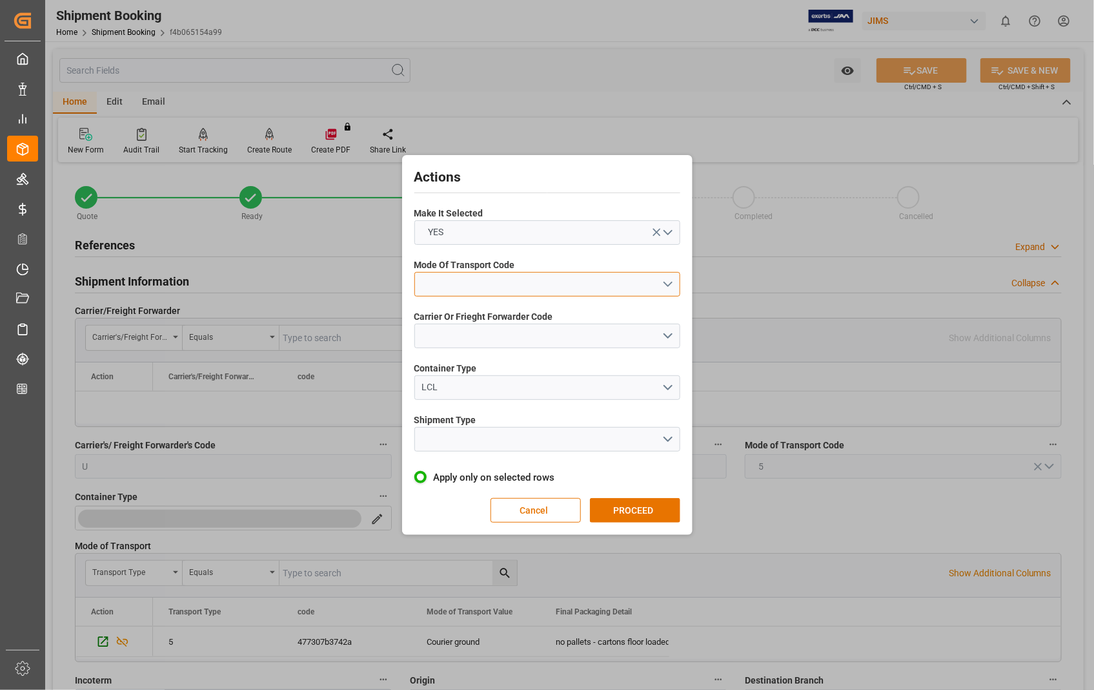
click at [667, 285] on button "open menu" at bounding box center [548, 284] width 266 height 25
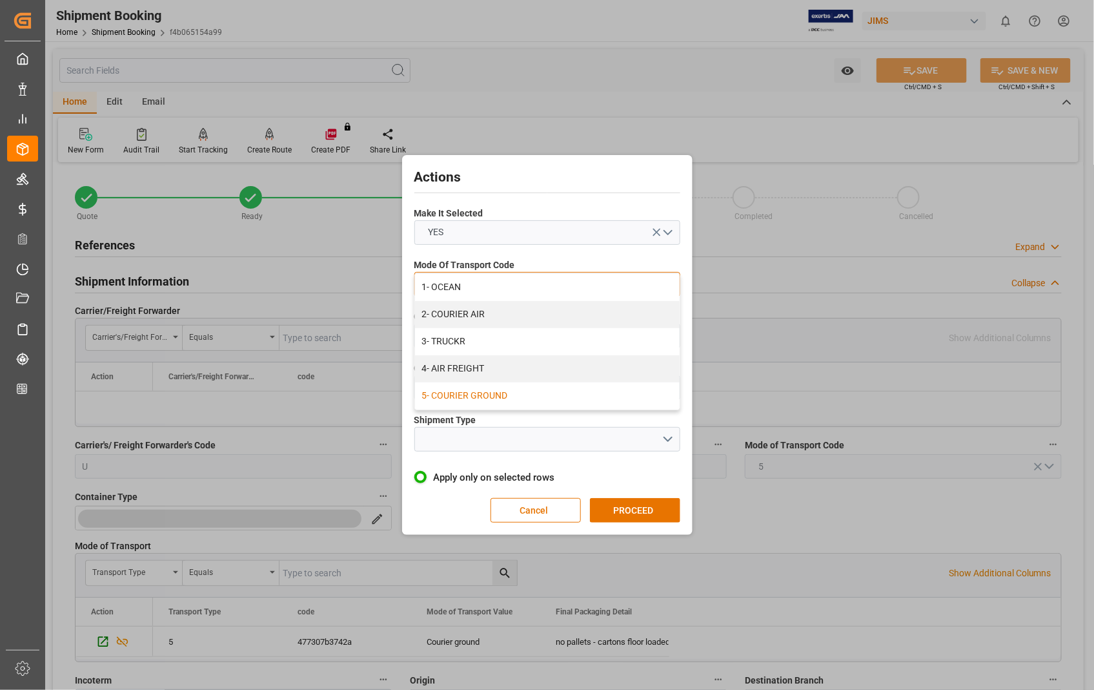
click at [491, 393] on div "5- COURIER GROUND" at bounding box center [547, 395] width 265 height 27
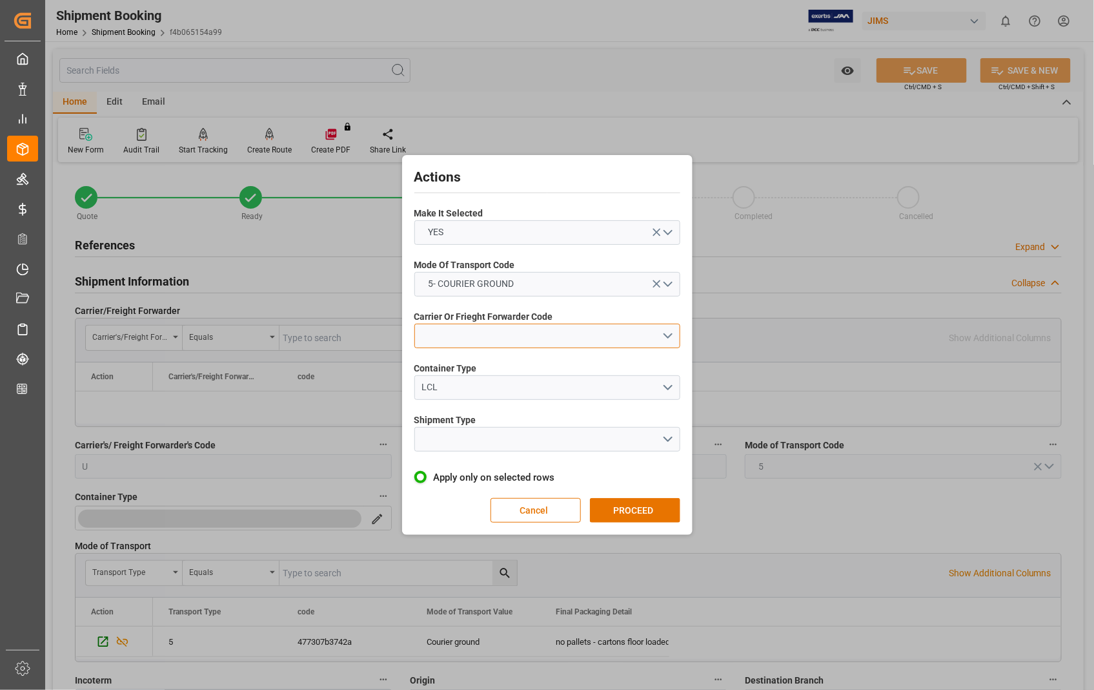
click at [664, 334] on button "open menu" at bounding box center [548, 335] width 266 height 25
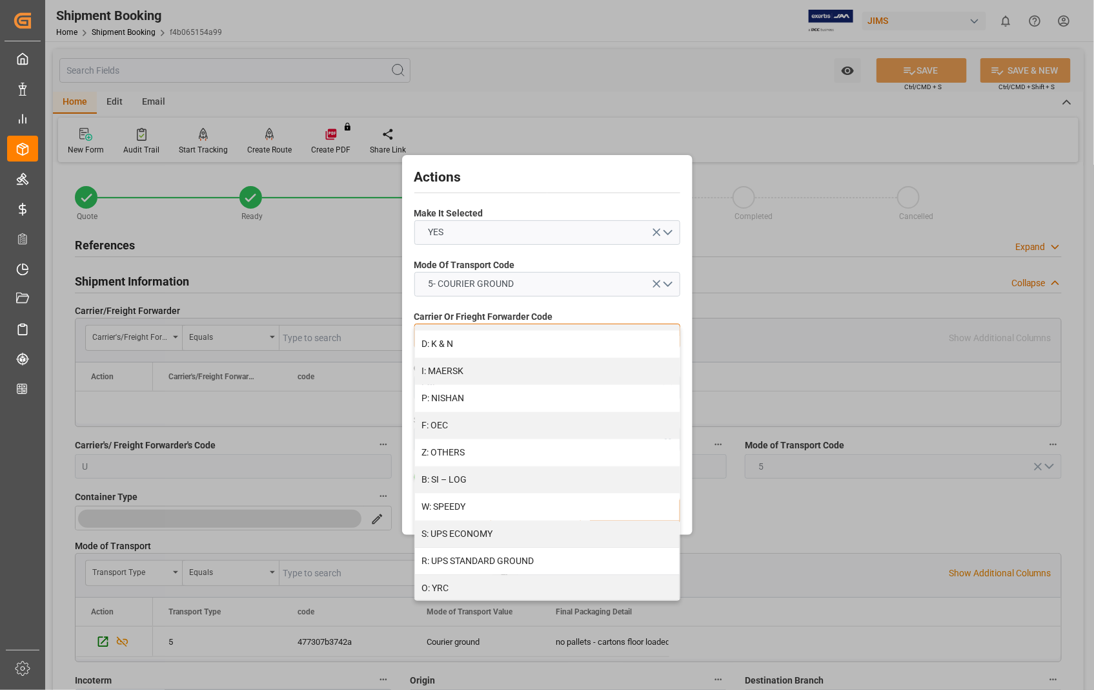
scroll to position [660, 0]
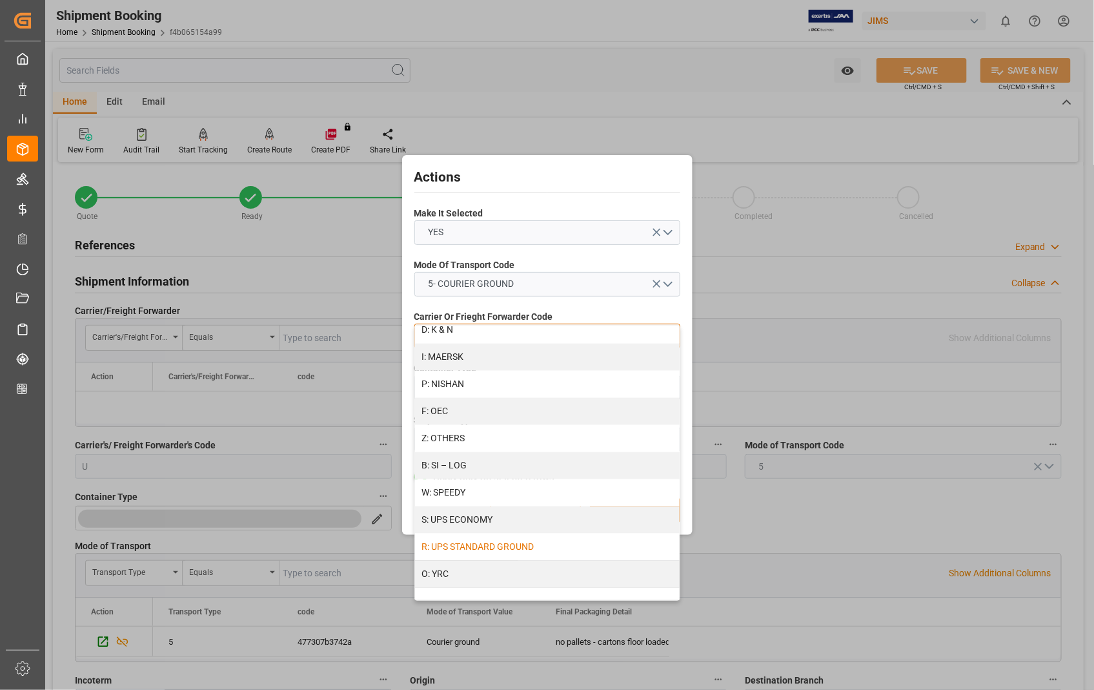
click at [544, 546] on div "R: UPS STANDARD GROUND" at bounding box center [547, 546] width 265 height 27
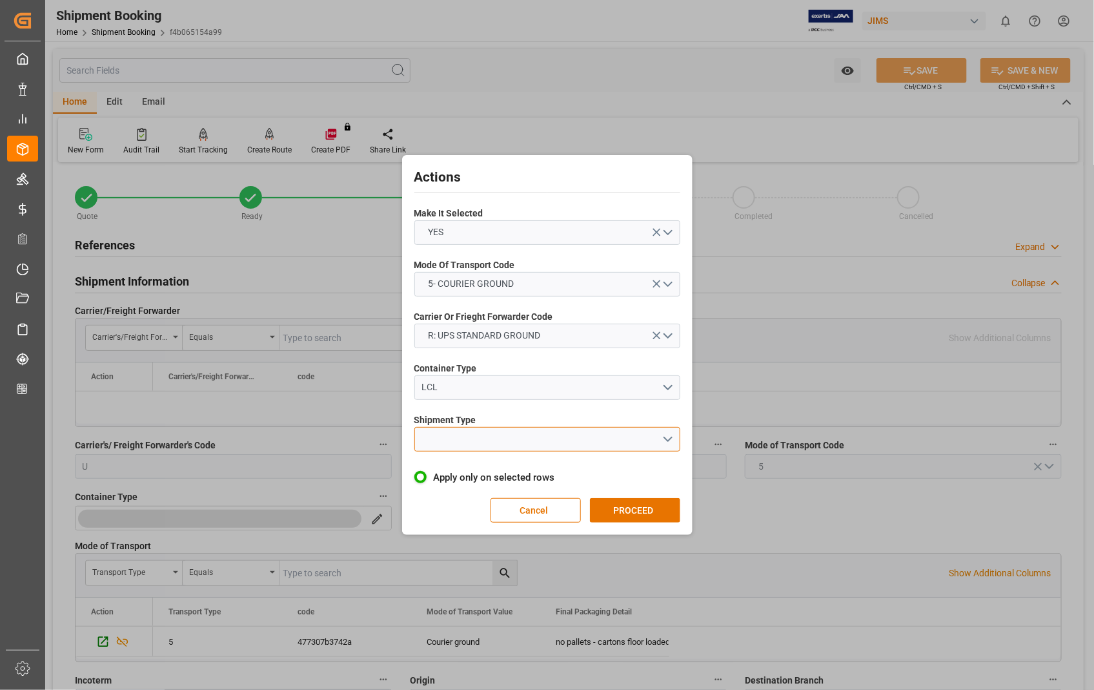
click at [669, 437] on button "open menu" at bounding box center [548, 439] width 266 height 25
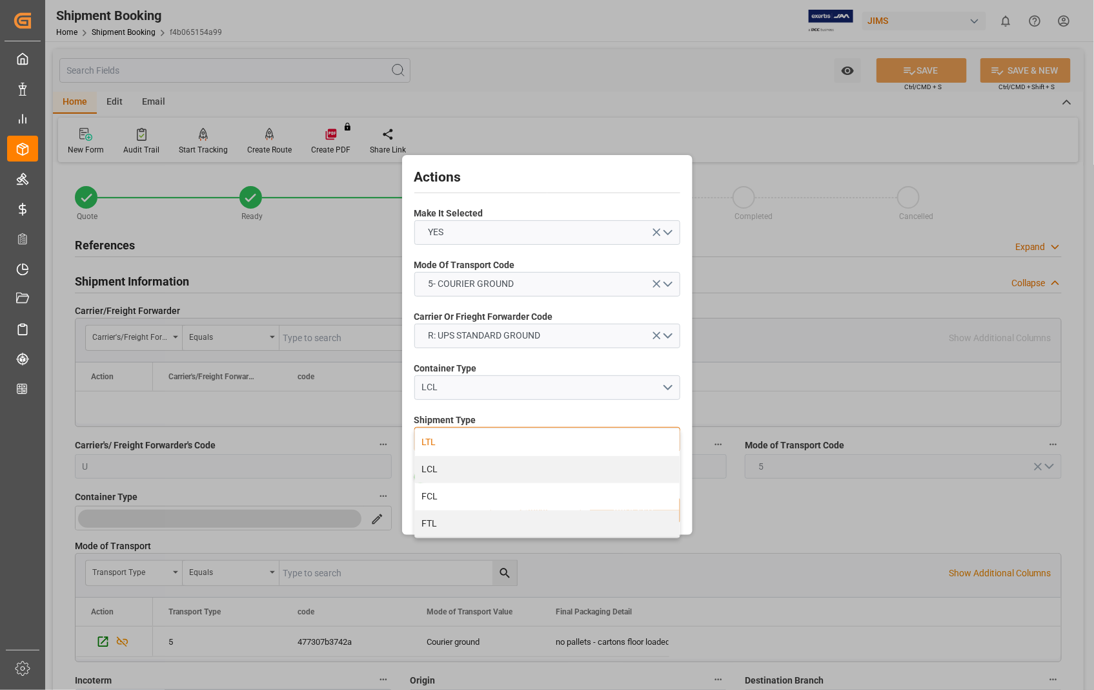
click at [461, 439] on div "LTL" at bounding box center [547, 442] width 265 height 27
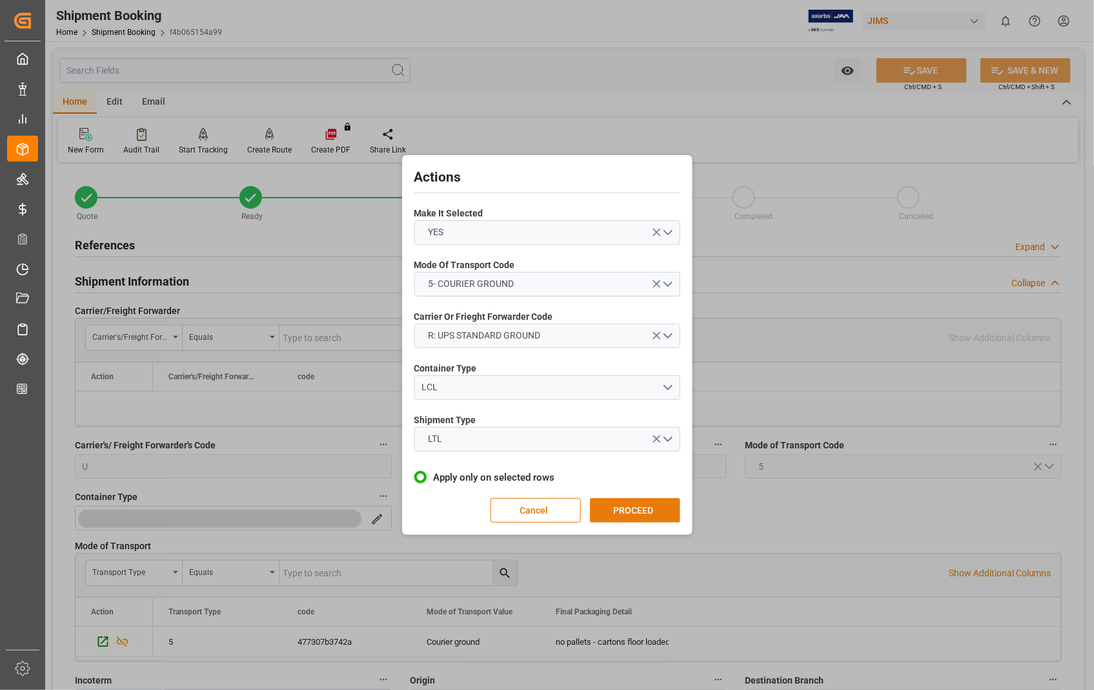
click at [631, 506] on button "PROCEED" at bounding box center [635, 510] width 90 height 25
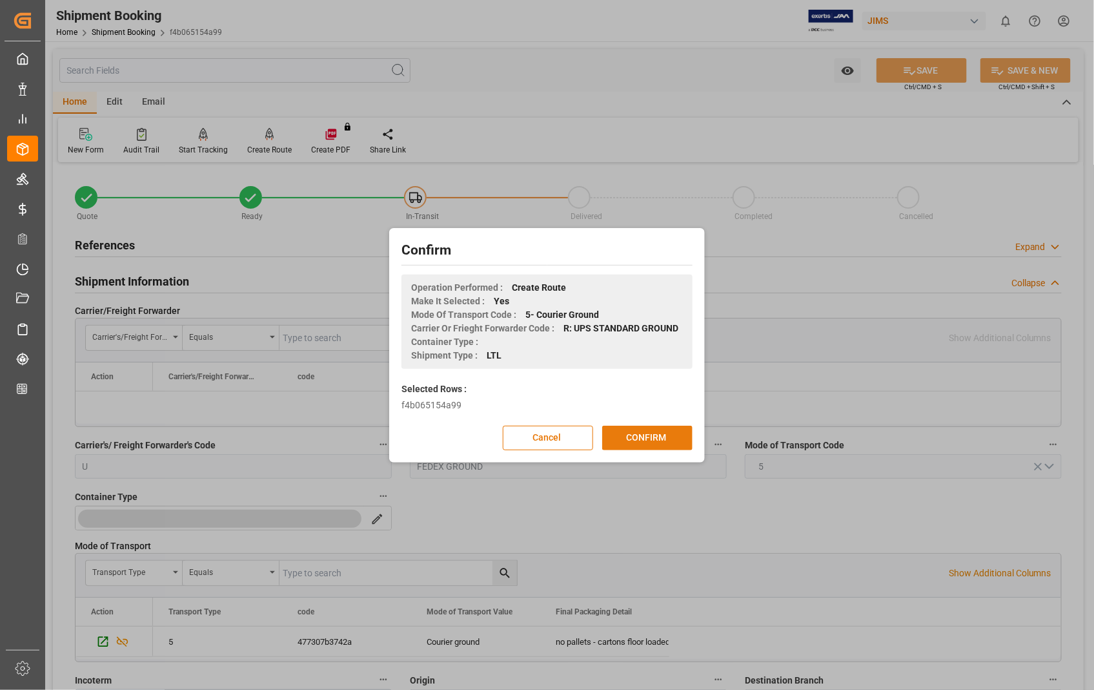
click at [642, 433] on button "CONFIRM" at bounding box center [647, 437] width 90 height 25
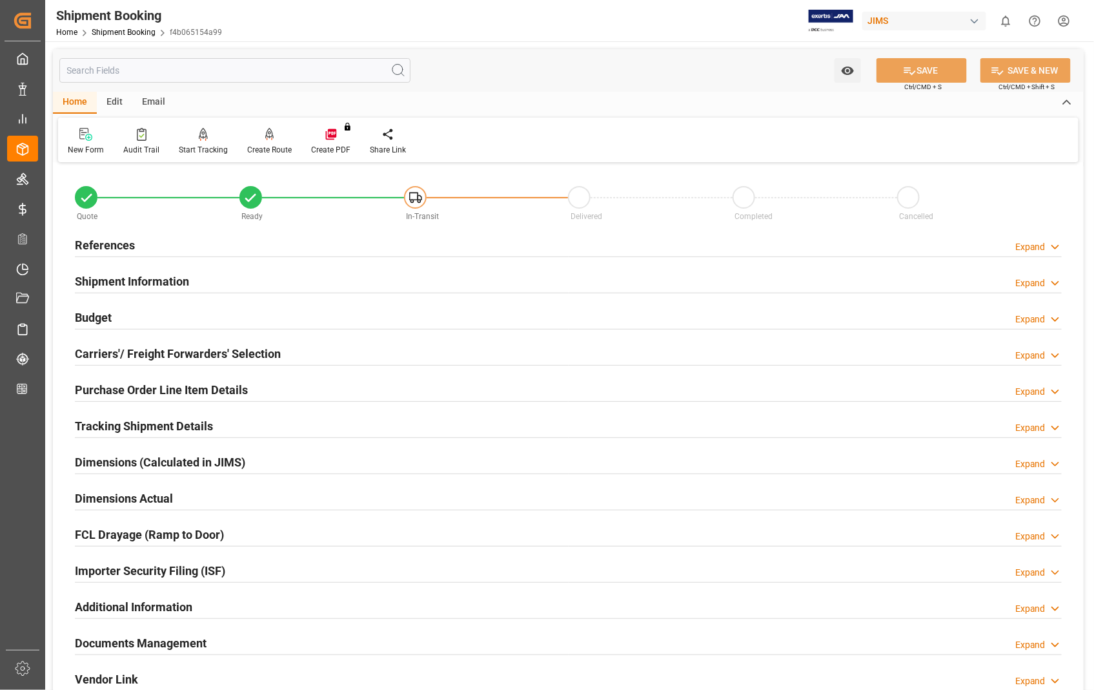
click at [176, 349] on h2 "Carriers'/ Freight Forwarders' Selection" at bounding box center [178, 353] width 206 height 17
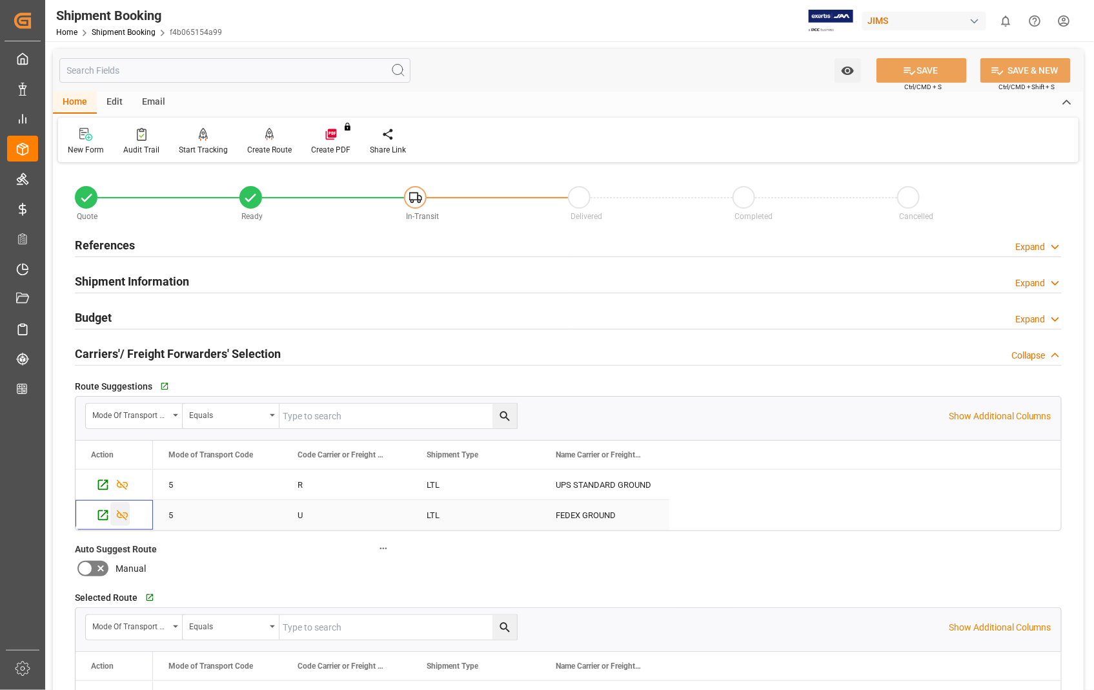
click at [121, 517] on icon "Press SPACE to select this row." at bounding box center [123, 515] width 12 height 10
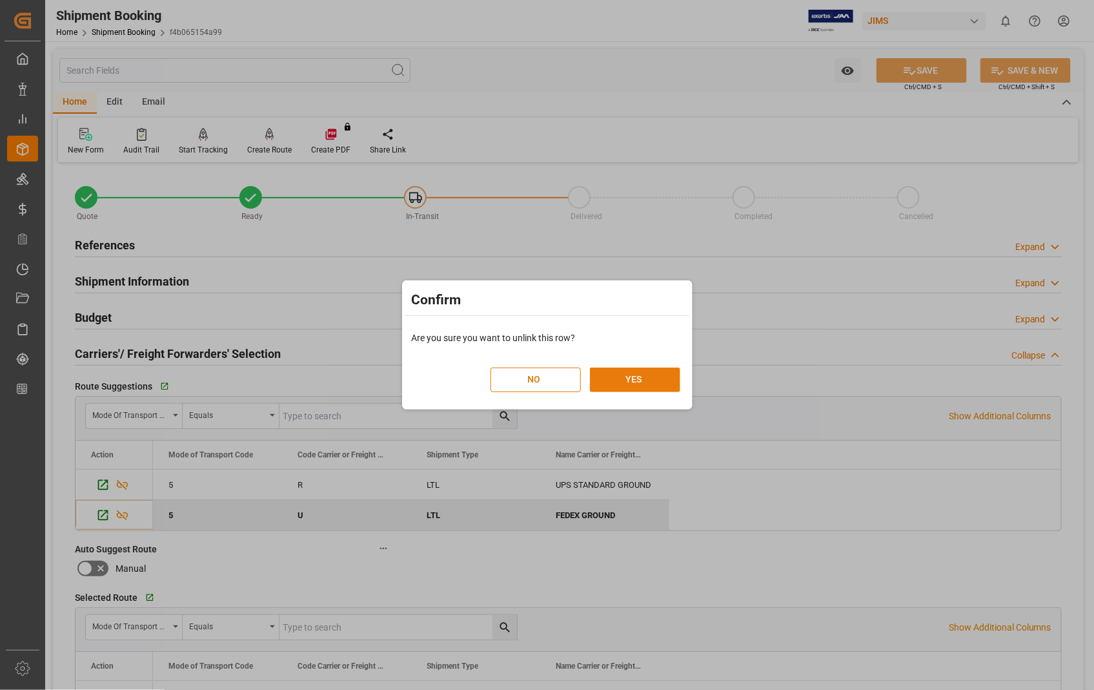
click at [646, 376] on button "YES" at bounding box center [635, 379] width 90 height 25
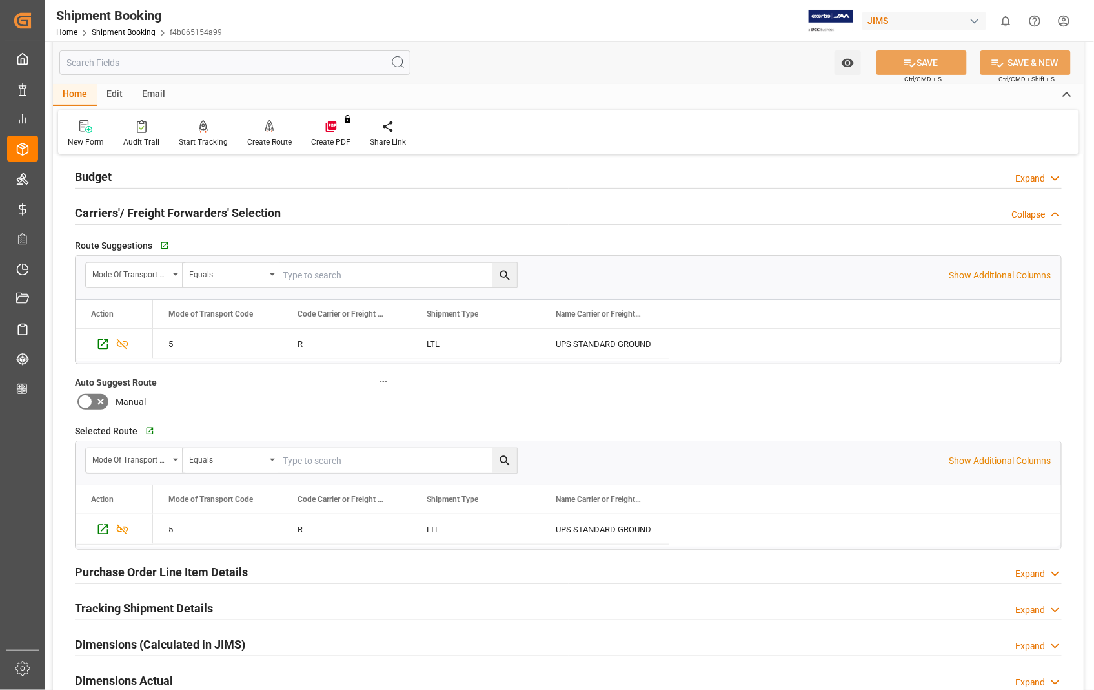
scroll to position [143, 0]
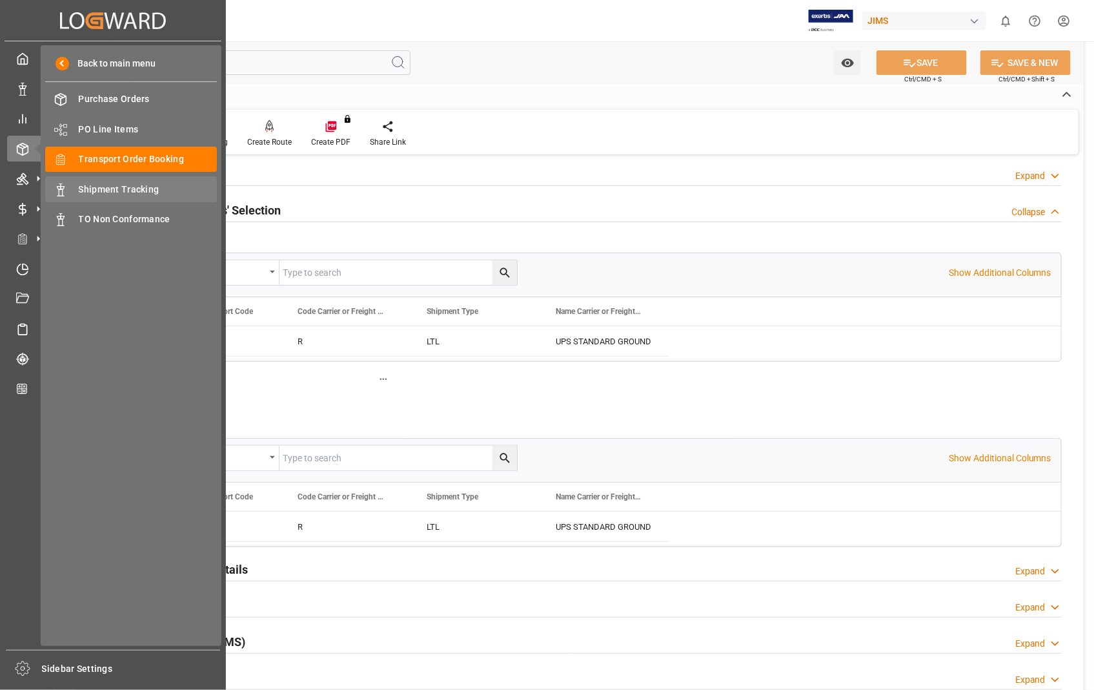
click at [112, 187] on span "Shipment Tracking" at bounding box center [148, 190] width 139 height 14
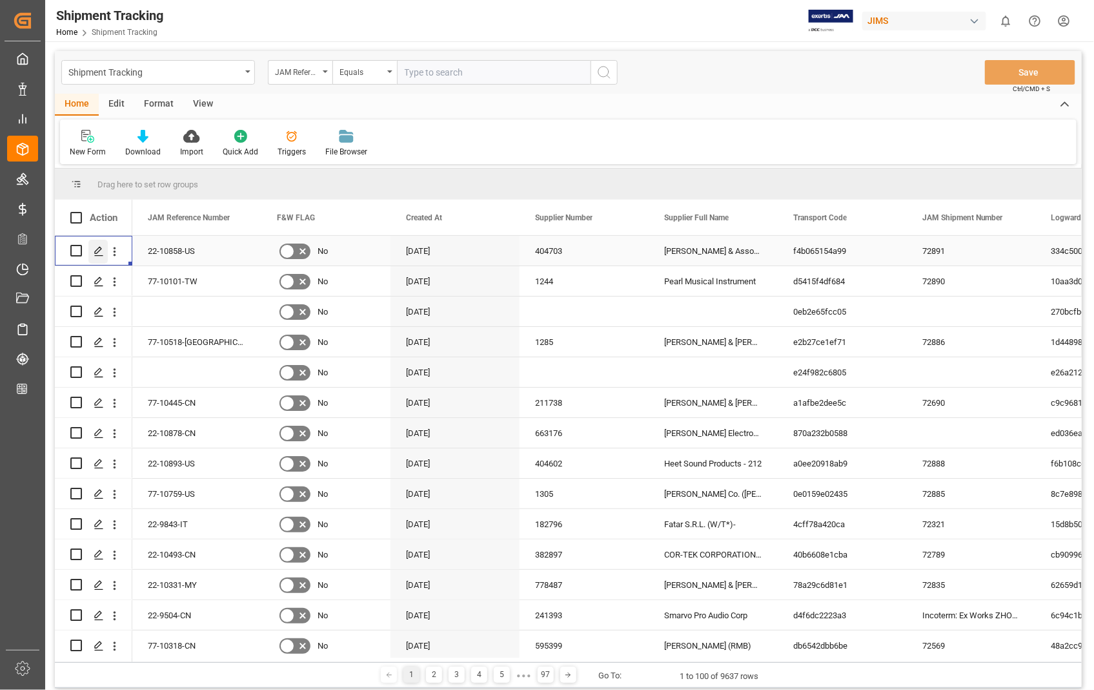
click at [95, 254] on icon "Press SPACE to select this row." at bounding box center [99, 251] width 10 height 10
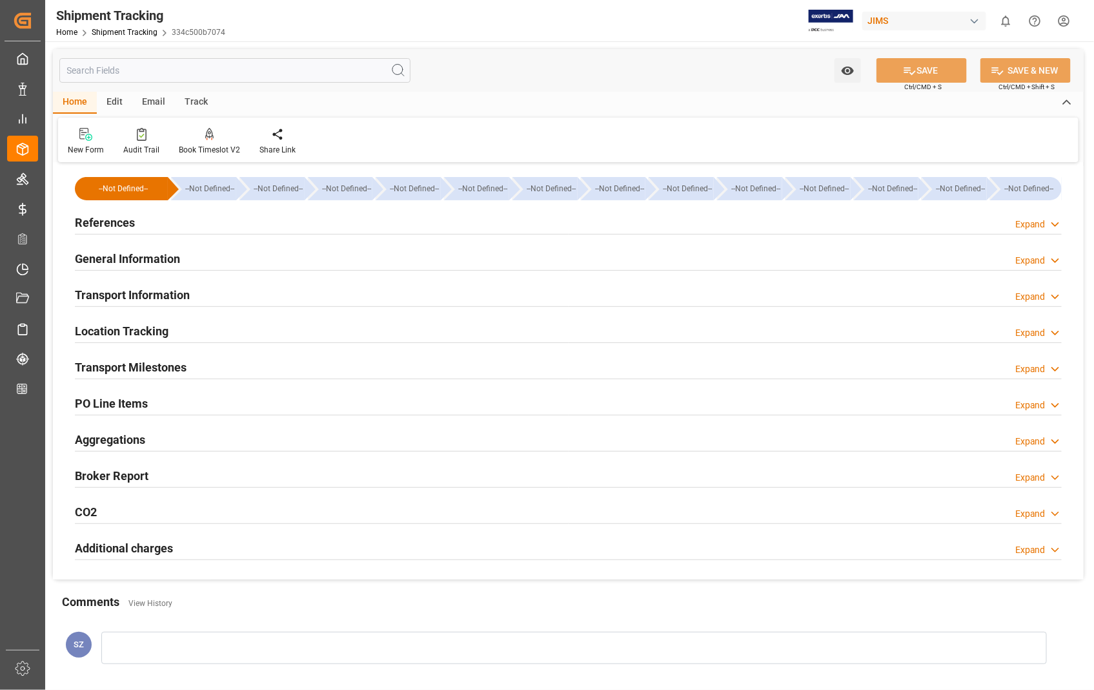
click at [106, 226] on h2 "References" at bounding box center [105, 222] width 60 height 17
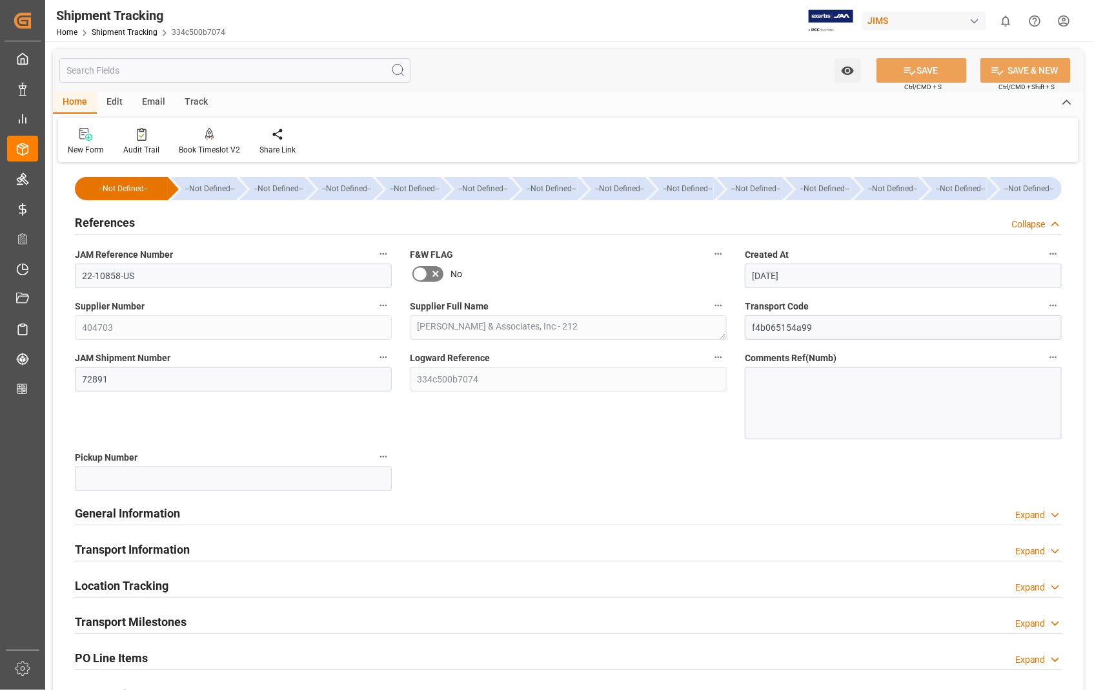
click at [106, 226] on h2 "References" at bounding box center [105, 222] width 60 height 17
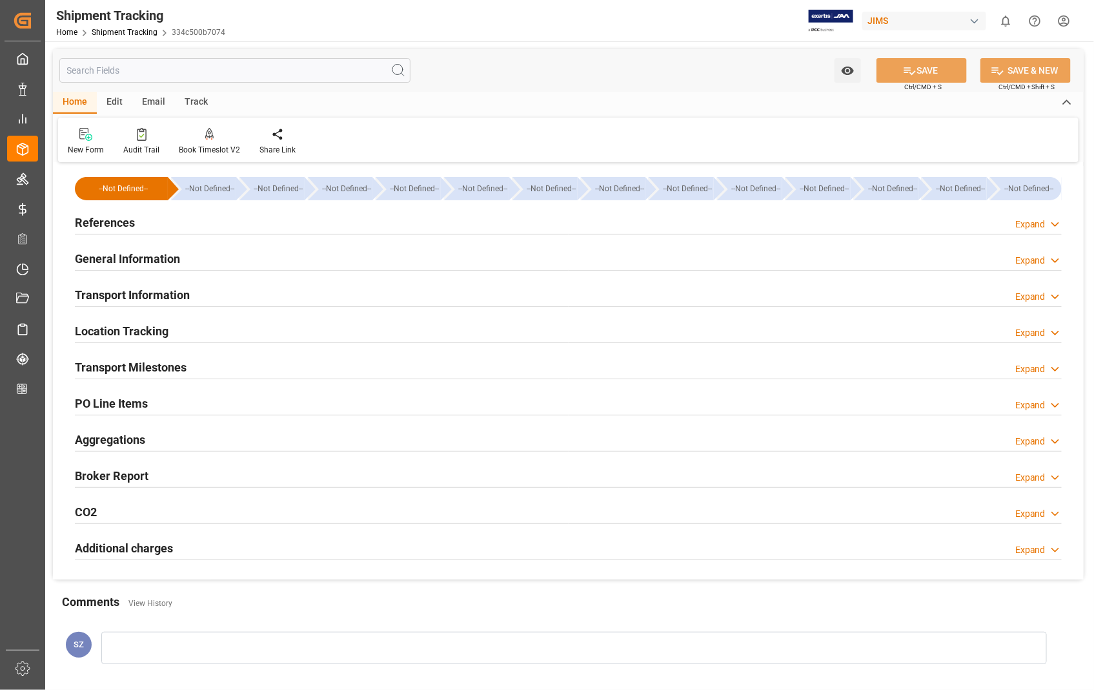
click at [131, 291] on h2 "Transport Information" at bounding box center [132, 294] width 115 height 17
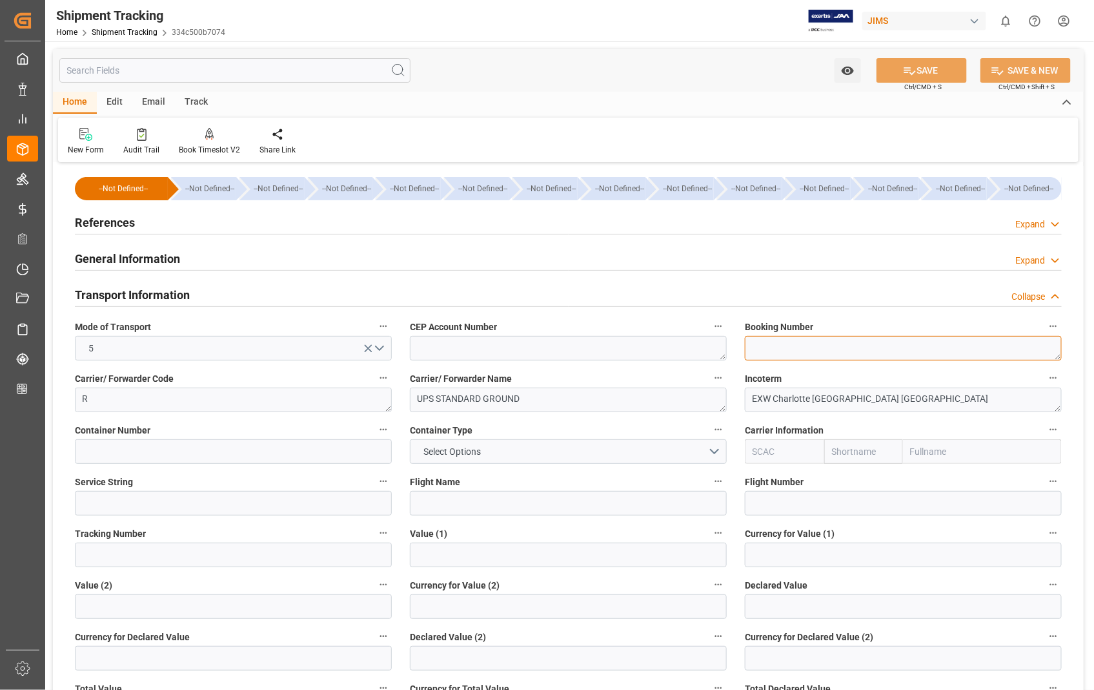
click at [814, 352] on textarea at bounding box center [903, 348] width 317 height 25
paste textarea "1ZA1949F0302702776"
type textarea "1ZA1949F0302702776"
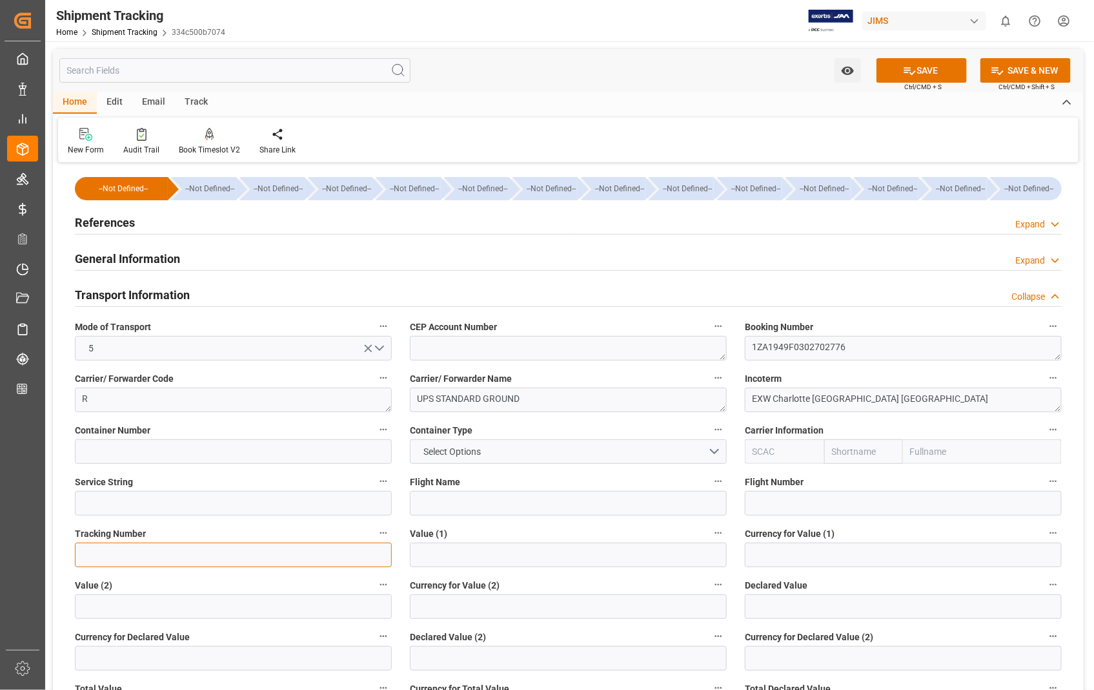
click at [243, 559] on input at bounding box center [233, 554] width 317 height 25
paste input "1ZA1949F0302702776"
type input "1ZA1949F0302702776"
click at [932, 69] on button "SAVE" at bounding box center [922, 70] width 90 height 25
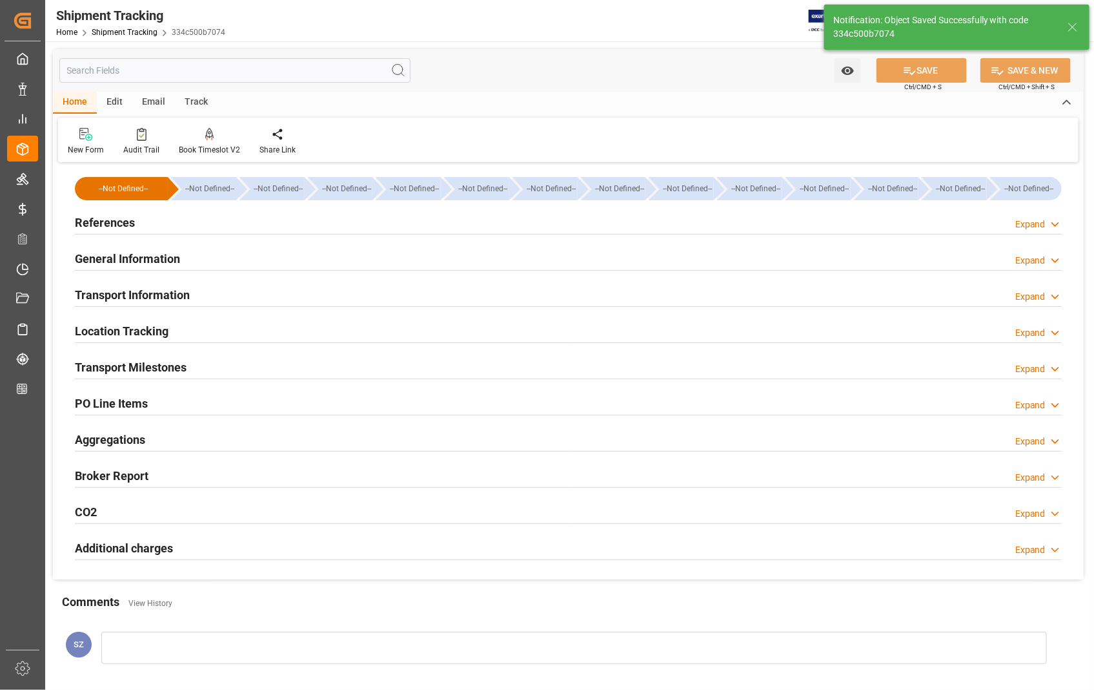
click at [173, 373] on h2 "Transport Milestones" at bounding box center [131, 366] width 112 height 17
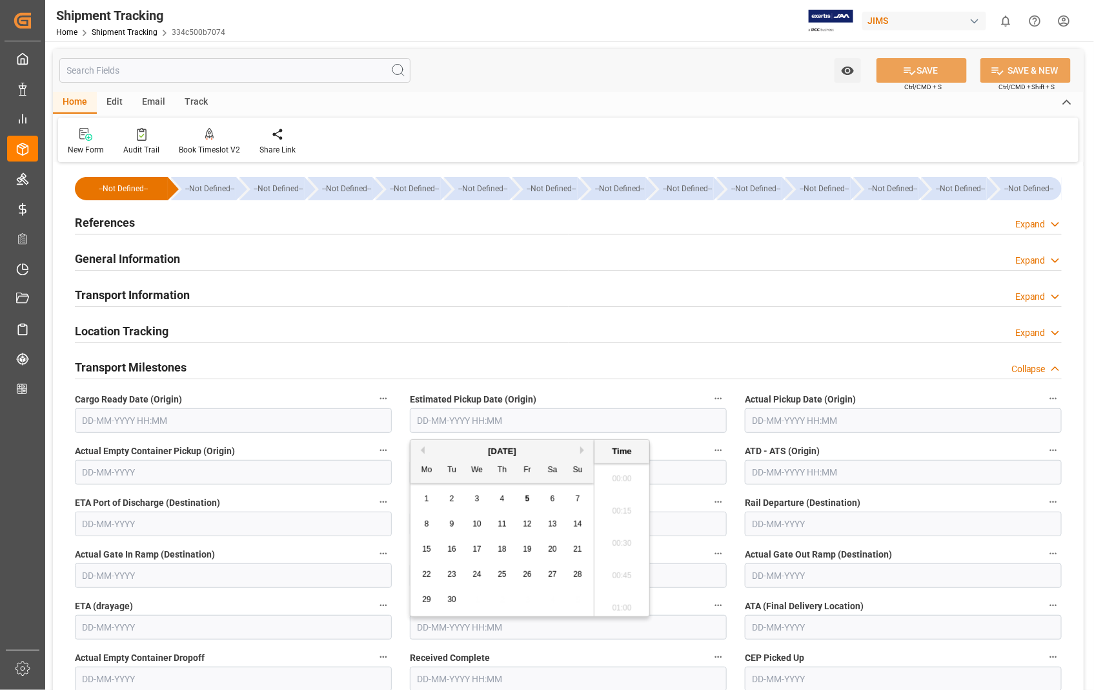
scroll to position [1231, 0]
click at [554, 422] on input "text" at bounding box center [568, 420] width 317 height 25
click at [504, 499] on span "4" at bounding box center [502, 498] width 5 height 9
type input "[DATE] 00:00"
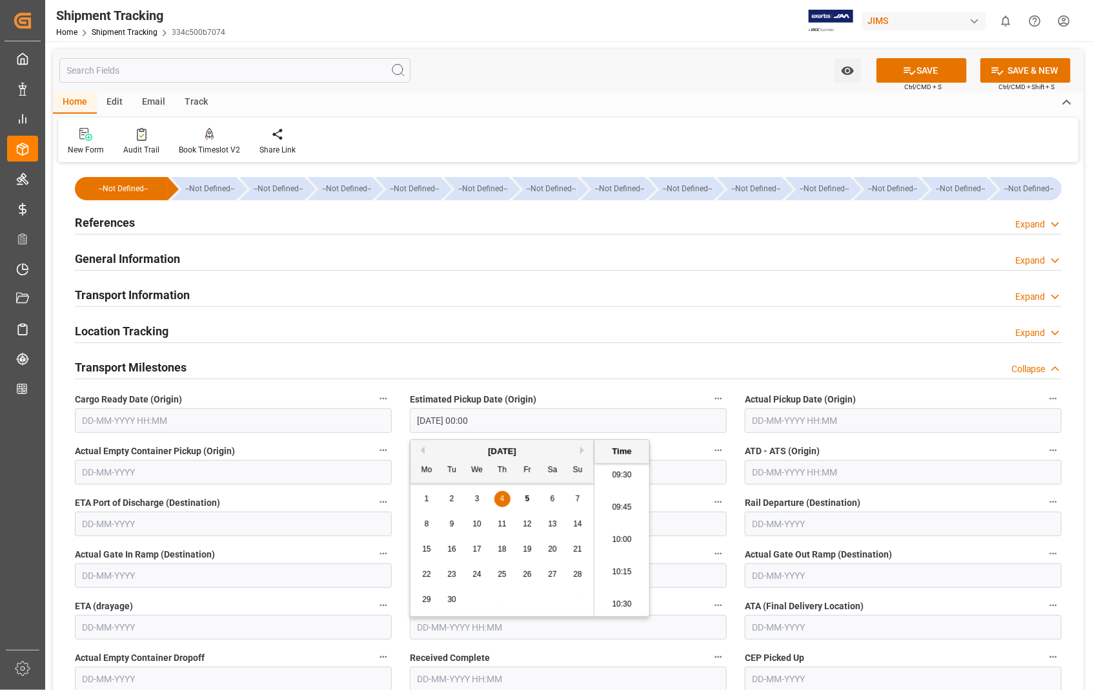
click at [856, 418] on input "text" at bounding box center [903, 420] width 317 height 25
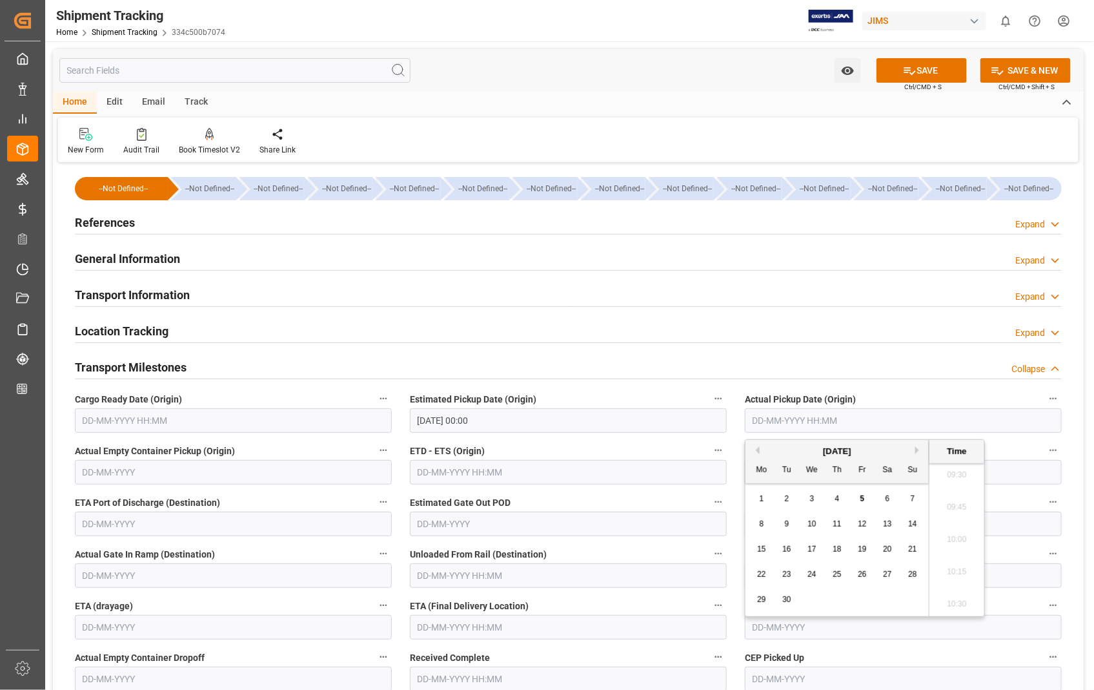
click at [837, 495] on span "4" at bounding box center [837, 498] width 5 height 9
type input "[DATE] 00:00"
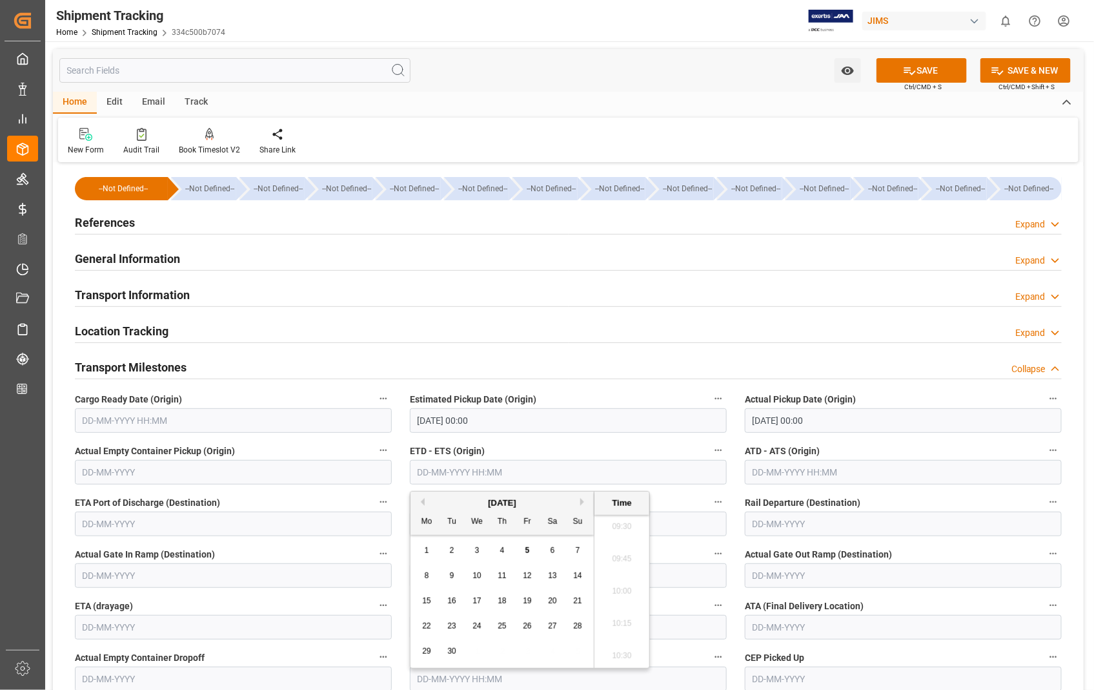
click at [525, 469] on input "text" at bounding box center [568, 472] width 317 height 25
click at [504, 553] on span "4" at bounding box center [502, 550] width 5 height 9
type input "[DATE] 00:00"
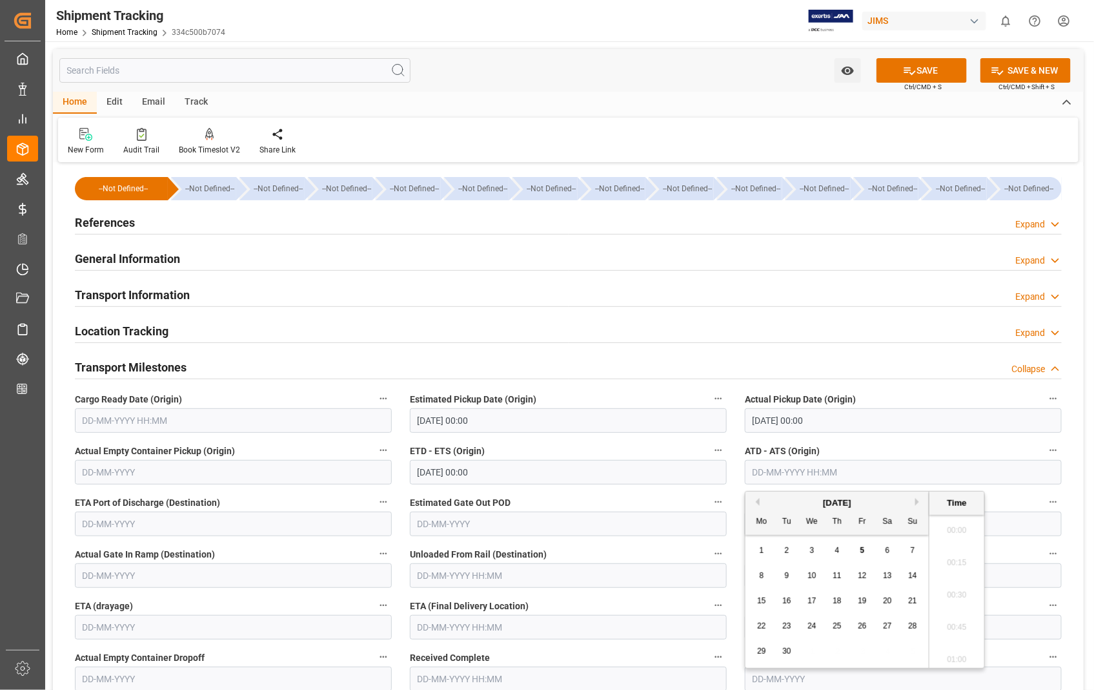
click at [905, 474] on input "text" at bounding box center [903, 472] width 317 height 25
click at [835, 548] on span "4" at bounding box center [837, 550] width 5 height 9
type input "[DATE] 00:00"
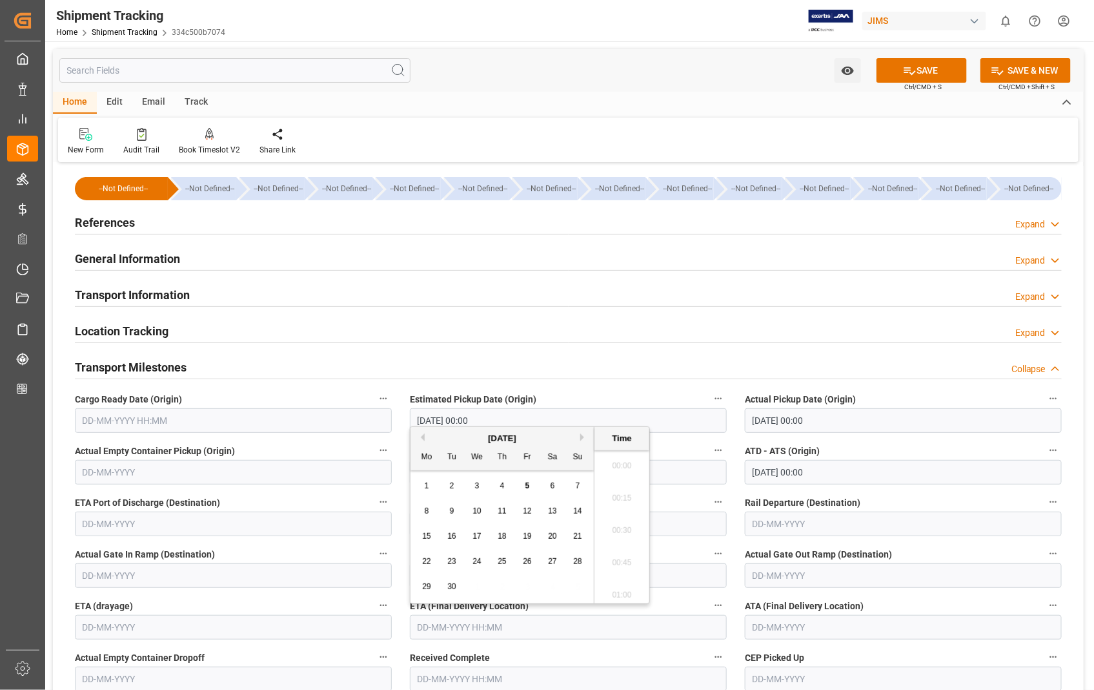
click at [526, 625] on input "text" at bounding box center [568, 627] width 317 height 25
click at [428, 511] on span "8" at bounding box center [427, 510] width 5 height 9
type input "[DATE] 00:00"
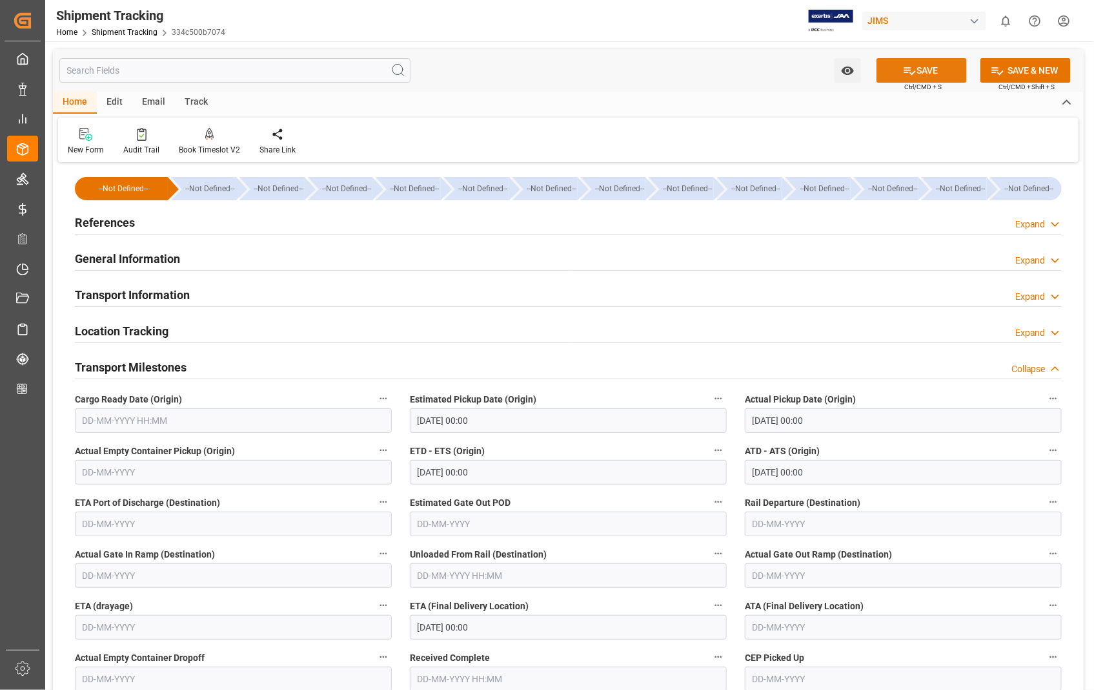
click at [938, 66] on button "SAVE" at bounding box center [922, 70] width 90 height 25
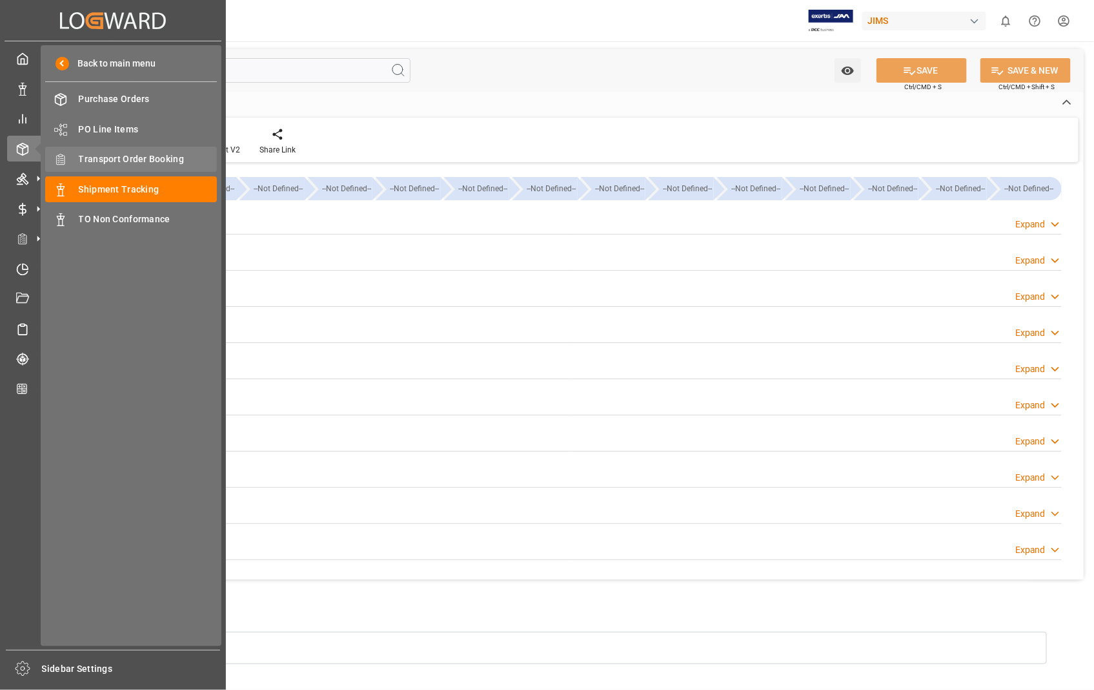
click at [125, 154] on span "Transport Order Booking" at bounding box center [148, 159] width 139 height 14
